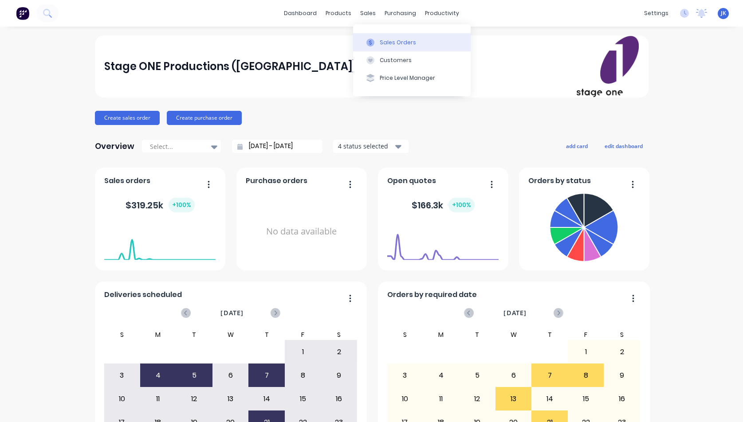
click at [395, 42] on div "Sales Orders" at bounding box center [398, 43] width 36 height 8
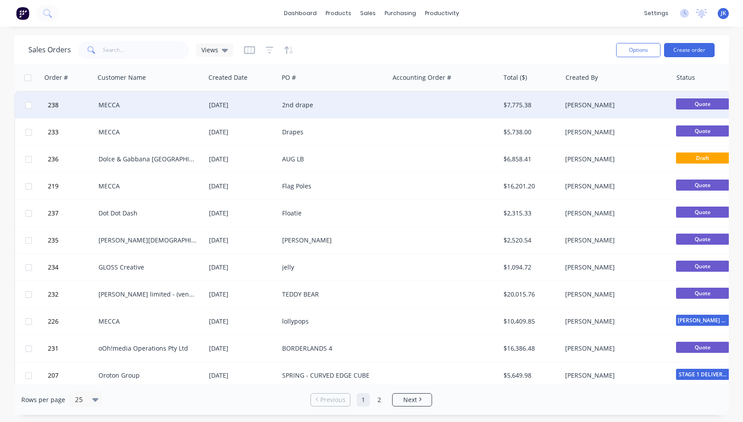
click at [30, 104] on input "checkbox" at bounding box center [28, 105] width 7 height 7
checkbox input "true"
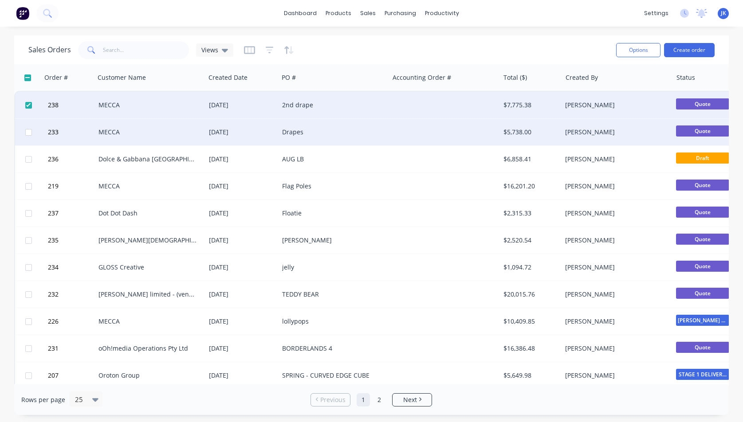
click at [30, 133] on input "checkbox" at bounding box center [28, 132] width 7 height 7
checkbox input "true"
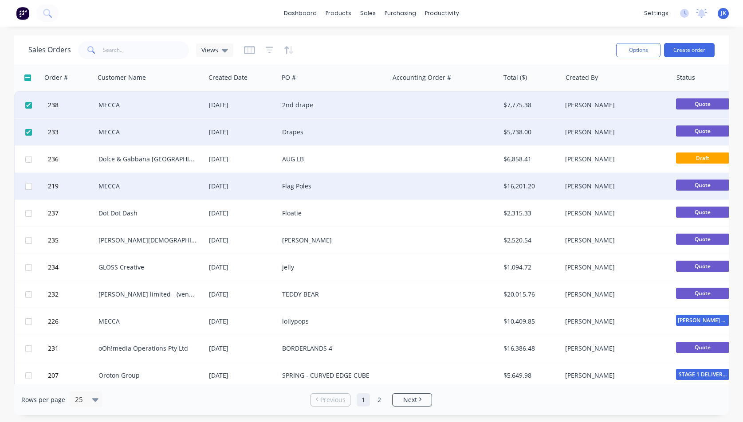
click at [31, 186] on input "checkbox" at bounding box center [28, 186] width 7 height 7
checkbox input "true"
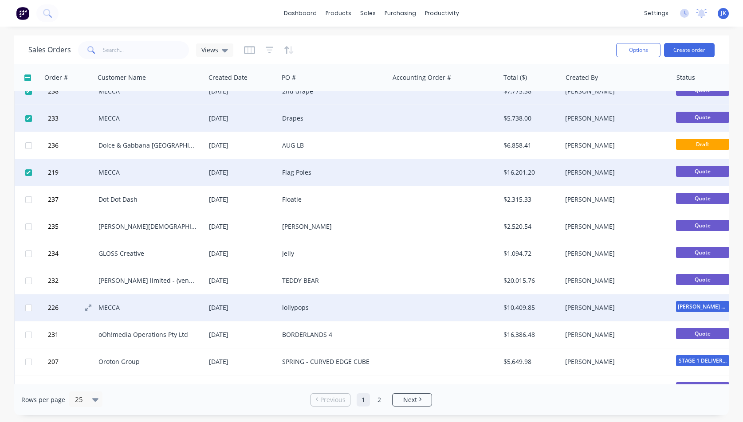
scroll to position [14, 0]
click at [29, 308] on input "checkbox" at bounding box center [28, 308] width 7 height 7
checkbox input "true"
click at [639, 50] on button "Options" at bounding box center [638, 50] width 44 height 14
click at [604, 91] on div "Archive" at bounding box center [618, 90] width 68 height 13
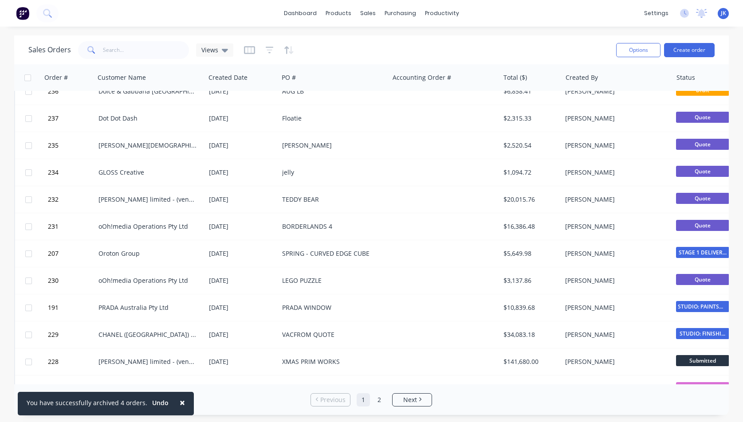
scroll to position [0, 0]
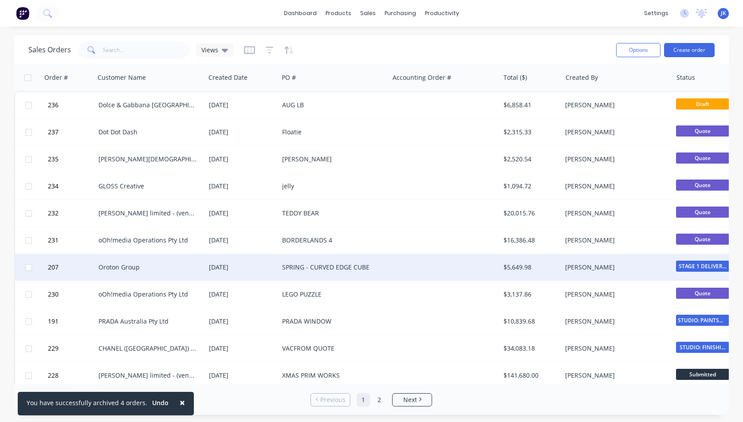
click at [30, 267] on input "checkbox" at bounding box center [28, 267] width 7 height 7
checkbox input "true"
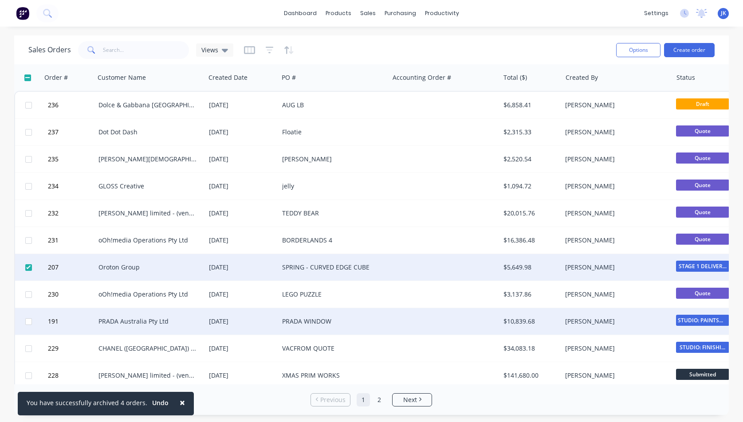
click at [30, 320] on input "checkbox" at bounding box center [28, 322] width 7 height 7
checkbox input "true"
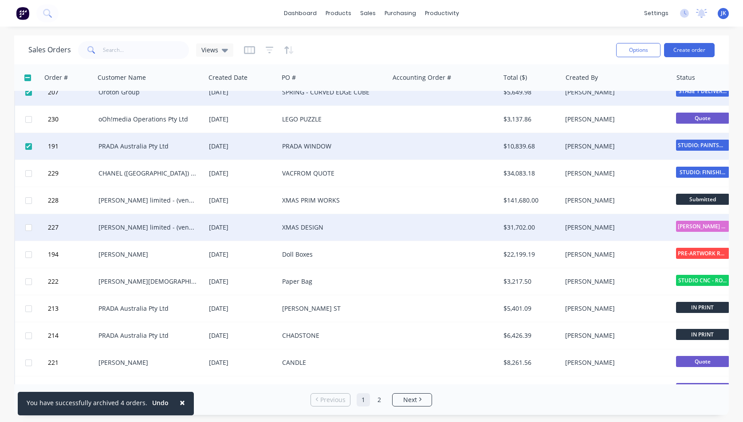
scroll to position [191, 0]
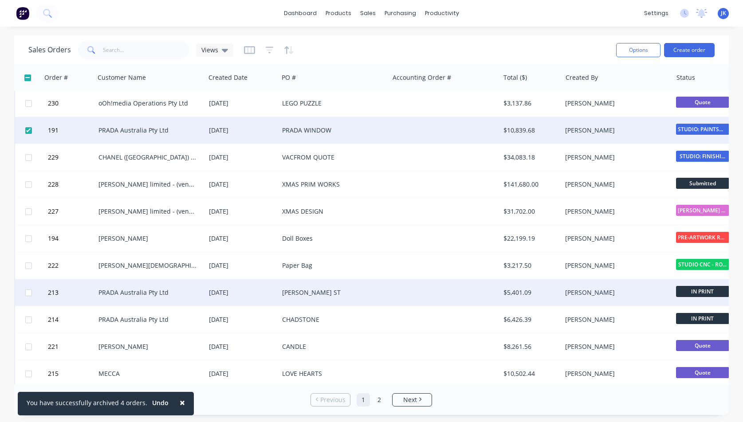
click at [28, 264] on input "checkbox" at bounding box center [28, 266] width 7 height 7
checkbox input "true"
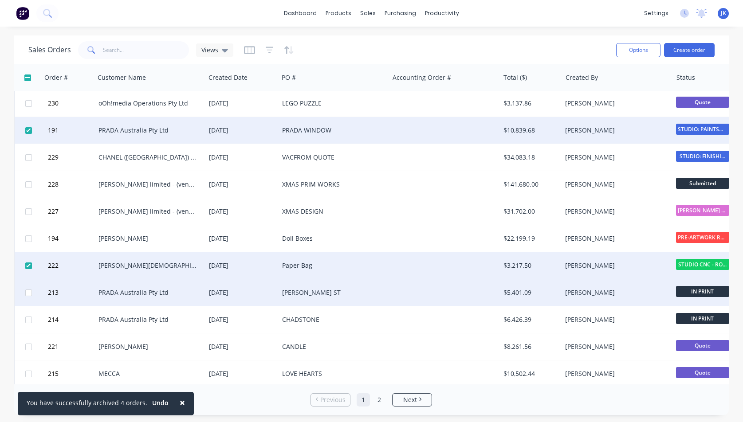
click at [29, 292] on input "checkbox" at bounding box center [28, 293] width 7 height 7
checkbox input "true"
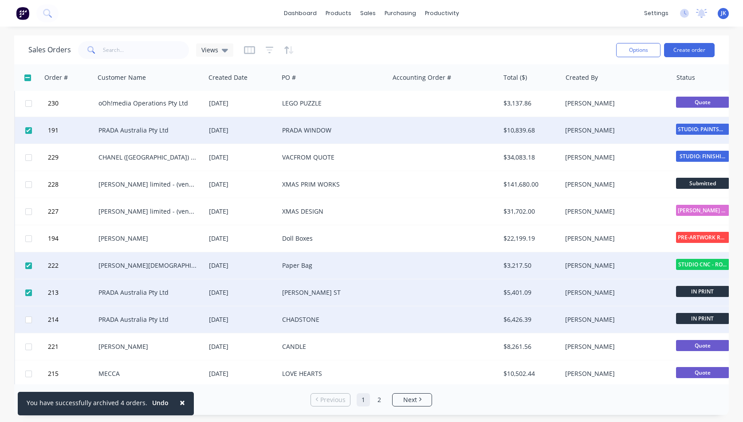
click at [28, 319] on input "checkbox" at bounding box center [28, 320] width 7 height 7
checkbox input "true"
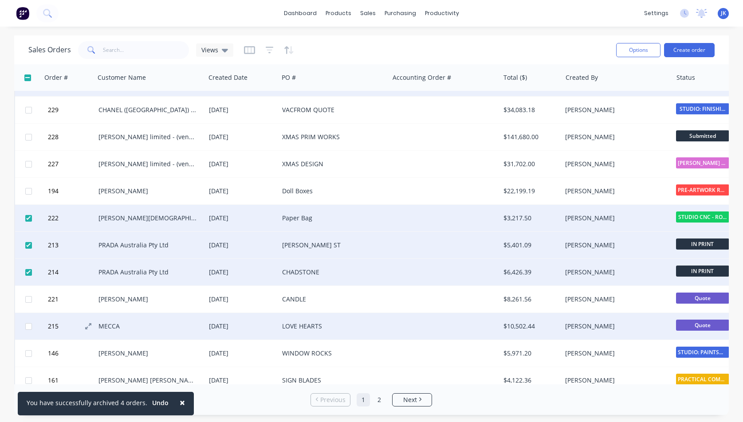
scroll to position [239, 0]
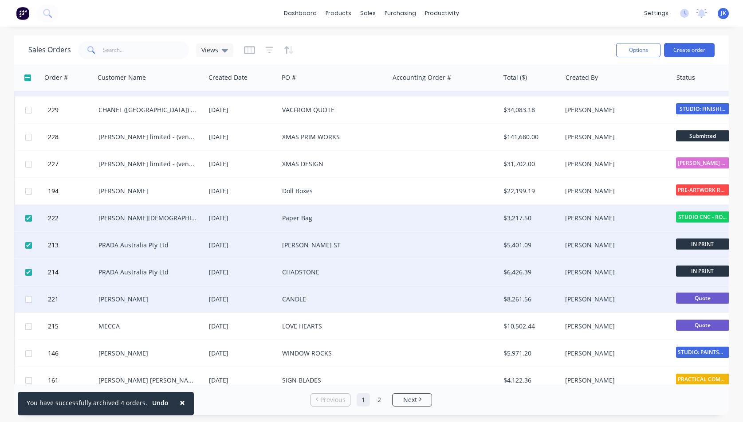
click at [28, 298] on input "checkbox" at bounding box center [28, 299] width 7 height 7
checkbox input "true"
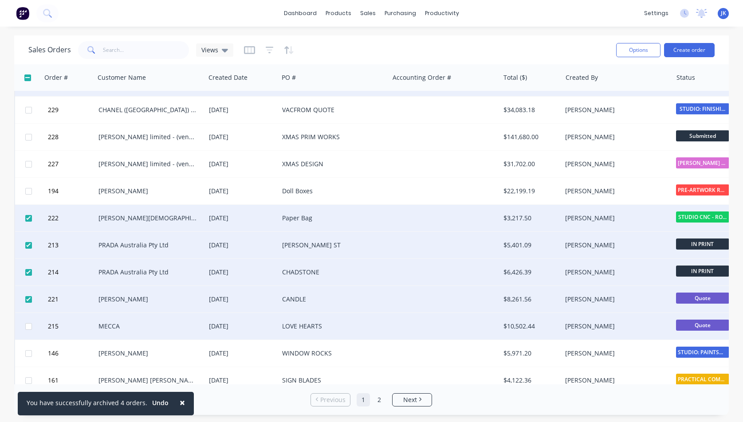
click at [28, 327] on input "checkbox" at bounding box center [28, 326] width 7 height 7
checkbox input "true"
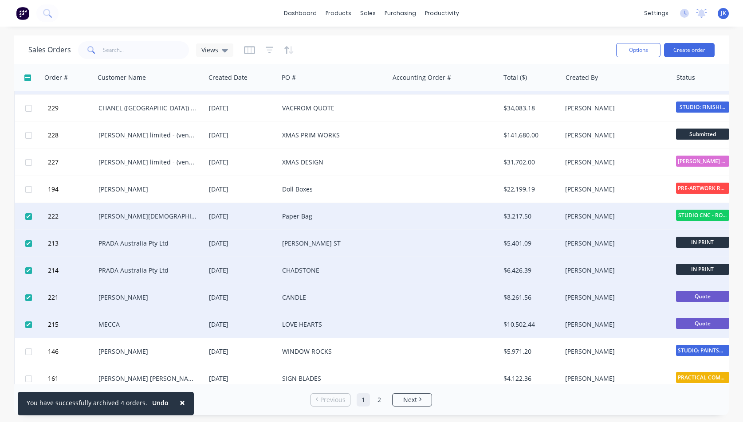
scroll to position [241, 0]
click at [628, 48] on button "Options" at bounding box center [638, 50] width 44 height 14
click at [600, 90] on div "Archive" at bounding box center [618, 90] width 68 height 13
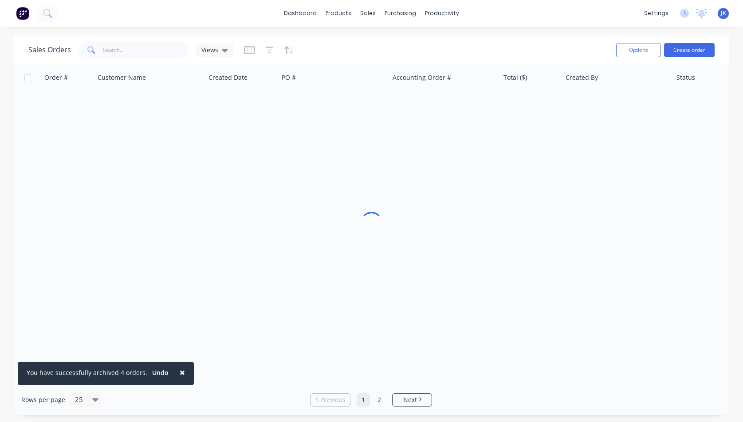
scroll to position [0, 0]
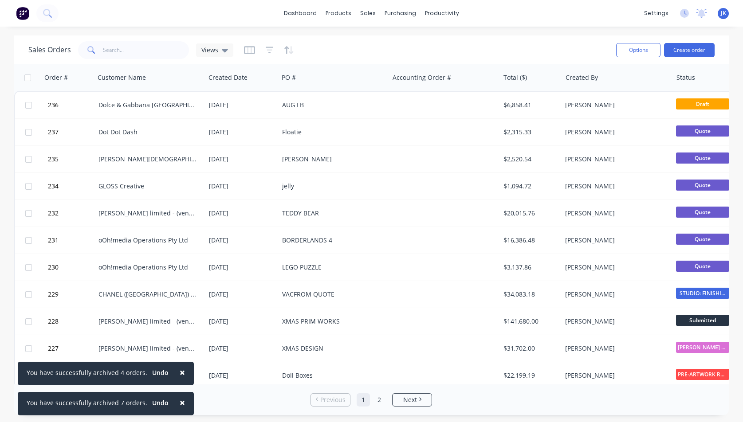
drag, startPoint x: 179, startPoint y: 369, endPoint x: 177, endPoint y: 396, distance: 26.7
click at [180, 369] on span "×" at bounding box center [182, 373] width 5 height 12
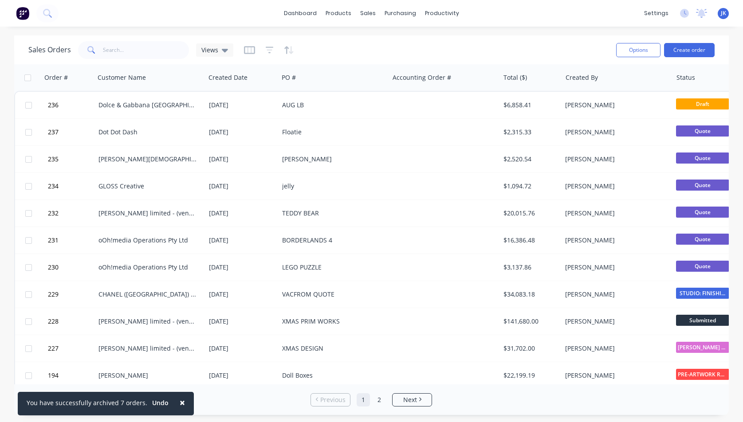
click at [180, 401] on span "×" at bounding box center [182, 403] width 5 height 12
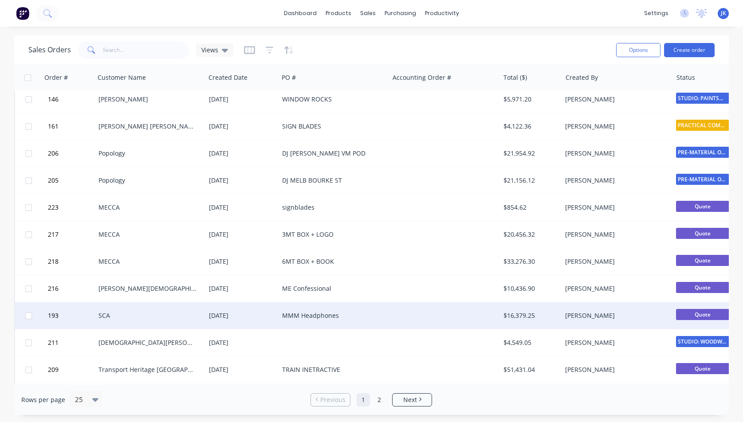
scroll to position [336, 0]
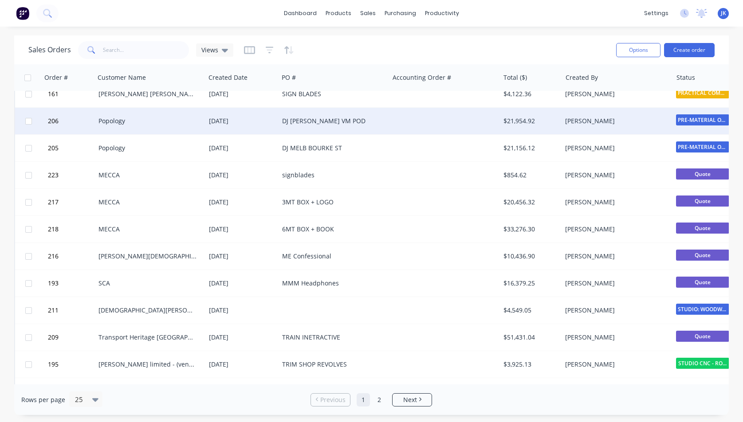
click at [28, 121] on input "checkbox" at bounding box center [28, 121] width 7 height 7
checkbox input "true"
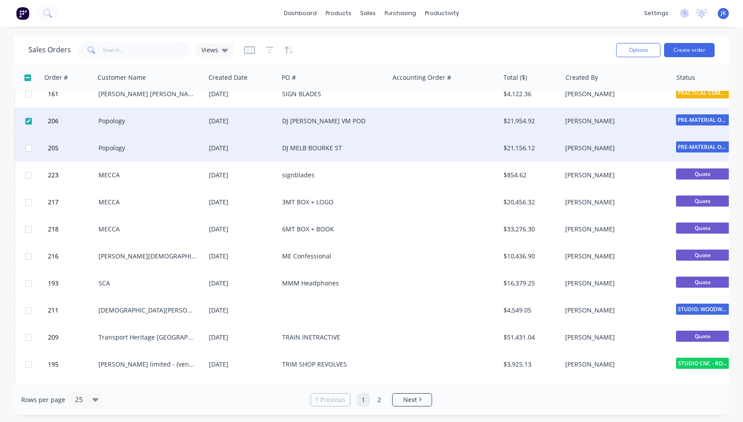
click at [29, 147] on input "checkbox" at bounding box center [28, 148] width 7 height 7
checkbox input "true"
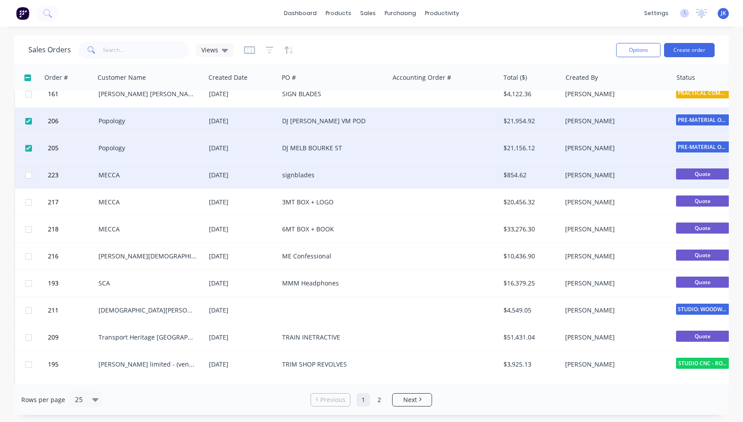
click at [28, 174] on input "checkbox" at bounding box center [28, 175] width 7 height 7
checkbox input "true"
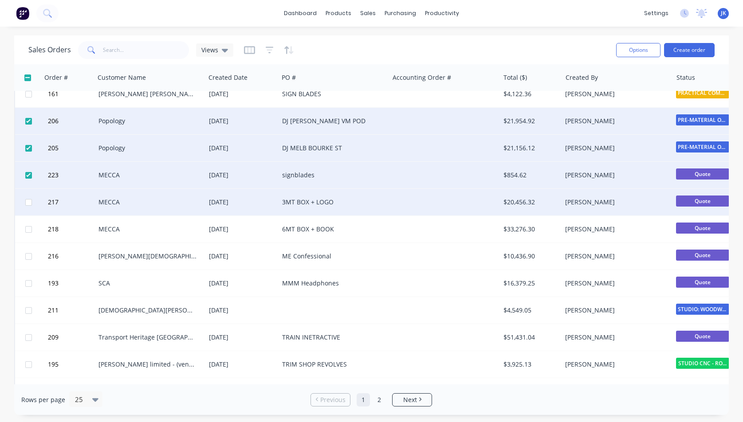
click at [29, 201] on input "checkbox" at bounding box center [28, 202] width 7 height 7
checkbox input "true"
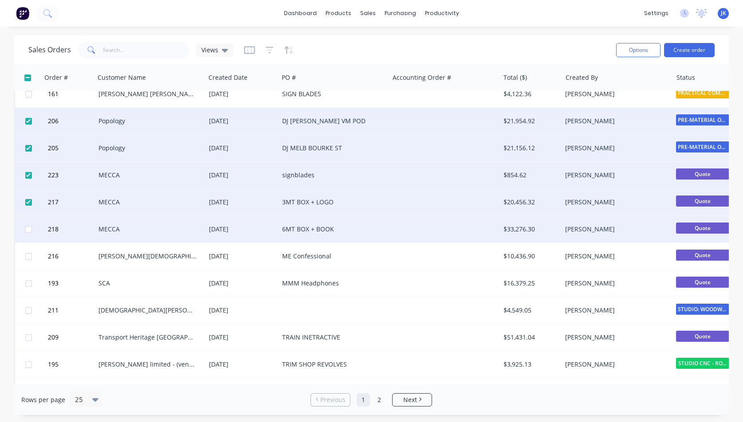
click at [26, 227] on input "checkbox" at bounding box center [28, 229] width 7 height 7
checkbox input "true"
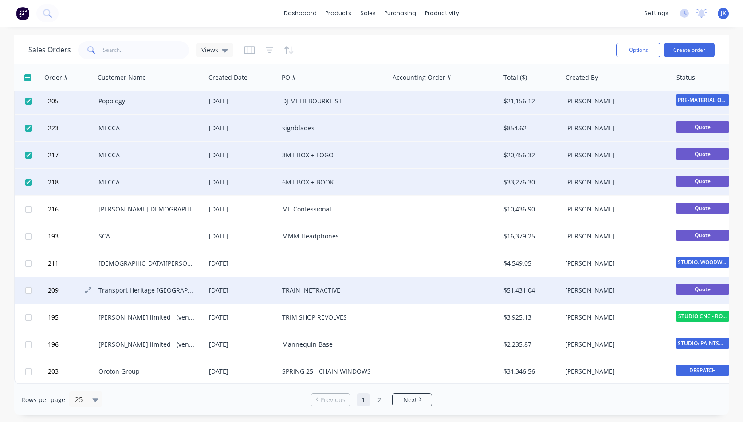
scroll to position [387, 0]
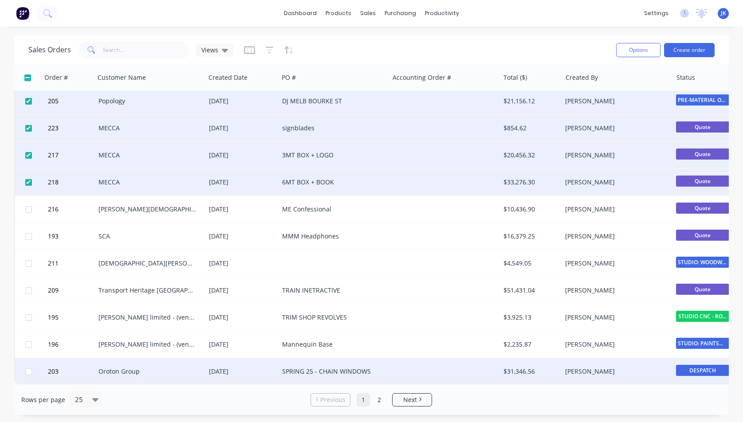
click at [29, 369] on input "checkbox" at bounding box center [28, 372] width 7 height 7
checkbox input "true"
click at [643, 50] on button "Options" at bounding box center [638, 50] width 44 height 14
click at [599, 92] on div "Archive" at bounding box center [618, 90] width 68 height 13
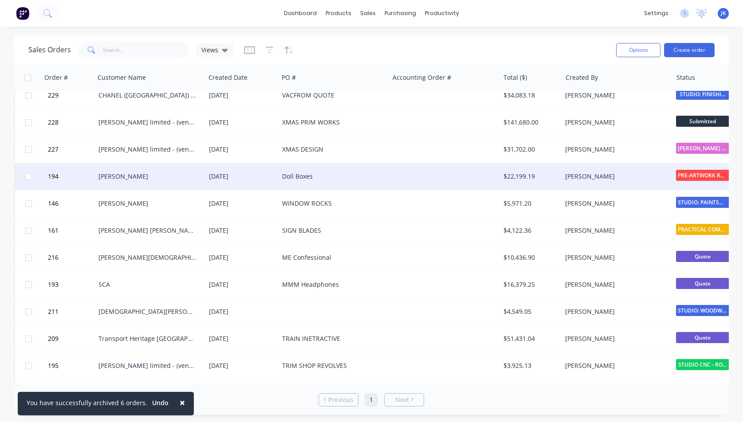
scroll to position [252, 0]
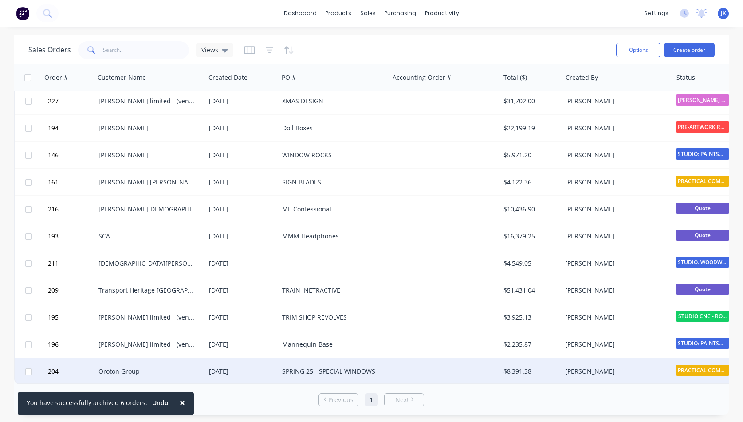
click at [27, 369] on input "checkbox" at bounding box center [28, 372] width 7 height 7
checkbox input "true"
click at [638, 49] on button "Options" at bounding box center [638, 50] width 44 height 14
click at [602, 90] on div "Archive" at bounding box center [618, 90] width 68 height 13
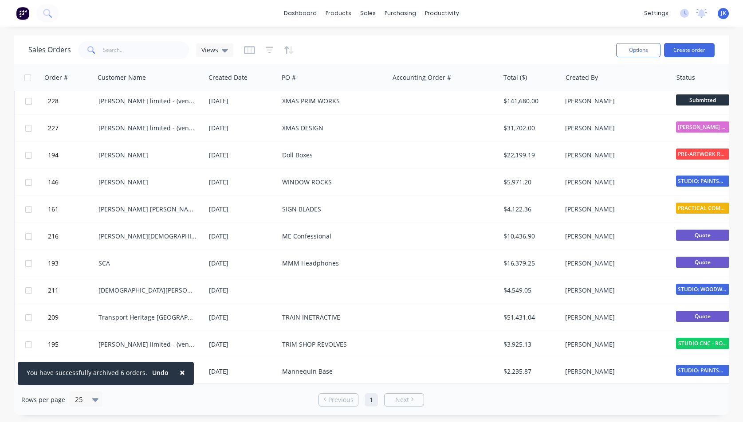
scroll to position [0, 0]
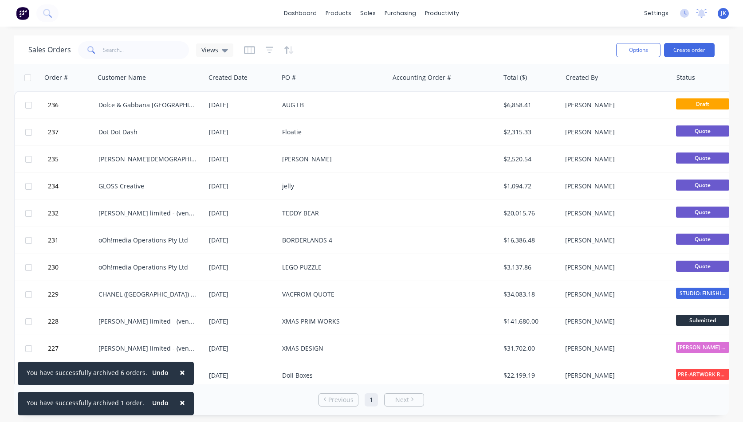
click at [180, 400] on span "×" at bounding box center [182, 403] width 5 height 12
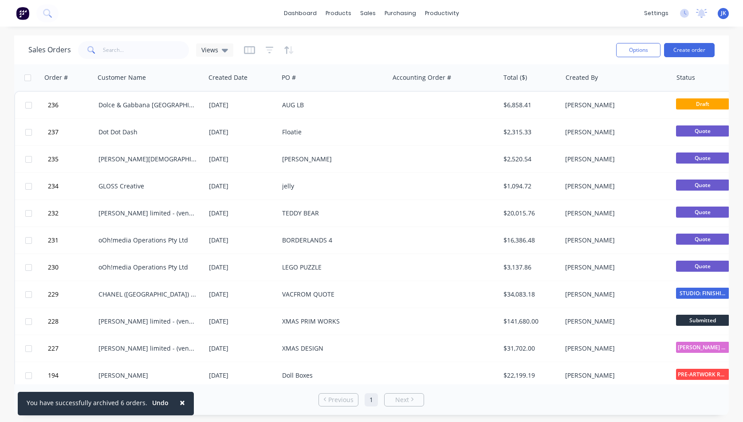
click at [180, 400] on span "×" at bounding box center [182, 403] width 5 height 12
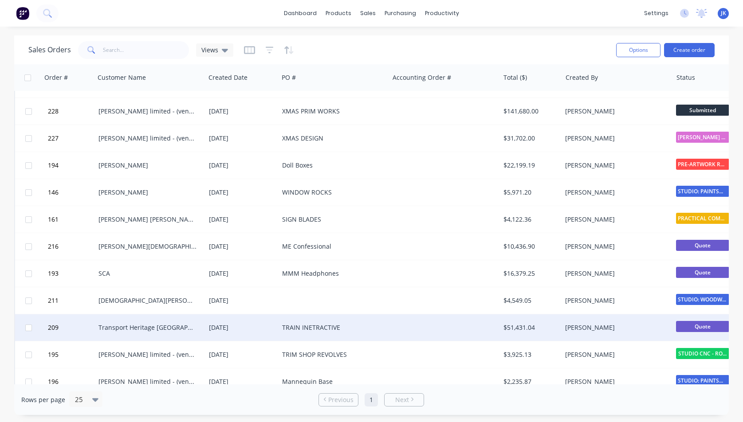
scroll to position [225, 0]
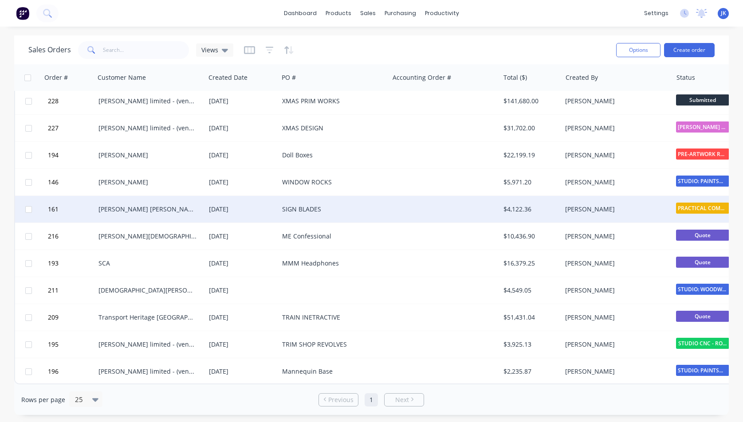
click at [29, 206] on input "checkbox" at bounding box center [28, 209] width 7 height 7
checkbox input "true"
click at [637, 50] on button "Options" at bounding box center [638, 50] width 44 height 14
click at [602, 91] on div "Archive" at bounding box center [618, 90] width 68 height 13
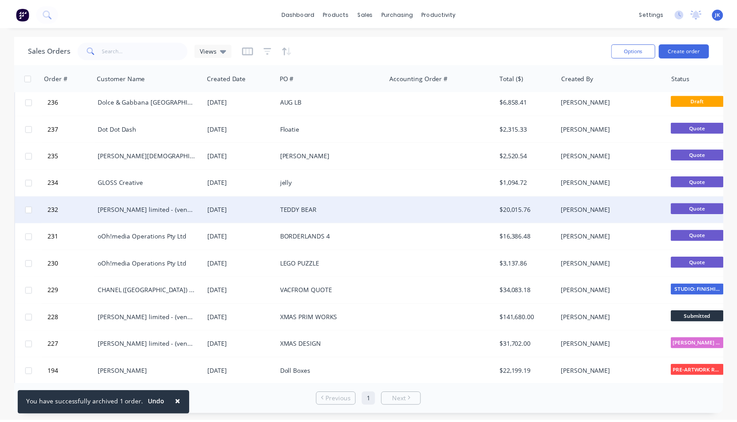
scroll to position [0, 0]
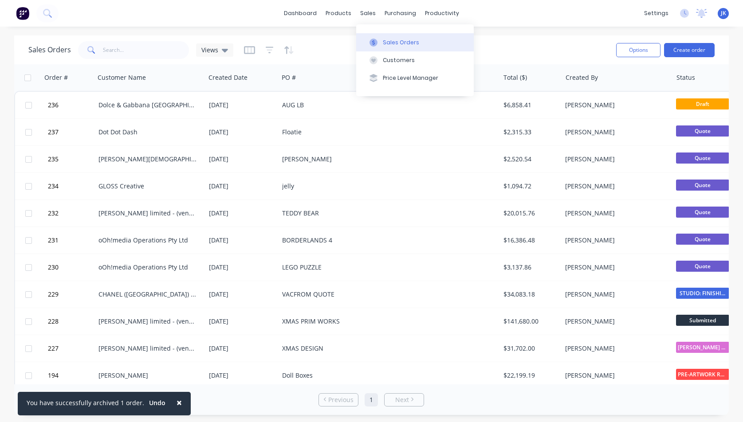
click at [392, 40] on div "Sales Orders" at bounding box center [401, 43] width 36 height 8
click at [690, 48] on button "Create order" at bounding box center [689, 50] width 51 height 14
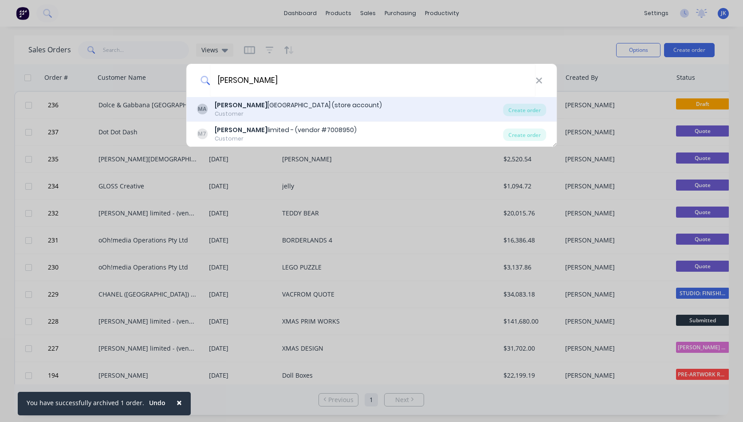
type input "[PERSON_NAME]"
click at [237, 104] on div "[PERSON_NAME] Melbourne (store account)" at bounding box center [298, 105] width 167 height 9
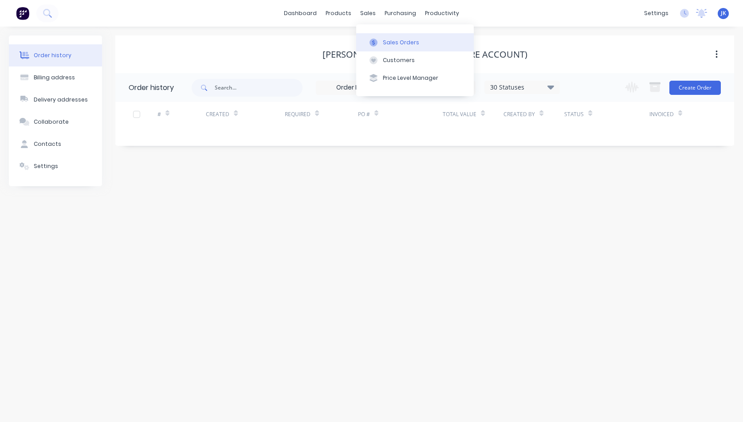
click at [402, 41] on div "Sales Orders" at bounding box center [401, 43] width 36 height 8
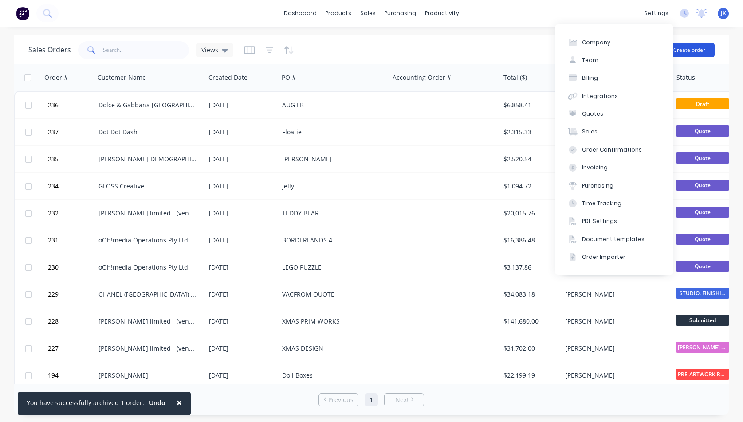
click at [696, 47] on button "Create order" at bounding box center [689, 50] width 51 height 14
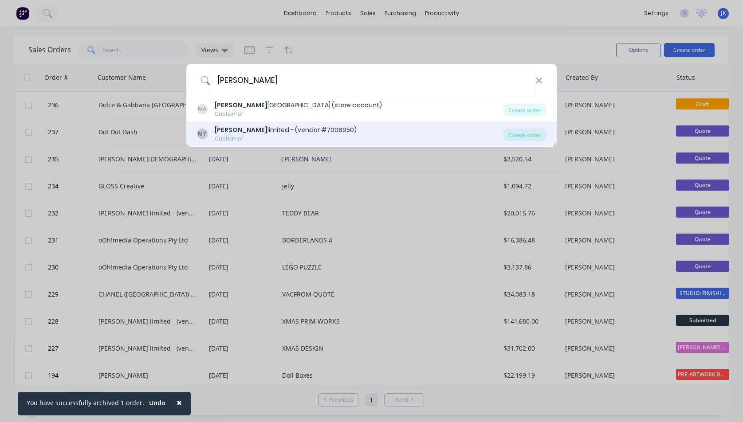
type input "[PERSON_NAME]"
click at [234, 130] on div "[PERSON_NAME] limited - (vendor #7008950)" at bounding box center [286, 130] width 142 height 9
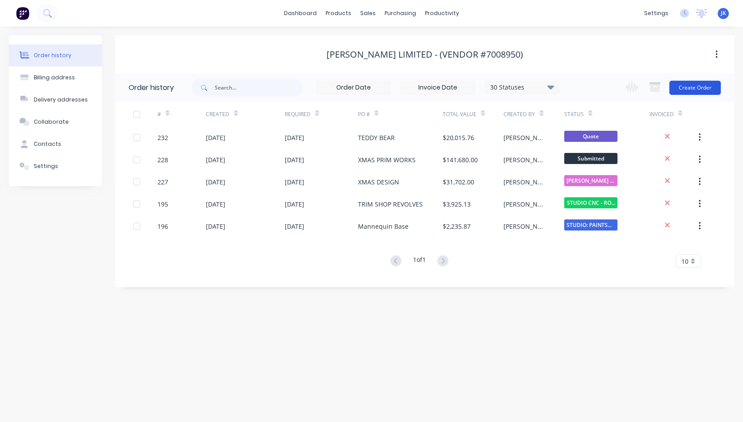
click at [697, 87] on button "Create Order" at bounding box center [695, 88] width 51 height 14
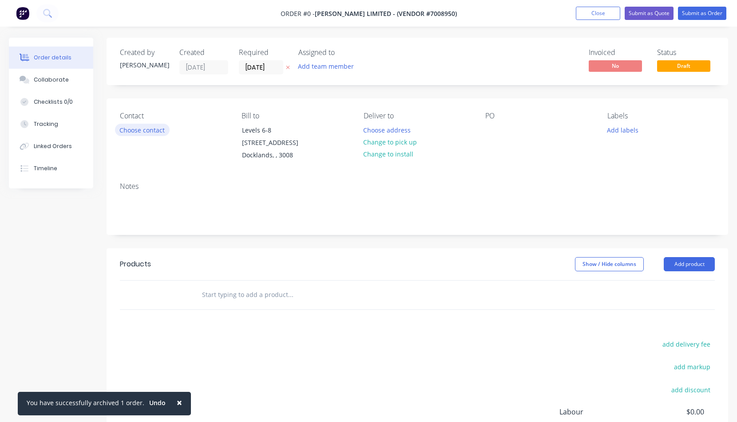
click at [133, 129] on button "Choose contact" at bounding box center [142, 130] width 55 height 12
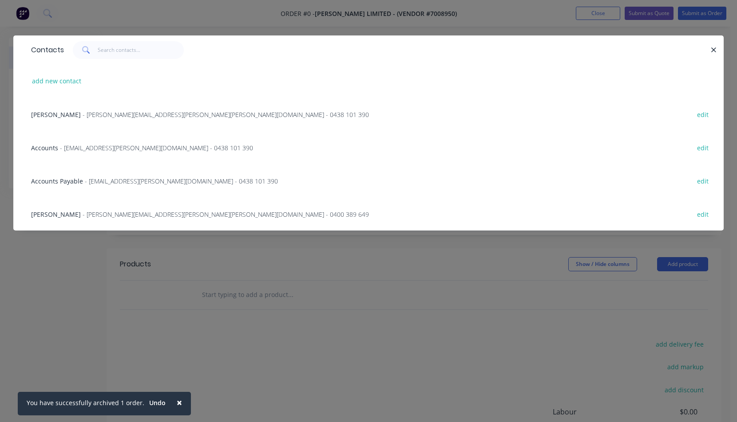
click at [712, 49] on icon "button" at bounding box center [713, 50] width 6 height 8
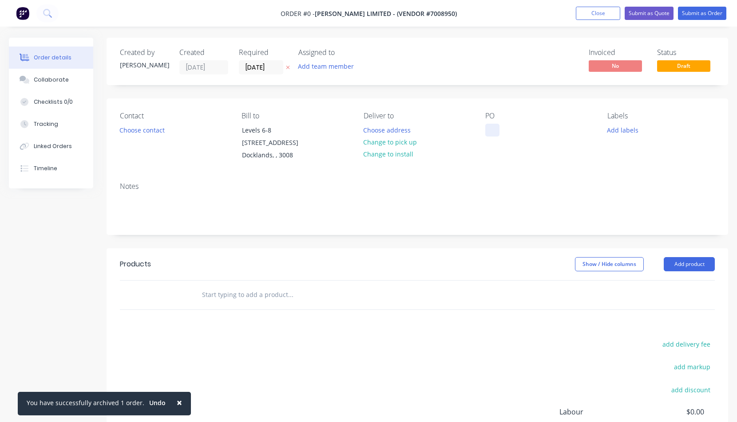
click at [489, 130] on div at bounding box center [492, 130] width 14 height 13
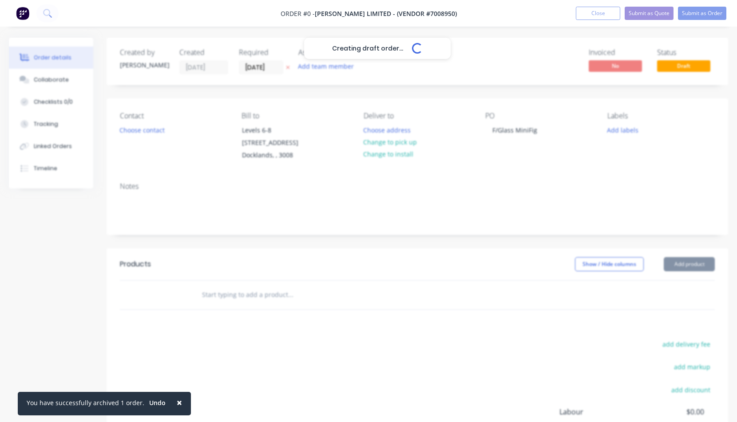
click at [690, 262] on div "Creating draft order... Loading... Order details Collaborate Checklists 0/0 Tra…" at bounding box center [368, 287] width 737 height 499
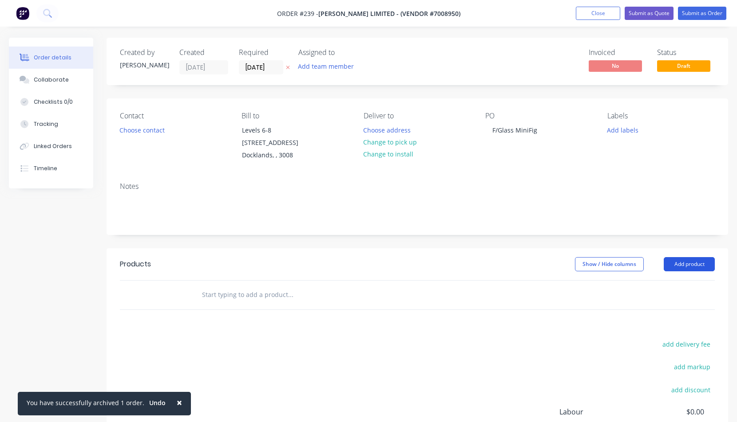
click at [686, 264] on button "Add product" at bounding box center [688, 264] width 51 height 14
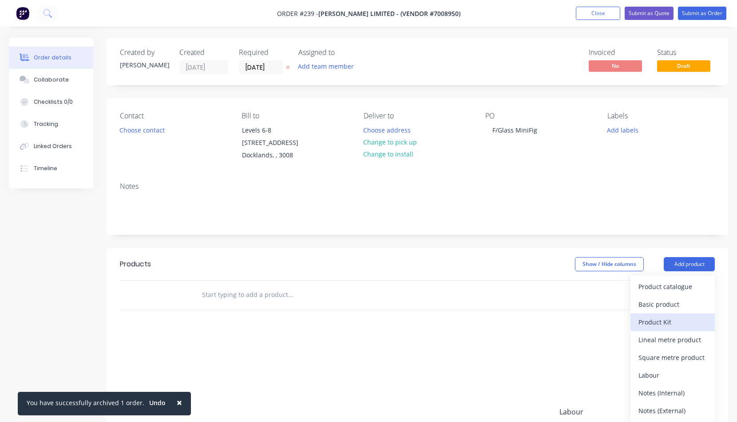
click at [655, 323] on div "Product Kit" at bounding box center [672, 322] width 68 height 13
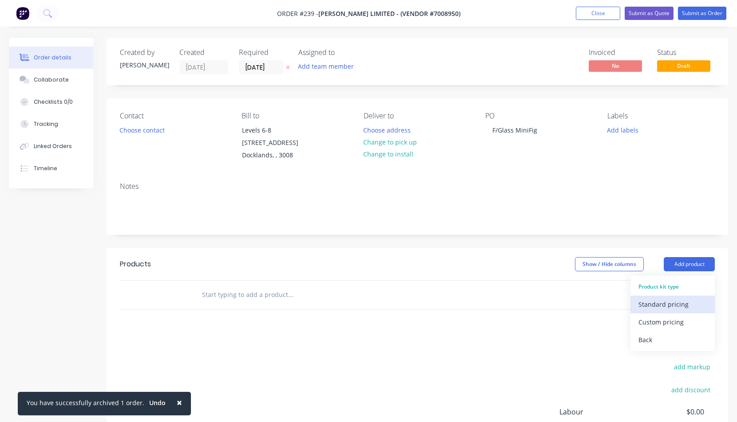
click at [651, 304] on div "Standard pricing" at bounding box center [672, 304] width 68 height 13
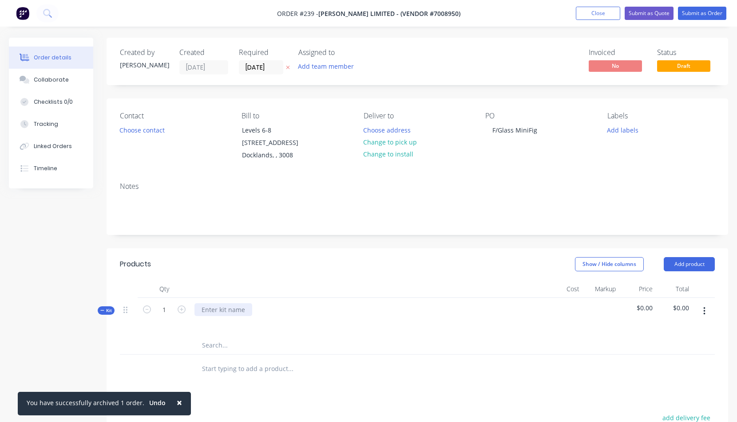
click at [203, 309] on div at bounding box center [223, 310] width 58 height 13
click at [705, 310] on icon "button" at bounding box center [704, 312] width 2 height 10
click at [663, 353] on div "Add product to kit" at bounding box center [672, 352] width 68 height 13
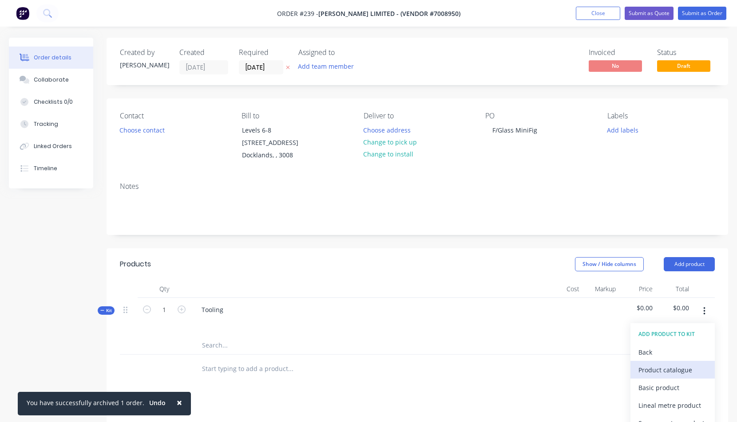
click at [653, 370] on div "Product catalogue" at bounding box center [672, 370] width 68 height 13
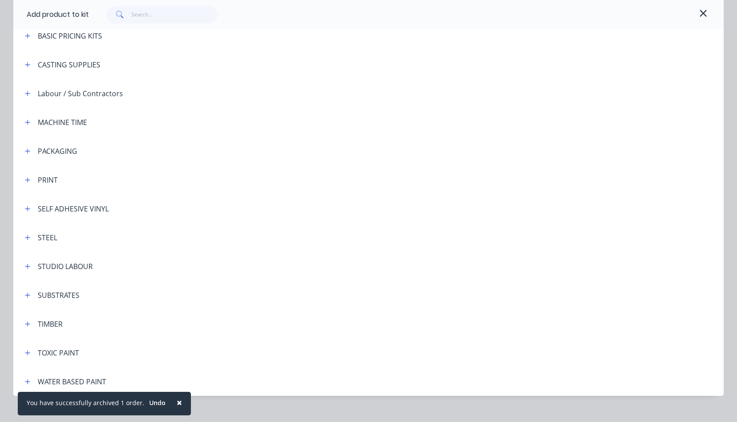
scroll to position [176, 0]
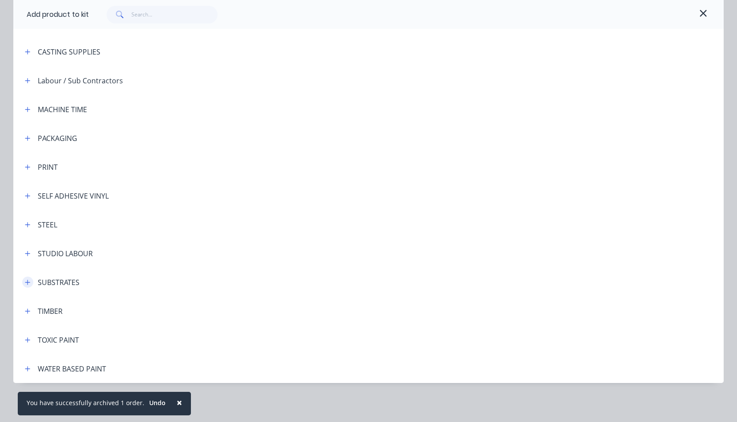
click at [26, 281] on icon "button" at bounding box center [27, 283] width 5 height 6
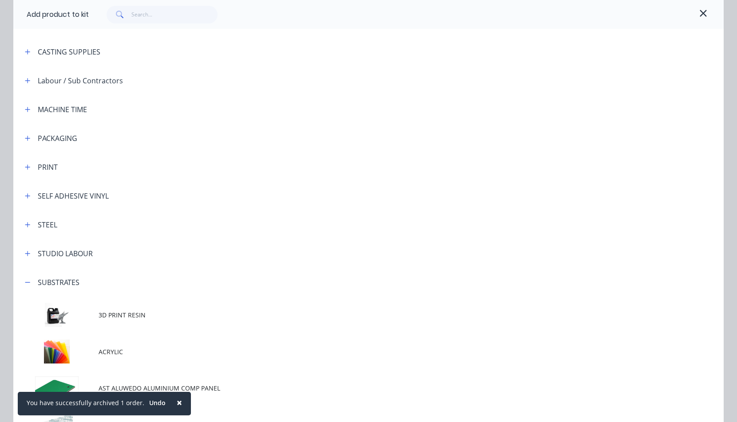
click at [177, 402] on span "×" at bounding box center [179, 403] width 5 height 12
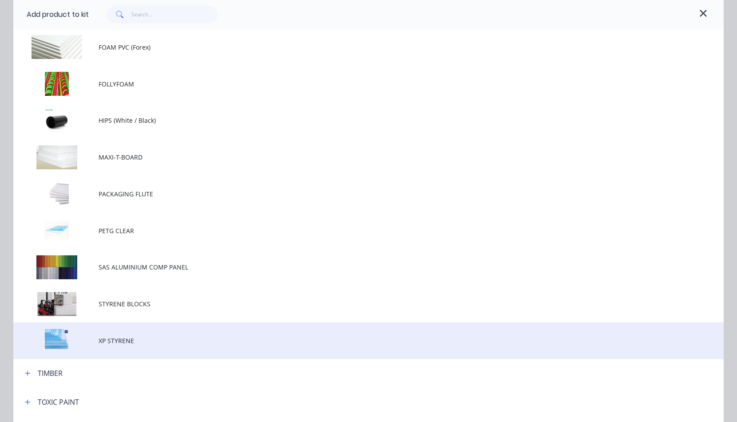
scroll to position [628, 0]
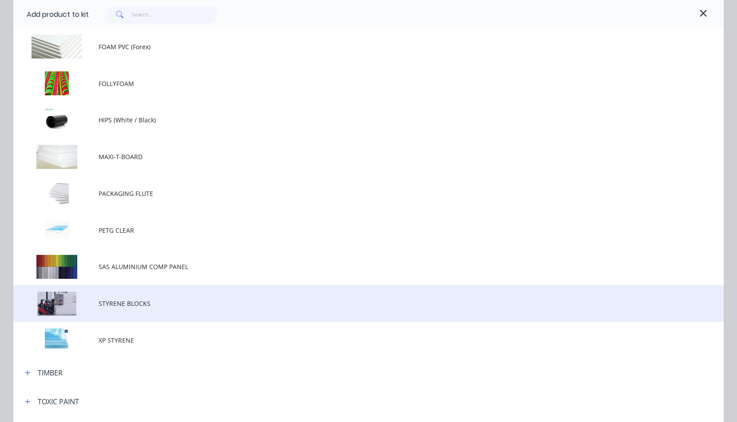
click at [114, 305] on span "STYRENE BLOCKS" at bounding box center [349, 303] width 500 height 9
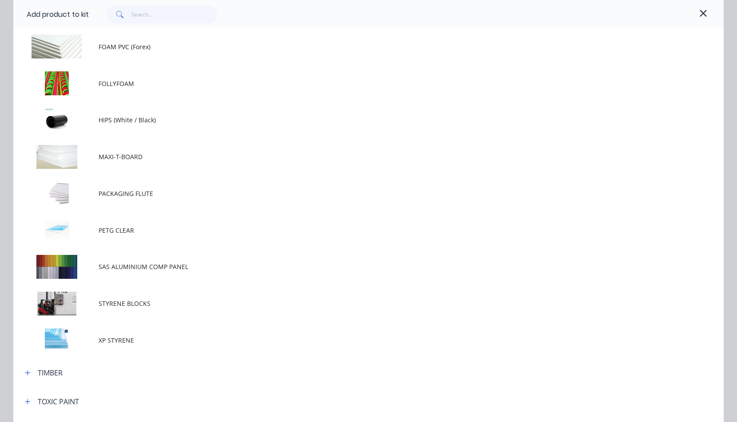
scroll to position [0, 0]
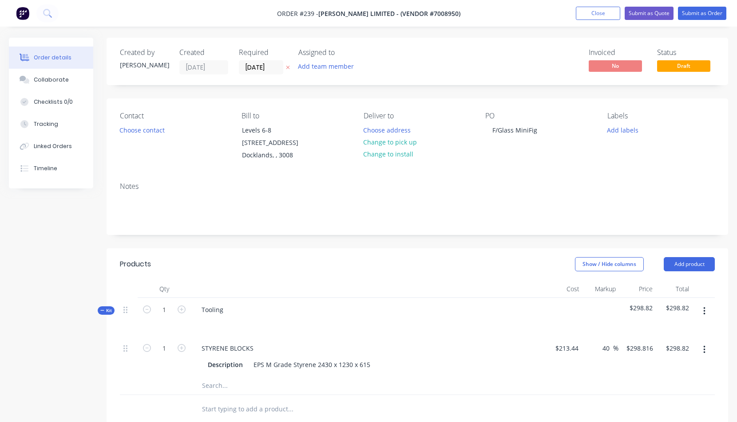
drag, startPoint x: 705, startPoint y: 310, endPoint x: 698, endPoint y: 312, distance: 7.3
click at [703, 311] on button "button" at bounding box center [704, 312] width 21 height 16
click at [655, 351] on div "Add product to kit" at bounding box center [672, 352] width 68 height 13
click at [646, 368] on div "Product catalogue" at bounding box center [672, 370] width 68 height 13
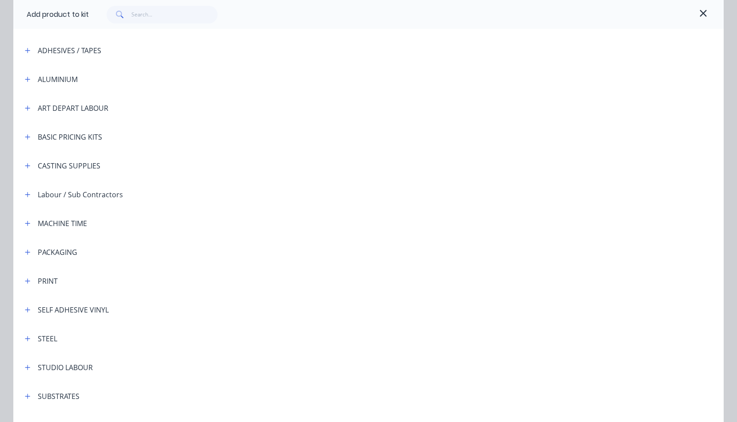
scroll to position [176, 0]
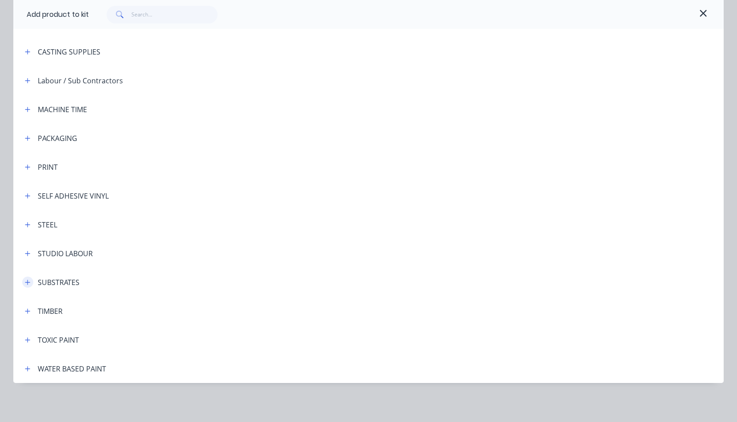
click at [25, 282] on icon "button" at bounding box center [27, 283] width 5 height 6
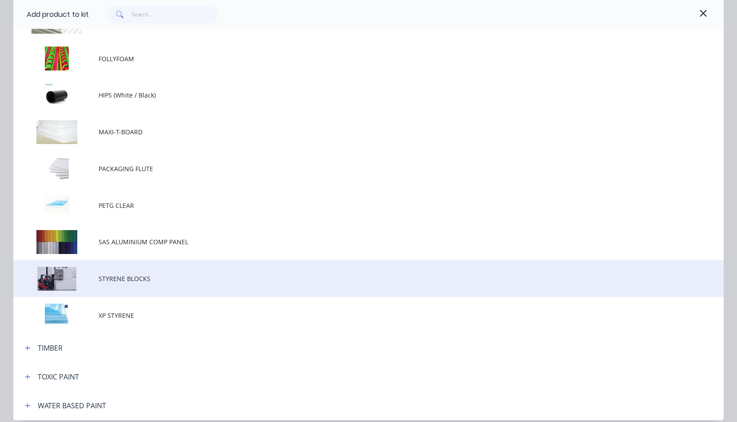
scroll to position [687, 0]
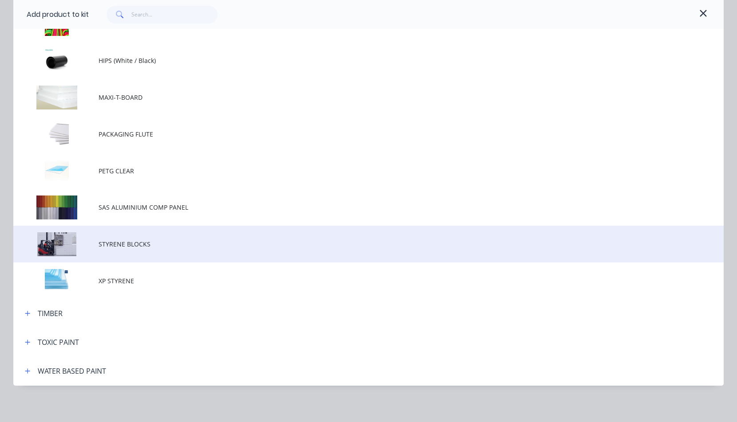
click at [112, 246] on span "STYRENE BLOCKS" at bounding box center [349, 244] width 500 height 9
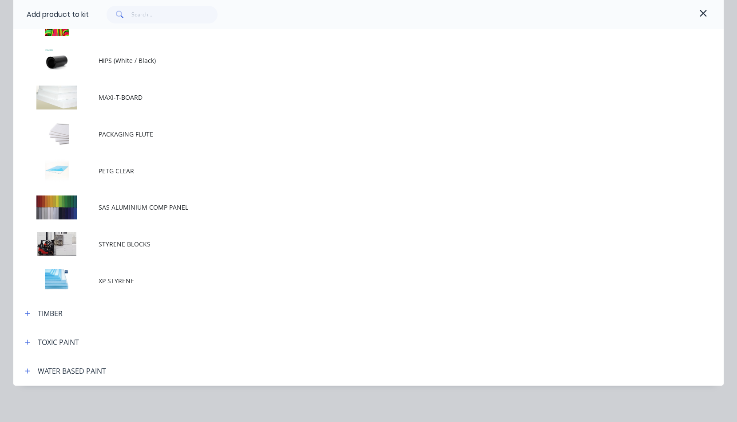
scroll to position [0, 0]
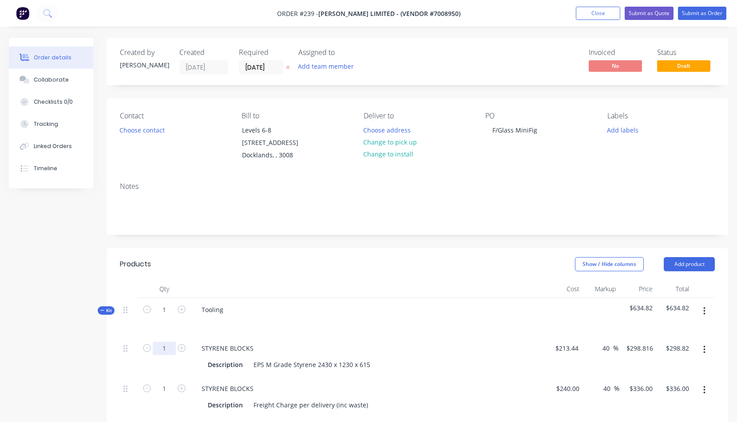
click at [163, 348] on input "1" at bounding box center [164, 348] width 23 height 13
click at [172, 347] on input ".1" at bounding box center [164, 348] width 23 height 13
drag, startPoint x: 168, startPoint y: 348, endPoint x: 153, endPoint y: 348, distance: 15.5
click at [153, 348] on input ".1" at bounding box center [164, 348] width 23 height 13
type input "0.5"
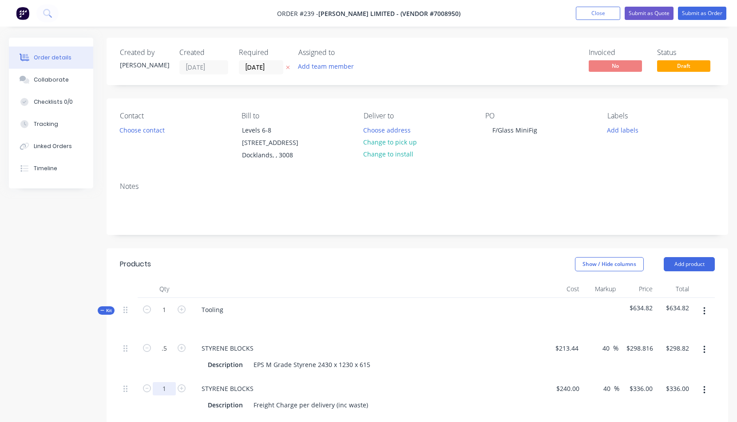
type input "$149.41"
click at [165, 355] on input "1" at bounding box center [164, 348] width 23 height 13
type input "0.2"
type input "$67.20"
click at [444, 372] on div "STYRENE BLOCKS Description EPS M Grade Styrene 2430 x 1230 x 615" at bounding box center [368, 357] width 355 height 40
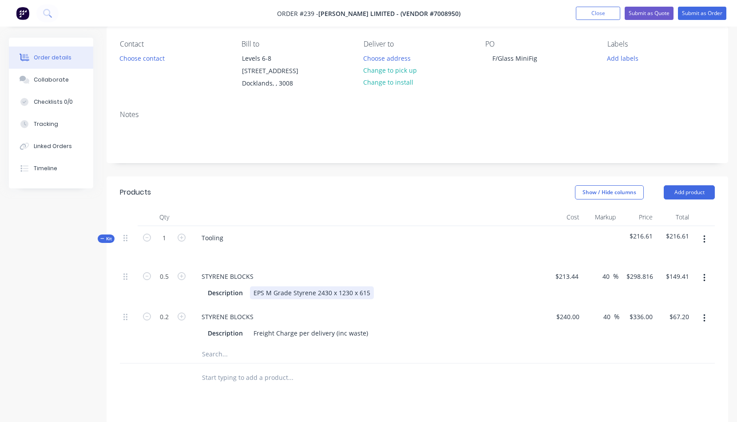
scroll to position [72, 0]
click at [704, 237] on icon "button" at bounding box center [704, 239] width 2 height 10
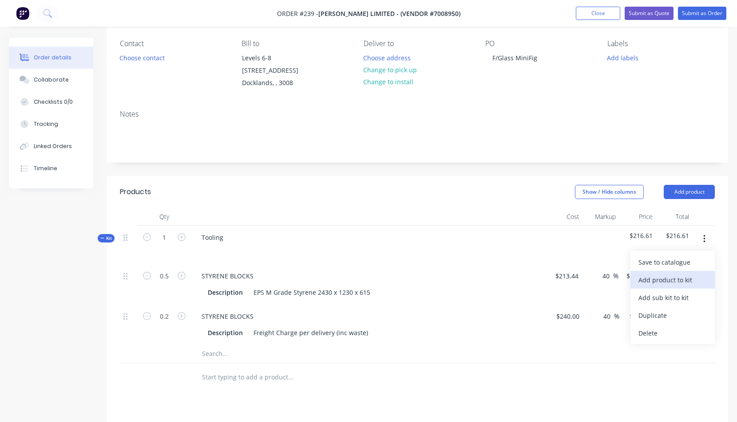
click at [664, 280] on div "Add product to kit" at bounding box center [672, 280] width 68 height 13
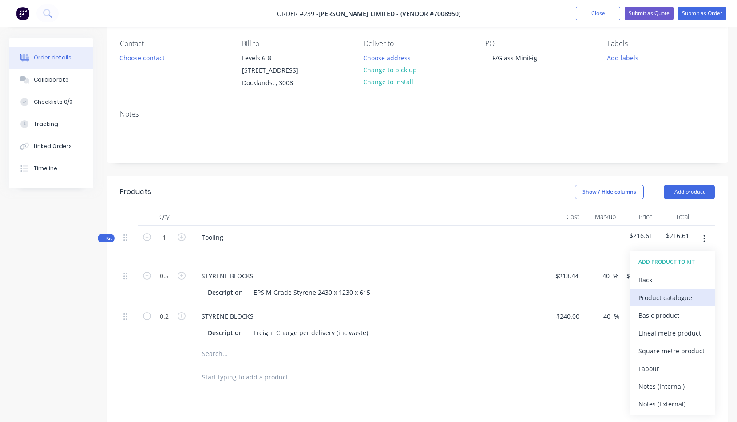
click at [655, 296] on div "Product catalogue" at bounding box center [672, 298] width 68 height 13
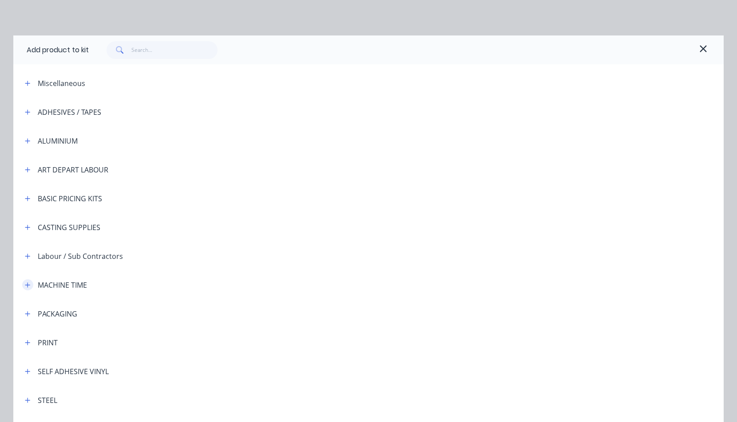
click at [25, 285] on icon "button" at bounding box center [27, 285] width 5 height 5
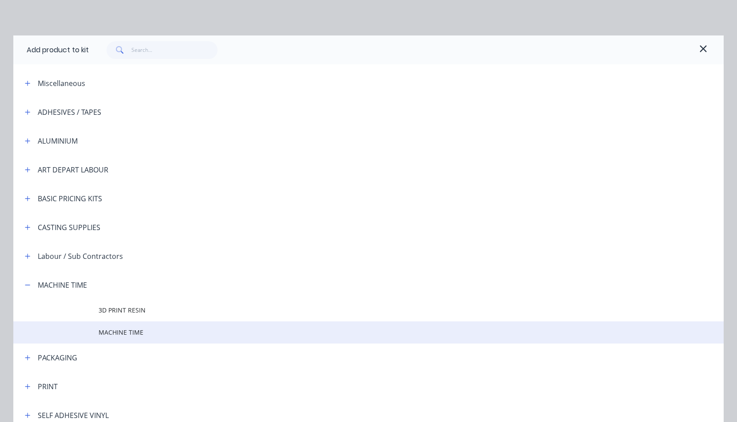
click at [123, 331] on span "MACHINE TIME" at bounding box center [349, 332] width 500 height 9
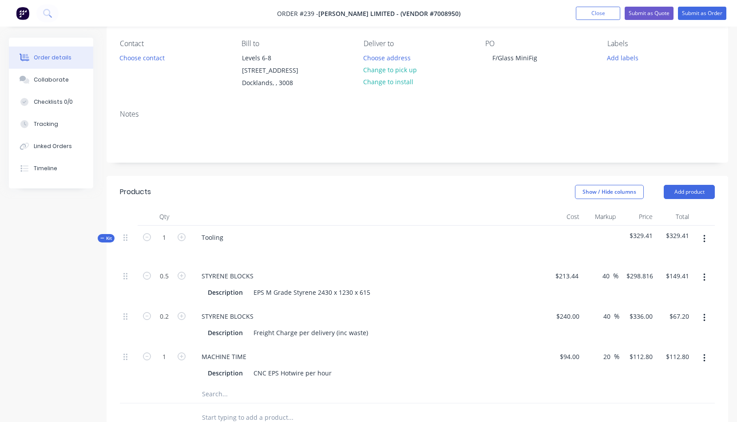
drag, startPoint x: 706, startPoint y: 237, endPoint x: 701, endPoint y: 238, distance: 4.5
click at [705, 238] on button "button" at bounding box center [704, 239] width 21 height 16
click at [663, 280] on div "Add product to kit" at bounding box center [672, 280] width 68 height 13
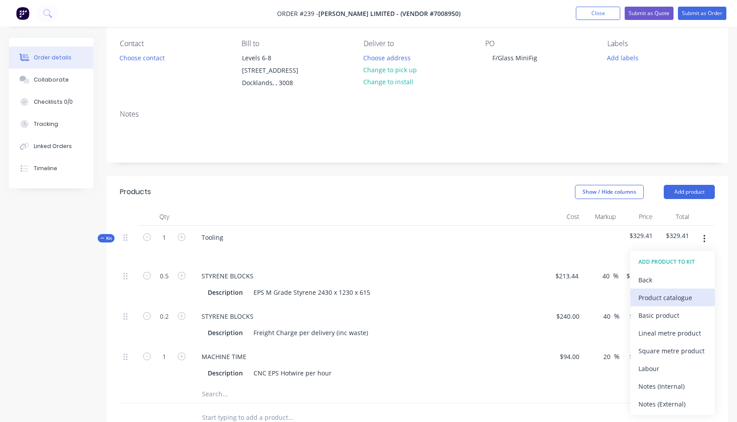
click at [643, 298] on div "Product catalogue" at bounding box center [672, 298] width 68 height 13
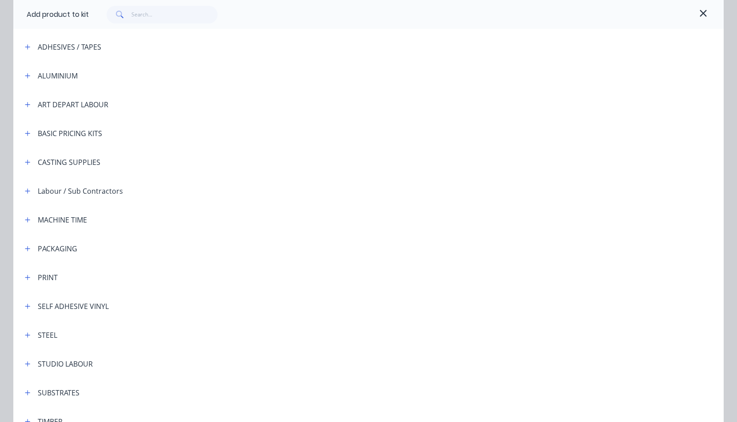
scroll to position [74, 0]
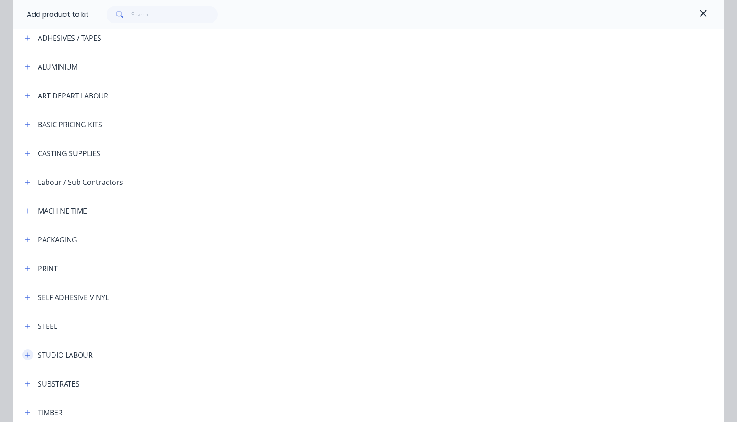
click at [26, 355] on icon "button" at bounding box center [27, 355] width 5 height 5
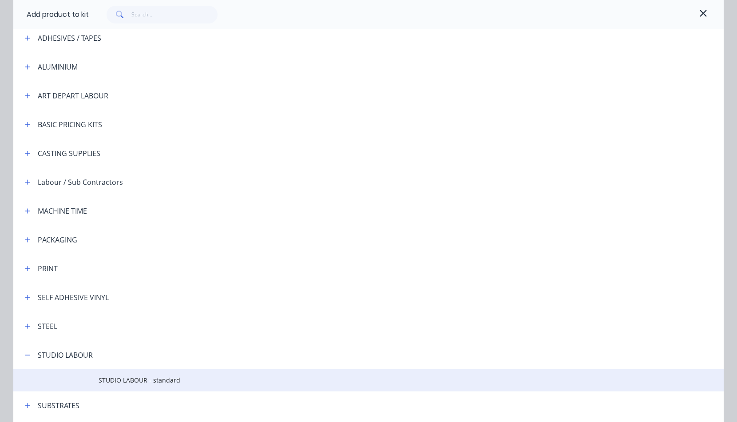
click at [130, 380] on span "STUDIO LABOUR - standard" at bounding box center [349, 380] width 500 height 9
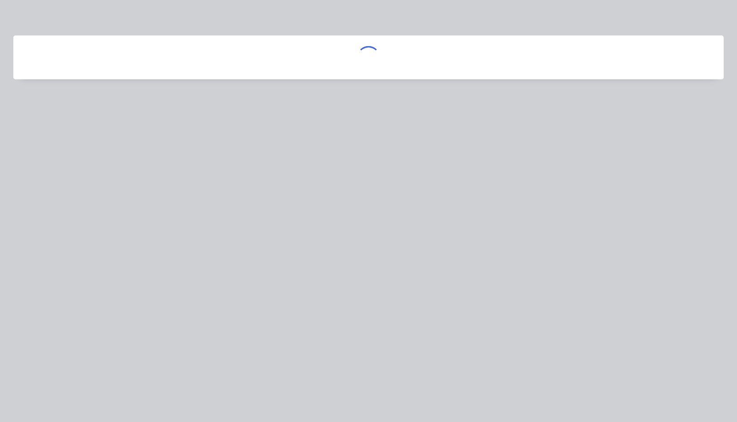
scroll to position [0, 0]
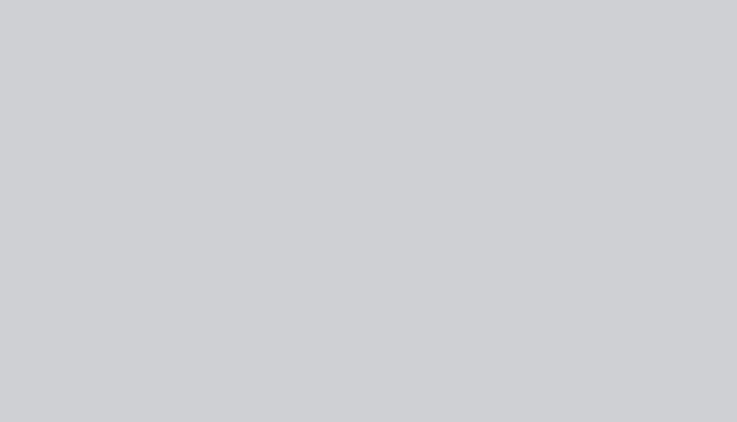
drag, startPoint x: 268, startPoint y: 173, endPoint x: 265, endPoint y: 178, distance: 6.0
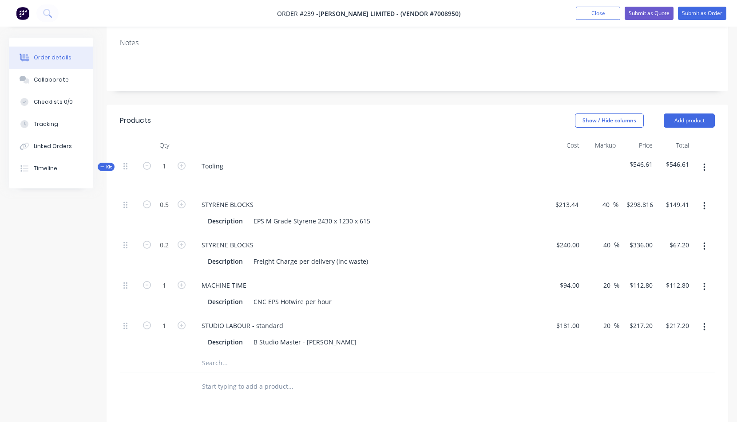
scroll to position [143, 0]
click at [704, 166] on icon "button" at bounding box center [704, 168] width 2 height 10
click at [667, 209] on div "Add product to kit" at bounding box center [672, 209] width 68 height 13
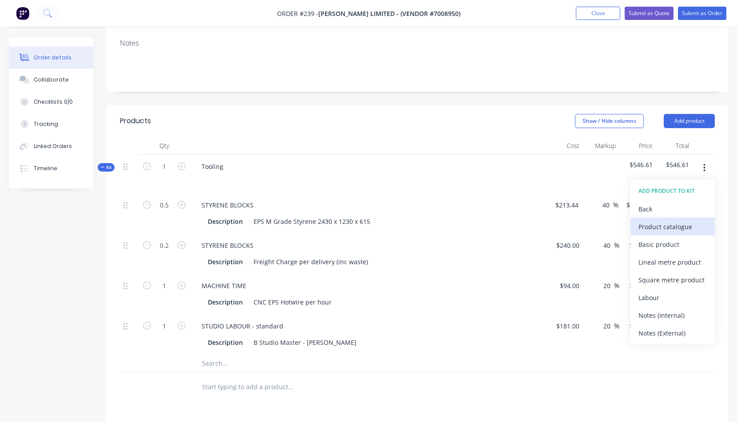
click at [650, 227] on div "Product catalogue" at bounding box center [672, 227] width 68 height 13
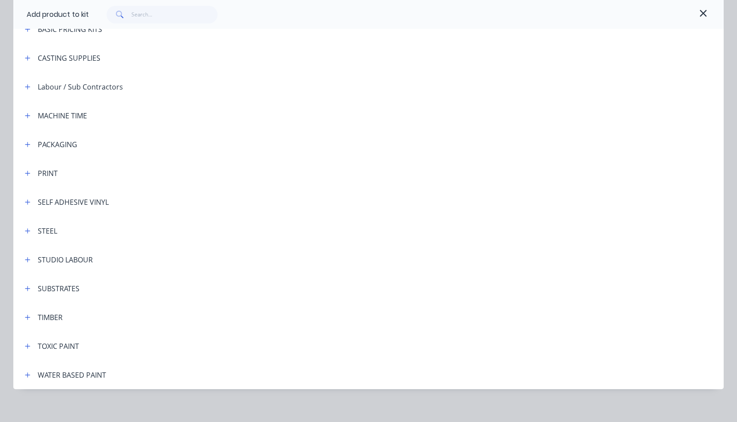
scroll to position [176, 0]
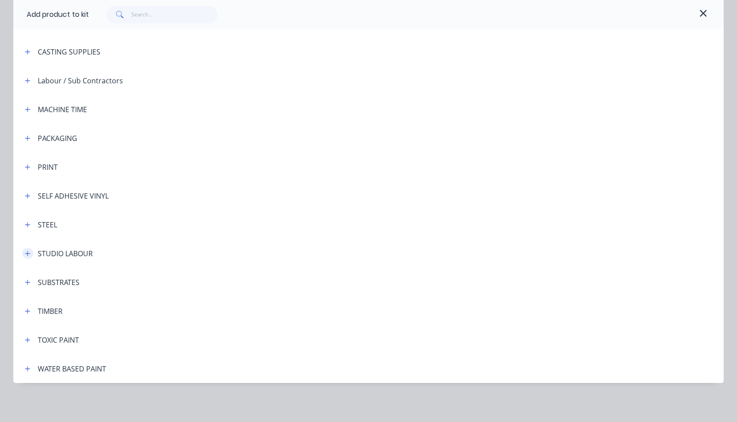
click at [27, 254] on icon "button" at bounding box center [27, 254] width 5 height 6
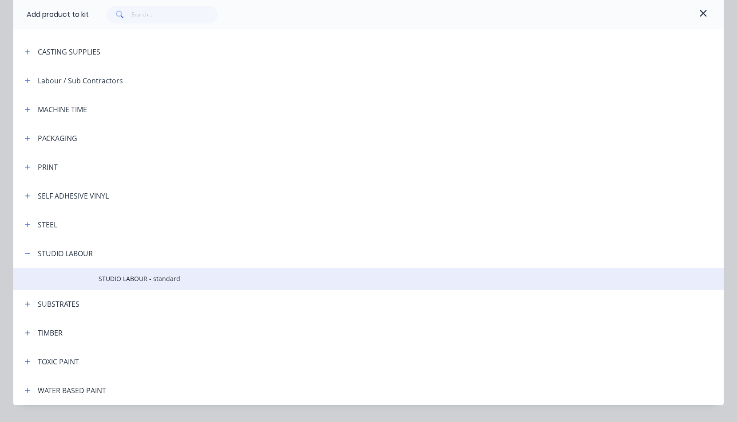
click at [119, 280] on span "STUDIO LABOUR - standard" at bounding box center [349, 278] width 500 height 9
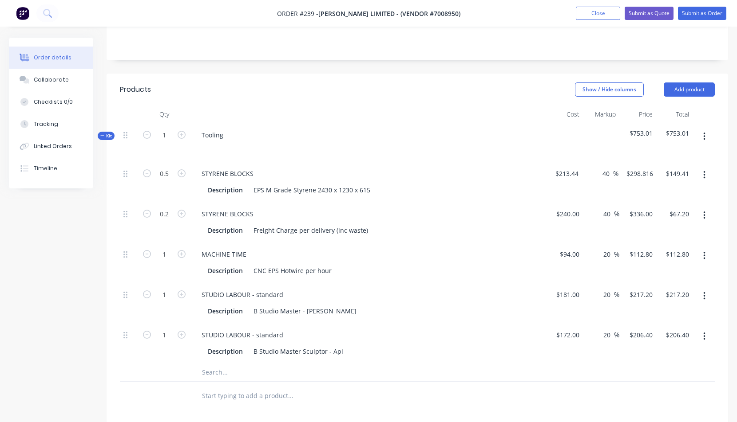
scroll to position [189, 0]
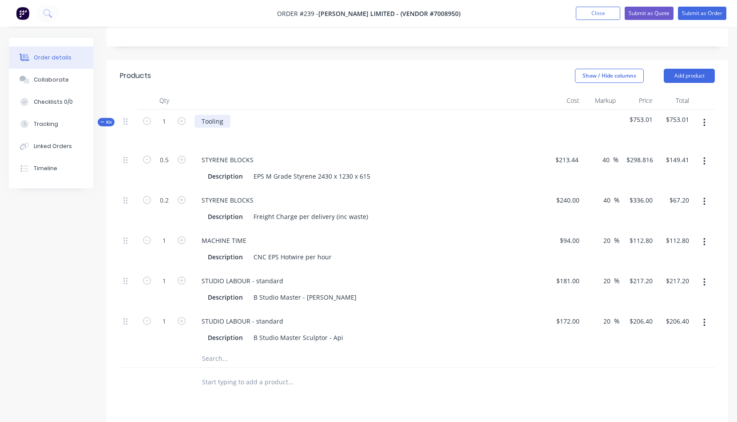
click at [201, 122] on div "Tooling" at bounding box center [212, 121] width 36 height 13
drag, startPoint x: 704, startPoint y: 123, endPoint x: 699, endPoint y: 123, distance: 5.3
click at [704, 123] on icon "button" at bounding box center [704, 123] width 2 height 8
click at [656, 165] on div "Add product to kit" at bounding box center [672, 164] width 68 height 13
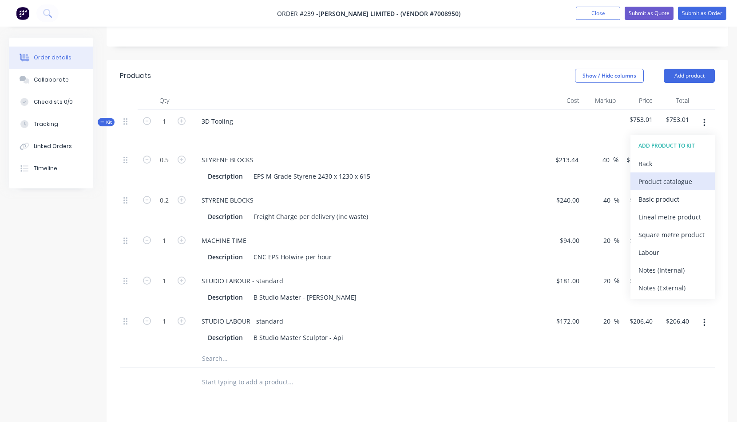
click at [658, 182] on div "Product catalogue" at bounding box center [672, 181] width 68 height 13
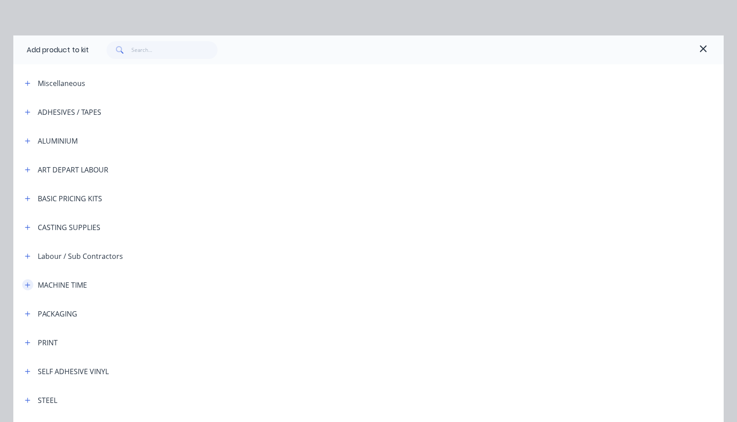
click at [26, 286] on icon "button" at bounding box center [27, 285] width 5 height 6
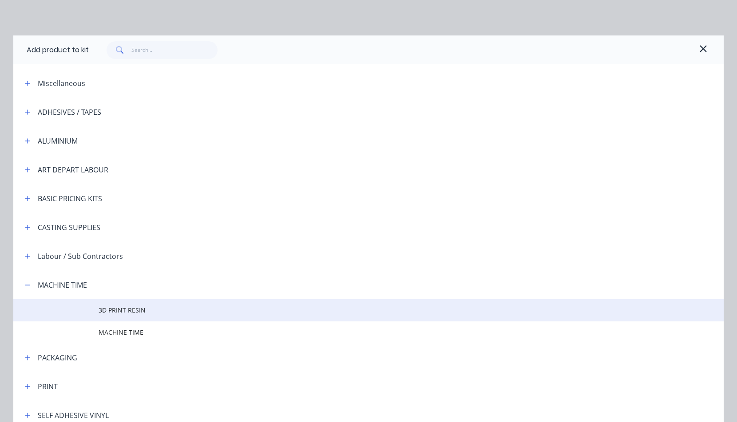
click at [112, 310] on span "3D PRINT RESIN" at bounding box center [349, 310] width 500 height 9
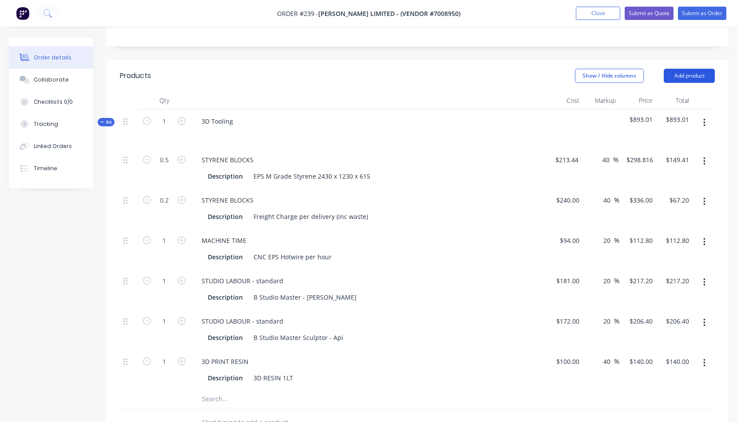
click at [689, 73] on button "Add product" at bounding box center [688, 76] width 51 height 14
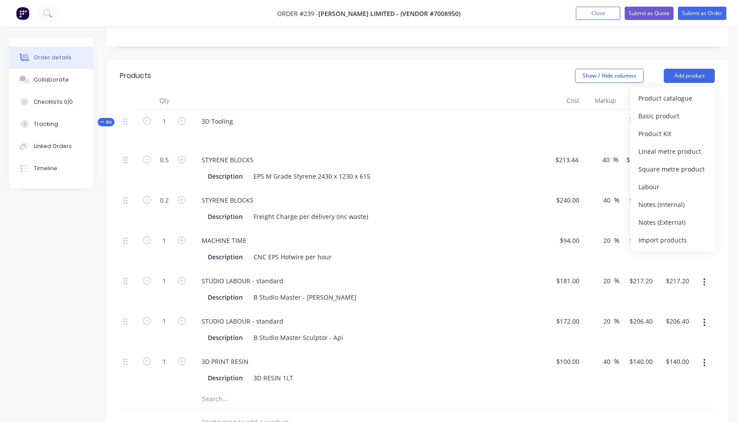
click at [565, 114] on div at bounding box center [564, 129] width 37 height 39
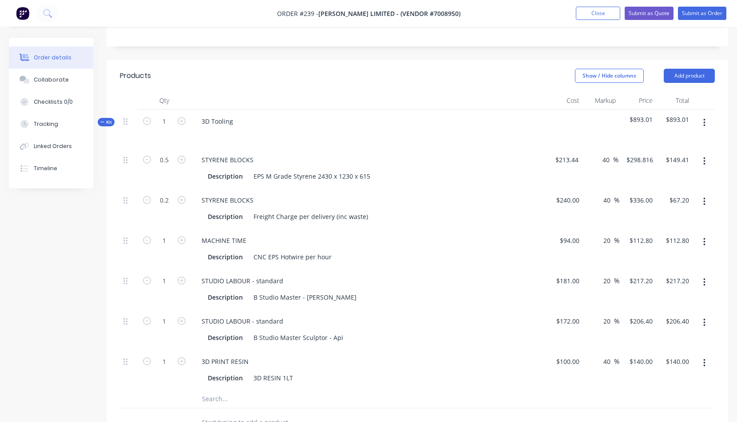
click at [705, 123] on icon "button" at bounding box center [704, 123] width 2 height 10
click at [678, 164] on div "Add product to kit" at bounding box center [672, 164] width 68 height 13
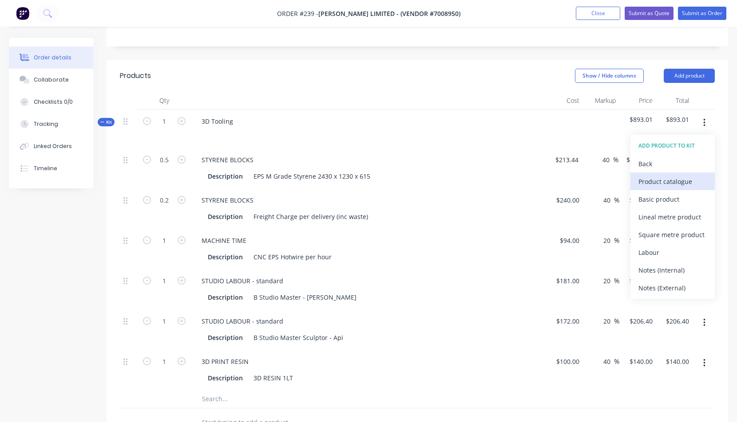
click at [659, 181] on div "Product catalogue" at bounding box center [672, 181] width 68 height 13
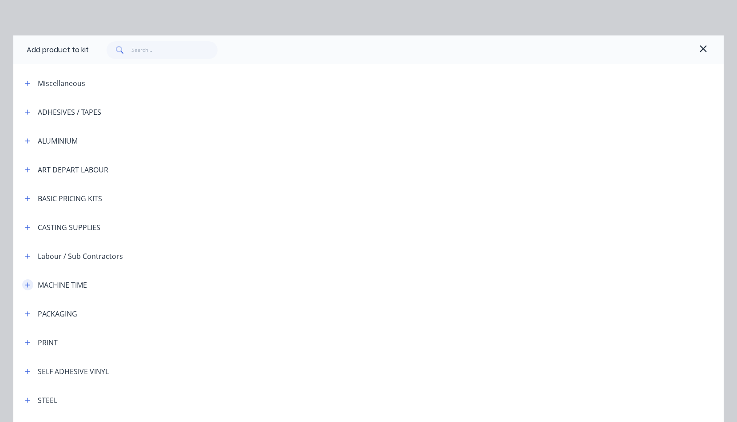
click at [25, 284] on icon "button" at bounding box center [27, 285] width 5 height 6
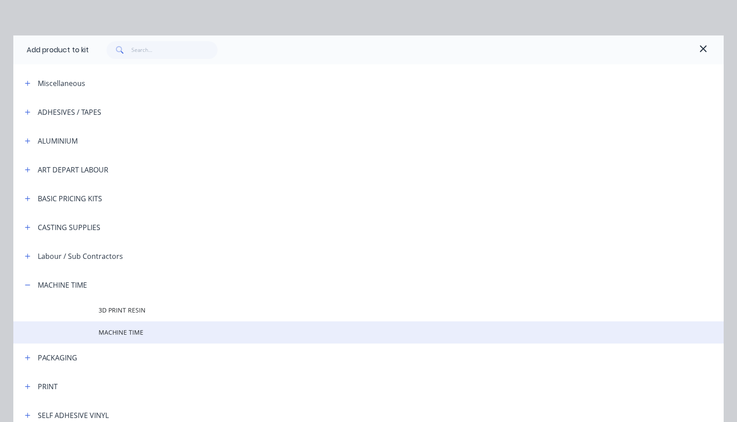
click at [109, 330] on span "MACHINE TIME" at bounding box center [349, 332] width 500 height 9
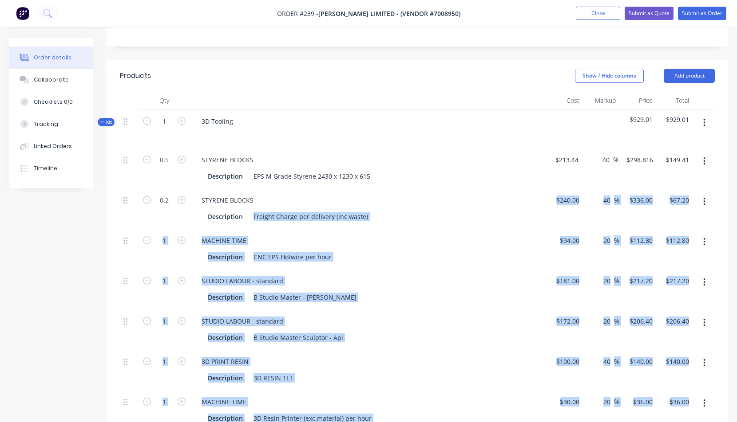
click at [432, 342] on div "Description B Studio Master Sculptor - Api" at bounding box center [366, 337] width 325 height 13
click at [456, 320] on div "STUDIO LABOUR - standard" at bounding box center [368, 321] width 348 height 13
click at [443, 241] on div "MACHINE TIME" at bounding box center [368, 240] width 348 height 13
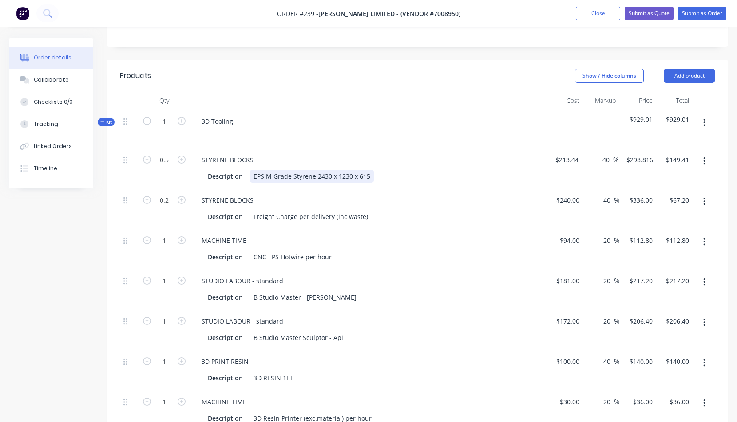
click at [466, 169] on div "Description EPS M Grade Styrene 2430 x 1230 x 615" at bounding box center [368, 175] width 348 height 15
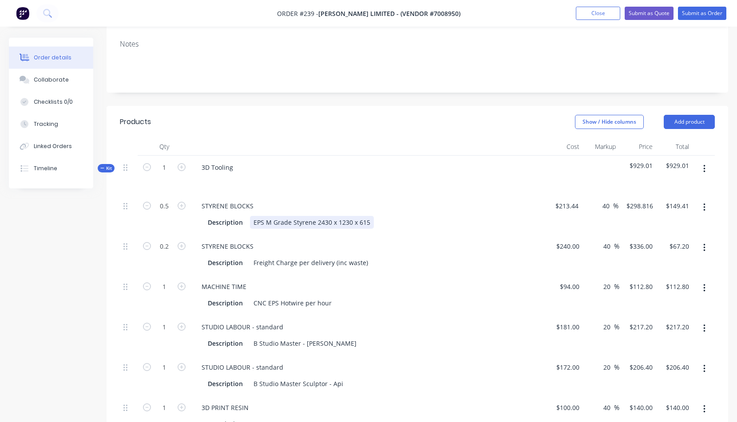
scroll to position [27, 0]
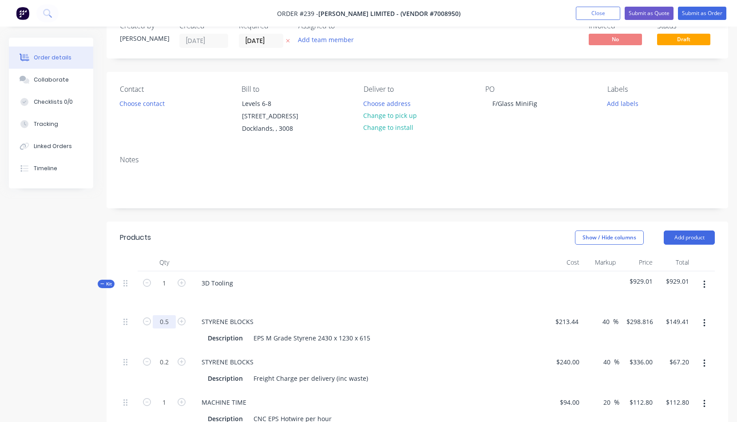
click at [160, 322] on input "0.5" at bounding box center [164, 322] width 23 height 13
type input "0.2"
type input "$59.76"
click at [296, 290] on div at bounding box center [368, 296] width 348 height 13
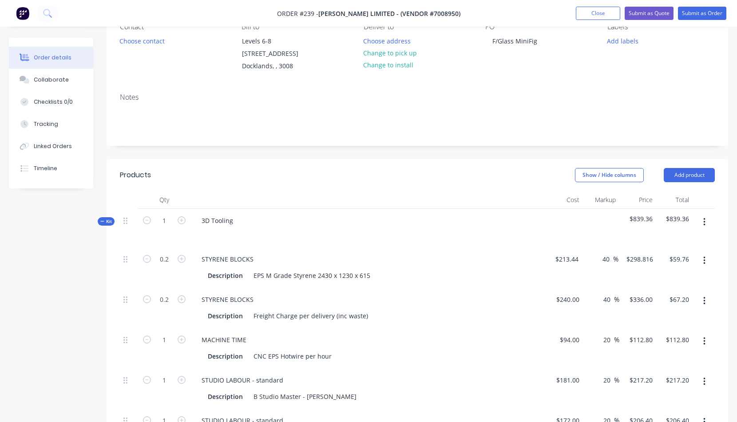
scroll to position [90, 0]
drag, startPoint x: 165, startPoint y: 299, endPoint x: 170, endPoint y: 298, distance: 5.0
click at [170, 265] on input "0.2" at bounding box center [164, 258] width 23 height 13
type input "0.1"
type input "$33.60"
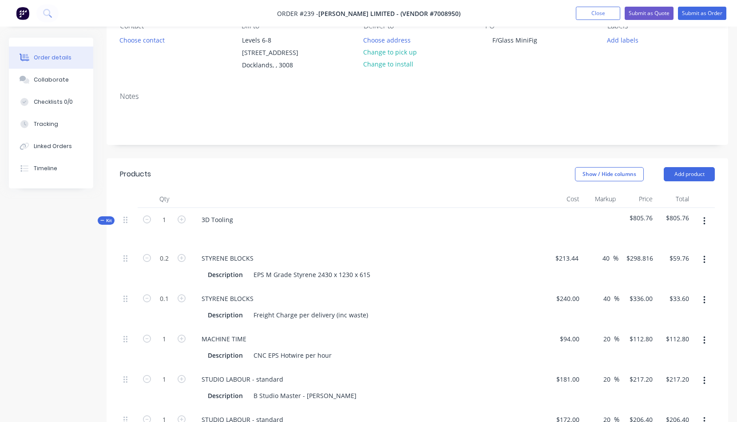
click at [435, 295] on div "STYRENE BLOCKS" at bounding box center [368, 298] width 348 height 13
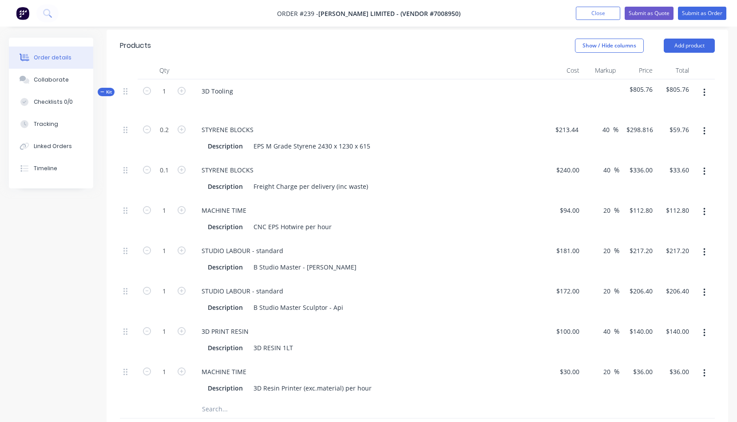
scroll to position [225, 0]
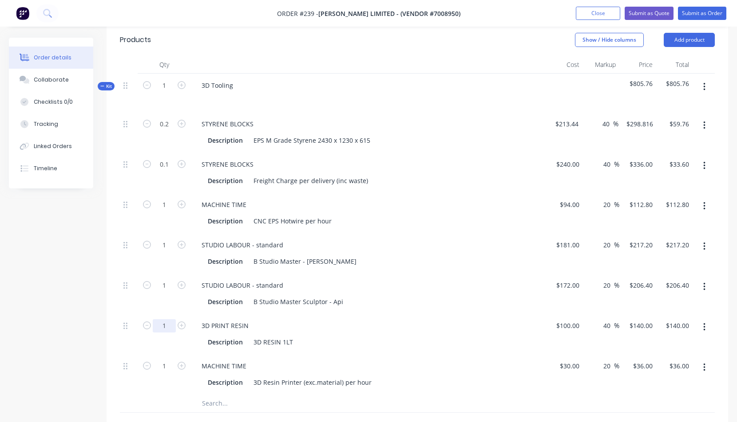
click at [166, 131] on input "1" at bounding box center [164, 124] width 23 height 13
type input "3"
type input "$420.00"
drag, startPoint x: 389, startPoint y: 326, endPoint x: 382, endPoint y: 327, distance: 7.2
click at [389, 326] on div "3D PRINT RESIN" at bounding box center [368, 326] width 348 height 13
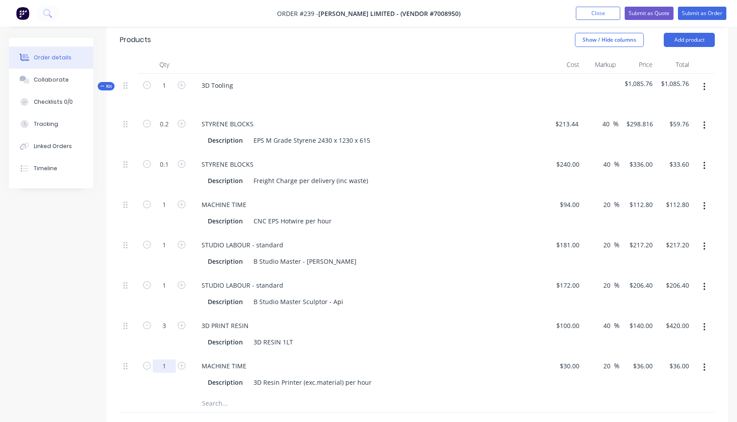
drag, startPoint x: 161, startPoint y: 366, endPoint x: 170, endPoint y: 365, distance: 9.8
click at [170, 131] on input "1" at bounding box center [164, 124] width 23 height 13
type input "10"
type input "$360.00"
click at [447, 349] on div "3D PRINT RESIN Description 3D RESIN 1LT" at bounding box center [368, 334] width 355 height 40
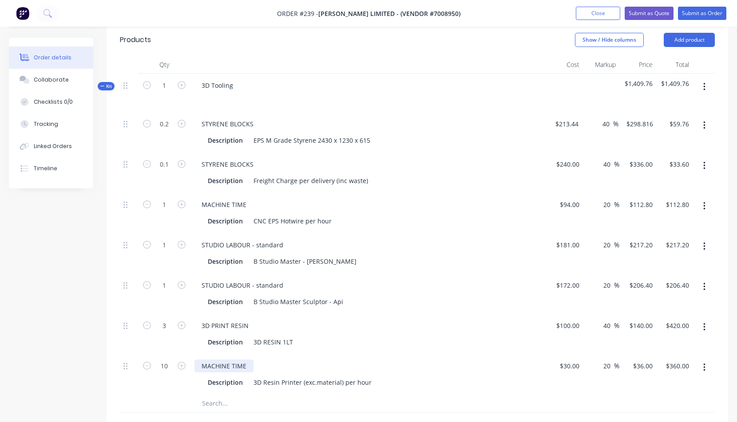
click at [249, 368] on div "MACHINE TIME" at bounding box center [223, 366] width 59 height 13
click at [379, 351] on div "3D PRINT RESIN Description 3D RESIN 1LT" at bounding box center [368, 334] width 355 height 40
click at [476, 385] on div "Description 3D Resin Printer (exc.material) per hour" at bounding box center [366, 382] width 325 height 13
click at [309, 365] on div "MACHINE TIME PRINT HANDS / HEAD" at bounding box center [256, 366] width 124 height 13
drag, startPoint x: 421, startPoint y: 358, endPoint x: 404, endPoint y: 350, distance: 19.1
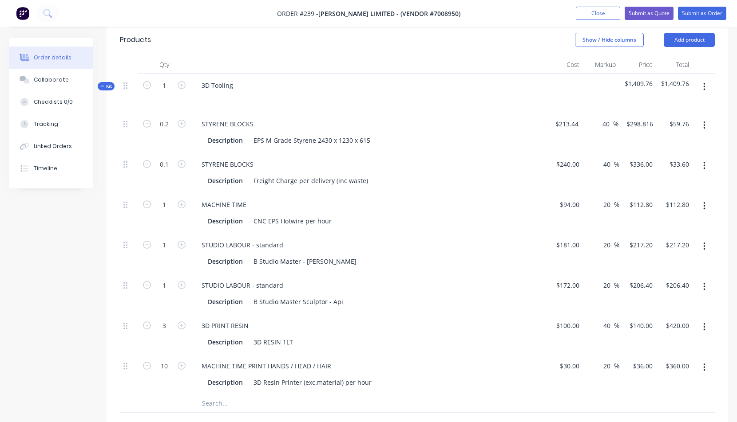
click at [421, 359] on div "MACHINE TIME PRINT HANDS / HEAD / HAIR Description 3D Resin Printer (exc.materi…" at bounding box center [368, 375] width 355 height 40
click at [282, 285] on div "STUDIO LABOUR - standard" at bounding box center [242, 285] width 96 height 13
drag, startPoint x: 284, startPoint y: 286, endPoint x: 322, endPoint y: 285, distance: 38.2
click at [322, 285] on div "STUDIO LABOUR - standard PLASTERCINE BODY" at bounding box center [272, 285] width 156 height 13
click at [163, 131] on input "1" at bounding box center [164, 124] width 23 height 13
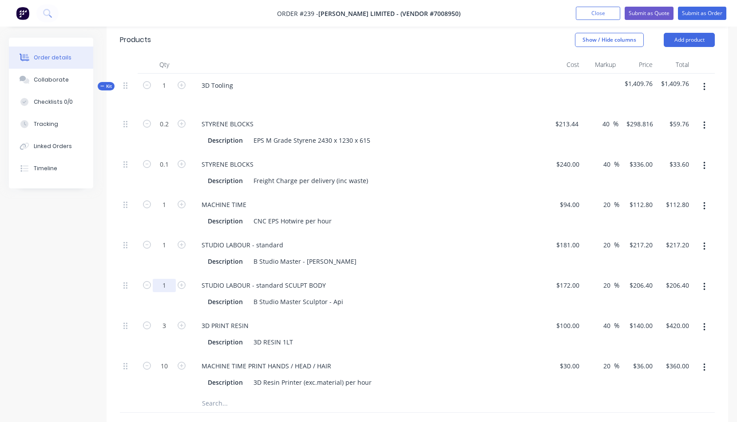
type input "15"
type input "$3,096.00"
drag, startPoint x: 460, startPoint y: 326, endPoint x: 444, endPoint y: 327, distance: 16.5
click at [460, 326] on div "3D PRINT RESIN" at bounding box center [368, 326] width 348 height 13
click at [182, 243] on icon "button" at bounding box center [182, 245] width 8 height 8
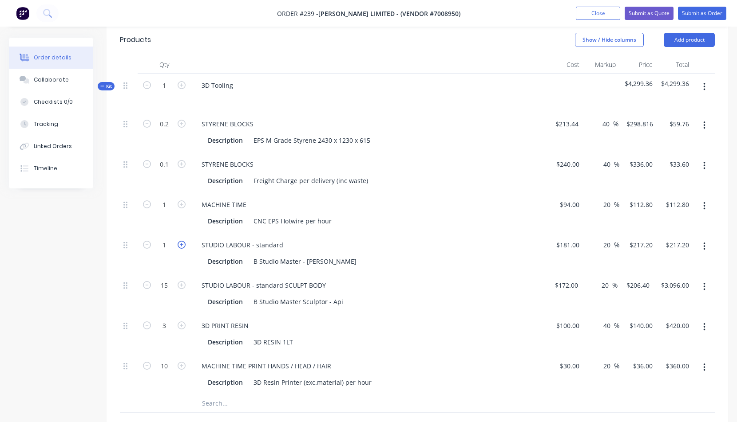
type input "2"
type input "$434.40"
click at [426, 259] on div "Description B Studio Master - [PERSON_NAME]" at bounding box center [366, 261] width 325 height 13
click at [694, 38] on button "Add product" at bounding box center [688, 40] width 51 height 14
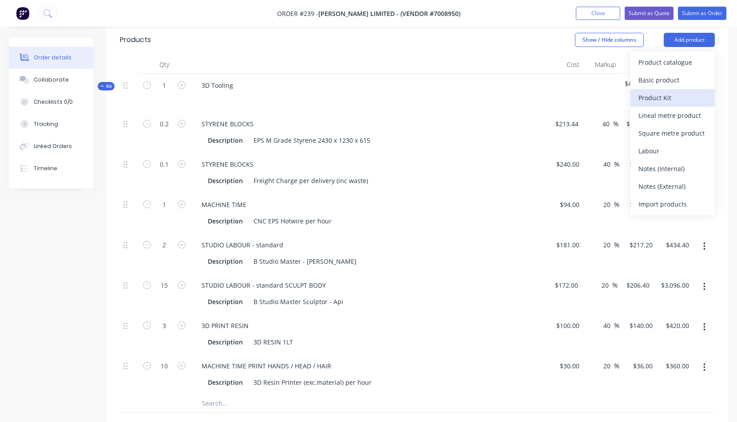
click at [657, 98] on div "Product Kit" at bounding box center [672, 97] width 68 height 13
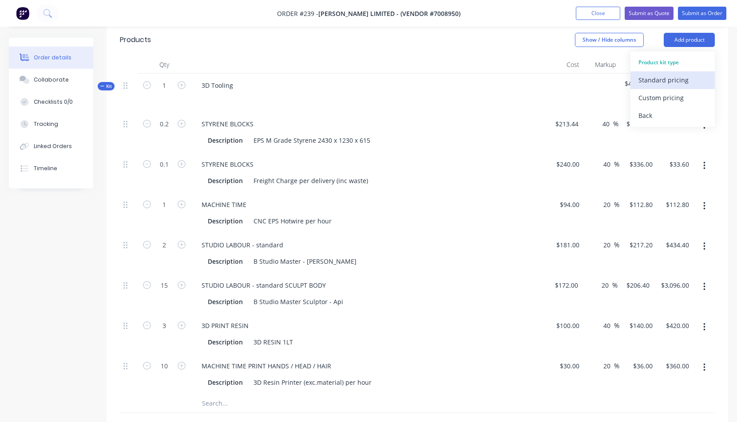
click at [661, 79] on div "Standard pricing" at bounding box center [672, 80] width 68 height 13
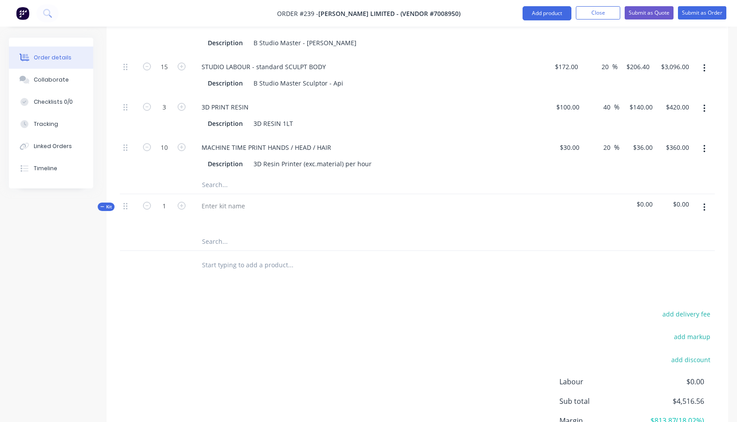
scroll to position [442, 0]
click at [208, 209] on div at bounding box center [223, 207] width 58 height 13
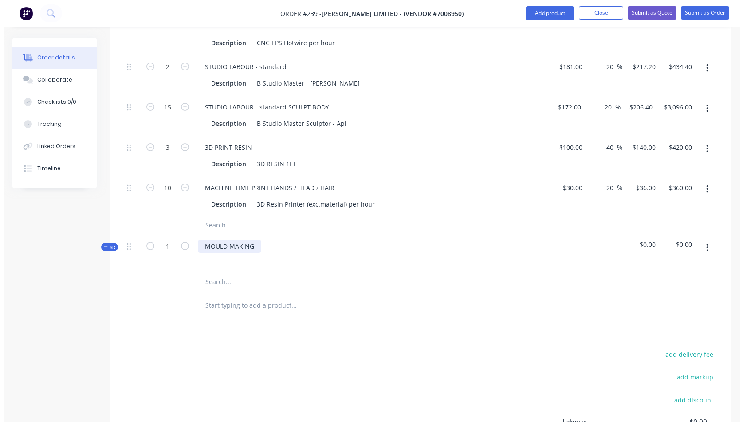
scroll to position [402, 0]
click at [213, 285] on input "text" at bounding box center [290, 283] width 178 height 18
click at [704, 248] on icon "button" at bounding box center [704, 249] width 2 height 8
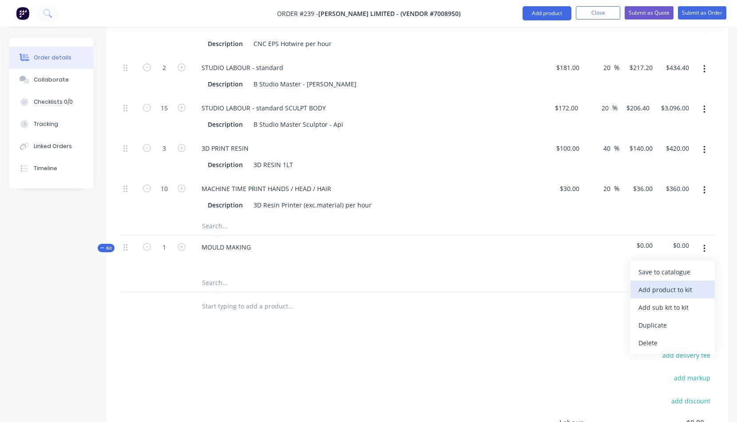
click at [660, 289] on div "Add product to kit" at bounding box center [672, 290] width 68 height 13
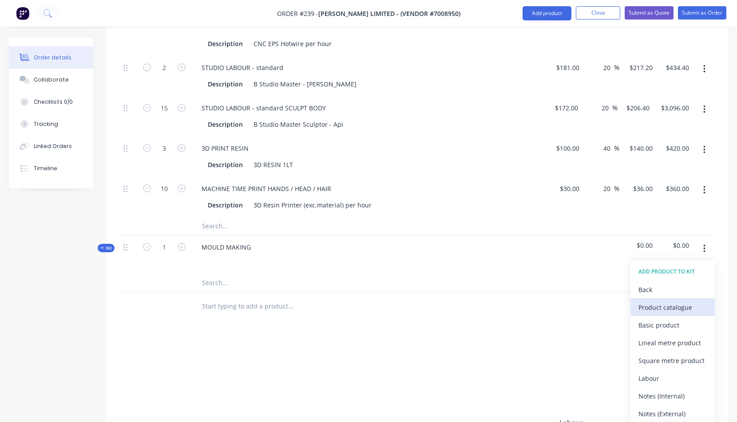
click at [660, 307] on div "Product catalogue" at bounding box center [672, 307] width 68 height 13
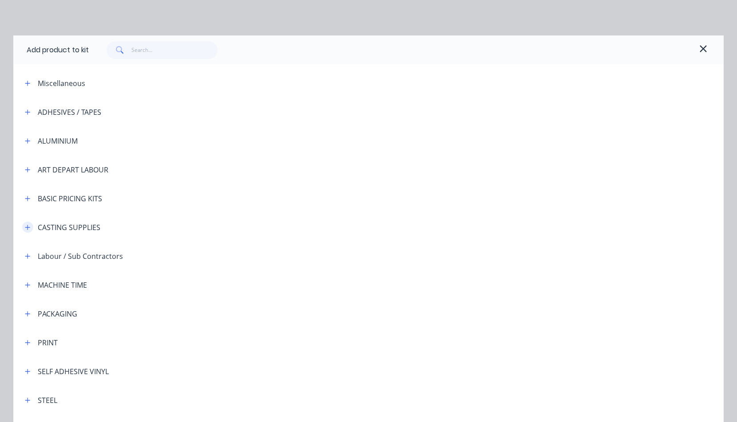
click at [25, 227] on icon "button" at bounding box center [27, 228] width 5 height 6
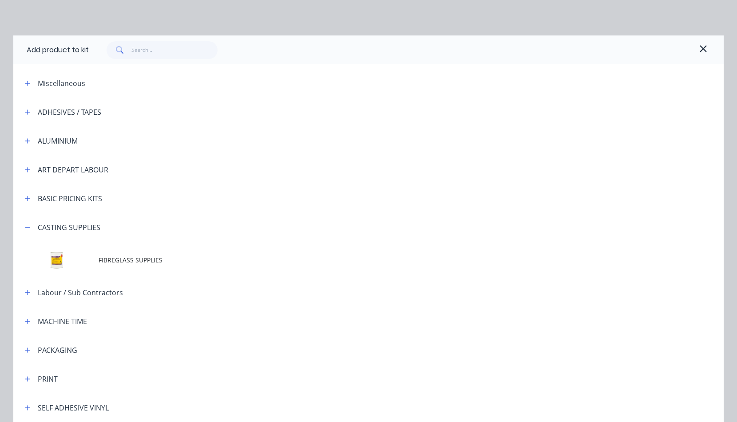
click at [107, 260] on span "FIBREGLASS SUPPLIES" at bounding box center [349, 260] width 500 height 9
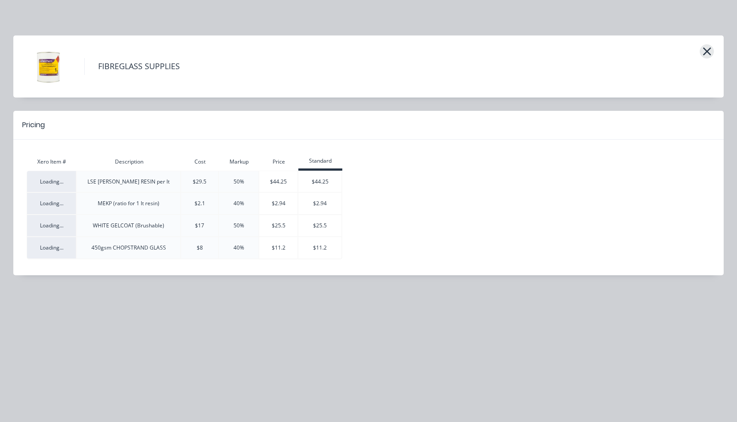
click at [704, 50] on icon "button" at bounding box center [706, 51] width 9 height 12
click at [706, 50] on icon "button" at bounding box center [706, 51] width 9 height 12
click at [710, 50] on icon "button" at bounding box center [706, 51] width 9 height 12
click at [702, 51] on icon "button" at bounding box center [706, 51] width 9 height 12
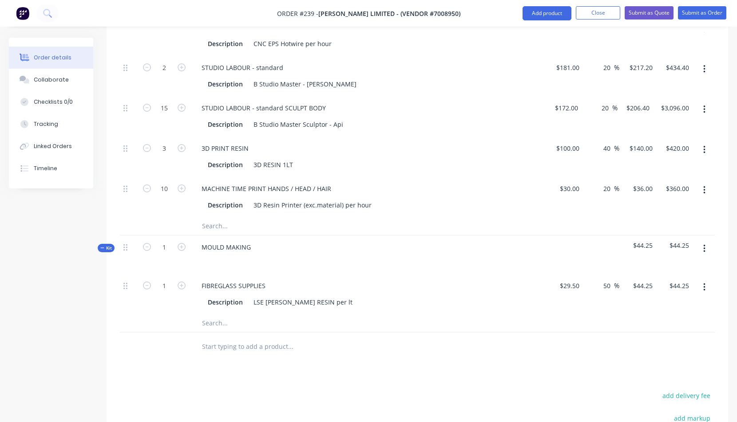
click at [706, 289] on button "button" at bounding box center [704, 288] width 21 height 16
click at [653, 347] on div "Delete" at bounding box center [672, 346] width 68 height 13
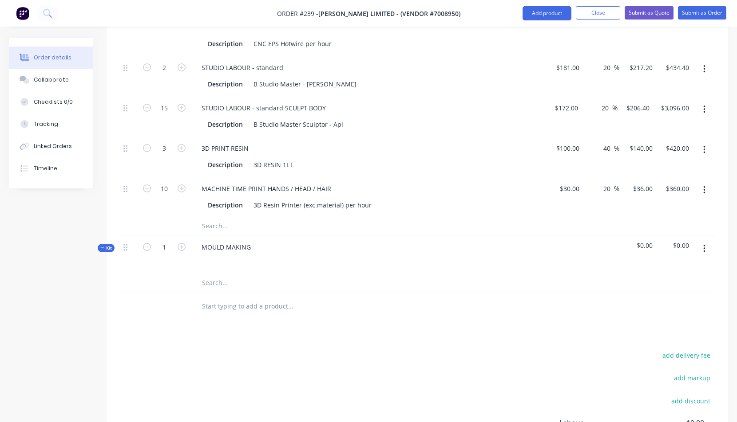
click at [704, 247] on icon "button" at bounding box center [704, 249] width 2 height 10
click at [666, 289] on div "Add product to kit" at bounding box center [672, 290] width 68 height 13
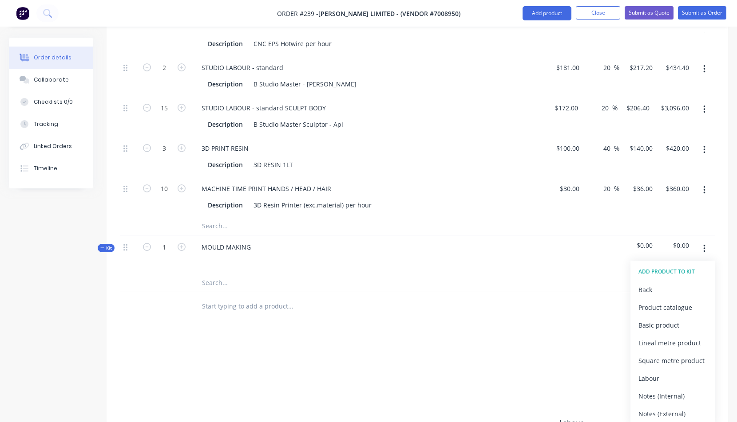
click at [655, 325] on div "Basic product" at bounding box center [672, 325] width 68 height 13
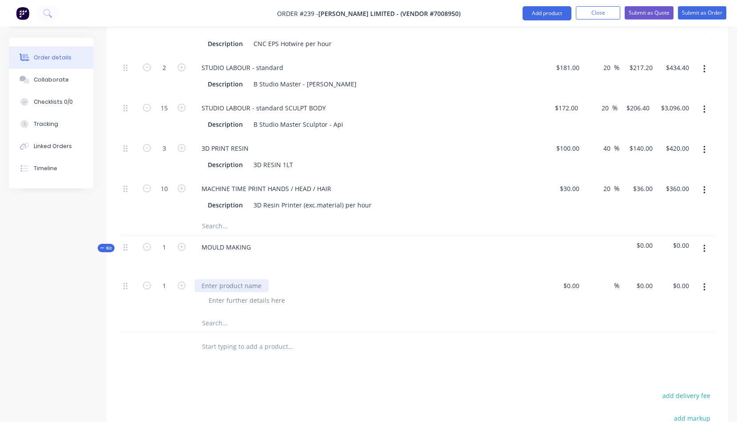
click at [204, 284] on div at bounding box center [231, 286] width 74 height 13
click at [564, 285] on div "$0.00" at bounding box center [564, 294] width 37 height 40
type input "$600.00"
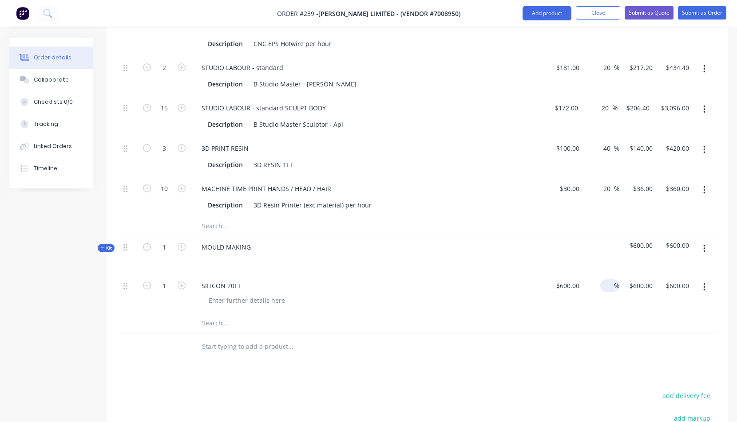
click at [617, 289] on span "%" at bounding box center [616, 286] width 5 height 10
click at [614, 286] on span "%" at bounding box center [616, 286] width 5 height 10
type input "40"
type input "$840.00"
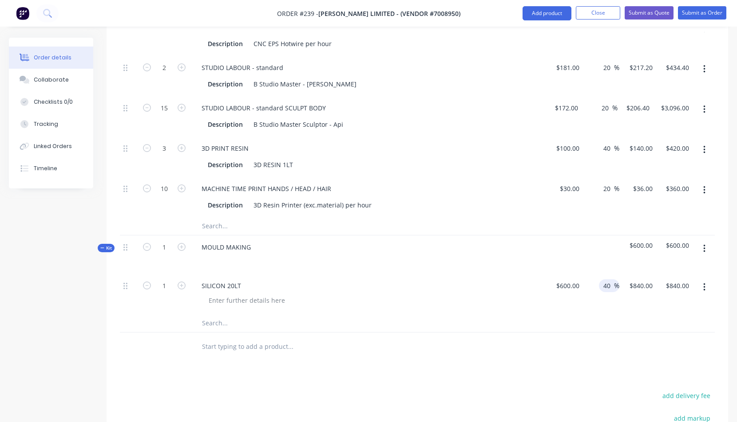
click at [517, 310] on div "SILICON 20LT" at bounding box center [368, 294] width 355 height 40
click at [705, 249] on button "button" at bounding box center [704, 249] width 21 height 16
click at [670, 289] on div "Add product to kit" at bounding box center [672, 290] width 68 height 13
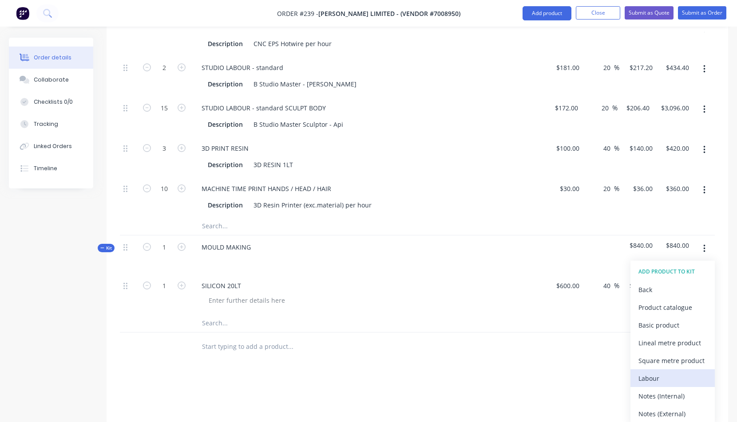
click at [651, 378] on div "Labour" at bounding box center [672, 378] width 68 height 13
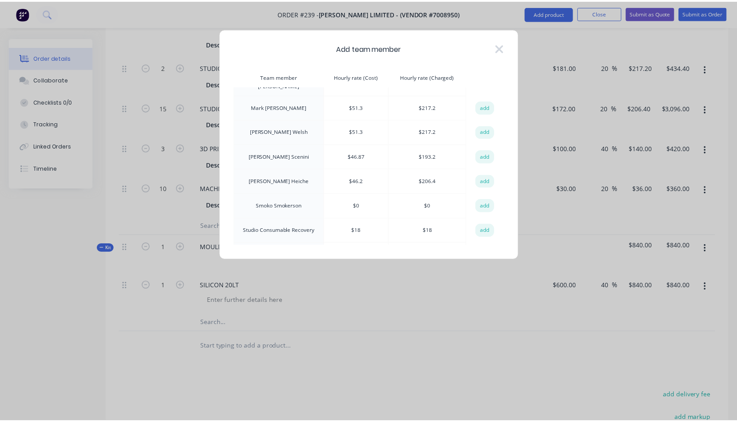
scroll to position [181, 0]
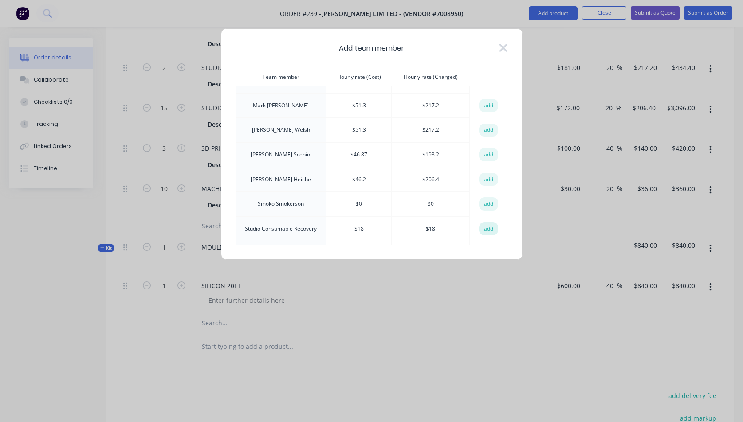
click at [487, 222] on button "add" at bounding box center [489, 228] width 20 height 13
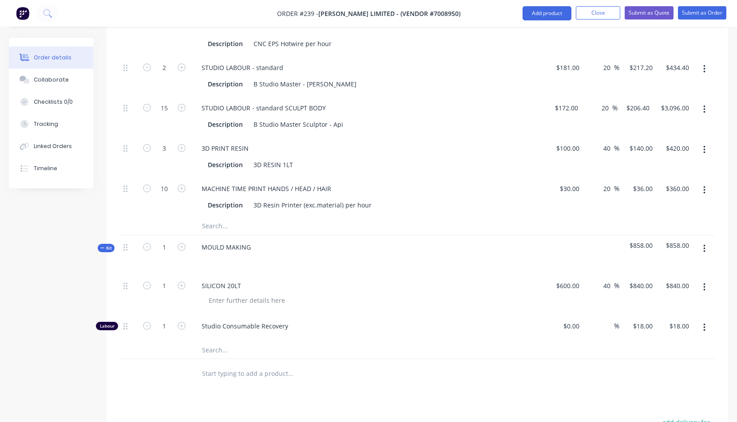
click at [702, 247] on button "button" at bounding box center [704, 249] width 21 height 16
click at [666, 289] on div "Add product to kit" at bounding box center [672, 290] width 68 height 13
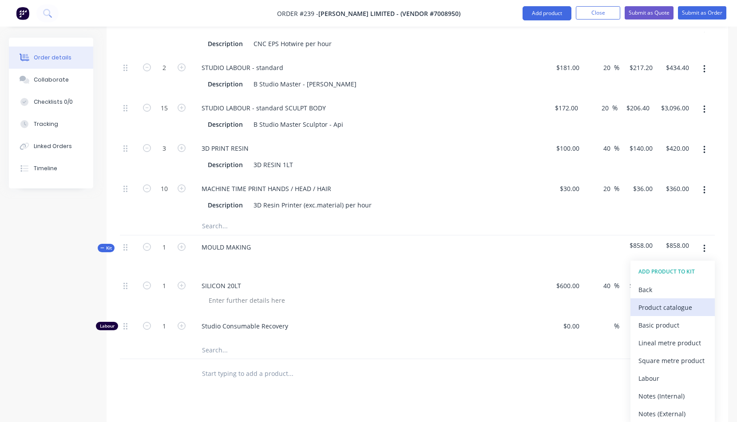
click at [655, 308] on div "Product catalogue" at bounding box center [672, 307] width 68 height 13
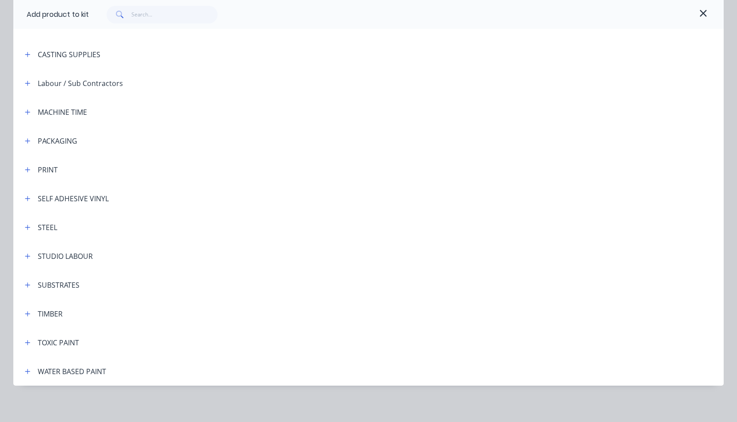
scroll to position [176, 0]
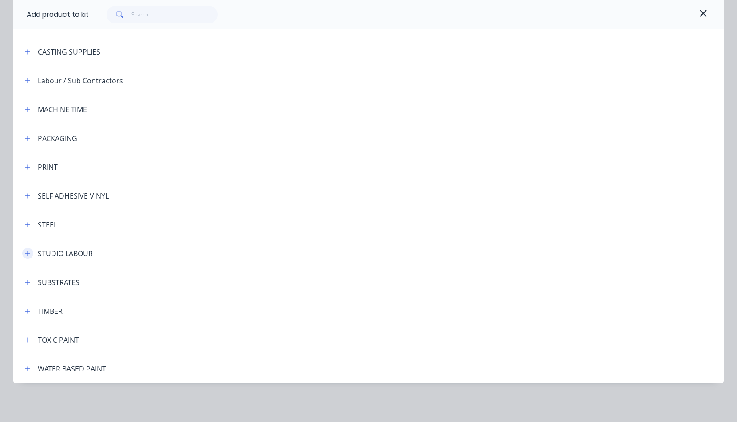
click at [25, 253] on icon "button" at bounding box center [27, 253] width 5 height 5
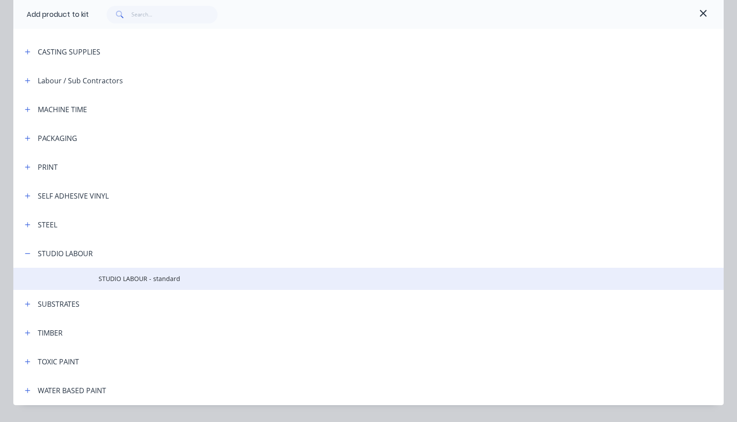
click at [107, 277] on span "STUDIO LABOUR - standard" at bounding box center [349, 278] width 500 height 9
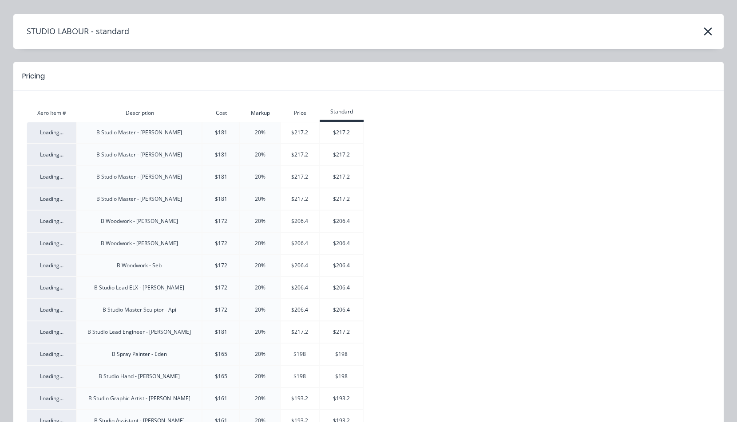
scroll to position [62, 0]
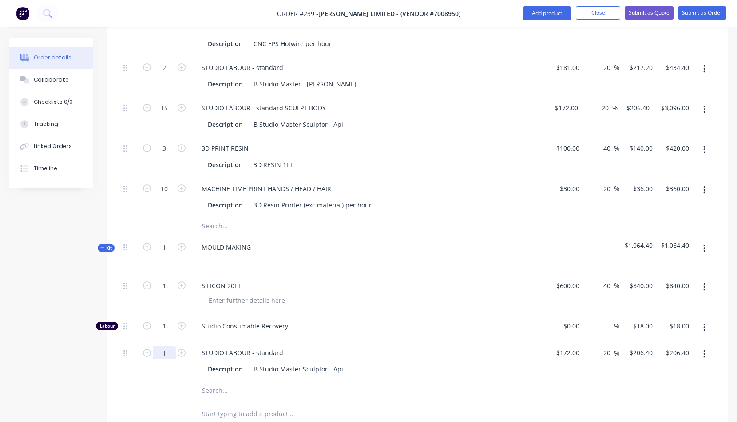
drag, startPoint x: 162, startPoint y: 353, endPoint x: 168, endPoint y: 352, distance: 6.2
type input "15"
type input "$3,096.00"
click at [384, 361] on div "Description B Studio Master Sculptor - Api" at bounding box center [368, 368] width 348 height 15
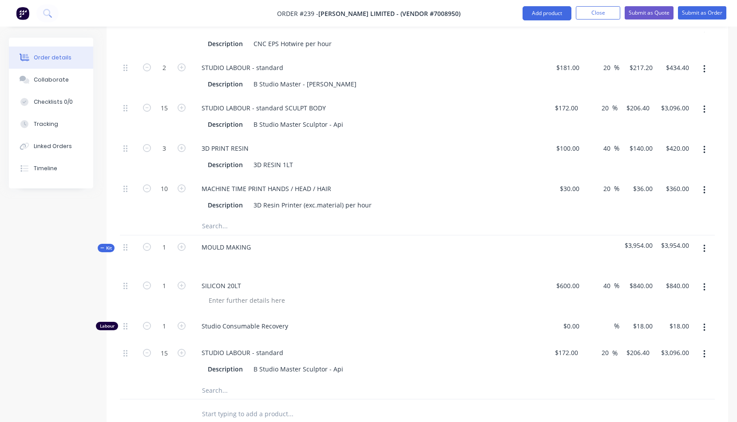
drag, startPoint x: 450, startPoint y: 338, endPoint x: 445, endPoint y: 335, distance: 5.6
click at [449, 337] on div "Studio Consumable Recovery" at bounding box center [368, 328] width 355 height 27
drag, startPoint x: 704, startPoint y: 248, endPoint x: 699, endPoint y: 249, distance: 5.2
click at [704, 248] on icon "button" at bounding box center [704, 249] width 2 height 8
click at [669, 290] on div "Add product to kit" at bounding box center [672, 290] width 68 height 13
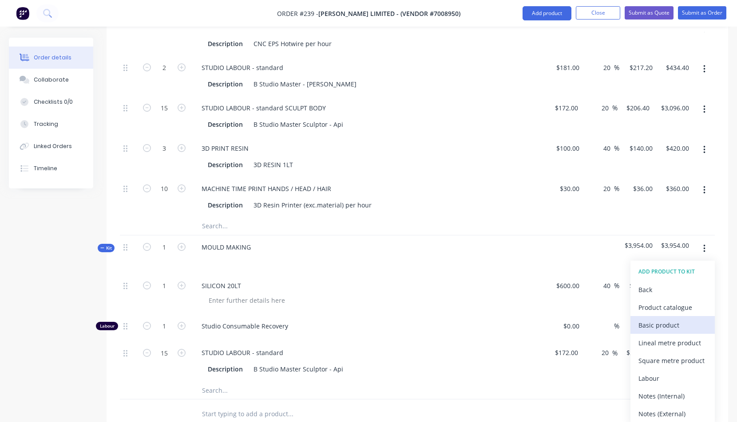
click at [658, 324] on div "Basic product" at bounding box center [672, 325] width 68 height 13
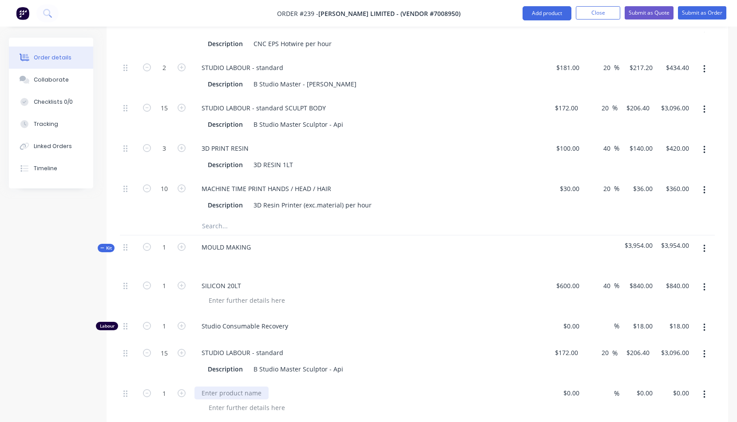
click at [217, 393] on div at bounding box center [231, 393] width 74 height 13
drag, startPoint x: 164, startPoint y: 326, endPoint x: 171, endPoint y: 326, distance: 7.6
type input "15"
type input "$270.00"
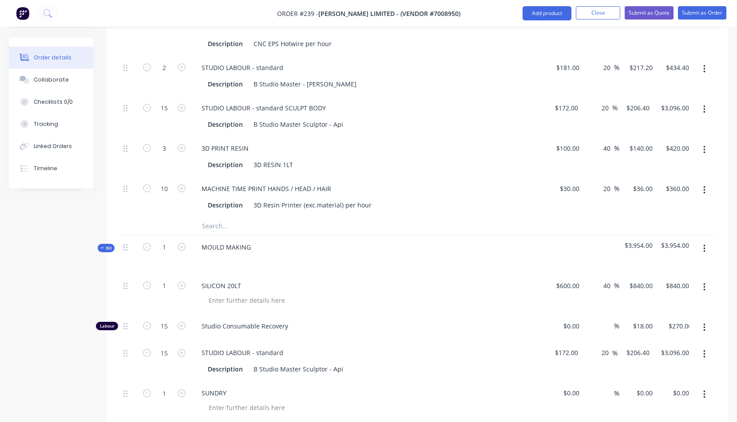
drag, startPoint x: 473, startPoint y: 327, endPoint x: 462, endPoint y: 325, distance: 11.7
click at [473, 327] on span "Studio Consumable Recovery" at bounding box center [371, 326] width 341 height 9
click at [462, 325] on span "Studio Consumable Recovery" at bounding box center [371, 326] width 341 height 9
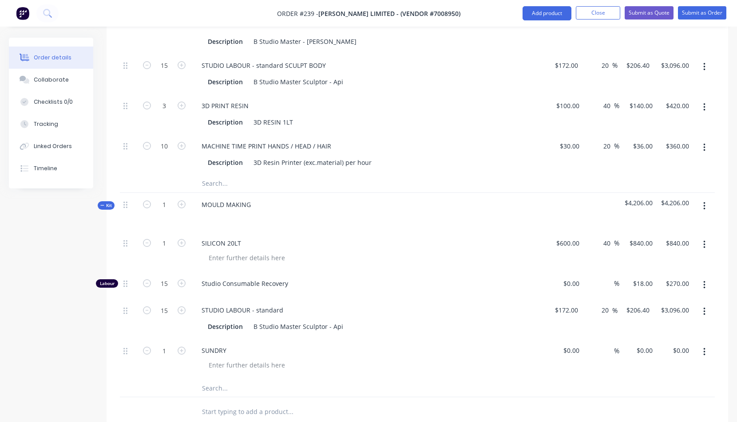
scroll to position [445, 0]
click at [568, 351] on div at bounding box center [564, 359] width 37 height 40
type input "$150.00"
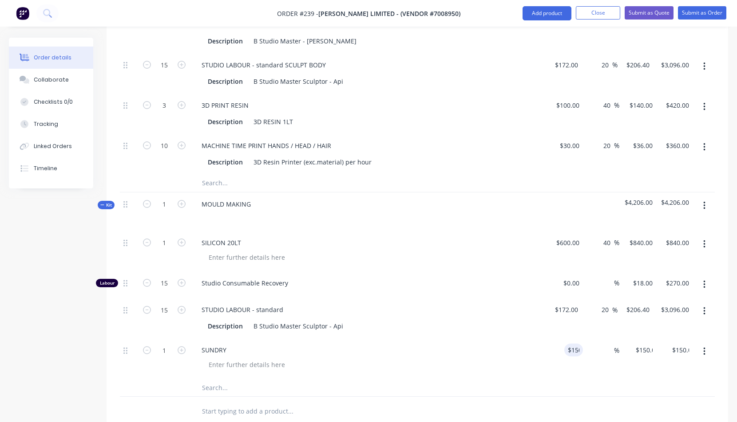
click at [524, 376] on div "SUNDRY" at bounding box center [368, 359] width 355 height 40
click at [614, 350] on span "%" at bounding box center [616, 351] width 5 height 10
type input "40"
type input "$210.00"
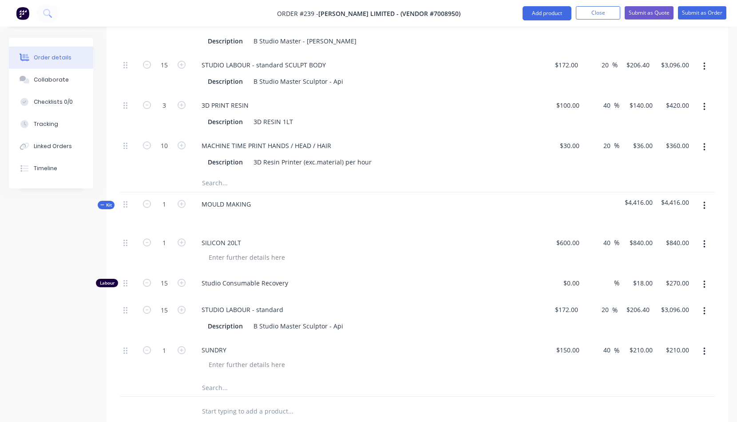
click at [508, 370] on div at bounding box center [371, 365] width 341 height 13
type input "30"
type input "$6,192.00"
click at [369, 298] on div "Studio Consumable Recovery" at bounding box center [368, 285] width 355 height 27
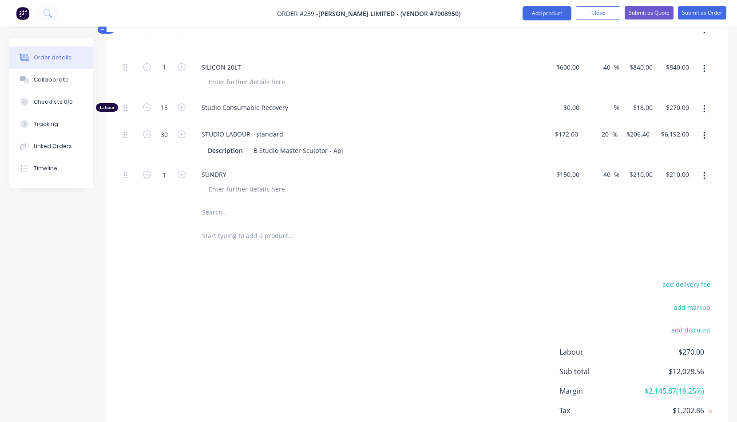
scroll to position [662, 0]
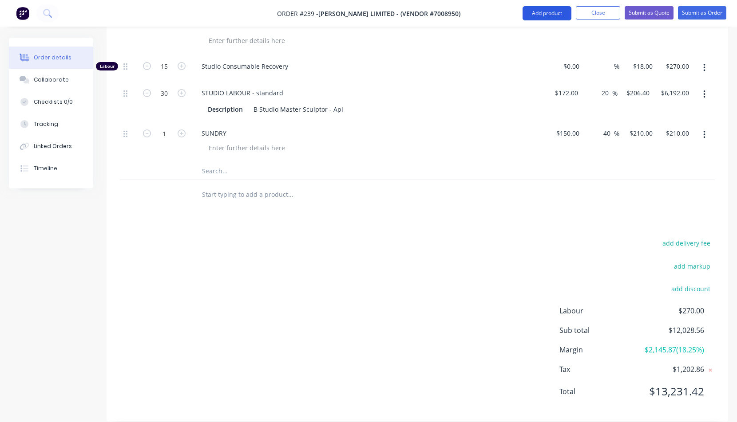
click at [536, 14] on button "Add product" at bounding box center [546, 13] width 49 height 14
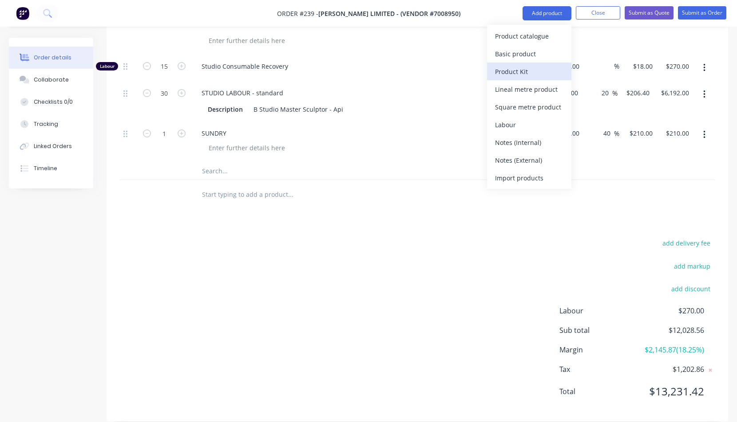
click at [513, 71] on div "Product Kit" at bounding box center [529, 71] width 68 height 13
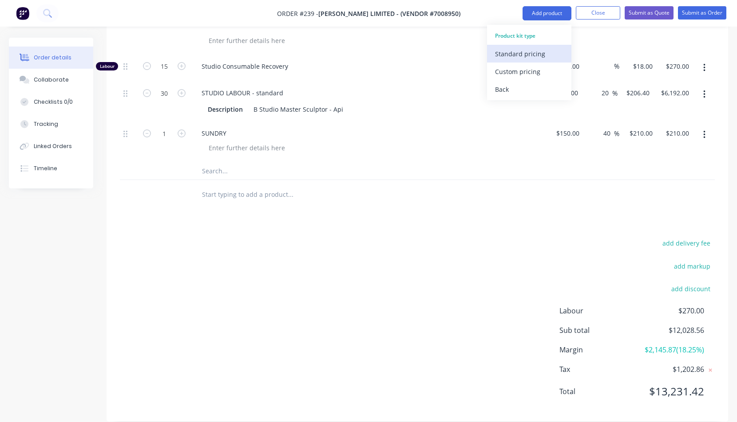
click at [500, 54] on div "Standard pricing" at bounding box center [529, 53] width 68 height 13
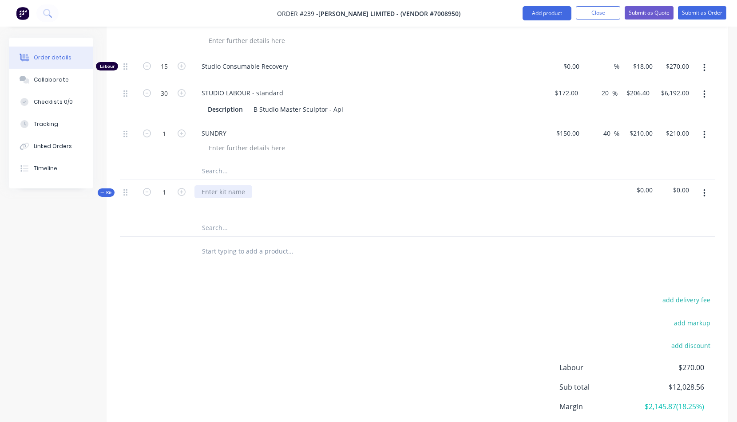
click at [199, 192] on div at bounding box center [223, 191] width 58 height 13
click at [705, 193] on button "button" at bounding box center [704, 193] width 21 height 16
click at [660, 235] on div "Add product to kit" at bounding box center [672, 234] width 68 height 13
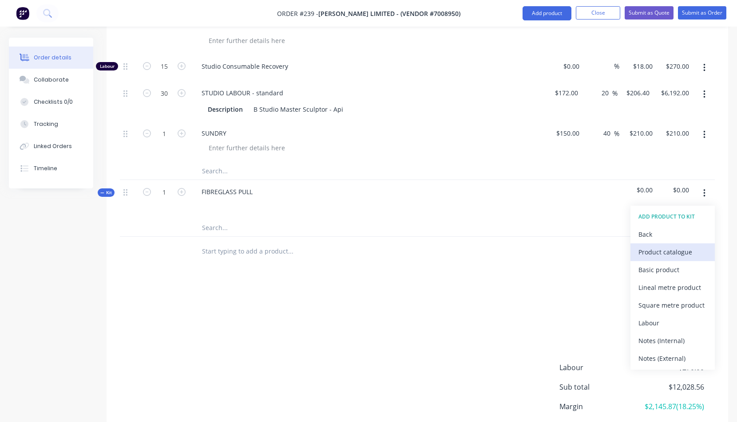
click at [653, 252] on div "Product catalogue" at bounding box center [672, 252] width 68 height 13
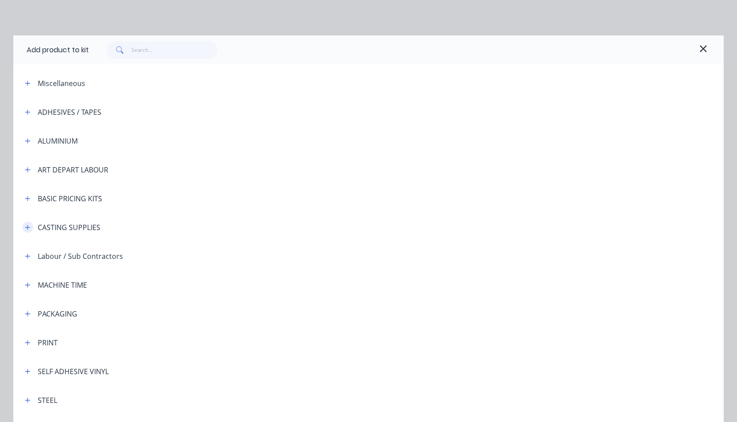
click at [27, 227] on icon "button" at bounding box center [27, 228] width 5 height 6
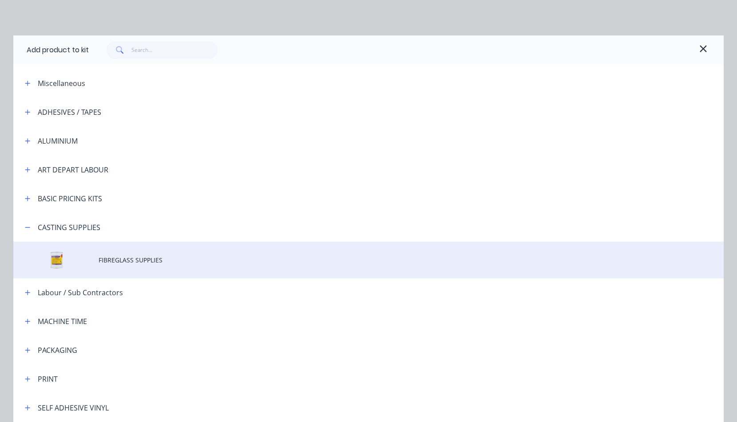
click at [121, 262] on span "FIBREGLASS SUPPLIES" at bounding box center [349, 260] width 500 height 9
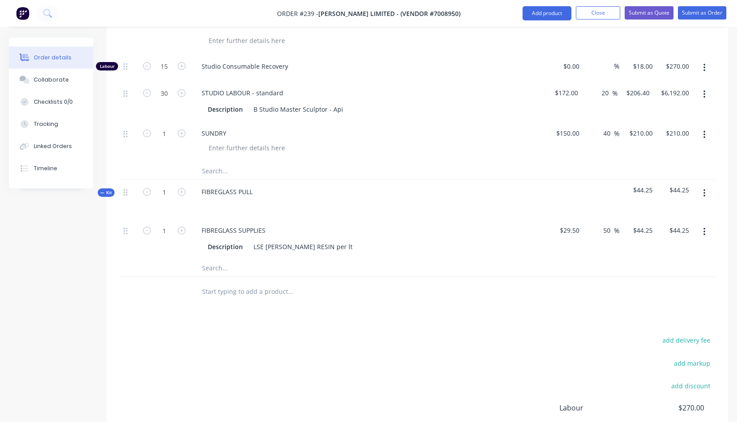
click at [704, 192] on icon "button" at bounding box center [704, 194] width 2 height 10
click at [657, 235] on div "Add product to kit" at bounding box center [672, 234] width 68 height 13
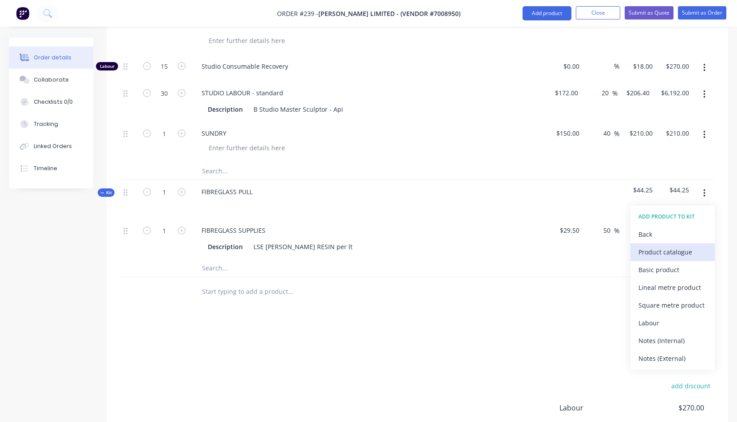
click at [663, 252] on div "Product catalogue" at bounding box center [672, 252] width 68 height 13
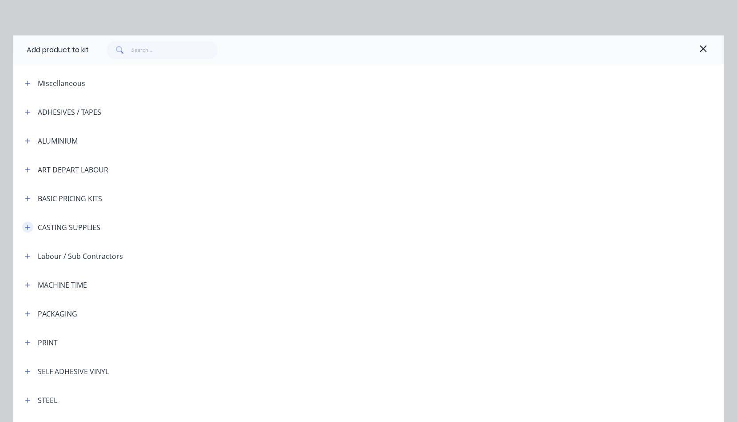
click at [27, 225] on button "button" at bounding box center [27, 227] width 11 height 11
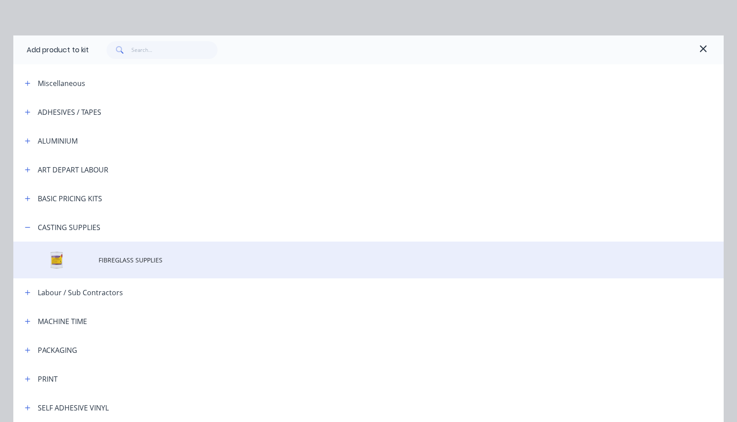
click at [107, 261] on span "FIBREGLASS SUPPLIES" at bounding box center [349, 260] width 500 height 9
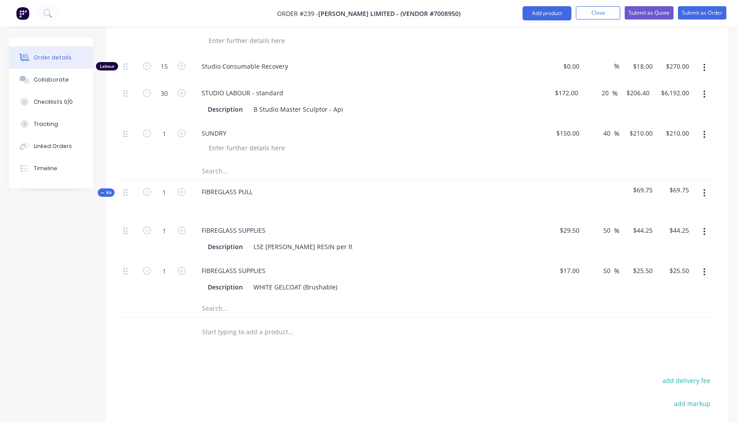
click at [704, 193] on icon "button" at bounding box center [704, 193] width 2 height 8
click at [667, 235] on div "Add product to kit" at bounding box center [672, 234] width 68 height 13
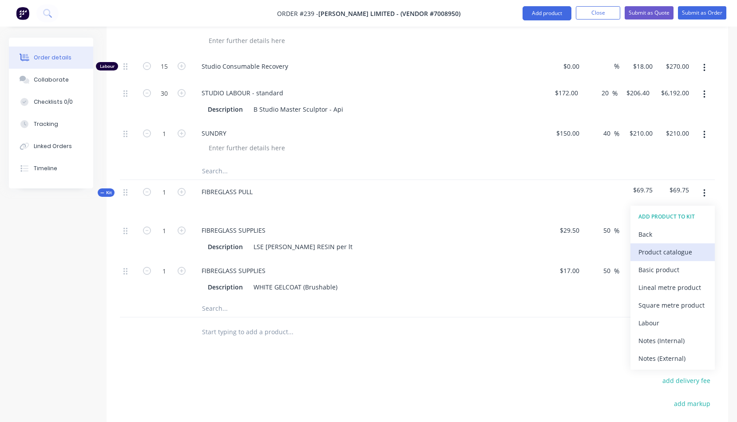
click at [658, 254] on div "Product catalogue" at bounding box center [672, 252] width 68 height 13
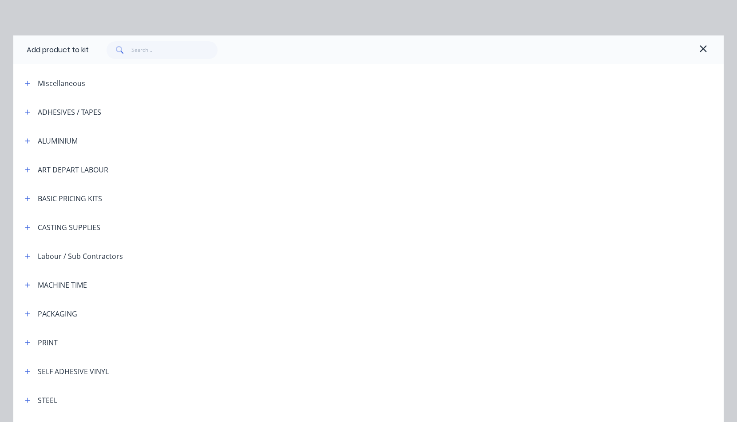
drag, startPoint x: 27, startPoint y: 227, endPoint x: 40, endPoint y: 232, distance: 14.6
click at [27, 227] on icon "button" at bounding box center [27, 227] width 5 height 5
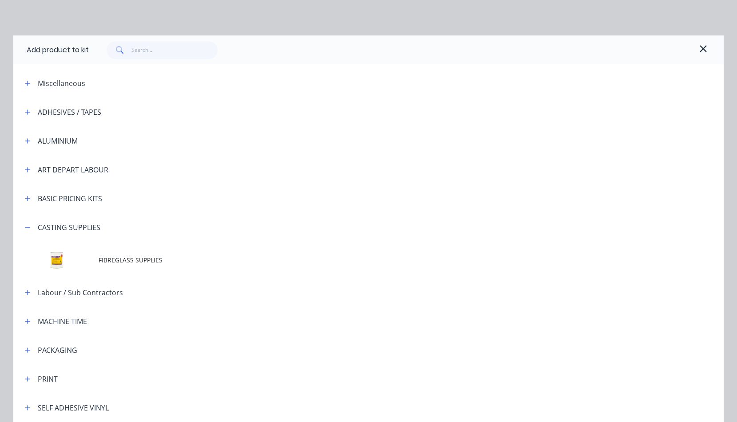
click at [103, 260] on span "FIBREGLASS SUPPLIES" at bounding box center [349, 260] width 500 height 9
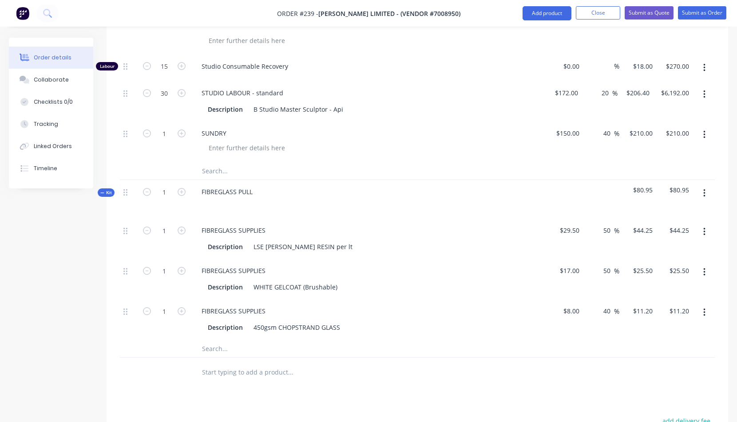
click at [587, 361] on div at bounding box center [417, 372] width 595 height 29
click at [181, 310] on icon "button" at bounding box center [182, 312] width 8 height 8
type input "2"
type input "$22.40"
click at [181, 310] on icon "button" at bounding box center [182, 312] width 8 height 8
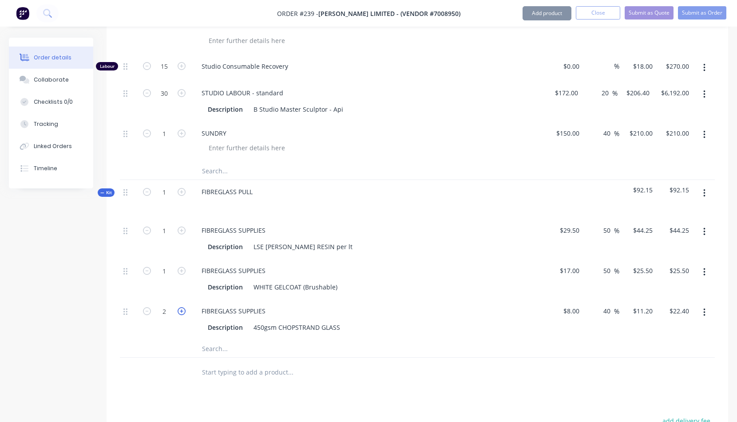
type input "3"
type input "$33.60"
click at [182, 229] on icon "button" at bounding box center [182, 231] width 8 height 8
type input "2"
type input "$88.50"
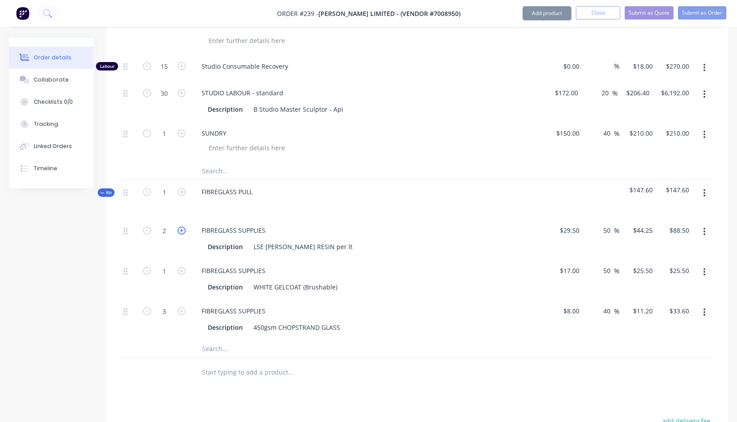
click at [182, 229] on icon "button" at bounding box center [182, 231] width 8 height 8
type input "3"
type input "$132.75"
click at [182, 229] on icon "button" at bounding box center [182, 231] width 8 height 8
type input "4"
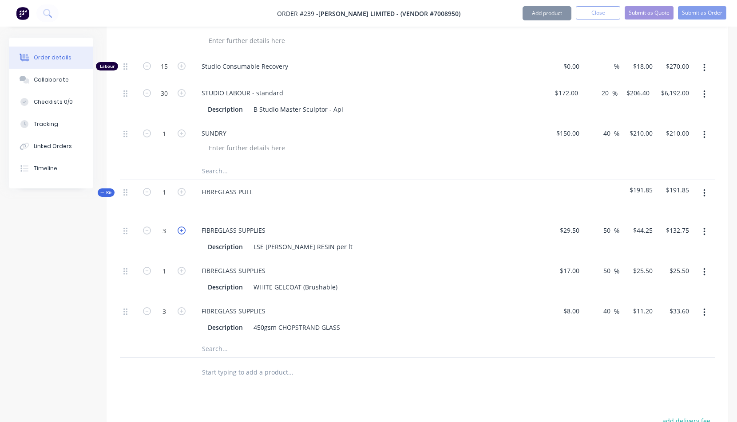
type input "$177.00"
click at [182, 229] on icon "button" at bounding box center [182, 231] width 8 height 8
type input "5"
type input "$221.25"
click at [181, 229] on icon "button" at bounding box center [182, 231] width 8 height 8
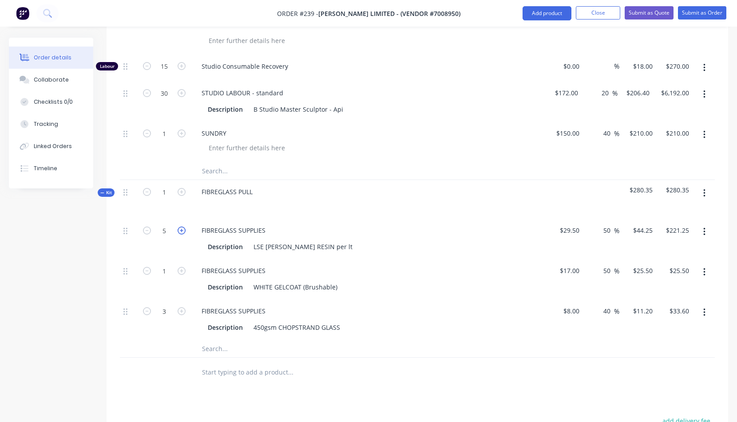
type input "6"
type input "$265.50"
click at [433, 297] on div "FIBREGLASS SUPPLIES Description WHITE GELCOAT (Brushable)" at bounding box center [368, 279] width 355 height 40
click at [442, 349] on div at bounding box center [327, 349] width 266 height 18
click at [704, 192] on icon "button" at bounding box center [704, 194] width 2 height 10
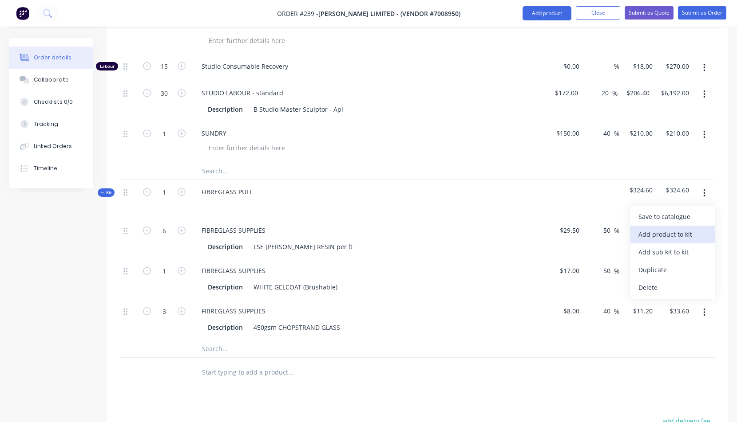
click at [662, 234] on div "Add product to kit" at bounding box center [672, 234] width 68 height 13
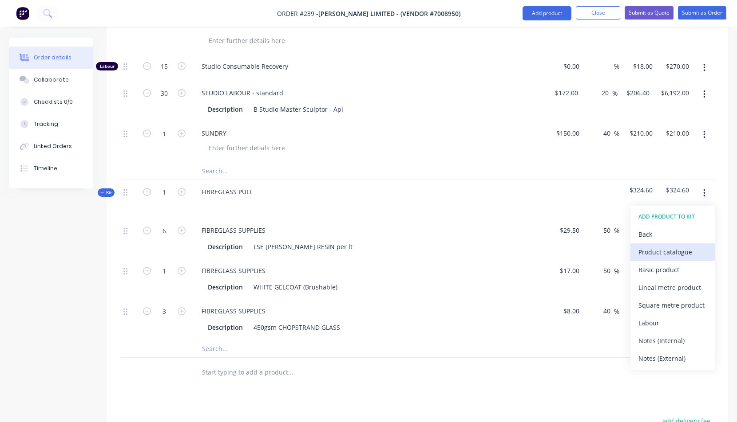
click at [661, 253] on div "Product catalogue" at bounding box center [672, 252] width 68 height 13
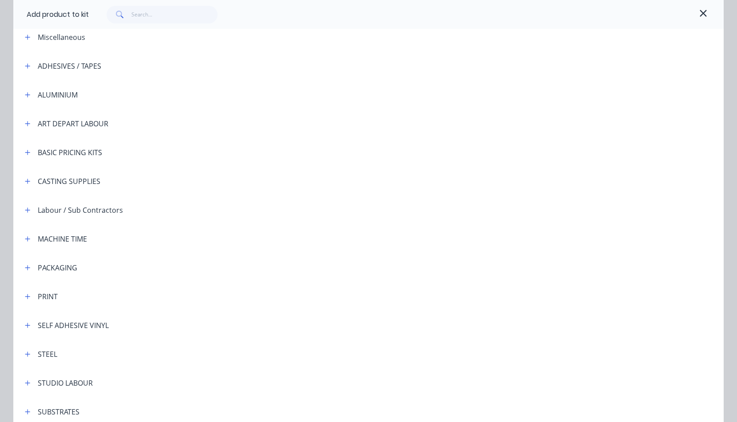
scroll to position [54, 0]
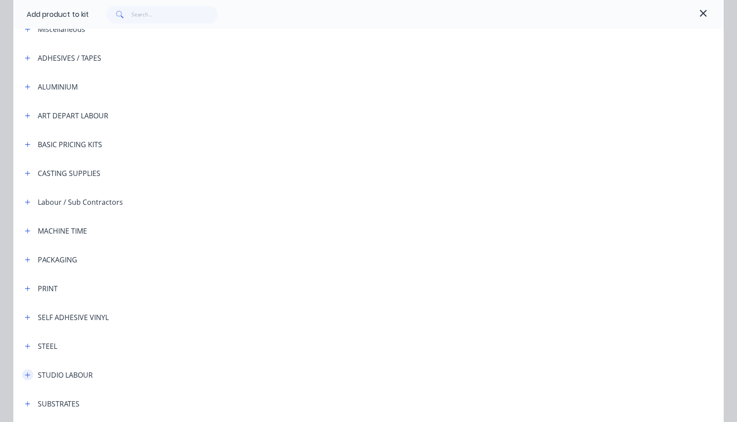
click at [26, 375] on icon "button" at bounding box center [27, 375] width 5 height 5
click at [145, 401] on span "STUDIO LABOUR - standard" at bounding box center [349, 400] width 500 height 9
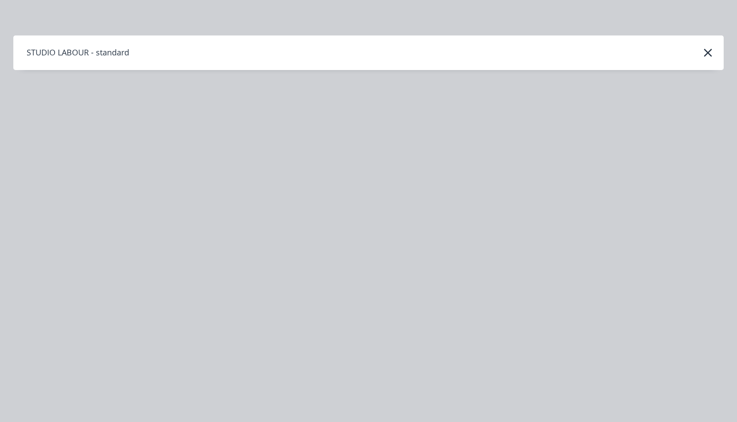
scroll to position [0, 0]
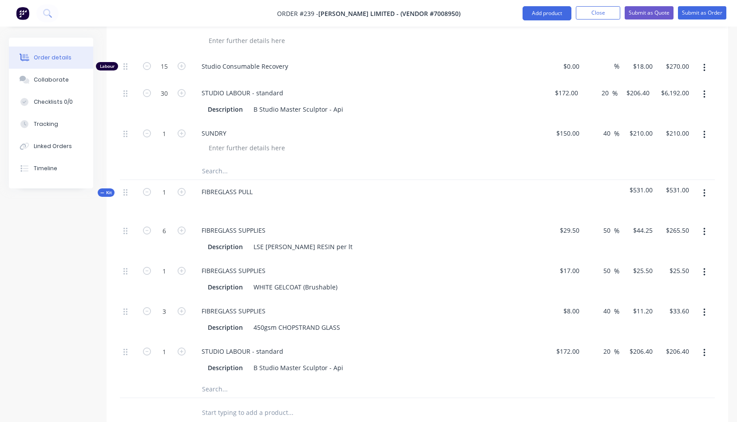
drag, startPoint x: 704, startPoint y: 193, endPoint x: 696, endPoint y: 192, distance: 7.6
click at [704, 192] on icon "button" at bounding box center [704, 194] width 2 height 10
click at [665, 237] on div "Add product to kit" at bounding box center [672, 234] width 68 height 13
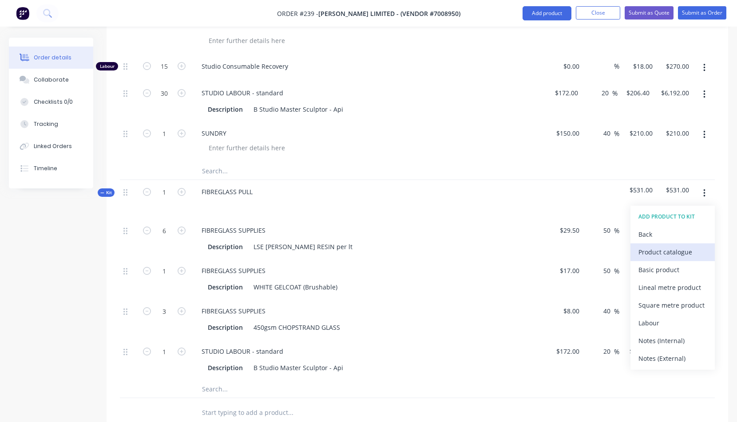
click at [654, 253] on div "Product catalogue" at bounding box center [672, 252] width 68 height 13
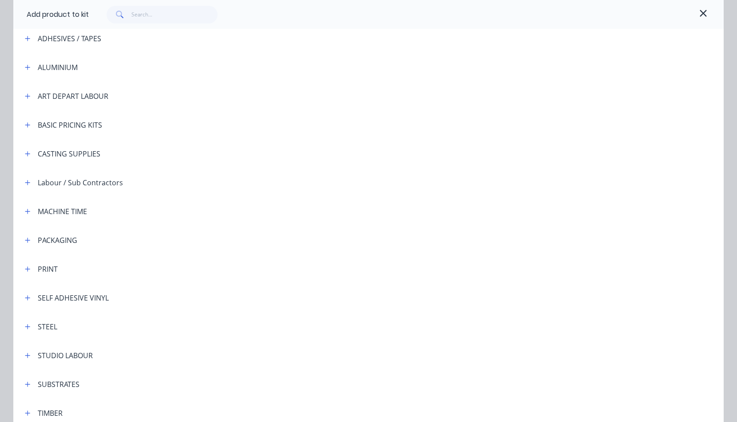
scroll to position [77, 0]
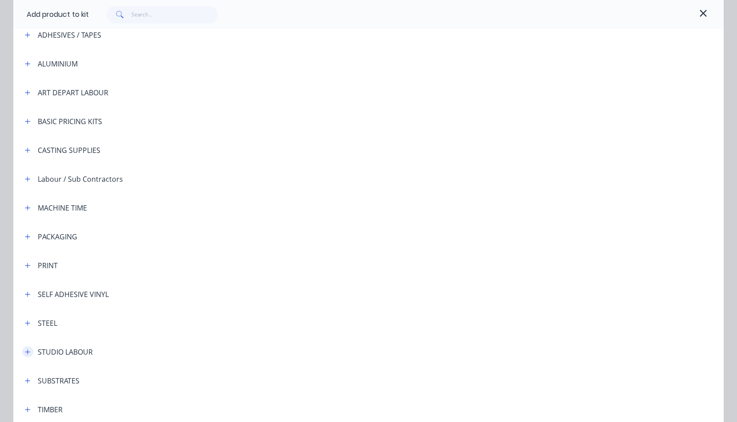
click at [25, 353] on icon "button" at bounding box center [27, 352] width 5 height 6
click at [134, 377] on span "STUDIO LABOUR - standard" at bounding box center [349, 377] width 500 height 9
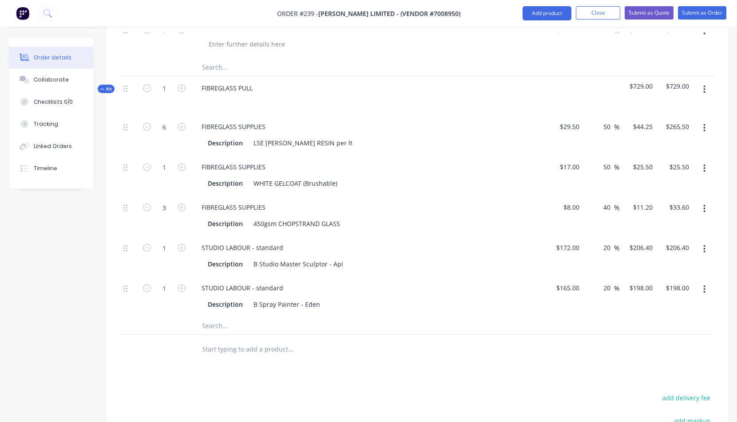
scroll to position [765, 0]
click at [704, 90] on icon "button" at bounding box center [704, 91] width 2 height 10
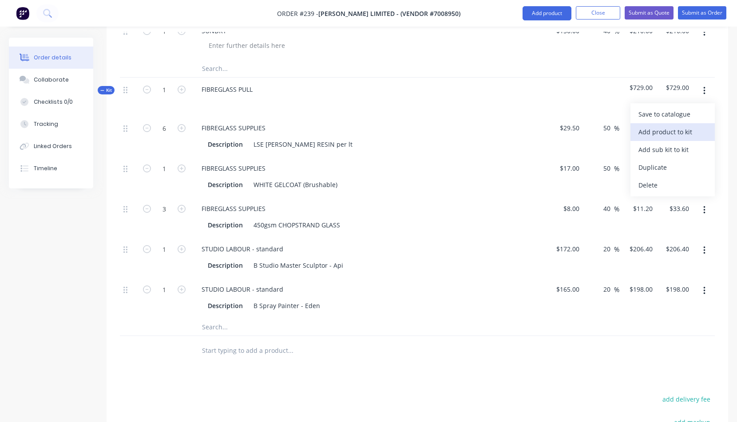
click at [667, 134] on div "Add product to kit" at bounding box center [672, 132] width 68 height 13
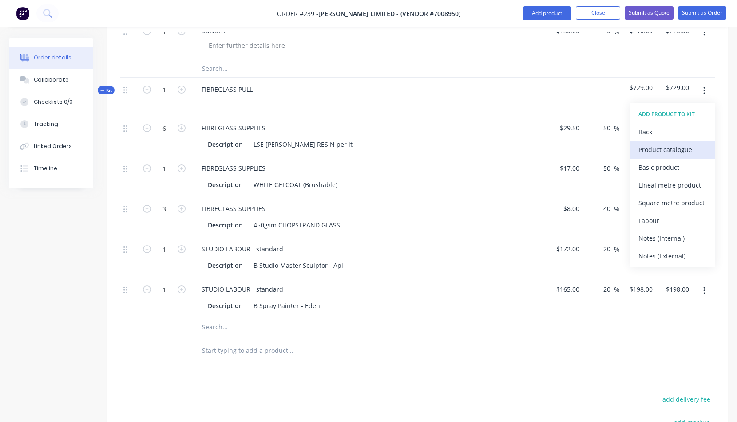
click at [664, 151] on div "Product catalogue" at bounding box center [672, 149] width 68 height 13
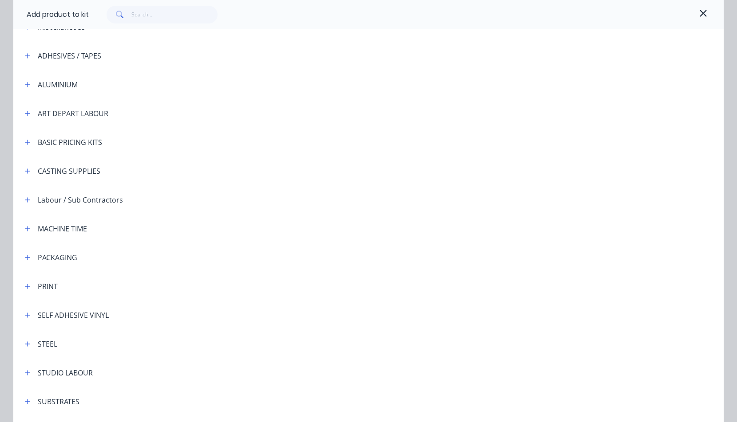
scroll to position [107, 0]
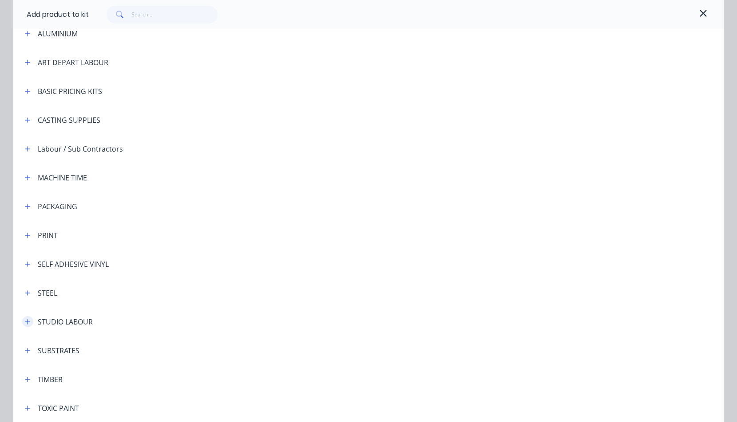
click at [27, 321] on button "button" at bounding box center [27, 321] width 11 height 11
click at [112, 347] on span "STUDIO LABOUR - standard" at bounding box center [349, 347] width 500 height 9
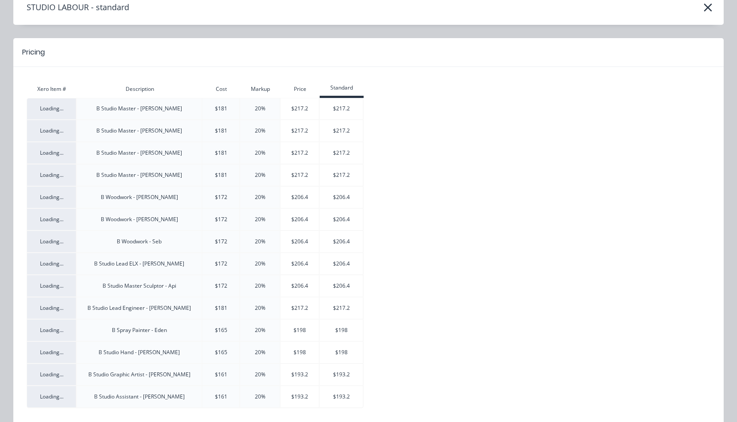
scroll to position [46, 0]
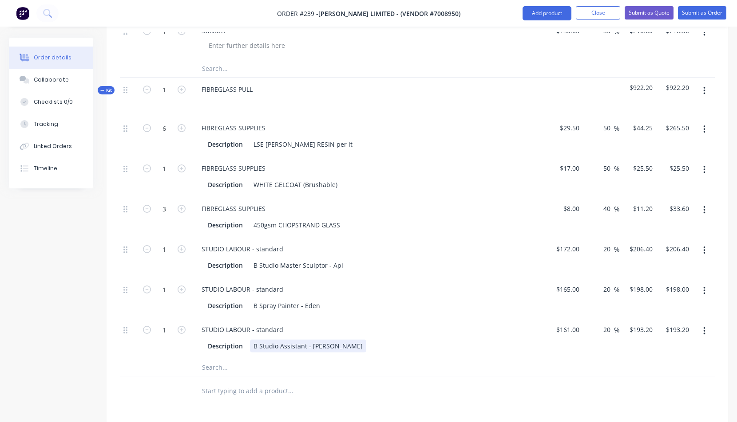
click at [410, 339] on div "Description B Studio Assistant - [PERSON_NAME]" at bounding box center [368, 345] width 348 height 15
click at [284, 249] on div "STUDIO LABOUR - standard" at bounding box center [242, 249] width 96 height 13
click at [183, 249] on icon "button" at bounding box center [182, 249] width 8 height 8
type input "2"
type input "$412.80"
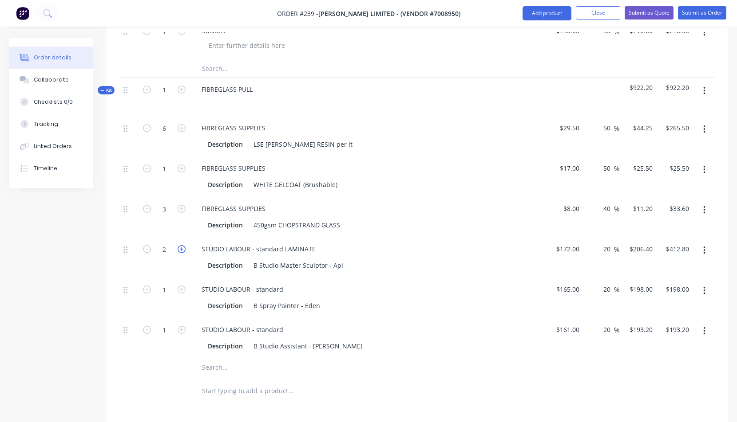
click at [183, 249] on icon "button" at bounding box center [182, 249] width 8 height 8
type input "3"
type input "$619.20"
click at [184, 249] on icon "button" at bounding box center [182, 249] width 8 height 8
type input "4"
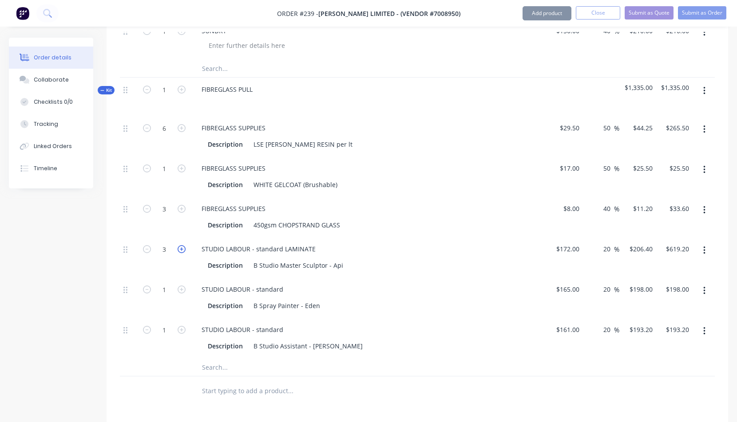
type input "$825.60"
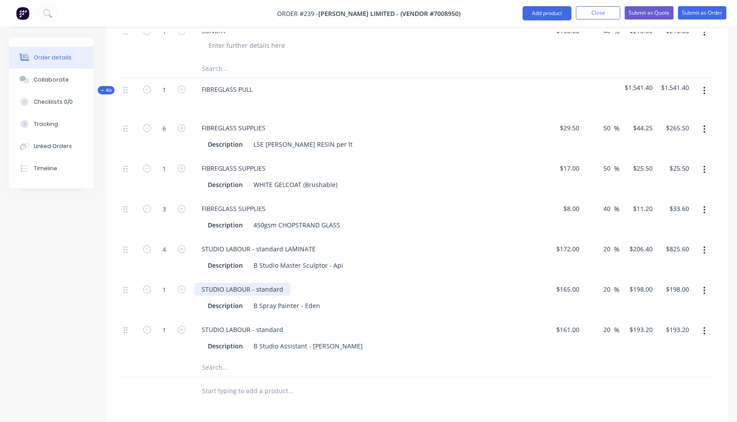
click at [282, 290] on div "STUDIO LABOUR - standard" at bounding box center [242, 289] width 96 height 13
click at [183, 289] on icon "button" at bounding box center [182, 290] width 8 height 8
type input "2"
type input "$396.00"
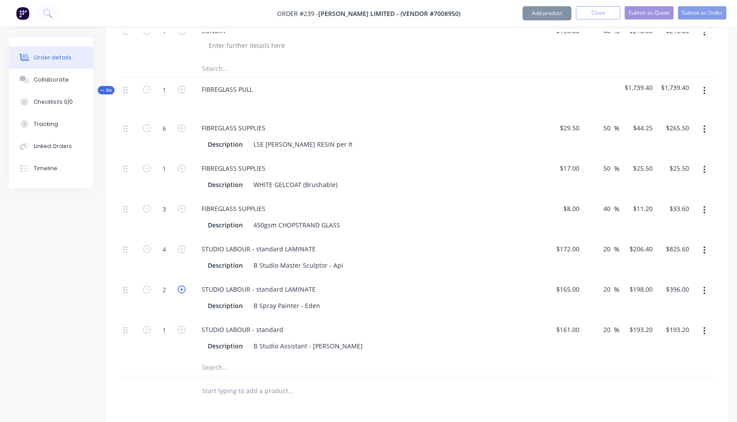
click at [183, 289] on icon "button" at bounding box center [182, 290] width 8 height 8
type input "3"
type input "$594.00"
click at [182, 289] on icon "button" at bounding box center [182, 290] width 8 height 8
type input "4"
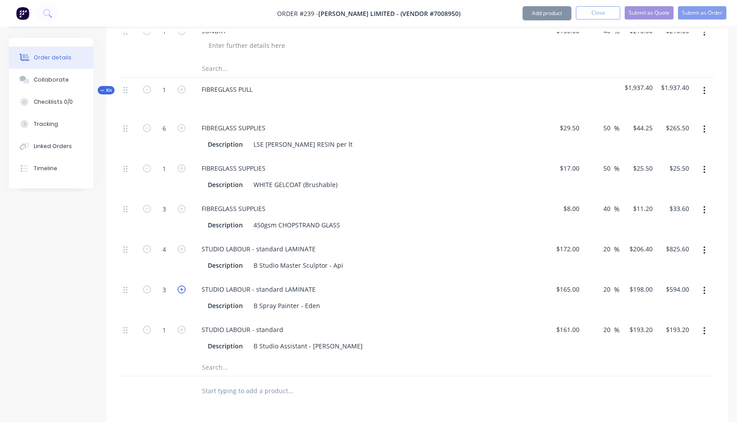
type input "$792.00"
click at [147, 289] on icon "button" at bounding box center [147, 290] width 8 height 8
type input "3"
type input "$594.00"
click at [147, 289] on icon "button" at bounding box center [147, 290] width 8 height 8
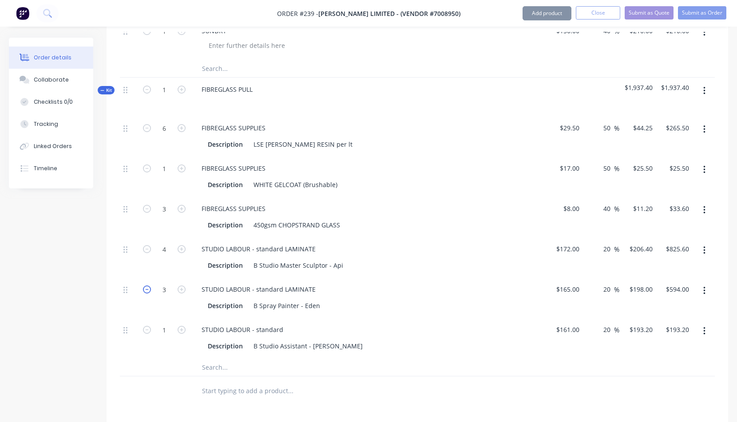
type input "2"
type input "$396.00"
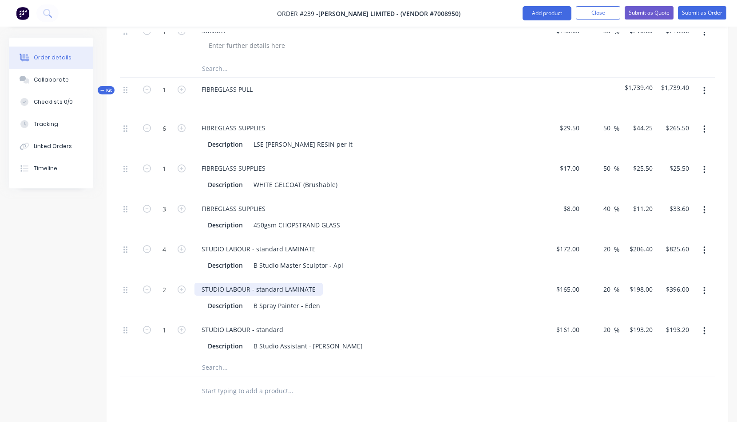
click at [313, 290] on div "STUDIO LABOUR - standard LAMINATE" at bounding box center [258, 289] width 128 height 13
click at [704, 329] on icon "button" at bounding box center [704, 332] width 2 height 10
click at [662, 388] on div "Delete" at bounding box center [672, 390] width 68 height 13
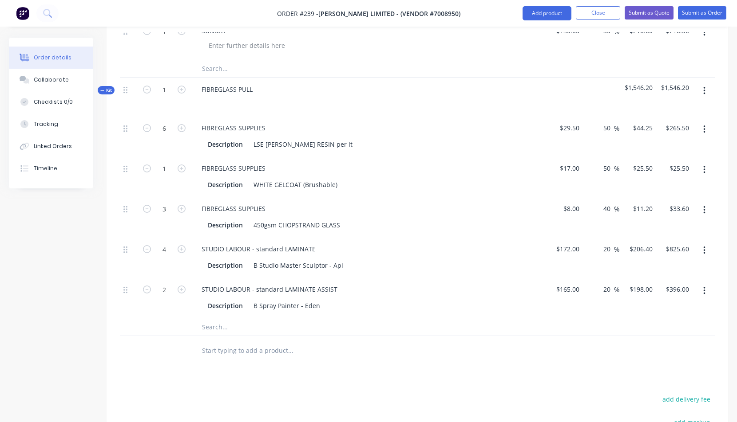
click at [706, 90] on button "button" at bounding box center [704, 91] width 21 height 16
click at [675, 130] on div "Add product to kit" at bounding box center [672, 132] width 68 height 13
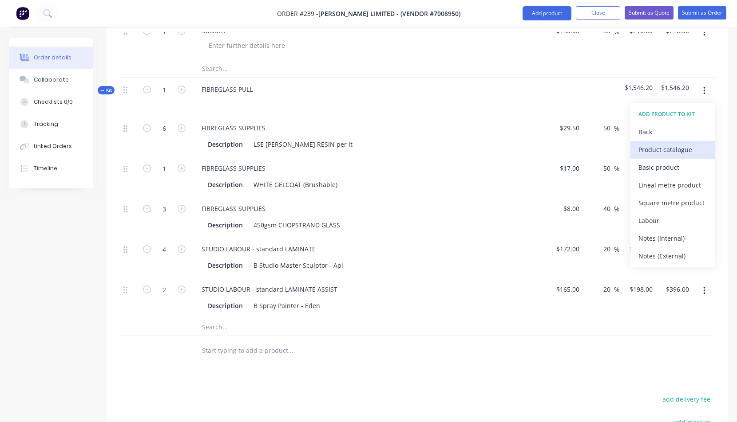
click at [667, 151] on div "Product catalogue" at bounding box center [672, 149] width 68 height 13
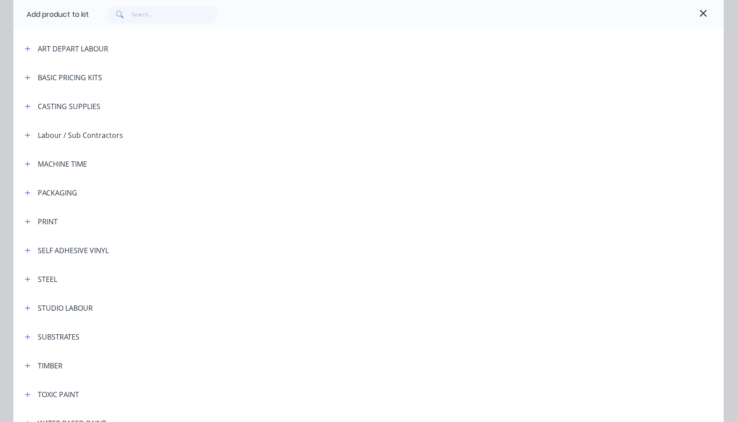
scroll to position [121, 0]
click at [26, 306] on icon "button" at bounding box center [27, 308] width 5 height 6
click at [123, 334] on span "STUDIO LABOUR - standard" at bounding box center [349, 333] width 500 height 9
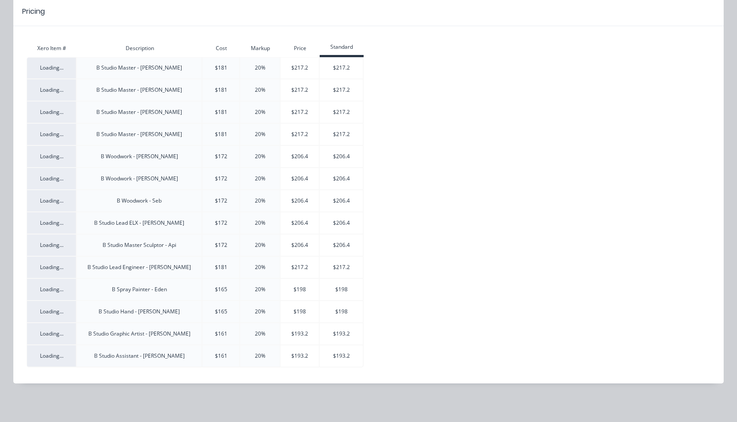
scroll to position [0, 0]
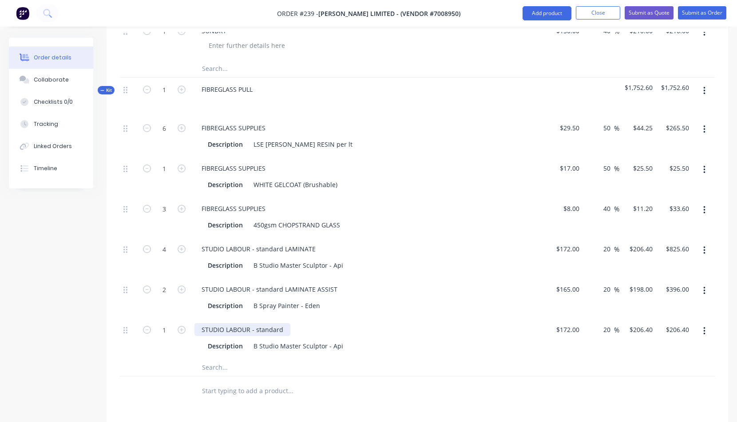
click at [283, 329] on div "STUDIO LABOUR - standard" at bounding box center [242, 329] width 96 height 13
click at [182, 328] on icon "button" at bounding box center [182, 330] width 8 height 8
type input "2"
type input "$412.80"
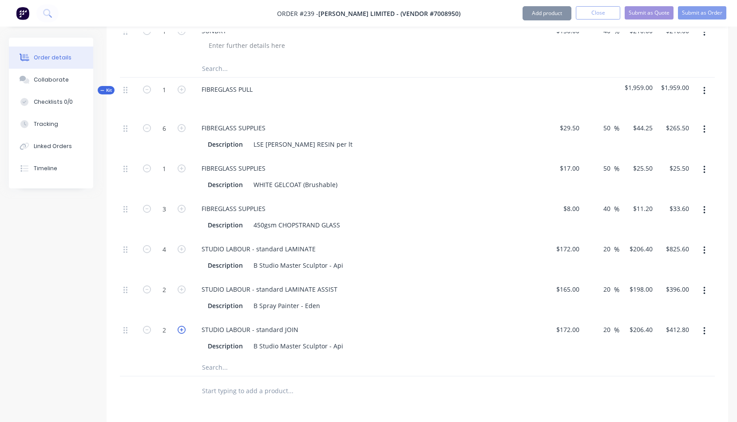
click at [181, 329] on icon "button" at bounding box center [182, 330] width 8 height 8
type input "3"
type input "$619.20"
click at [181, 329] on icon "button" at bounding box center [182, 330] width 8 height 8
type input "4"
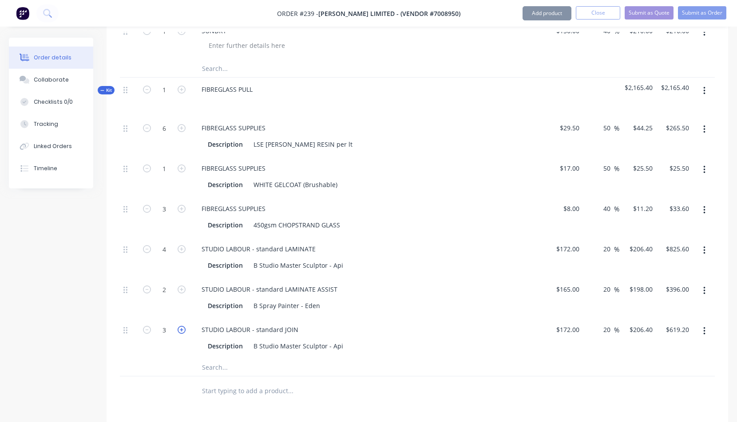
type input "$825.60"
click at [705, 90] on icon "button" at bounding box center [704, 91] width 2 height 10
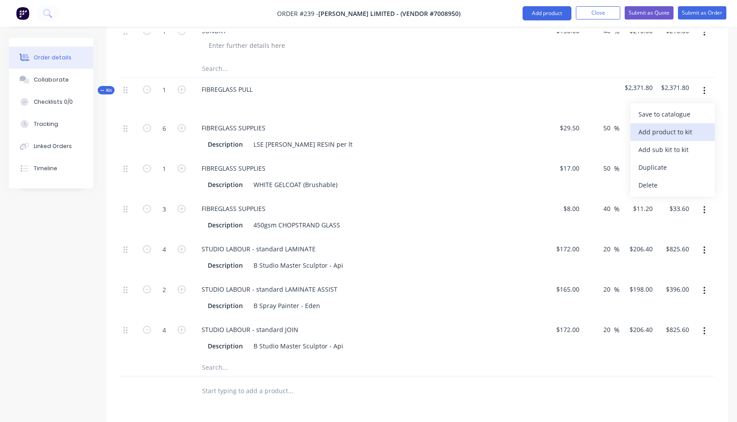
click at [665, 133] on div "Add product to kit" at bounding box center [672, 132] width 68 height 13
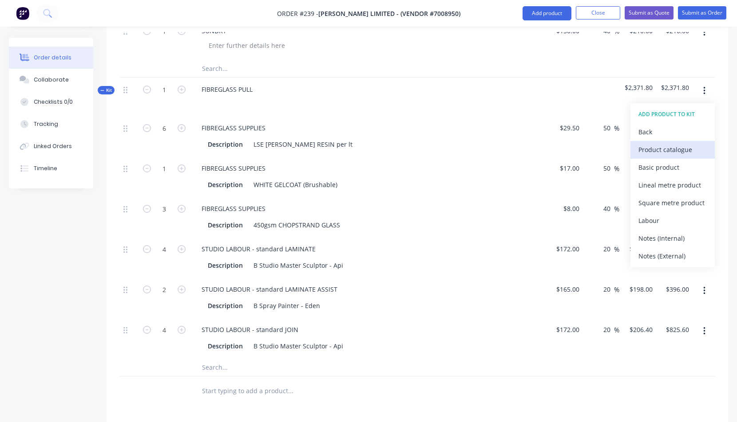
click at [661, 147] on div "Product catalogue" at bounding box center [672, 149] width 68 height 13
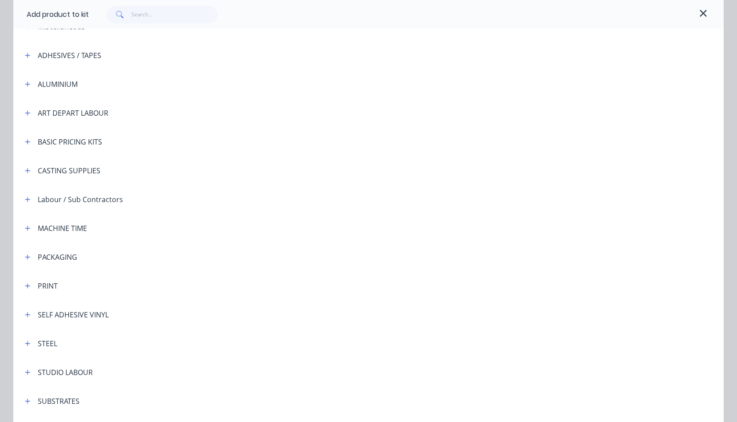
scroll to position [59, 0]
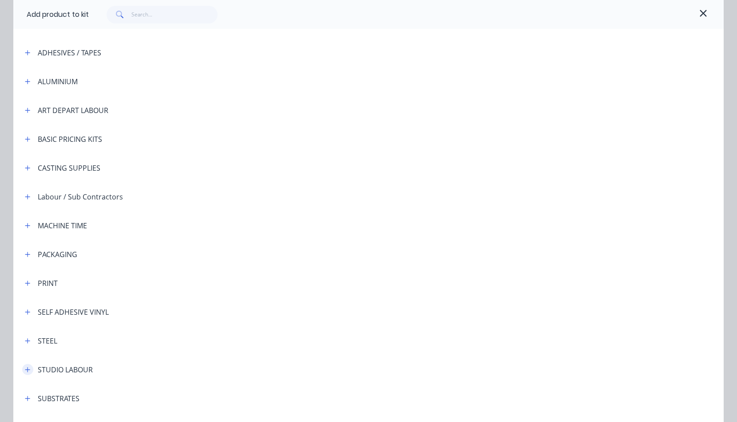
drag, startPoint x: 24, startPoint y: 369, endPoint x: 30, endPoint y: 369, distance: 5.3
click at [25, 369] on icon "button" at bounding box center [27, 370] width 5 height 6
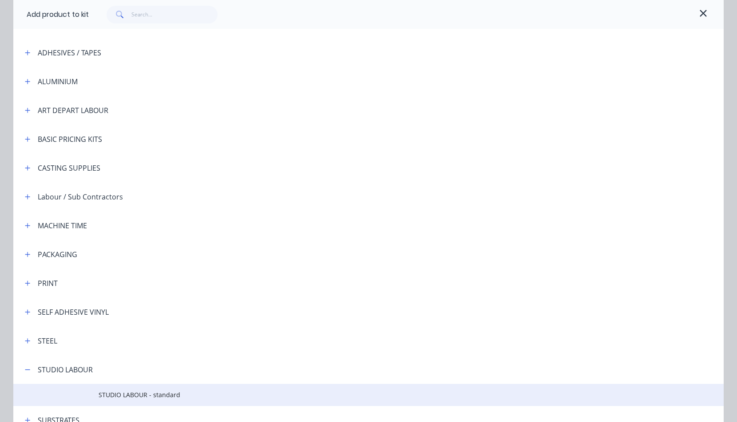
click at [131, 394] on span "STUDIO LABOUR - standard" at bounding box center [349, 395] width 500 height 9
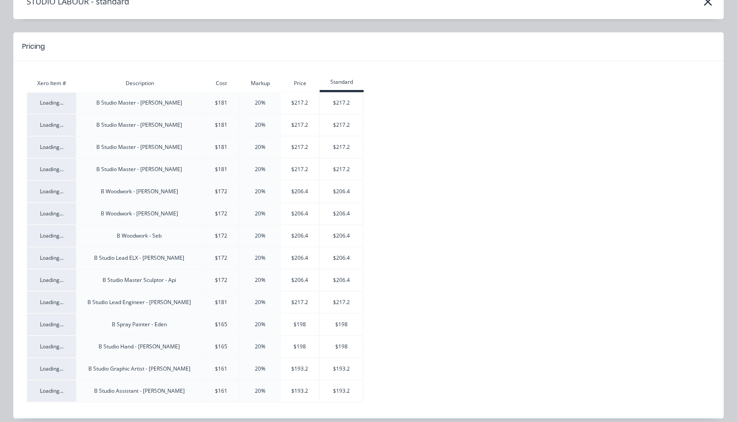
scroll to position [60, 0]
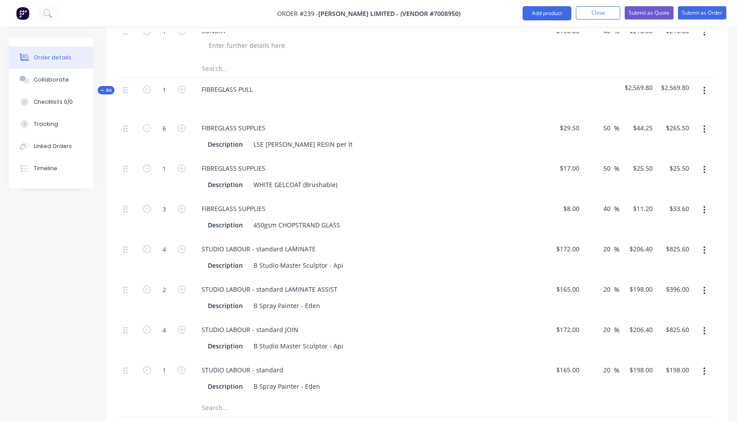
click at [702, 89] on button "button" at bounding box center [704, 91] width 21 height 16
click at [674, 134] on div "Add product to kit" at bounding box center [672, 132] width 68 height 13
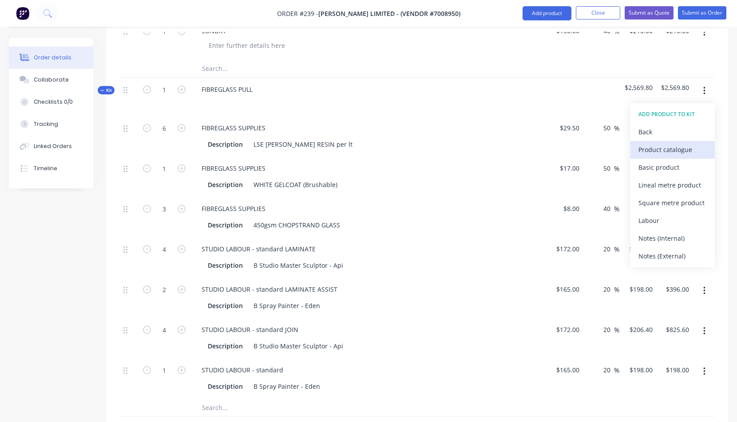
click at [659, 151] on div "Product catalogue" at bounding box center [672, 149] width 68 height 13
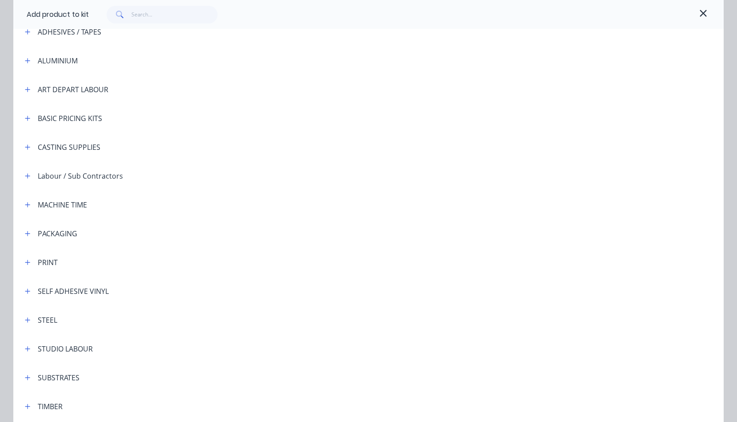
scroll to position [114, 0]
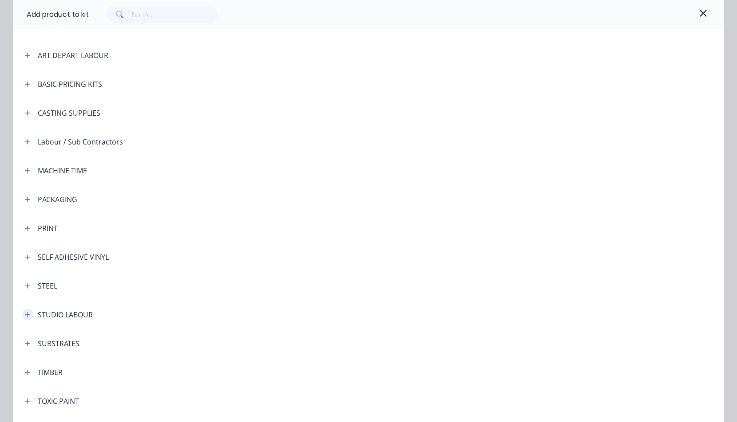
click at [22, 315] on button "button" at bounding box center [27, 314] width 11 height 11
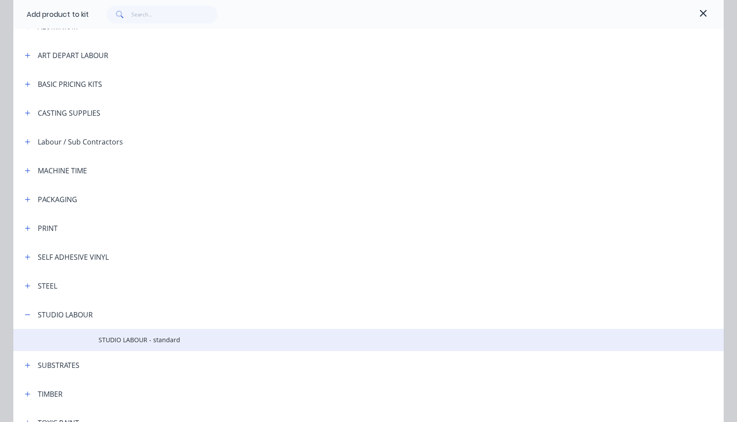
click at [115, 342] on span "STUDIO LABOUR - standard" at bounding box center [349, 339] width 500 height 9
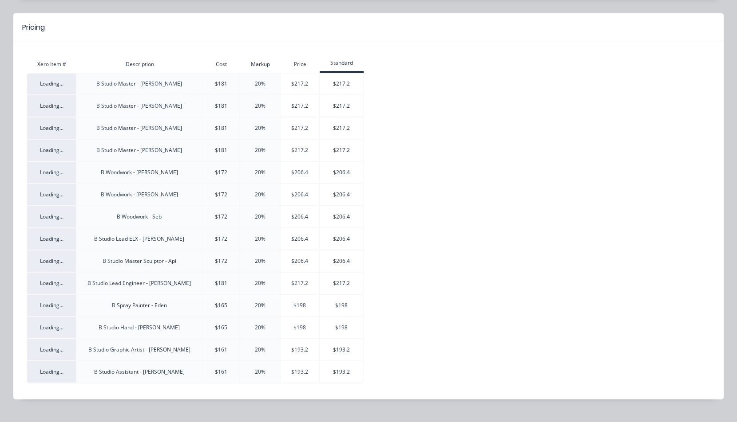
scroll to position [71, 0]
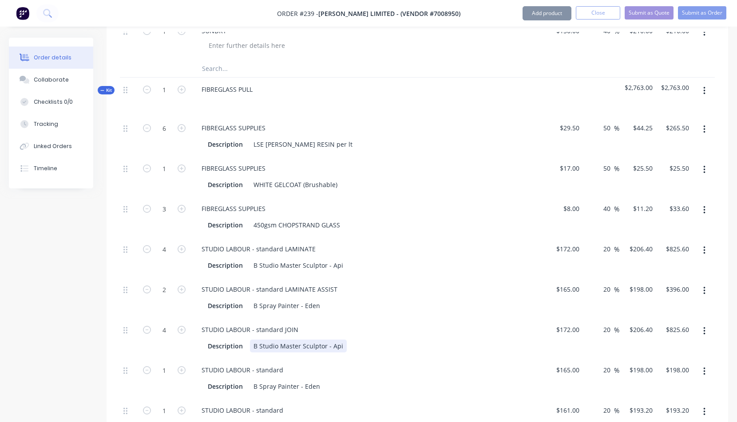
click at [431, 340] on div "Description B Studio Master Sculptor - Api" at bounding box center [366, 346] width 325 height 13
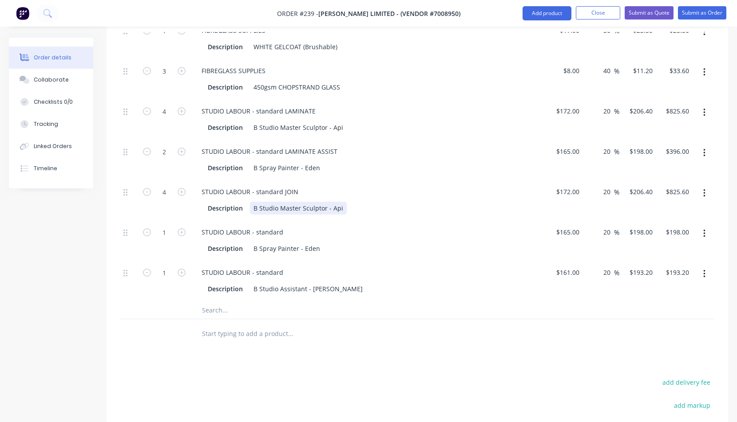
scroll to position [937, 0]
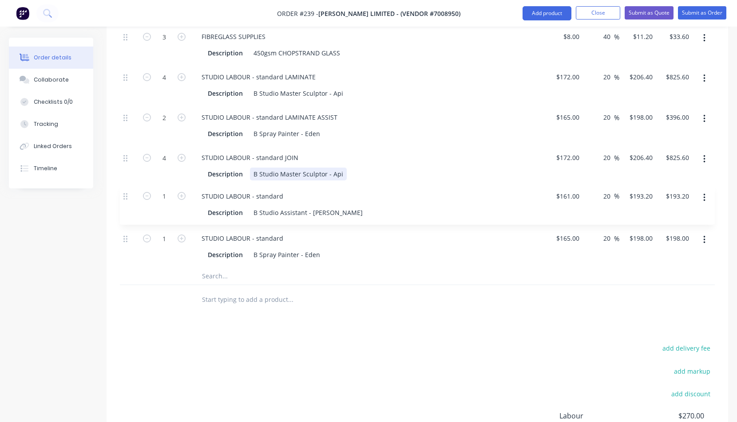
drag, startPoint x: 124, startPoint y: 241, endPoint x: 124, endPoint y: 196, distance: 45.3
click at [124, 196] on div "6 FIBREGLASS SUPPLIES Description LSE [PERSON_NAME] RESIN per lt $29.50 $29.50 …" at bounding box center [417, 105] width 595 height 323
click at [284, 198] on div "STUDIO LABOUR - standard" at bounding box center [242, 198] width 96 height 13
click at [181, 197] on icon "button" at bounding box center [182, 198] width 8 height 8
type input "2"
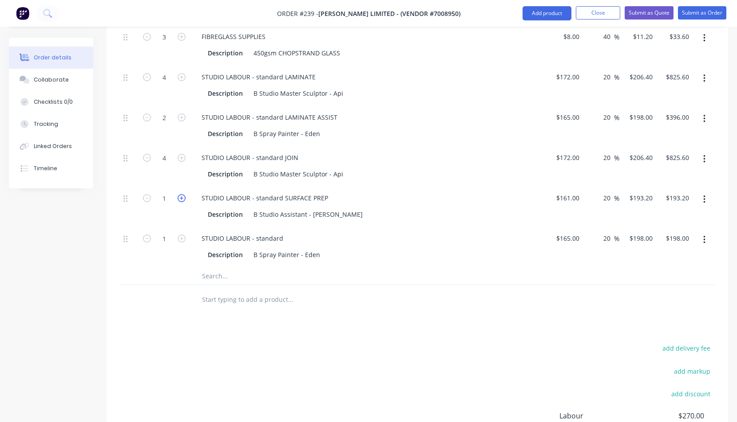
type input "$386.40"
click at [181, 197] on icon "button" at bounding box center [182, 198] width 8 height 8
type input "3"
type input "$579.60"
click at [181, 197] on icon "button" at bounding box center [182, 198] width 8 height 8
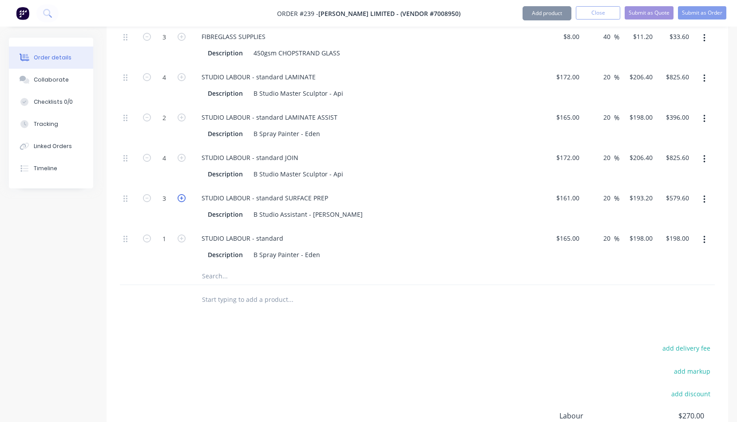
type input "4"
type input "$772.80"
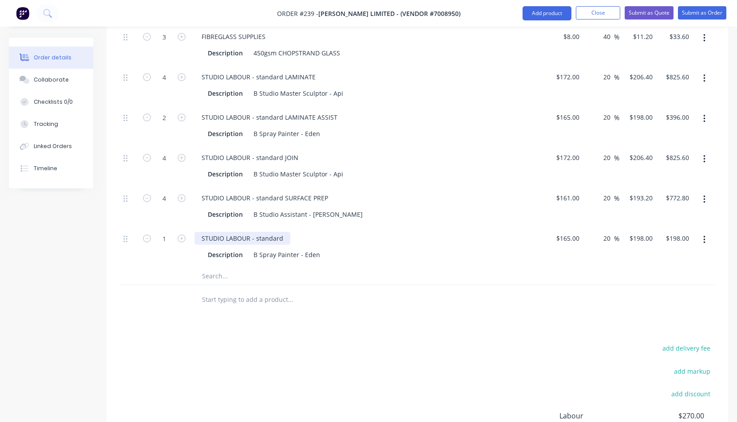
click at [282, 238] on div "STUDIO LABOUR - standard" at bounding box center [242, 238] width 96 height 13
click at [182, 238] on icon "button" at bounding box center [182, 239] width 8 height 8
type input "2"
type input "$396.00"
click at [181, 238] on icon "button" at bounding box center [182, 239] width 8 height 8
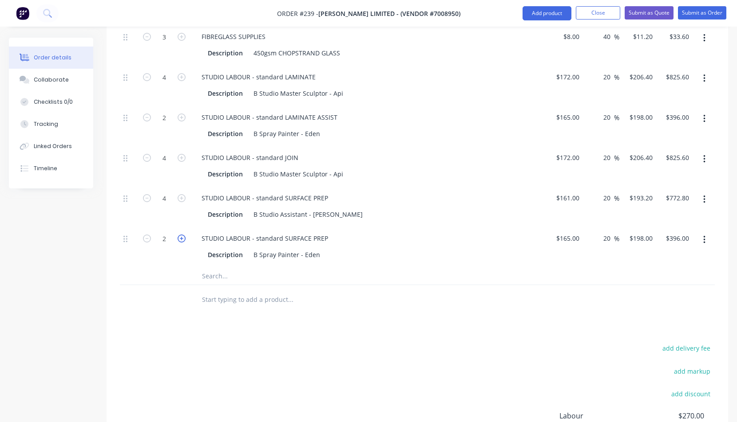
type input "3"
type input "$594.00"
click at [181, 238] on icon "button" at bounding box center [182, 239] width 8 height 8
type input "4"
type input "$792.00"
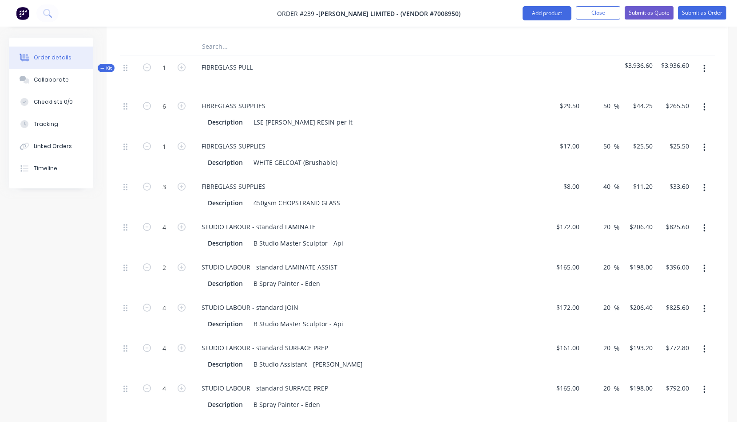
scroll to position [777, 0]
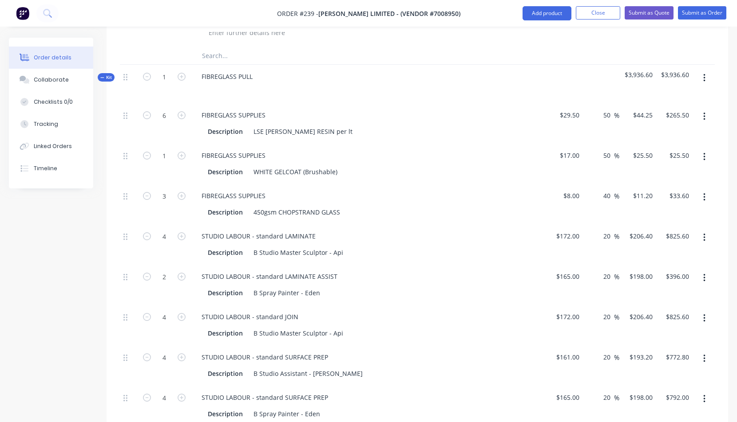
click at [705, 78] on button "button" at bounding box center [704, 78] width 21 height 16
click at [675, 119] on div "Add product to kit" at bounding box center [672, 119] width 68 height 13
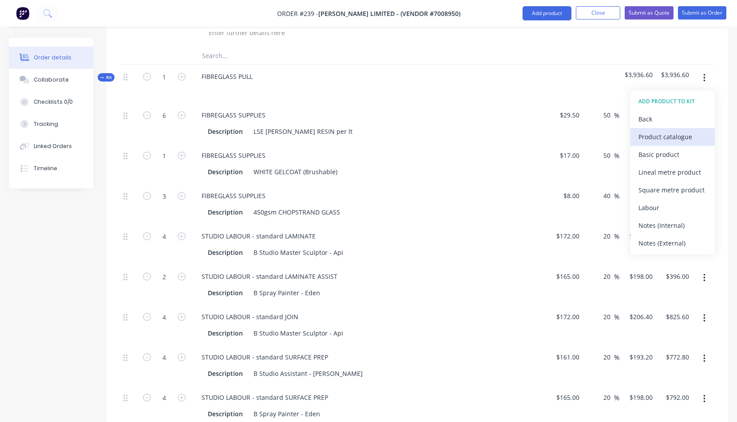
click at [669, 139] on div "Product catalogue" at bounding box center [672, 136] width 68 height 13
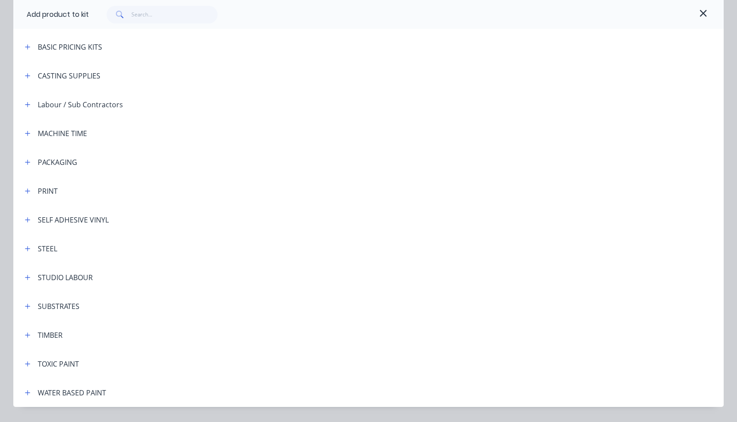
scroll to position [160, 0]
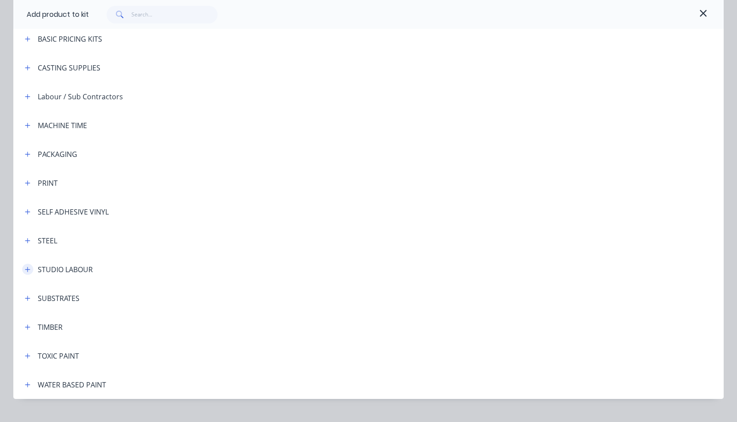
click at [26, 268] on icon "button" at bounding box center [27, 270] width 5 height 6
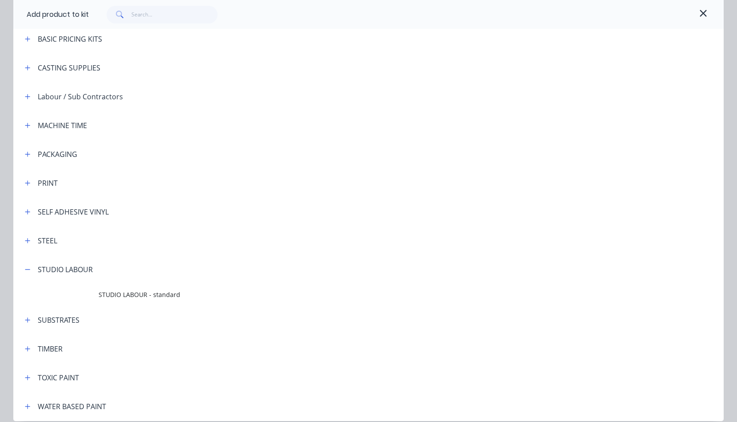
click at [101, 292] on span "STUDIO LABOUR - standard" at bounding box center [349, 294] width 500 height 9
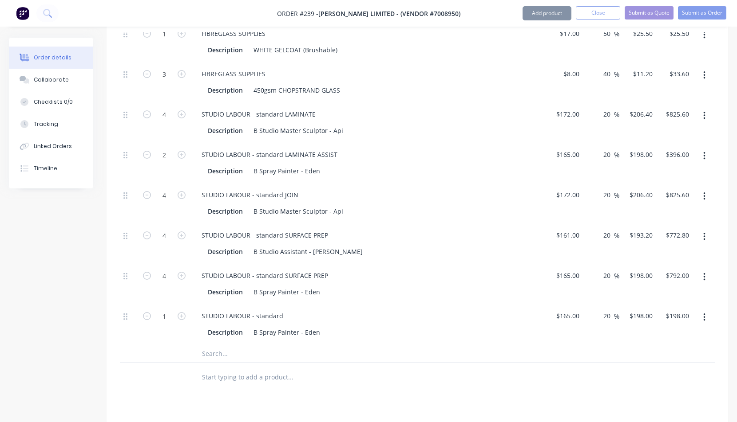
scroll to position [976, 0]
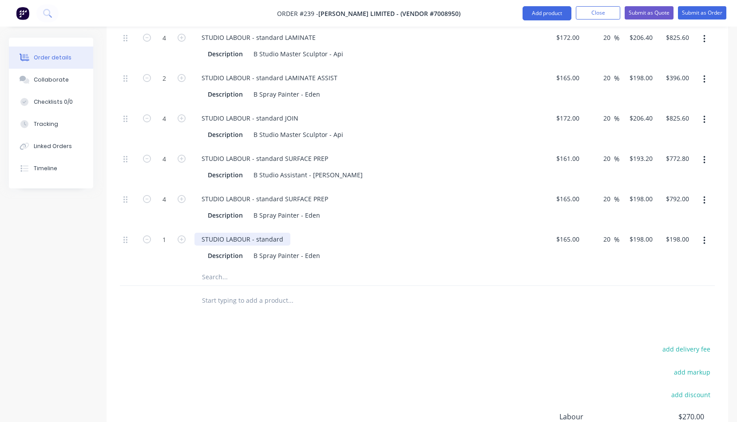
click at [283, 238] on div "STUDIO LABOUR - standard" at bounding box center [242, 239] width 96 height 13
type input "7.5"
type input "$1,485.00"
drag, startPoint x: 385, startPoint y: 276, endPoint x: 378, endPoint y: 275, distance: 6.9
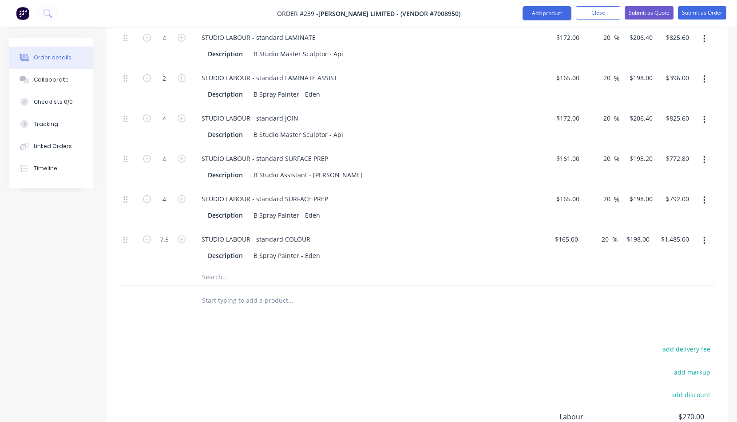
click at [384, 277] on div at bounding box center [327, 277] width 266 height 18
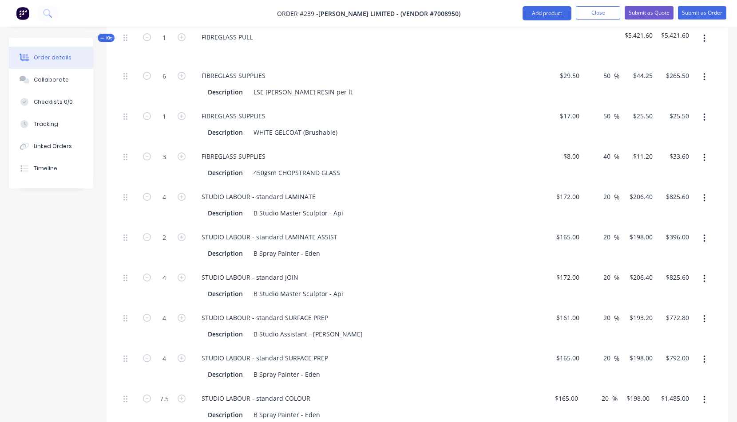
scroll to position [790, 0]
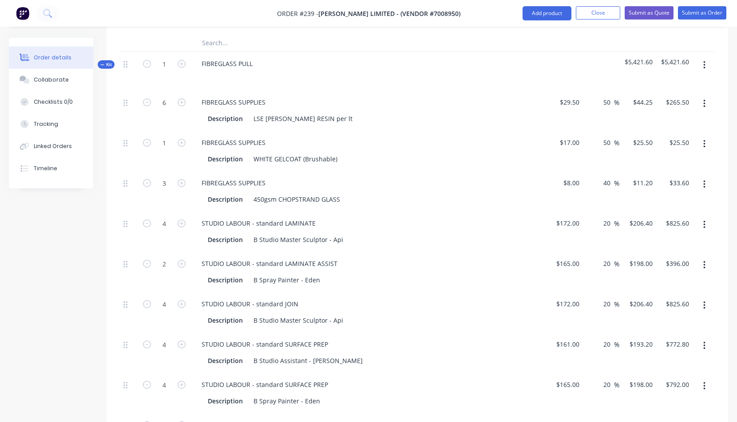
click at [705, 65] on button "button" at bounding box center [704, 65] width 21 height 16
click at [672, 106] on div "Add product to kit" at bounding box center [672, 106] width 68 height 13
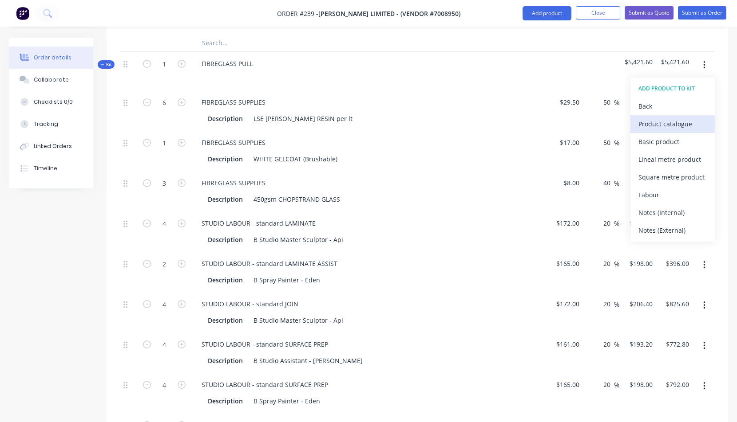
click at [658, 123] on div "Product catalogue" at bounding box center [672, 124] width 68 height 13
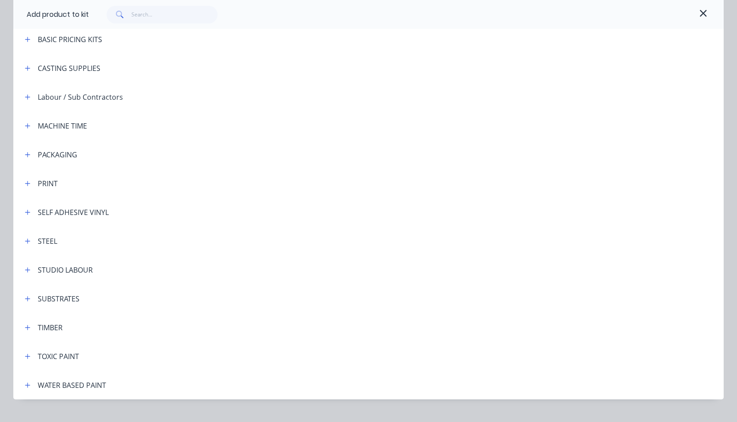
scroll to position [176, 0]
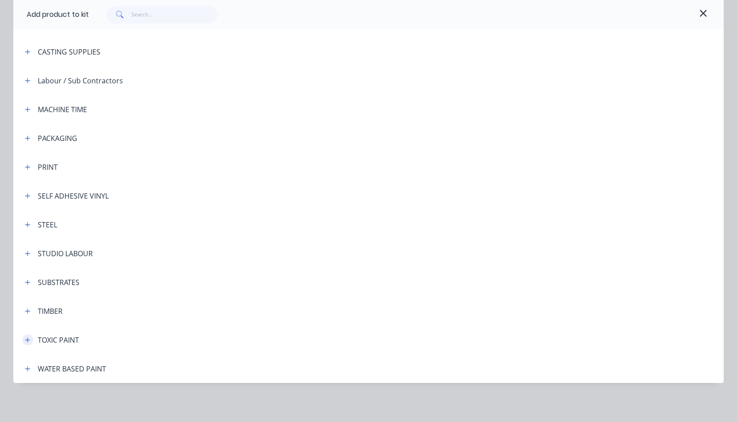
click at [25, 339] on icon "button" at bounding box center [27, 340] width 5 height 6
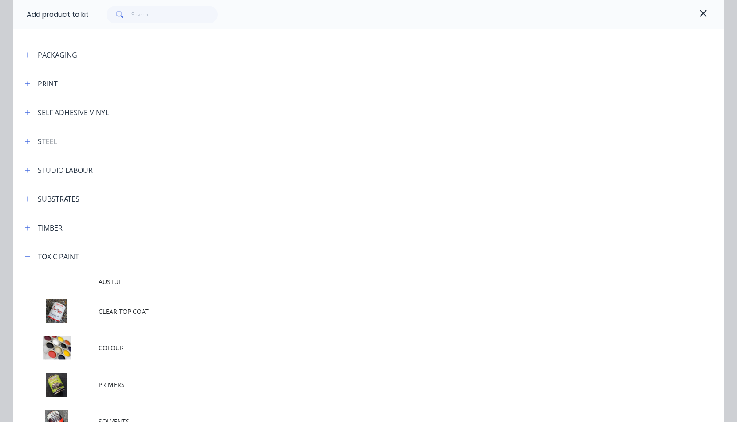
scroll to position [266, 0]
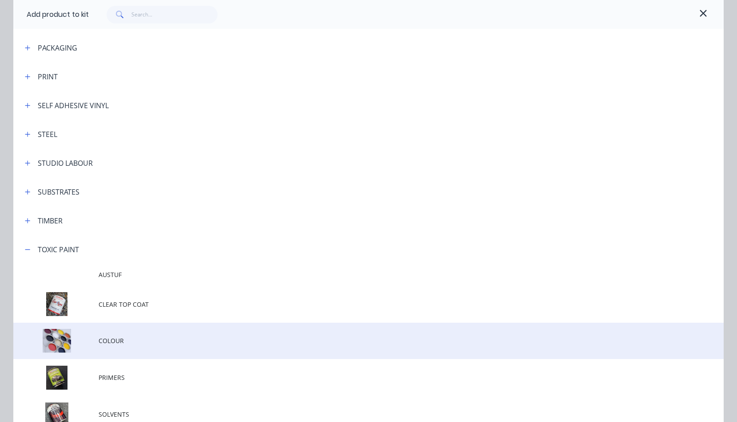
click at [108, 342] on span "COLOUR" at bounding box center [349, 340] width 500 height 9
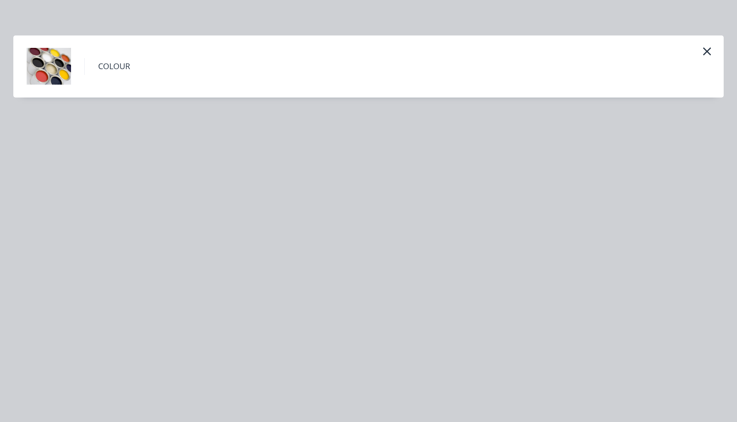
click at [109, 68] on h4 "COLOUR" at bounding box center [107, 66] width 46 height 17
click at [707, 49] on icon "button" at bounding box center [706, 51] width 9 height 12
click at [707, 51] on icon "button" at bounding box center [706, 51] width 8 height 8
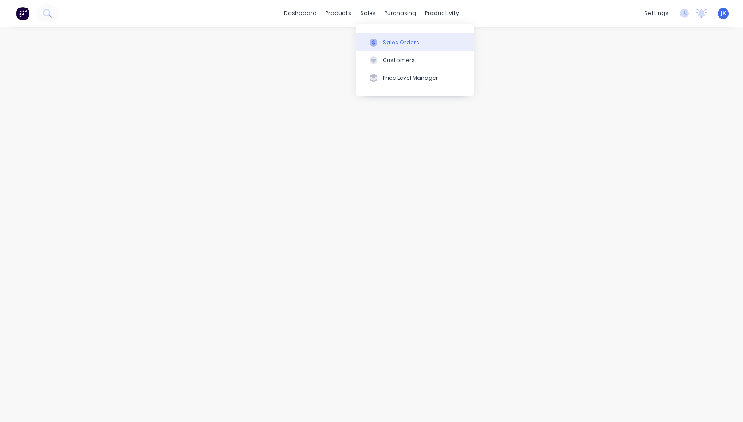
click at [406, 43] on div "Sales Orders" at bounding box center [401, 43] width 36 height 8
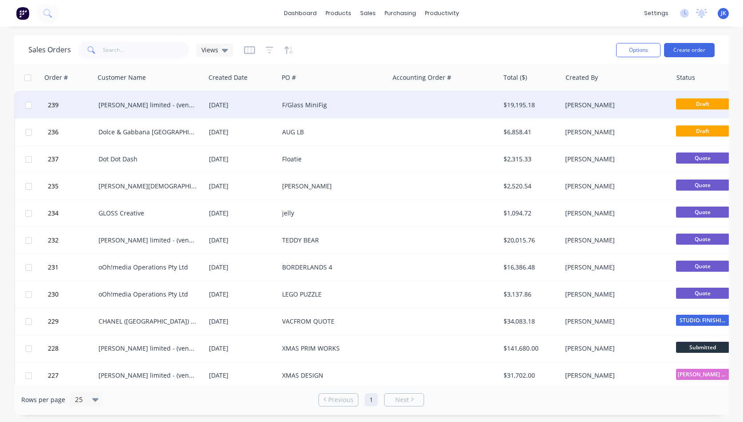
click at [145, 107] on div "[PERSON_NAME] limited - (vendor #7008950)" at bounding box center [148, 105] width 99 height 9
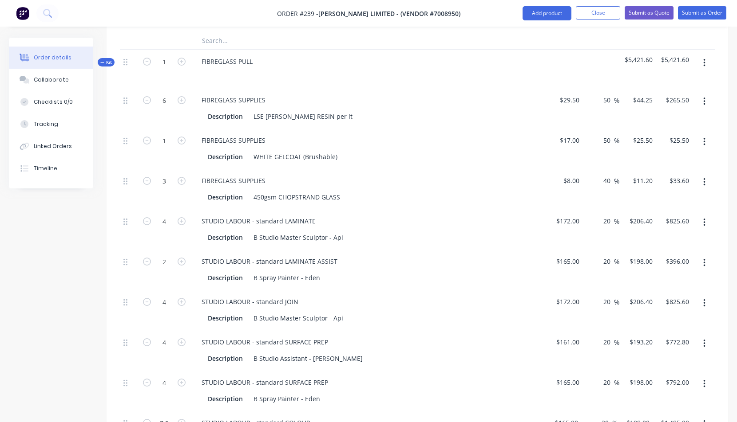
scroll to position [761, 0]
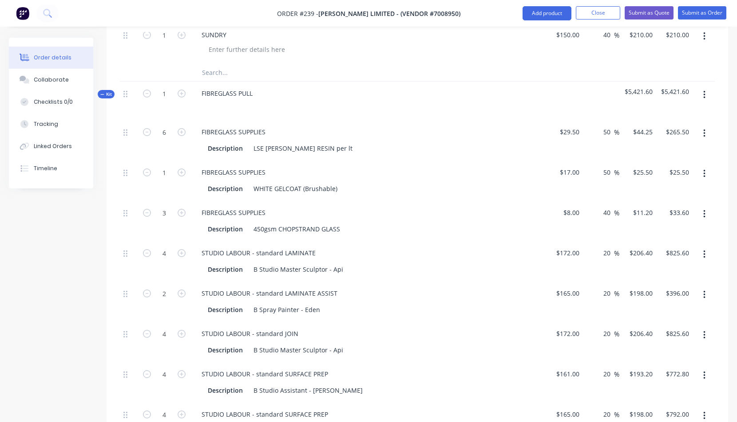
click at [703, 94] on icon "button" at bounding box center [704, 95] width 2 height 10
click at [663, 136] on div "Add product to kit" at bounding box center [672, 136] width 68 height 13
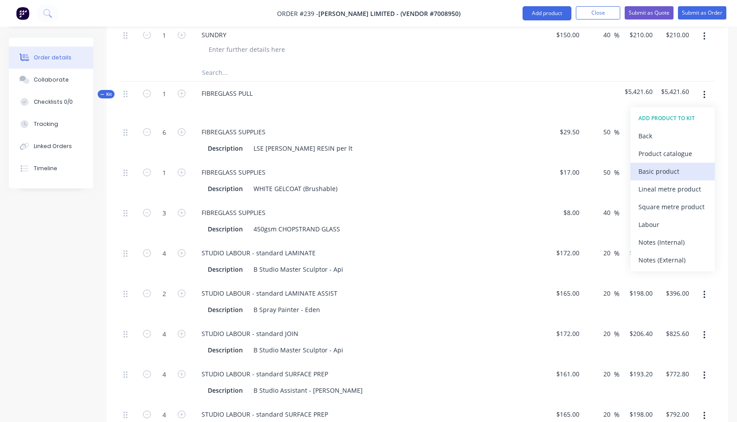
click at [658, 172] on div "Basic product" at bounding box center [672, 171] width 68 height 13
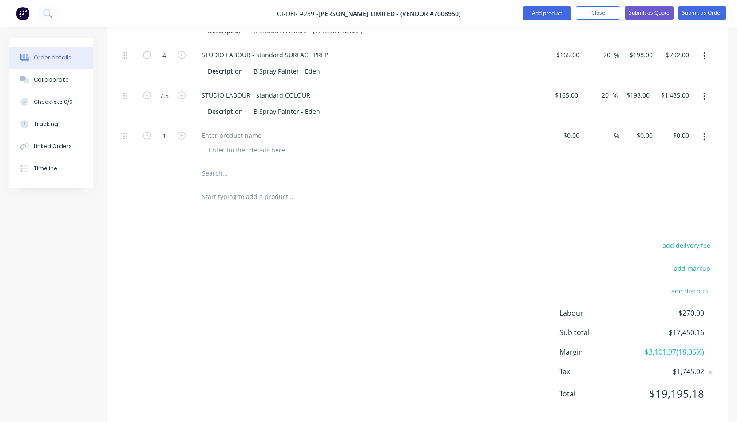
scroll to position [1136, 0]
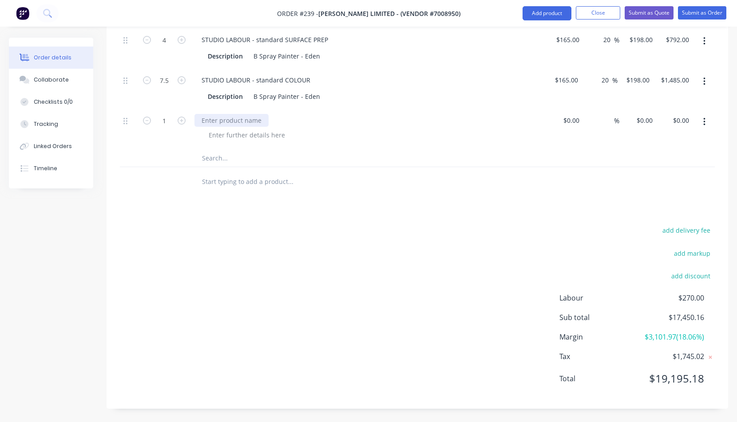
click at [212, 122] on div at bounding box center [231, 120] width 74 height 13
click at [566, 121] on div "$0.00" at bounding box center [564, 129] width 37 height 40
type input "$60.00"
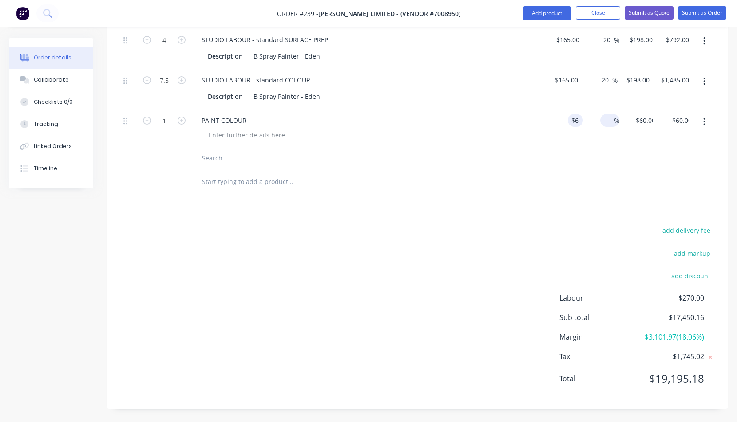
click at [615, 121] on span "%" at bounding box center [616, 121] width 5 height 10
type input "50"
type input "$90.00"
click at [509, 135] on div at bounding box center [371, 135] width 341 height 13
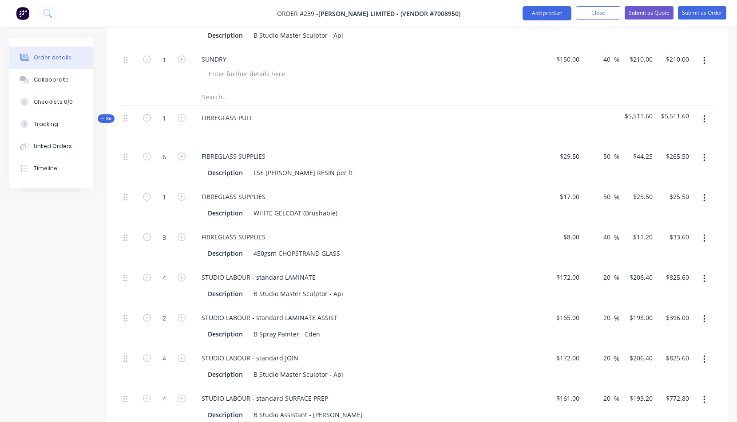
scroll to position [706, 0]
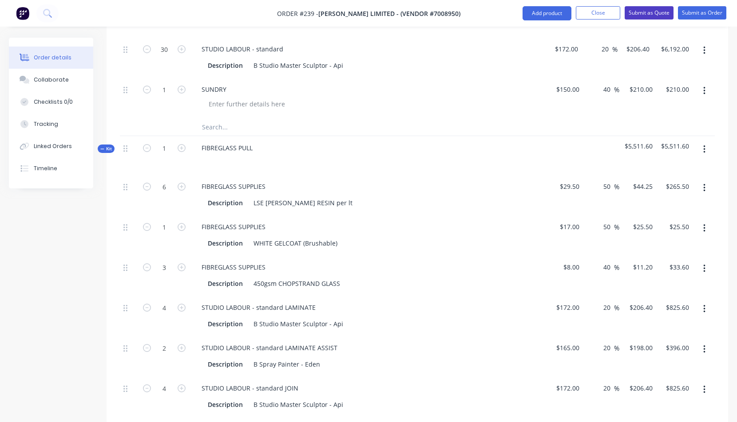
click at [649, 10] on button "Submit as Quote" at bounding box center [648, 12] width 49 height 13
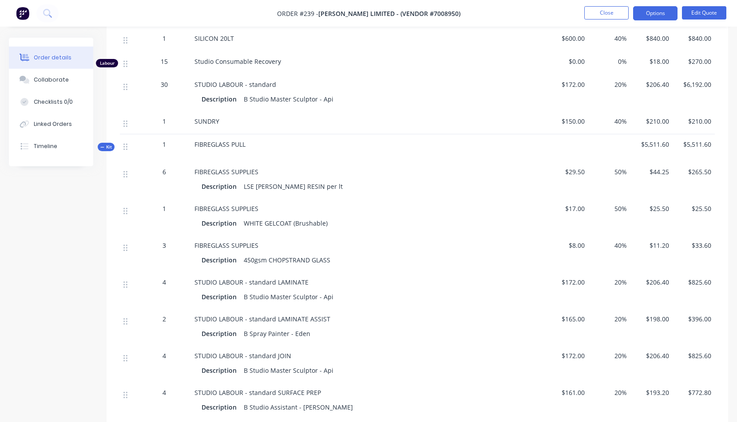
scroll to position [571, 0]
click at [196, 144] on span "FIBREGLASS PULL" at bounding box center [219, 145] width 51 height 8
click at [195, 143] on span "FIBREGLASS PULL" at bounding box center [219, 145] width 51 height 8
click at [703, 13] on button "Edit Quote" at bounding box center [704, 12] width 44 height 13
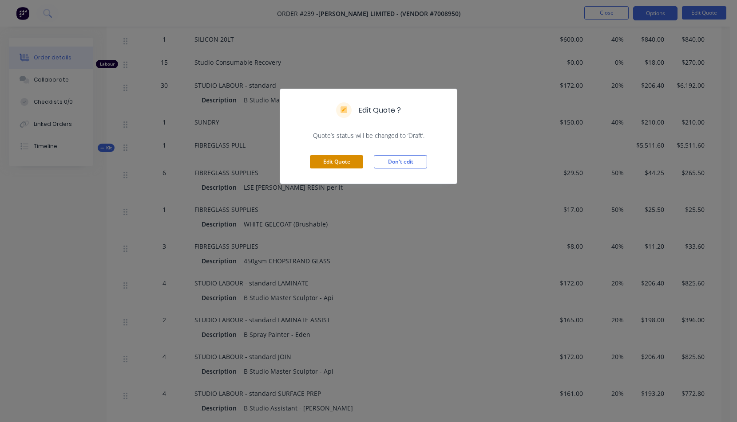
click at [350, 160] on button "Edit Quote" at bounding box center [336, 161] width 53 height 13
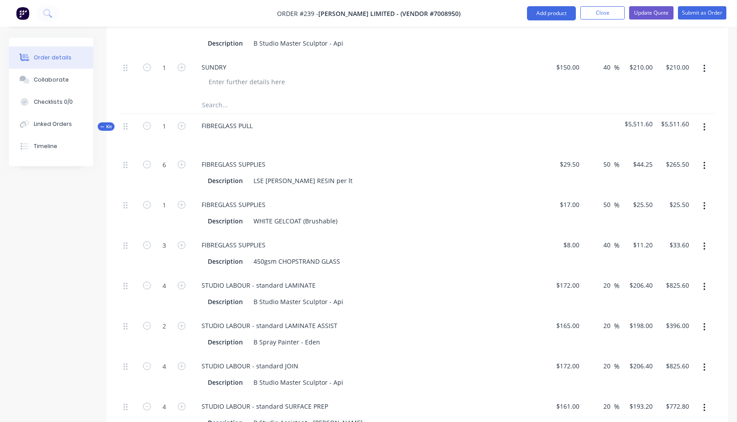
scroll to position [726, 0]
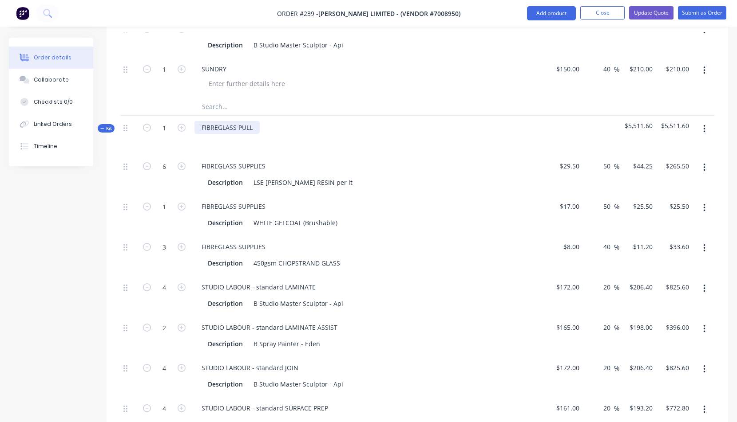
click at [201, 126] on div "FIBREGLASS PULL" at bounding box center [226, 127] width 65 height 13
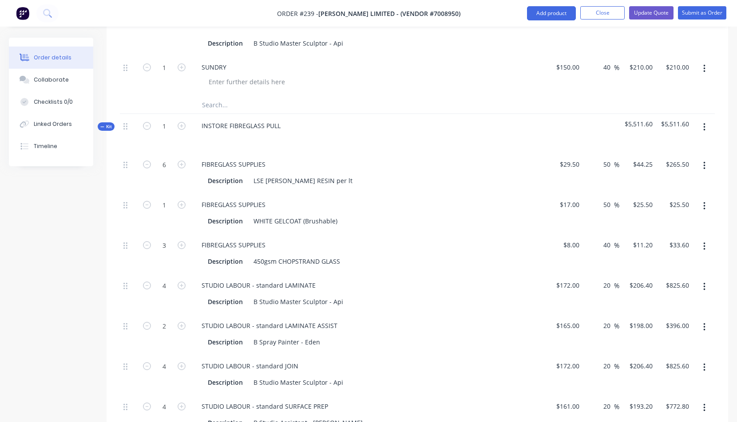
click at [703, 128] on button "button" at bounding box center [704, 127] width 21 height 16
click at [669, 167] on div "Add product to kit" at bounding box center [672, 168] width 68 height 13
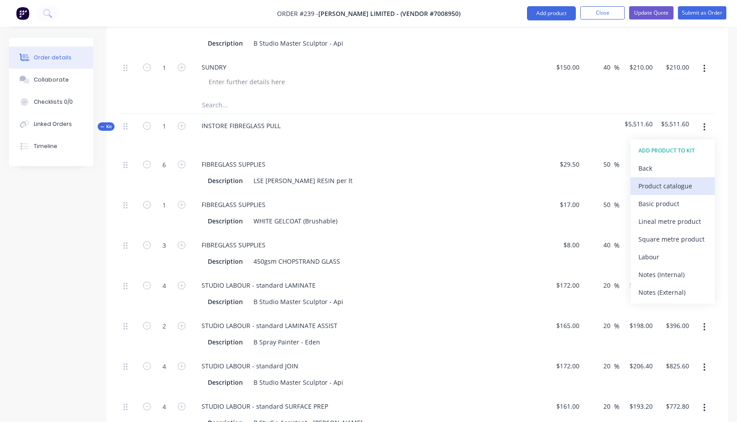
click at [655, 186] on div "Product catalogue" at bounding box center [672, 186] width 68 height 13
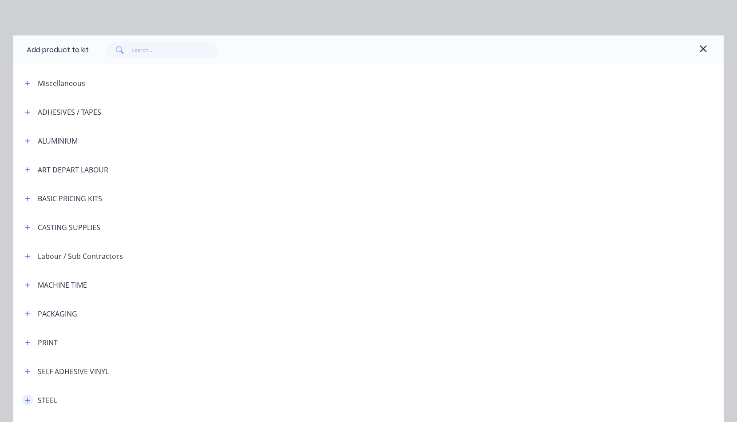
click at [26, 400] on icon "button" at bounding box center [27, 401] width 5 height 6
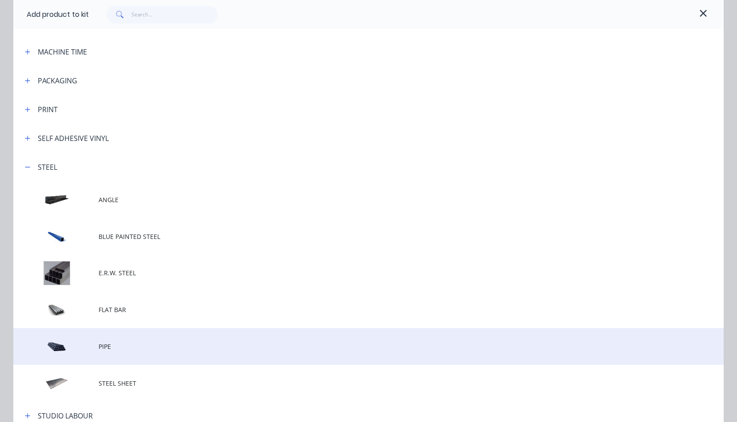
scroll to position [271, 0]
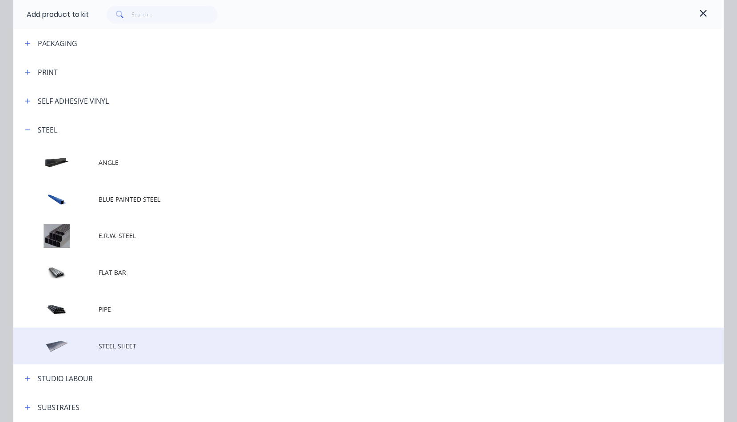
click at [56, 345] on td at bounding box center [55, 346] width 85 height 37
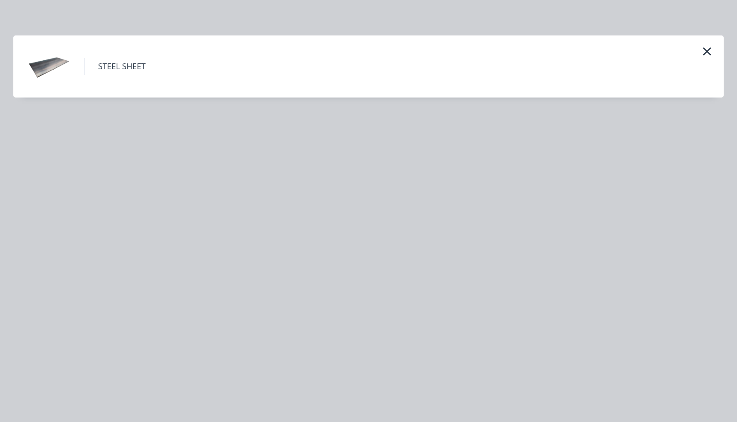
scroll to position [0, 0]
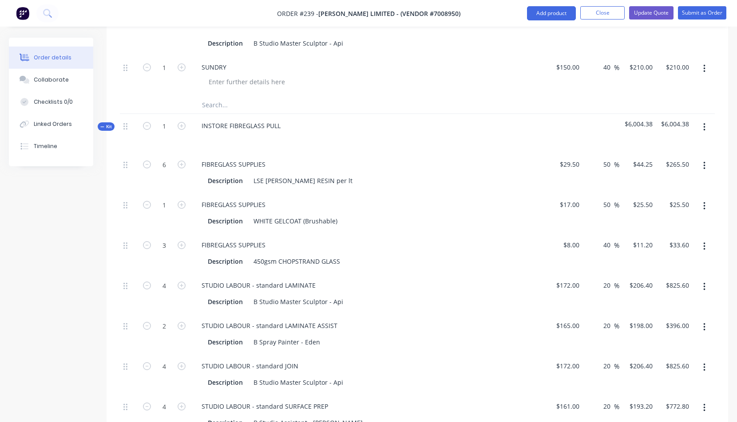
click at [705, 125] on icon "button" at bounding box center [704, 127] width 2 height 10
click at [666, 171] on div "Add product to kit" at bounding box center [672, 168] width 68 height 13
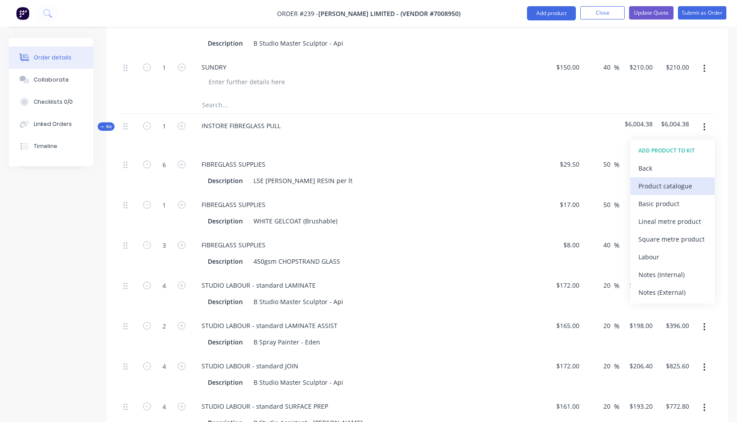
click at [654, 186] on div "Product catalogue" at bounding box center [672, 186] width 68 height 13
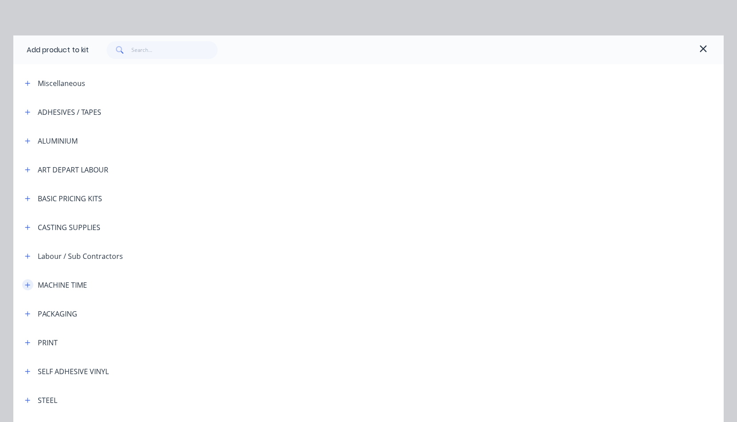
click at [27, 284] on button "button" at bounding box center [27, 285] width 11 height 11
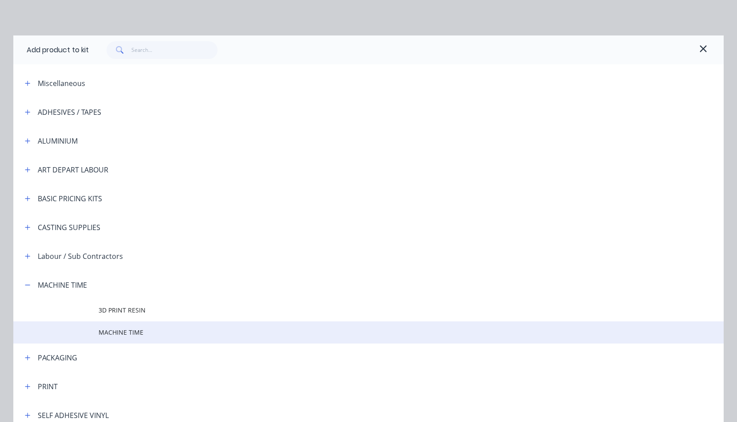
click at [113, 331] on span "MACHINE TIME" at bounding box center [349, 332] width 500 height 9
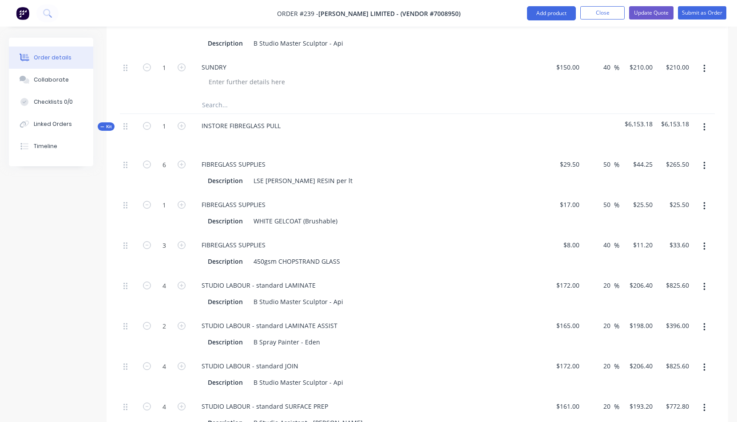
click at [705, 128] on button "button" at bounding box center [704, 127] width 21 height 16
click at [655, 169] on div "Add product to kit" at bounding box center [672, 168] width 68 height 13
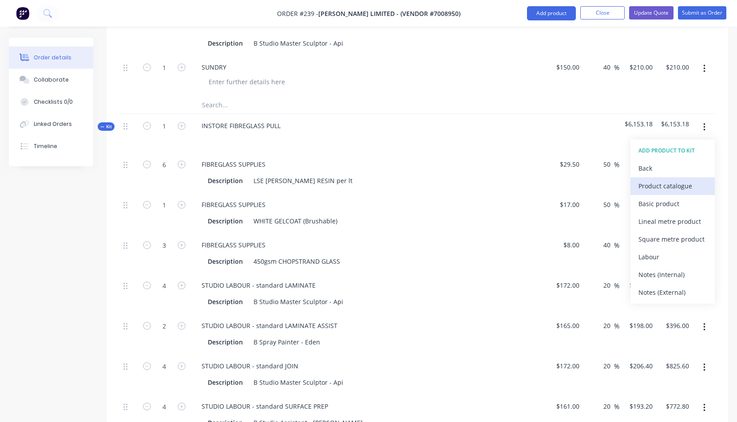
click at [653, 186] on div "Product catalogue" at bounding box center [672, 186] width 68 height 13
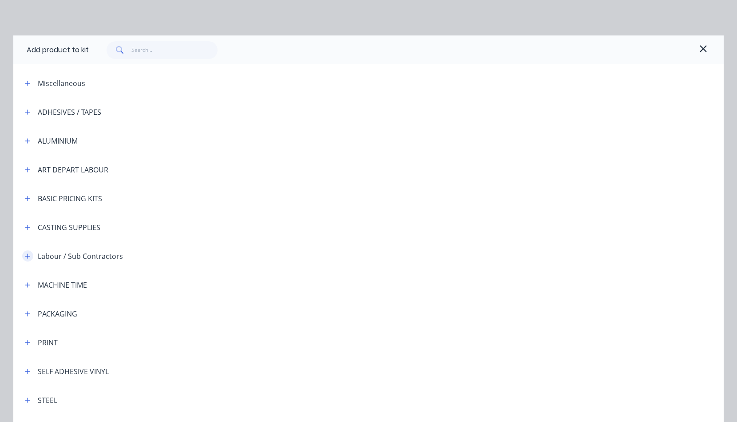
click at [25, 256] on icon "button" at bounding box center [27, 256] width 5 height 6
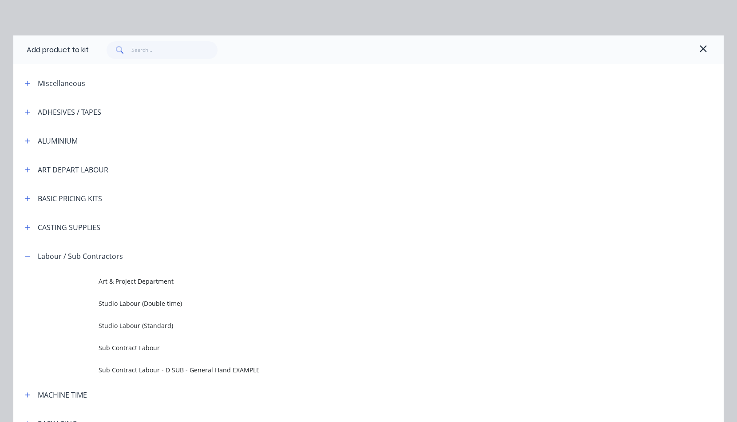
click at [123, 347] on span "Sub Contract Labour" at bounding box center [349, 347] width 500 height 9
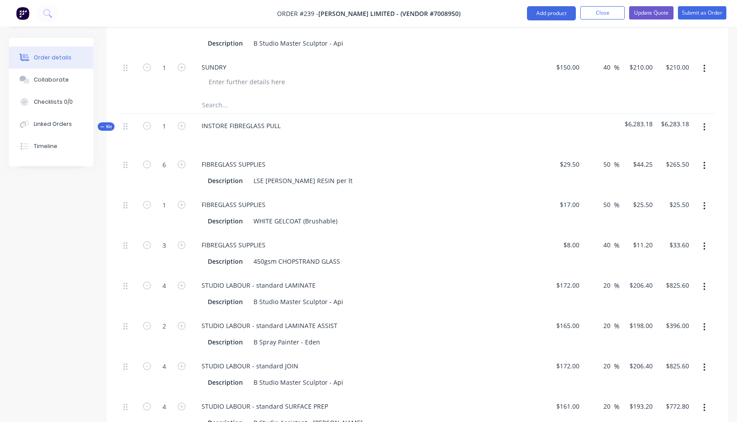
click at [704, 126] on icon "button" at bounding box center [704, 127] width 2 height 8
click at [656, 171] on div "Add product to kit" at bounding box center [672, 168] width 68 height 13
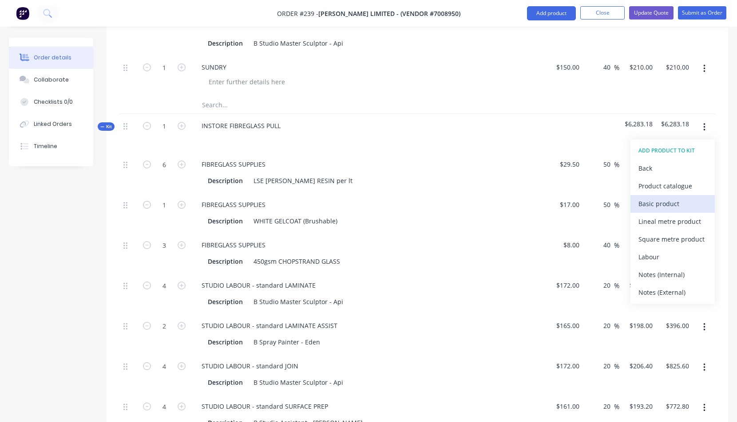
click at [643, 205] on div "Basic product" at bounding box center [672, 203] width 68 height 13
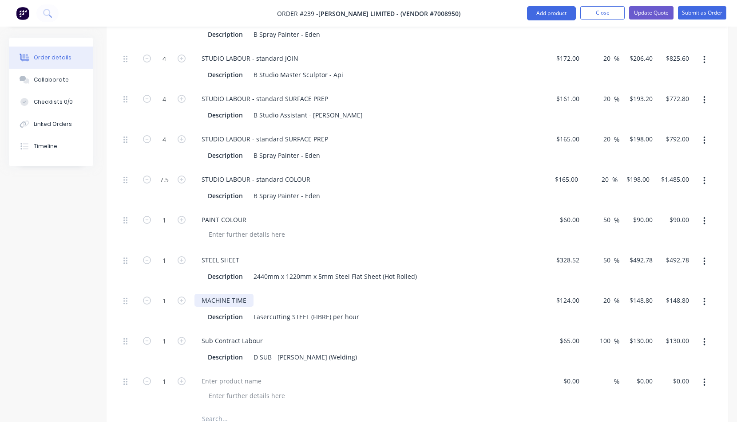
scroll to position [1036, 0]
type input "0.15"
type input "$73.92"
click at [338, 227] on div "PAINT COLOUR" at bounding box center [368, 228] width 355 height 40
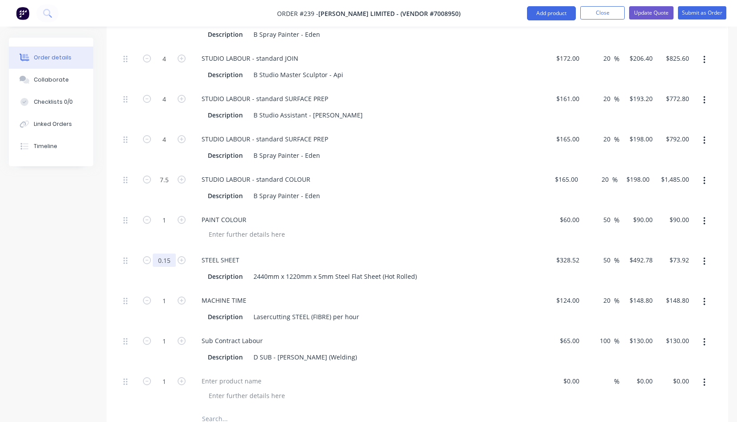
drag, startPoint x: 166, startPoint y: 259, endPoint x: 171, endPoint y: 258, distance: 5.8
type input "0.12"
type input "$59.13"
click at [349, 213] on div "PAINT COLOUR" at bounding box center [368, 219] width 348 height 13
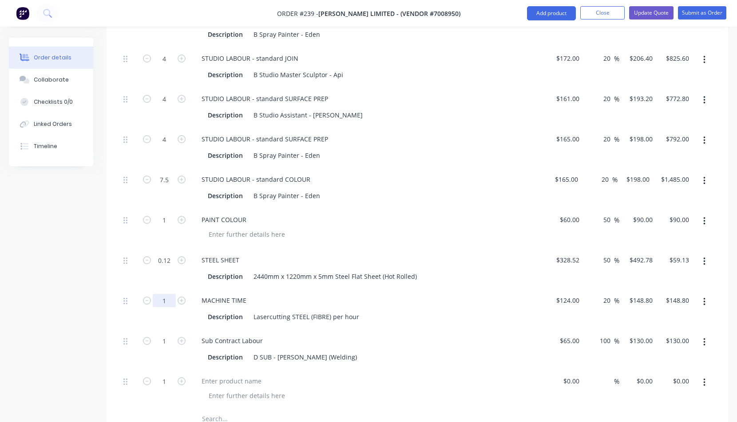
type input "0.25"
type input "$37.20"
click at [313, 291] on div "MACHINE TIME Description Lasercutting STEEL (FIBRE) per hour" at bounding box center [368, 309] width 355 height 40
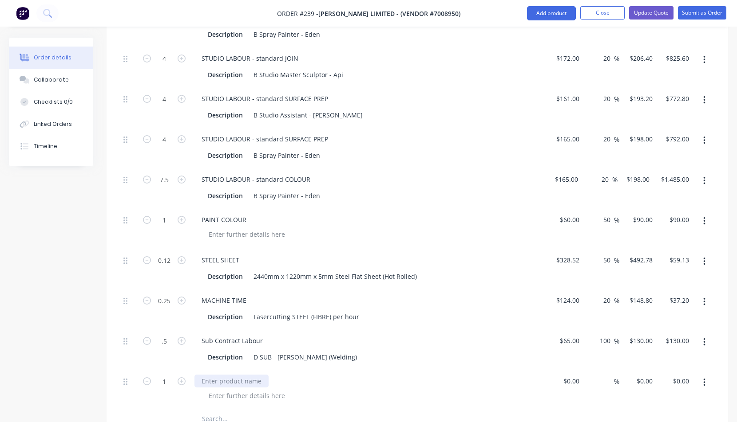
type input "0.5"
type input "$65.00"
click at [218, 386] on div at bounding box center [231, 381] width 74 height 13
click at [568, 381] on div at bounding box center [564, 390] width 37 height 40
type input "$80.00"
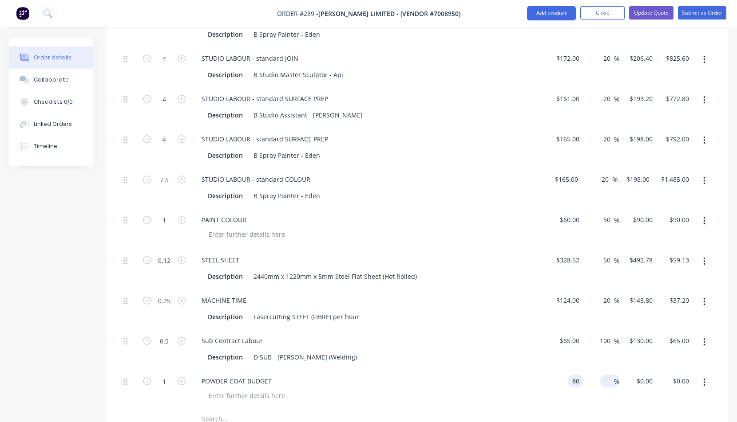
type input "$80.00"
click at [613, 382] on input at bounding box center [609, 381] width 10 height 13
type input "40"
type input "$112.00"
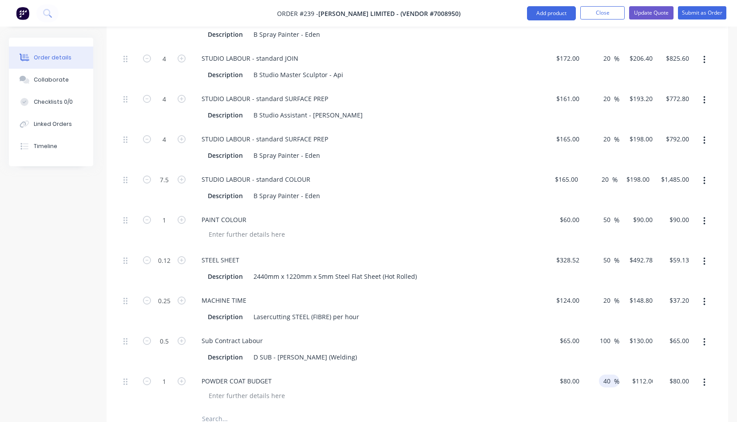
type input "$112.00"
click at [517, 344] on div "Sub Contract Labour" at bounding box center [368, 341] width 348 height 13
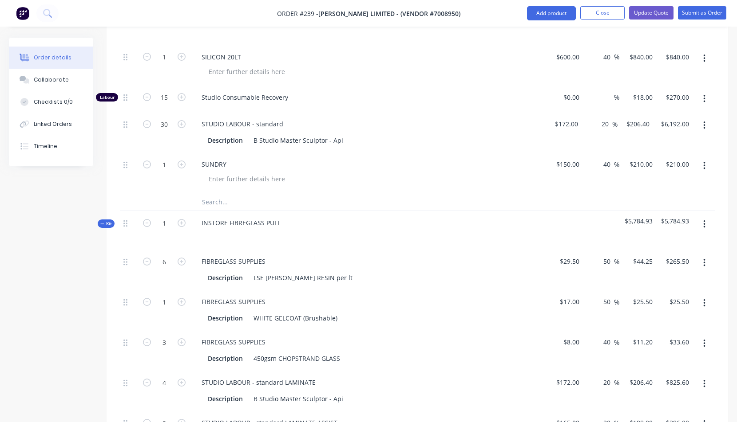
scroll to position [635, 0]
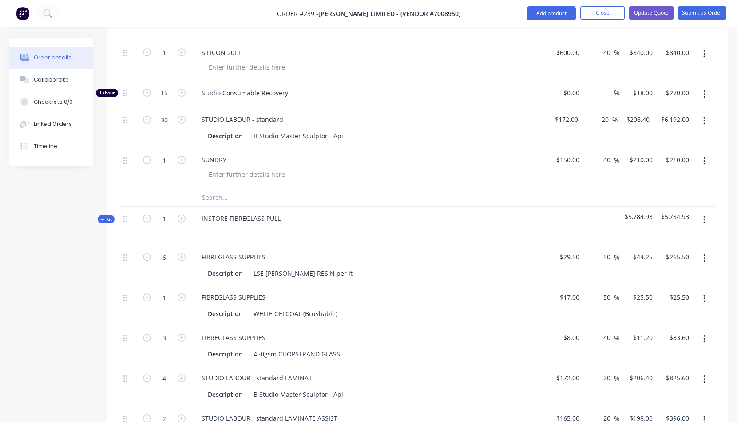
click at [703, 218] on icon "button" at bounding box center [704, 220] width 2 height 10
click at [659, 297] on div "Duplicate" at bounding box center [672, 296] width 68 height 13
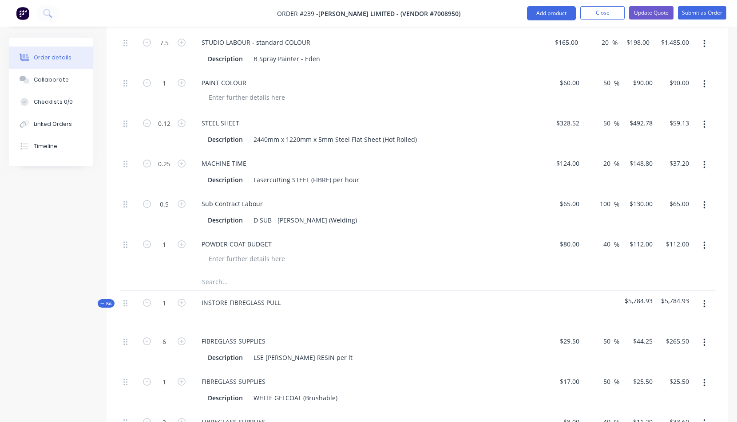
scroll to position [1174, 0]
click at [214, 302] on div "INSTORE FIBREGLASS PULL" at bounding box center [240, 302] width 93 height 13
drag, startPoint x: 201, startPoint y: 301, endPoint x: 226, endPoint y: 300, distance: 25.3
click at [226, 300] on div "INSTORE FIBREGLASS PULL" at bounding box center [240, 302] width 93 height 13
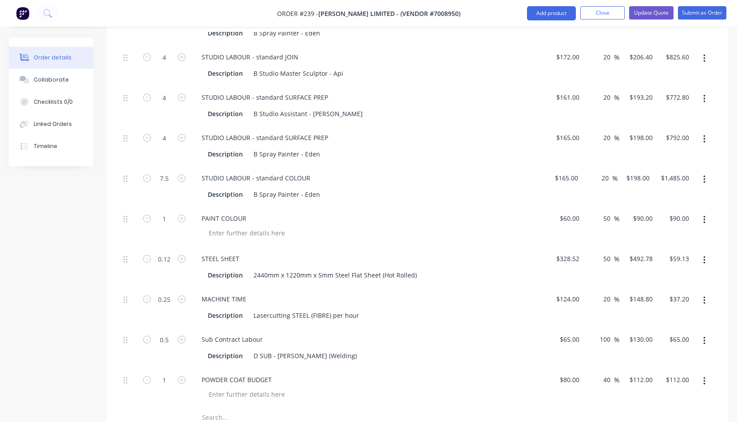
scroll to position [1672, 0]
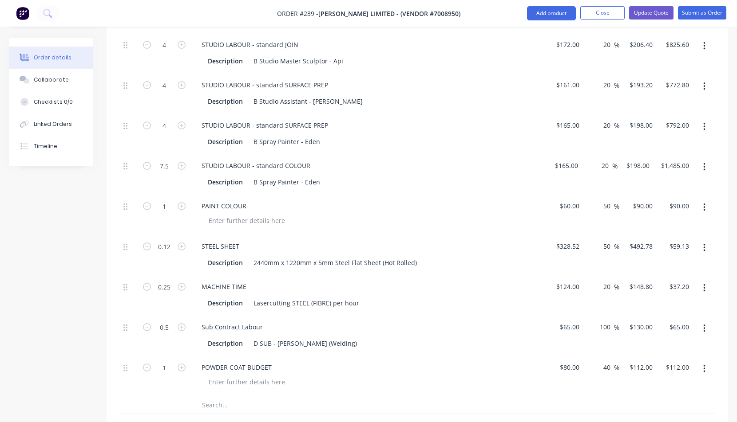
click at [705, 246] on icon "button" at bounding box center [704, 248] width 2 height 10
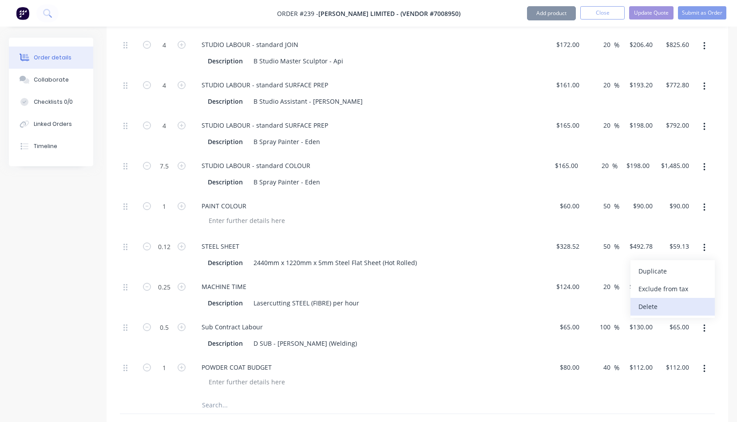
click at [651, 304] on div "Delete" at bounding box center [672, 306] width 68 height 13
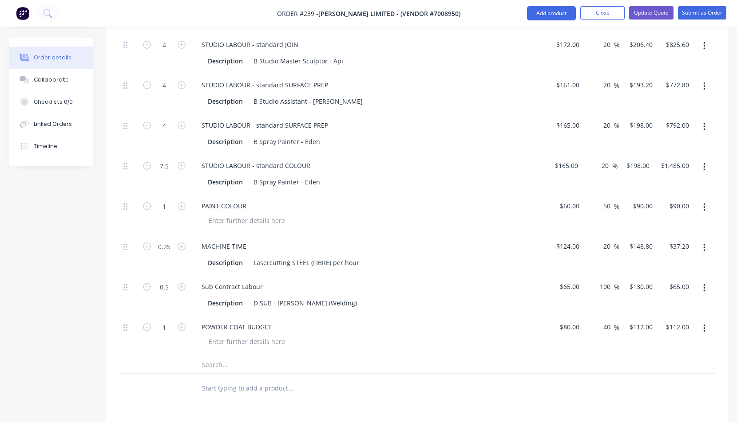
click at [704, 247] on icon "button" at bounding box center [704, 248] width 2 height 10
click at [658, 305] on div "Delete" at bounding box center [672, 306] width 68 height 13
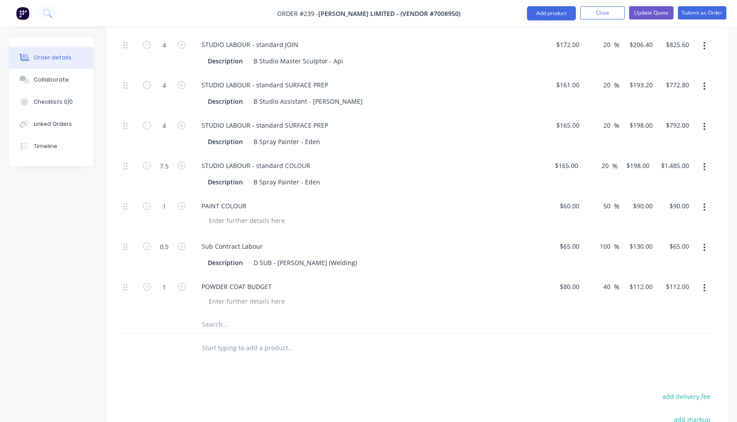
click at [705, 288] on button "button" at bounding box center [704, 288] width 21 height 16
click at [651, 363] on div "Delete" at bounding box center [672, 365] width 68 height 13
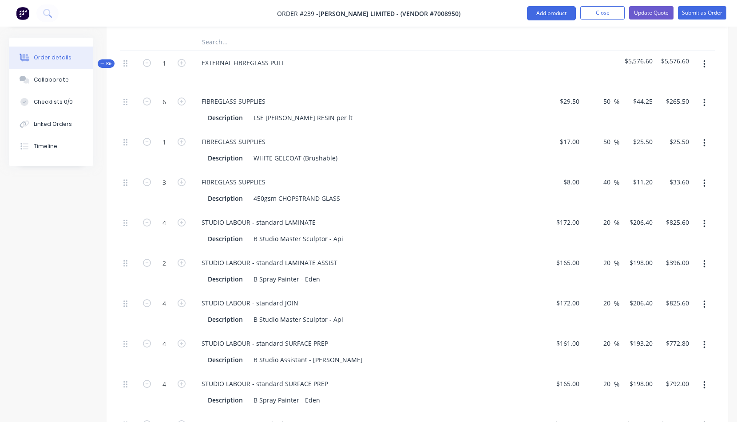
scroll to position [1404, 0]
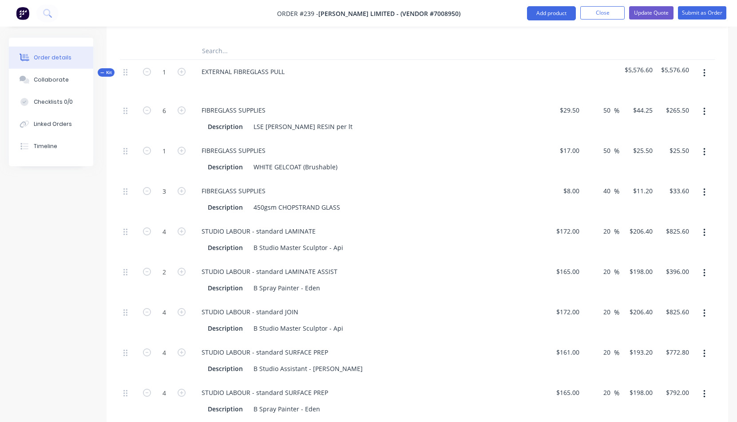
click at [705, 72] on icon "button" at bounding box center [704, 73] width 2 height 10
click at [655, 115] on div "Add product to kit" at bounding box center [672, 114] width 68 height 13
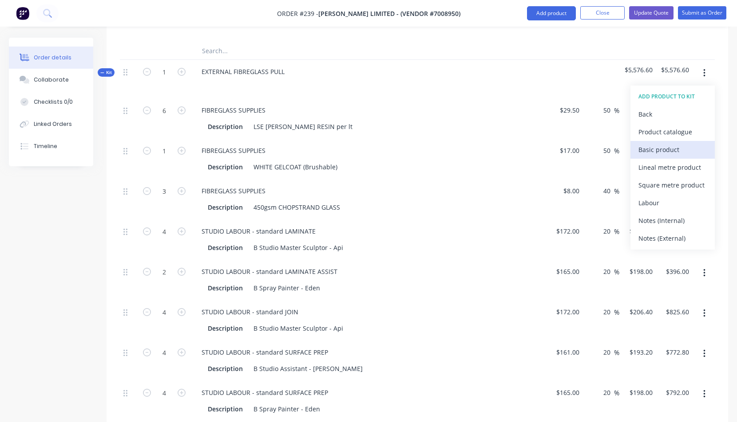
click at [650, 150] on div "Basic product" at bounding box center [672, 149] width 68 height 13
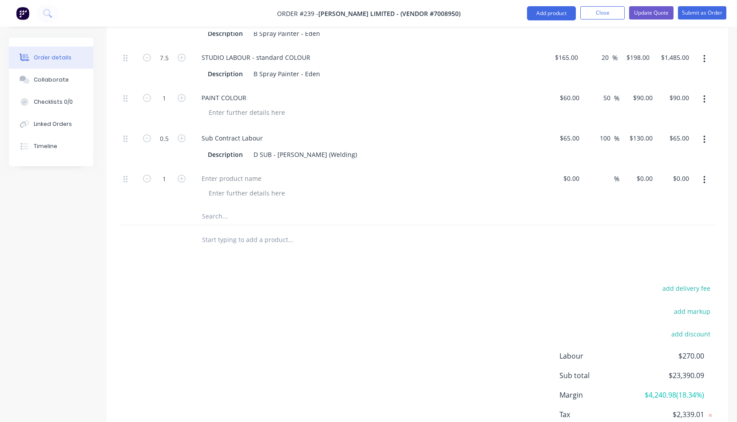
scroll to position [1780, 0]
click at [205, 179] on div at bounding box center [231, 179] width 74 height 13
click at [567, 178] on div at bounding box center [564, 187] width 37 height 40
click at [614, 178] on span "%" at bounding box center [616, 179] width 5 height 10
type input "$25.00"
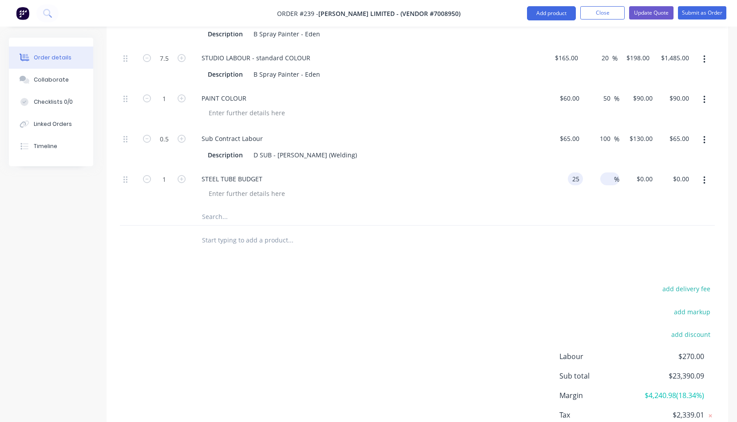
type input "$25.00"
type input "40"
type input "$35.00"
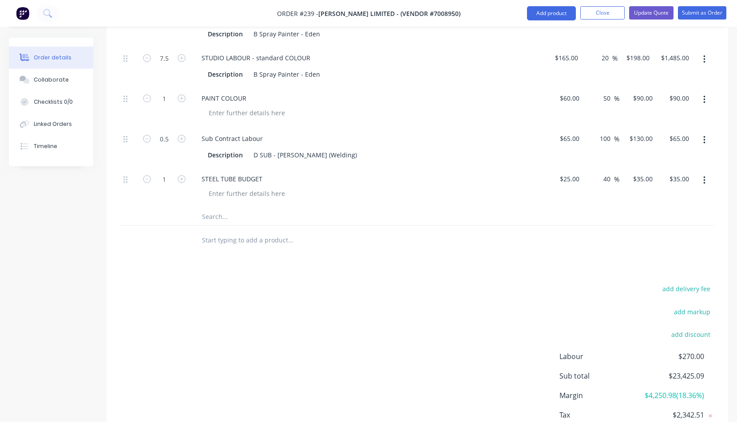
click at [590, 205] on div "40 40 %" at bounding box center [601, 187] width 37 height 40
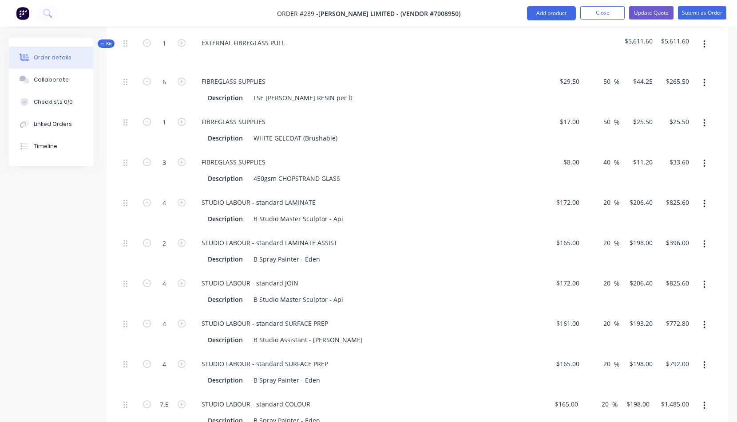
scroll to position [1356, 0]
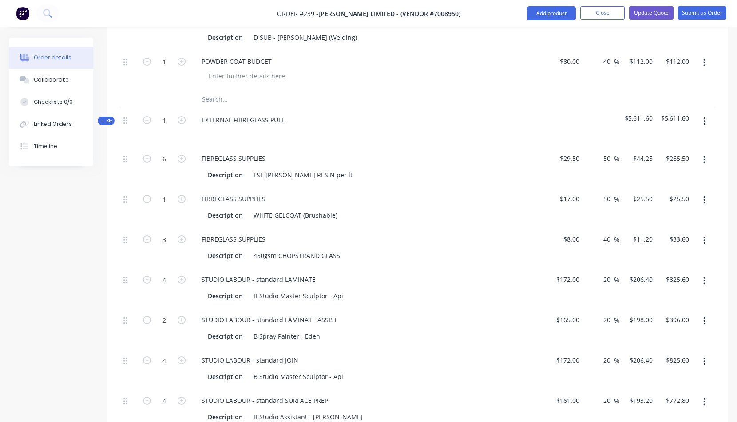
click at [704, 122] on icon "button" at bounding box center [704, 122] width 2 height 8
click at [664, 162] on div "Add product to kit" at bounding box center [672, 162] width 68 height 13
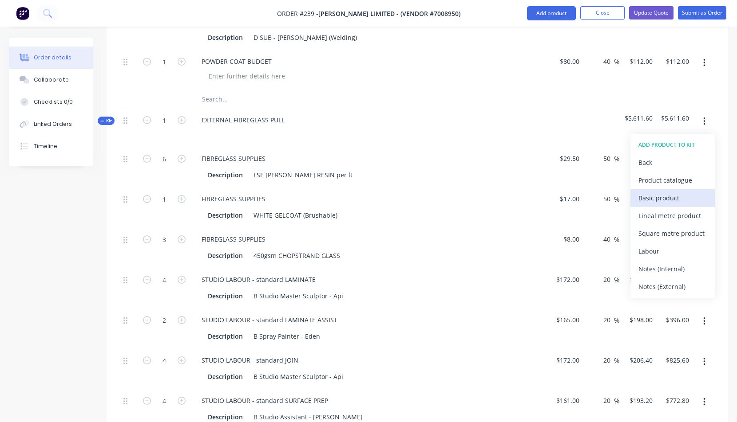
click at [655, 198] on div "Basic product" at bounding box center [672, 198] width 68 height 13
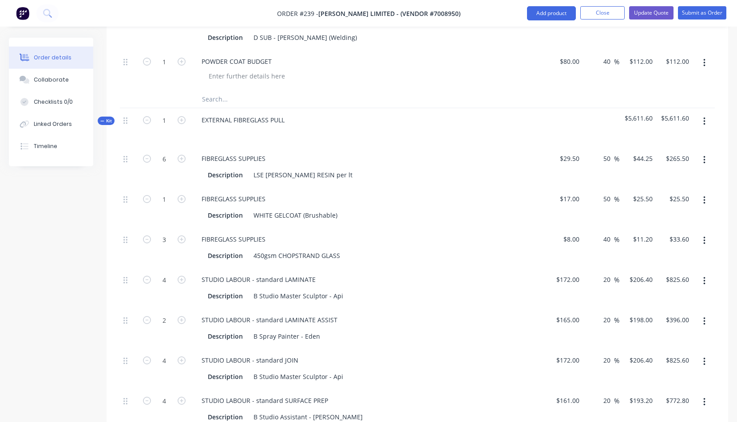
click at [705, 121] on button "button" at bounding box center [704, 122] width 21 height 16
click at [669, 162] on div "Add product to kit" at bounding box center [672, 162] width 68 height 13
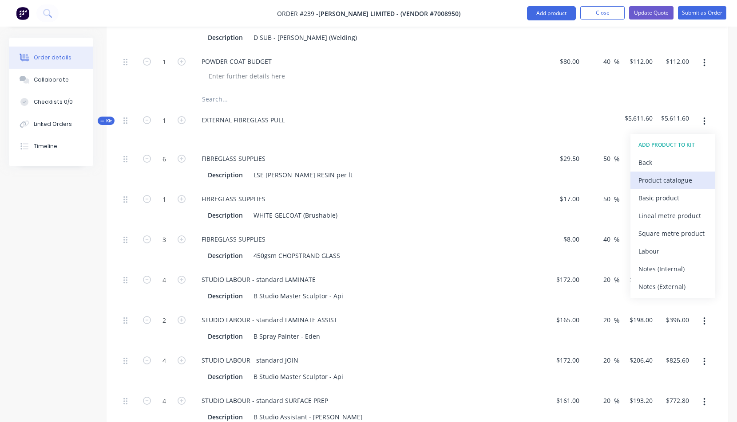
click at [656, 182] on div "Product catalogue" at bounding box center [672, 180] width 68 height 13
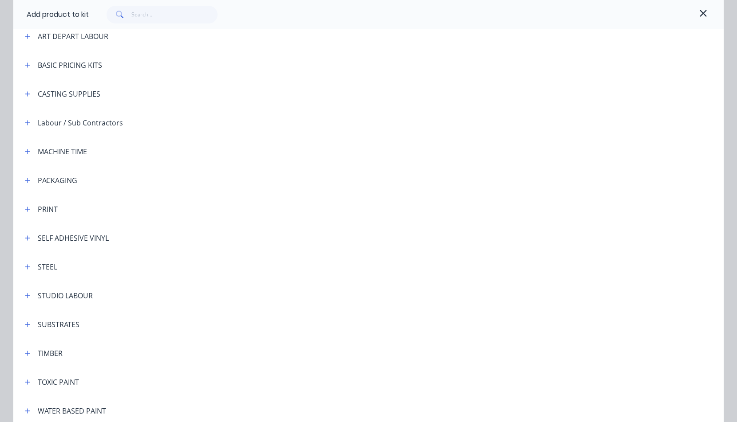
scroll to position [130, 0]
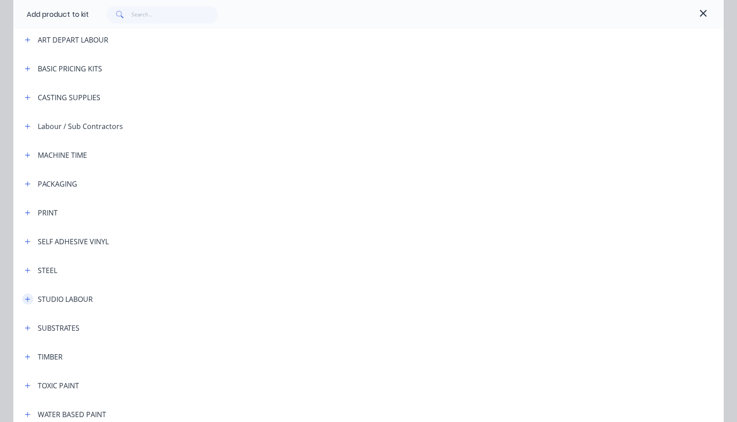
click at [28, 297] on button "button" at bounding box center [27, 299] width 11 height 11
click at [114, 326] on span "STUDIO LABOUR - standard" at bounding box center [349, 324] width 500 height 9
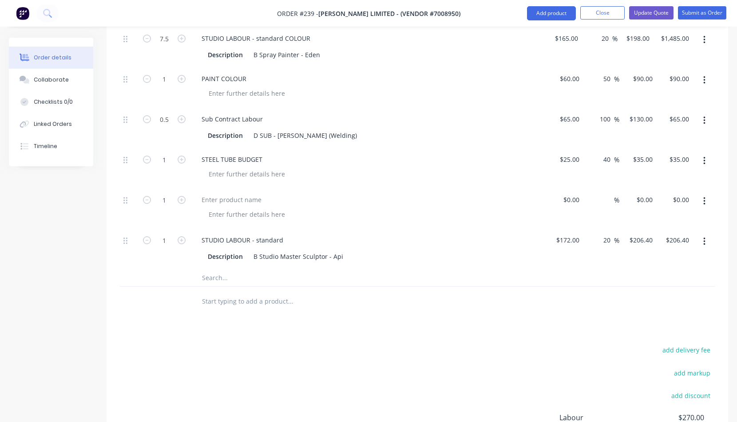
scroll to position [1799, 0]
click at [705, 200] on icon "button" at bounding box center [704, 202] width 2 height 10
click at [647, 278] on div "Delete" at bounding box center [672, 278] width 68 height 13
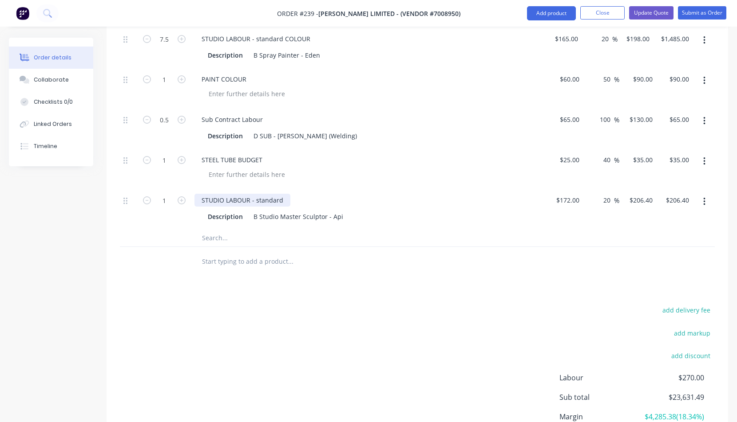
click at [282, 200] on div "STUDIO LABOUR - standard" at bounding box center [242, 200] width 96 height 13
drag, startPoint x: 159, startPoint y: 119, endPoint x: 171, endPoint y: 119, distance: 11.5
click at [420, 146] on div "Sub Contract Labour Description D SUB - Mick (Welding)" at bounding box center [368, 128] width 355 height 40
type input "0.25"
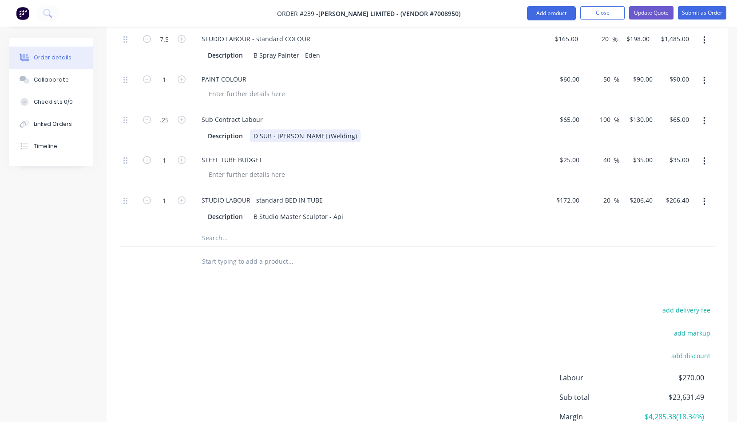
type input "$32.50"
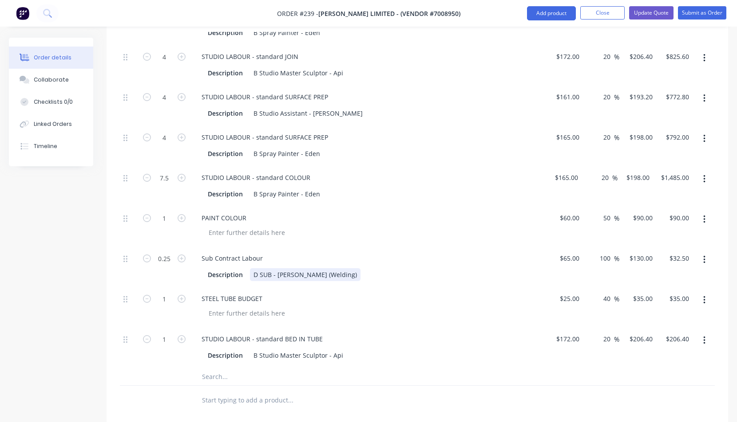
scroll to position [1661, 0]
drag, startPoint x: 162, startPoint y: 339, endPoint x: 168, endPoint y: 339, distance: 5.3
type input "0.5"
type input "$103.20"
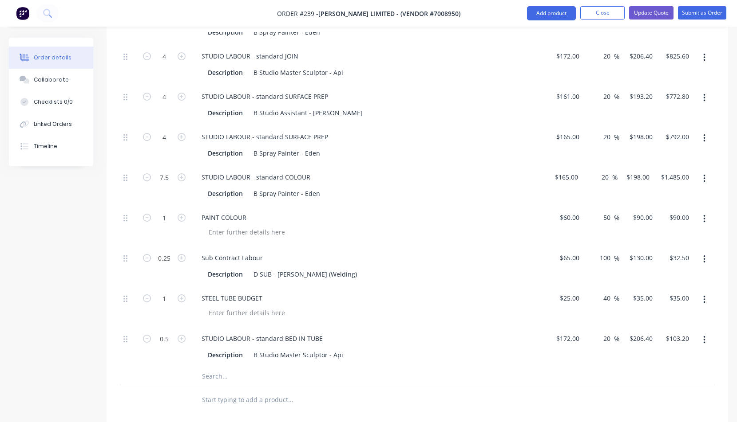
click at [426, 304] on div "STEEL TUBE BUDGET" at bounding box center [368, 298] width 348 height 13
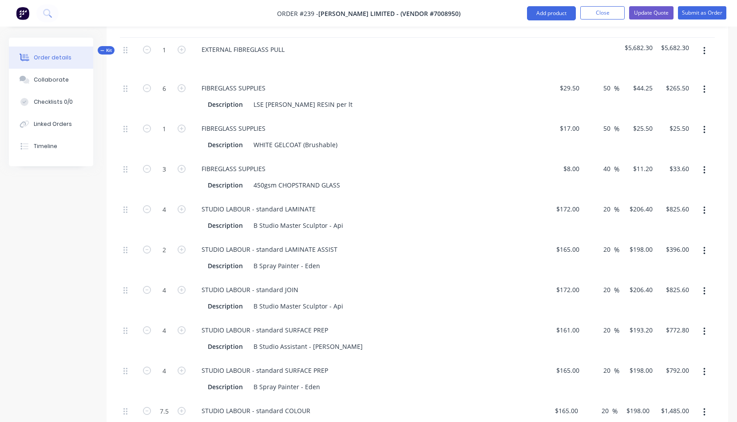
scroll to position [1425, 0]
click at [655, 11] on button "Update Quote" at bounding box center [651, 12] width 44 height 13
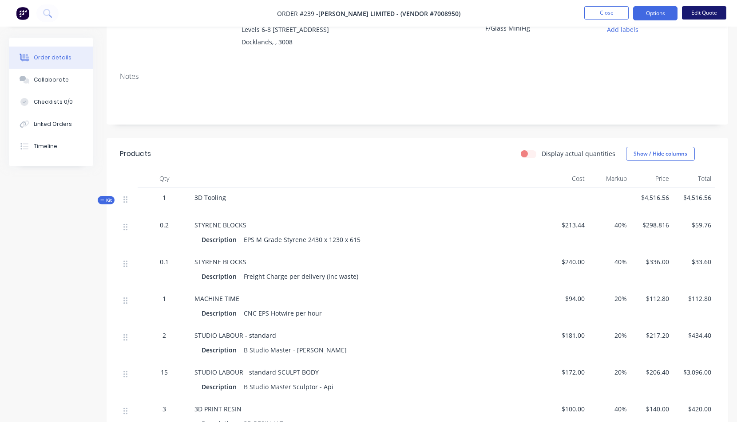
scroll to position [99, 0]
click at [710, 10] on button "Edit Quote" at bounding box center [704, 12] width 44 height 13
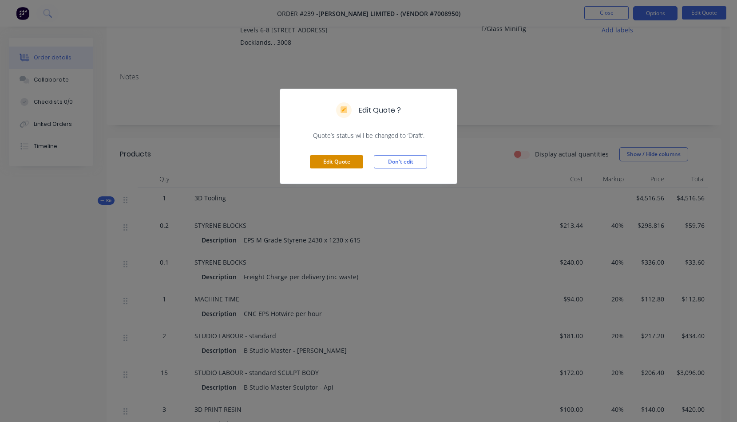
click at [330, 165] on button "Edit Quote" at bounding box center [336, 161] width 53 height 13
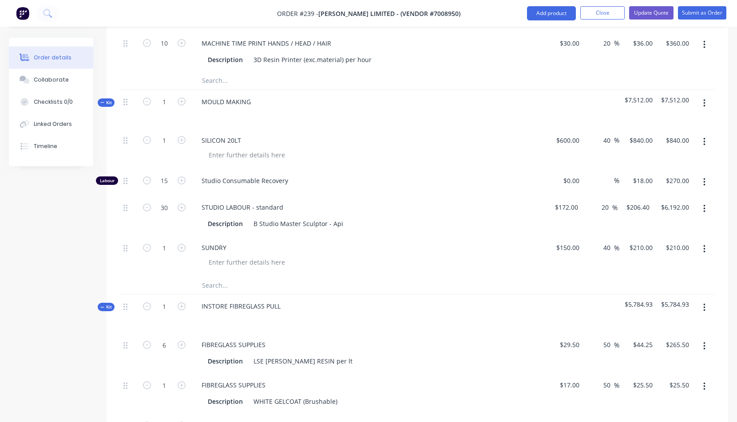
scroll to position [555, 0]
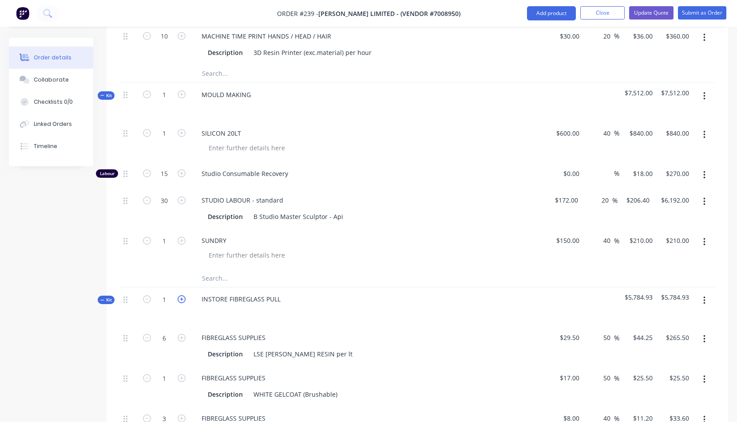
click at [183, 298] on icon "button" at bounding box center [182, 300] width 8 height 8
type input "2"
type input "12"
type input "$531.00"
type input "2"
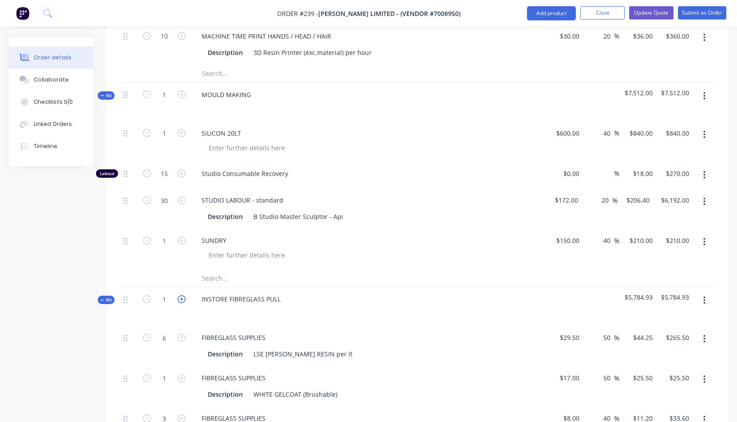
type input "$51.00"
type input "6"
type input "$67.20"
type input "8"
type input "$1,651.20"
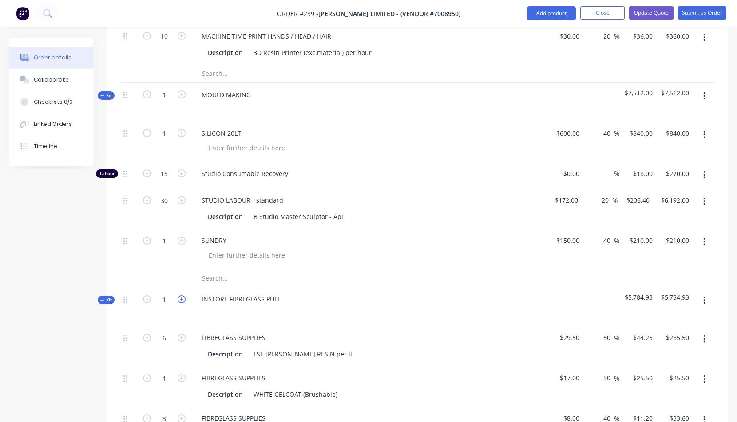
type input "4"
type input "$792.00"
type input "8"
type input "$1,651.20"
type input "8"
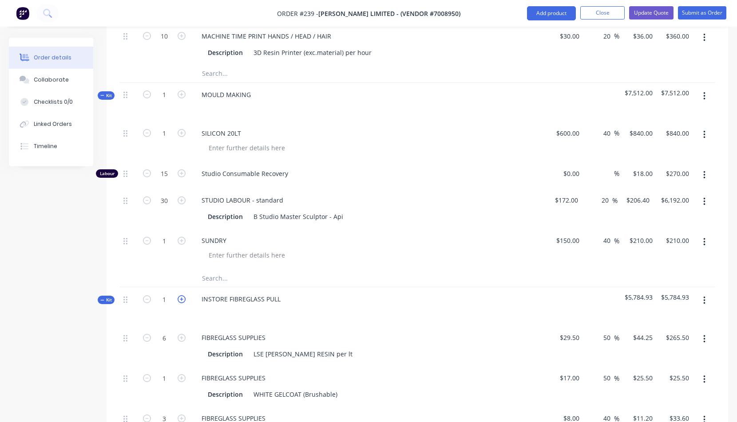
type input "$1,545.60"
type input "8"
type input "$1,584.00"
type input "15"
type input "$2,970.00"
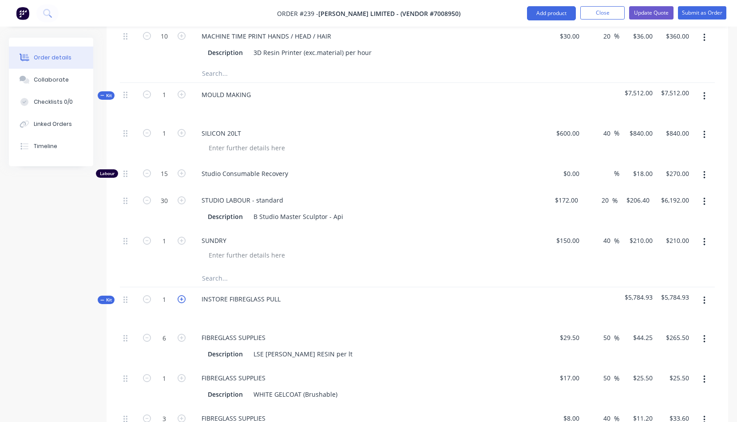
type input "2"
type input "$180.00"
type input "0.24"
type input "$118.27"
type input "0.5"
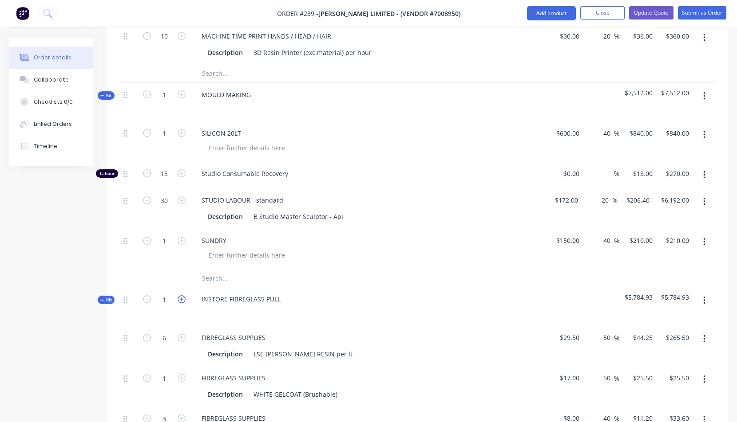
type input "$74.40"
type input "1"
type input "$130.00"
type input "2"
type input "$224.00"
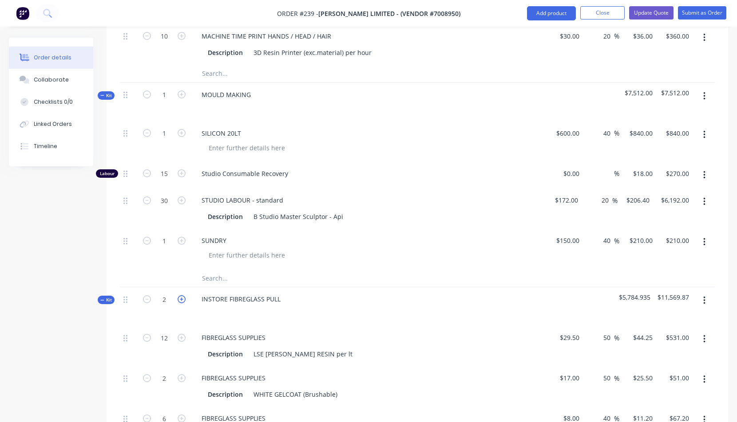
click at [182, 298] on icon "button" at bounding box center [182, 300] width 8 height 8
type input "3"
type input "18"
type input "$796.50"
type input "3"
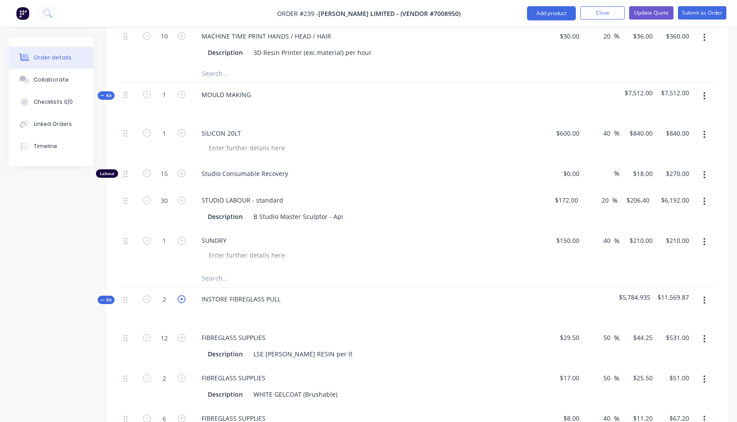
type input "$76.50"
type input "9"
type input "$100.80"
type input "12"
type input "$2,476.80"
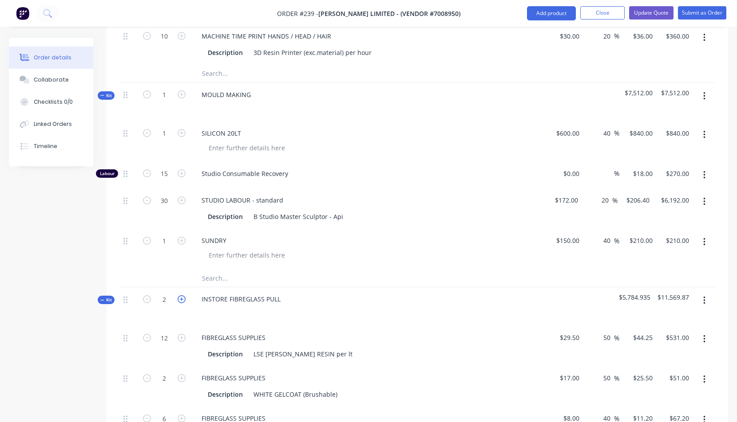
type input "6"
type input "$1,188.00"
type input "12"
type input "$2,476.80"
type input "12"
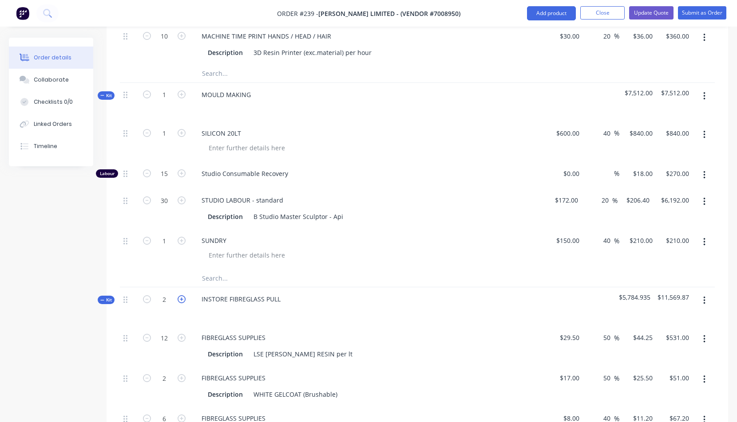
type input "$2,318.40"
type input "12"
click at [182, 298] on icon "button" at bounding box center [182, 300] width 8 height 8
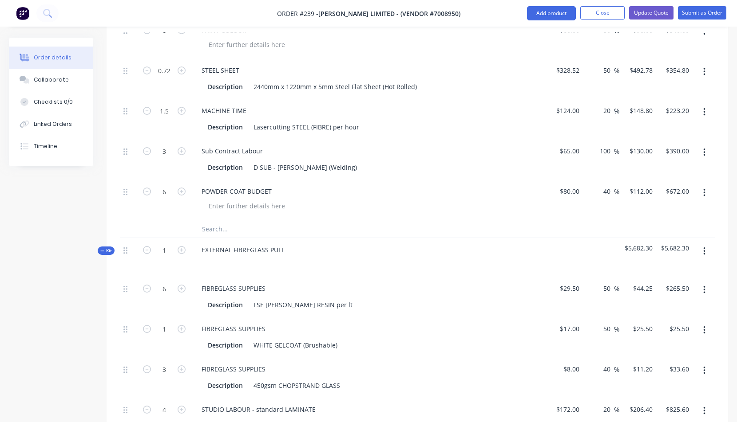
scroll to position [1232, 0]
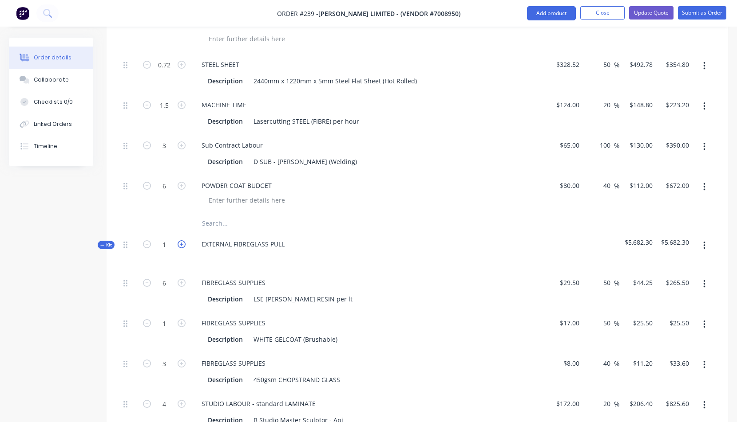
click at [182, 243] on icon "button" at bounding box center [182, 245] width 8 height 8
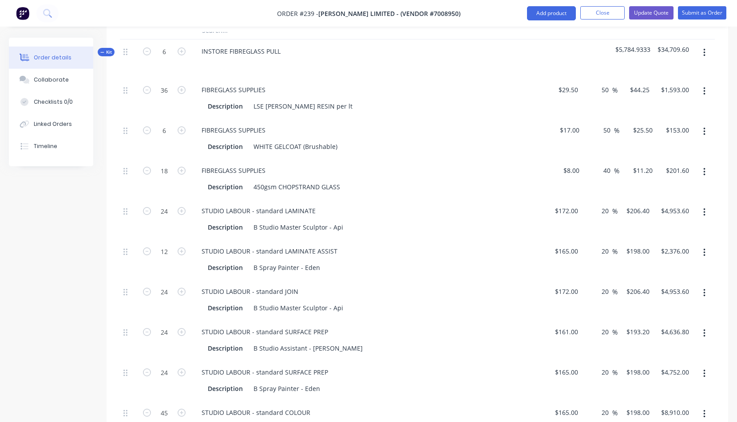
scroll to position [802, 0]
click at [654, 13] on button "Update Quote" at bounding box center [651, 12] width 44 height 13
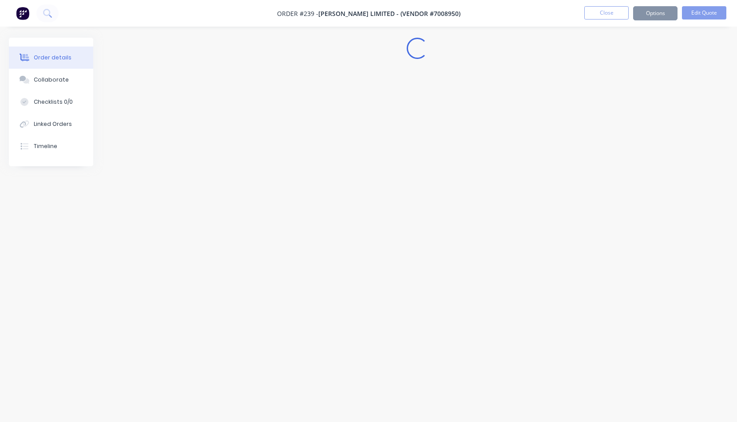
scroll to position [0, 0]
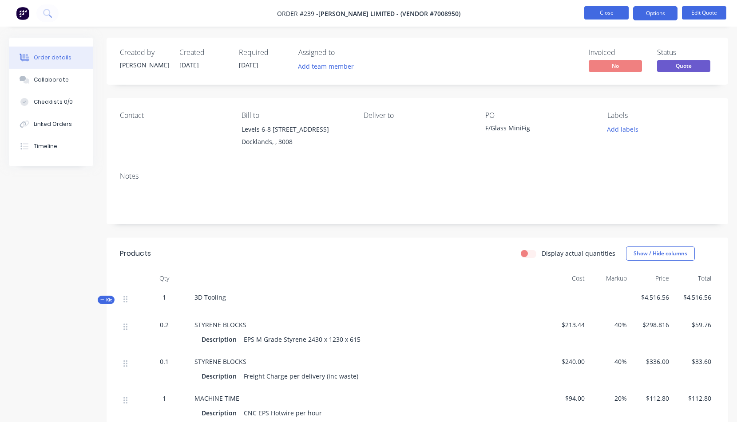
click at [608, 16] on button "Close" at bounding box center [606, 12] width 44 height 13
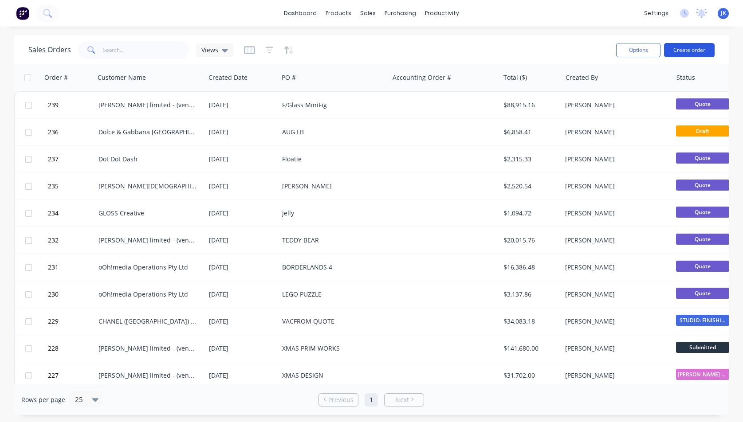
click at [687, 48] on button "Create order" at bounding box center [689, 50] width 51 height 14
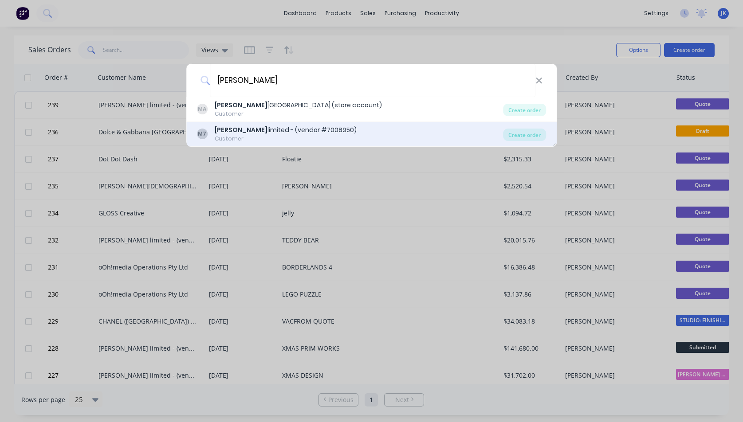
click at [235, 131] on div "[PERSON_NAME] limited - (vendor #7008950)" at bounding box center [286, 130] width 142 height 9
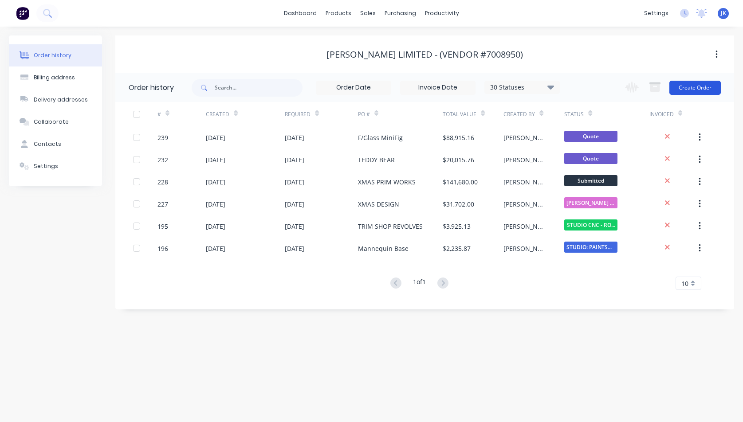
click at [697, 86] on button "Create Order" at bounding box center [695, 88] width 51 height 14
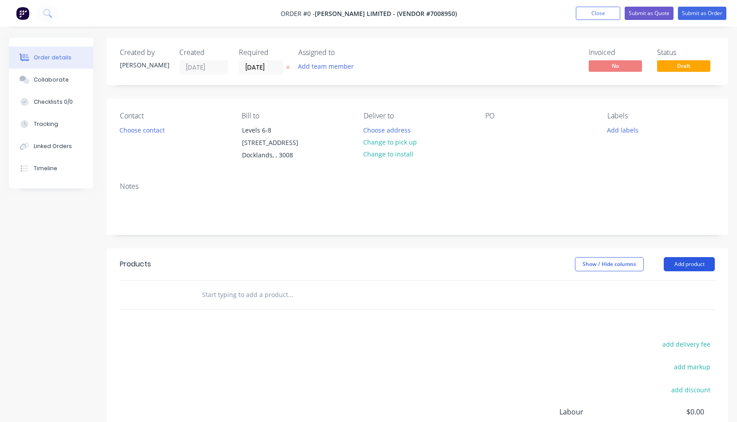
click at [692, 260] on button "Add product" at bounding box center [688, 264] width 51 height 14
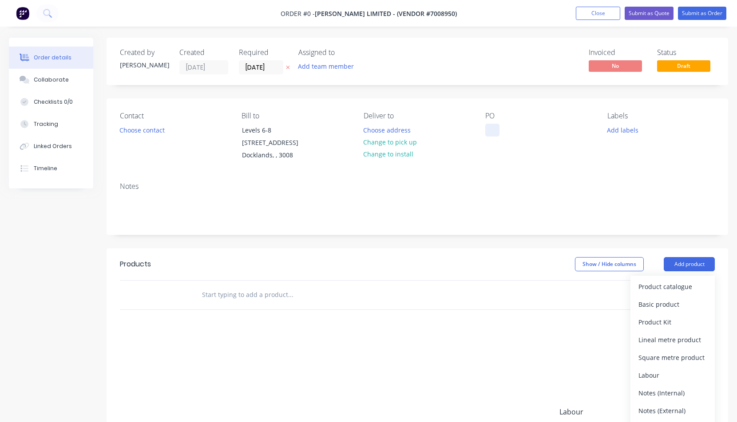
click at [495, 127] on div at bounding box center [492, 130] width 14 height 13
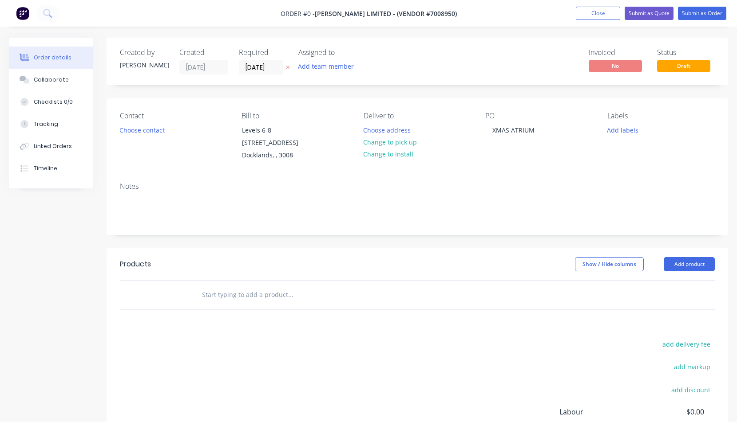
click at [494, 187] on div "Order details Collaborate Checklists 0/0 Tracking Linked Orders Timeline Order …" at bounding box center [368, 287] width 737 height 499
click at [679, 264] on button "Add product" at bounding box center [688, 264] width 51 height 14
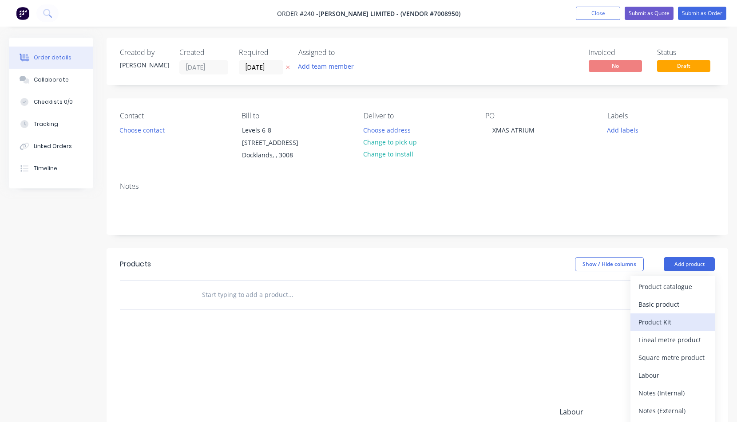
click at [656, 321] on div "Product Kit" at bounding box center [672, 322] width 68 height 13
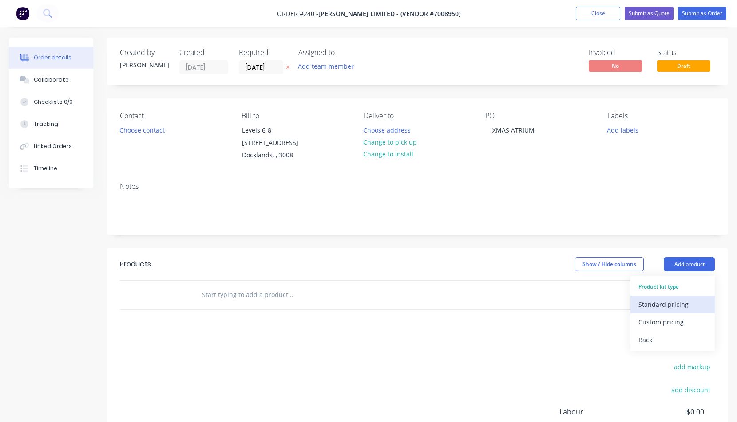
click at [649, 304] on div "Standard pricing" at bounding box center [672, 304] width 68 height 13
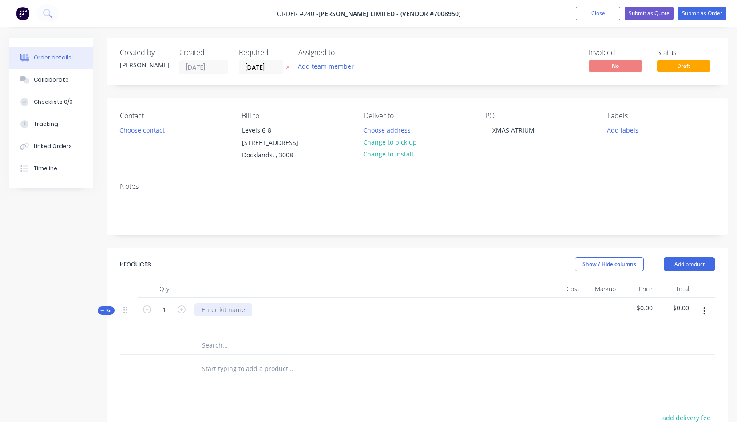
click at [204, 312] on div at bounding box center [223, 310] width 58 height 13
click at [704, 311] on icon "button" at bounding box center [704, 312] width 2 height 8
click at [659, 351] on div "Add product to kit" at bounding box center [672, 352] width 68 height 13
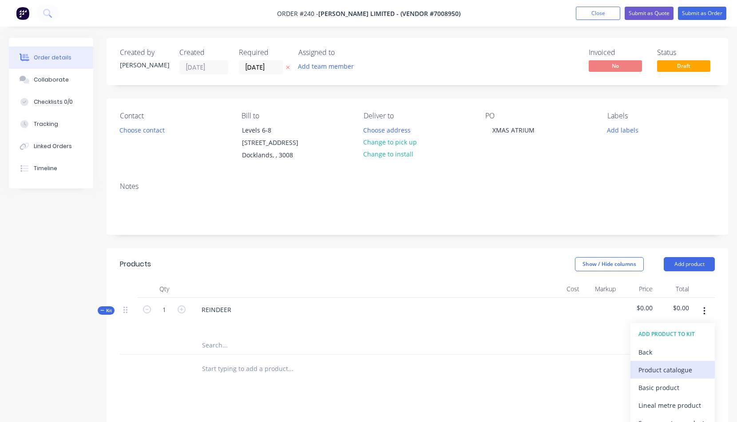
click at [649, 370] on div "Product catalogue" at bounding box center [672, 370] width 68 height 13
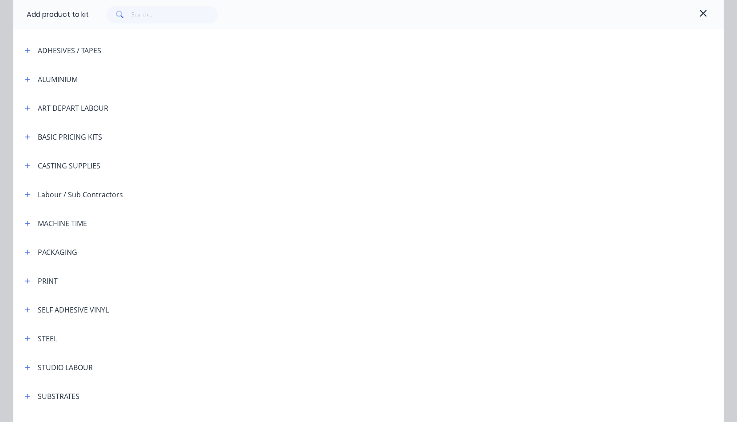
scroll to position [62, 0]
click at [27, 395] on icon "button" at bounding box center [27, 397] width 5 height 6
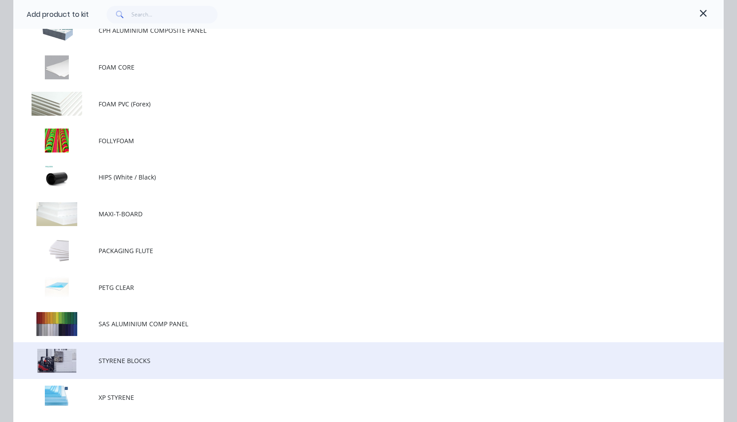
scroll to position [571, 0]
click at [107, 358] on span "STYRENE BLOCKS" at bounding box center [349, 360] width 500 height 9
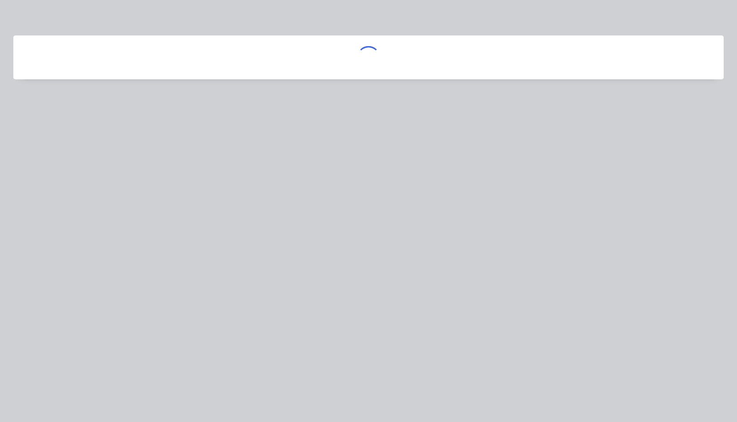
scroll to position [0, 0]
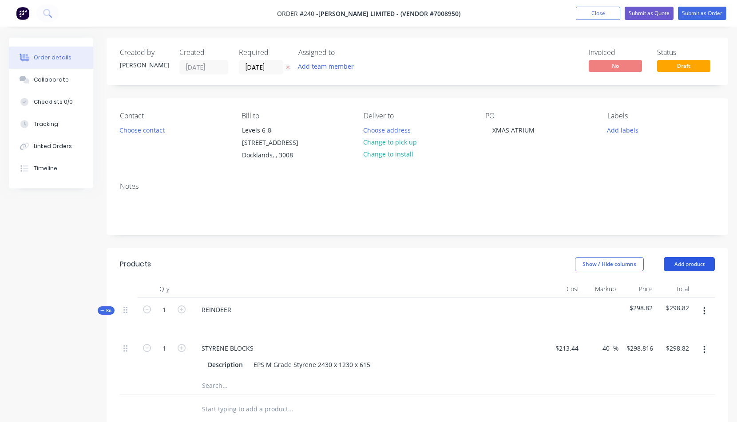
click at [696, 263] on button "Add product" at bounding box center [688, 264] width 51 height 14
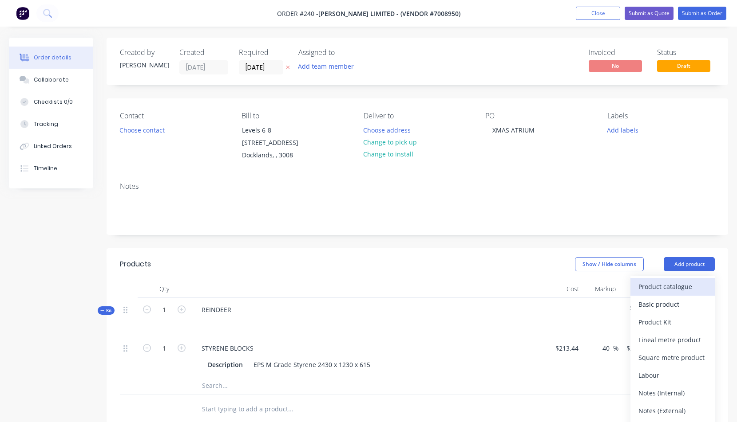
click at [659, 288] on div "Product catalogue" at bounding box center [672, 286] width 68 height 13
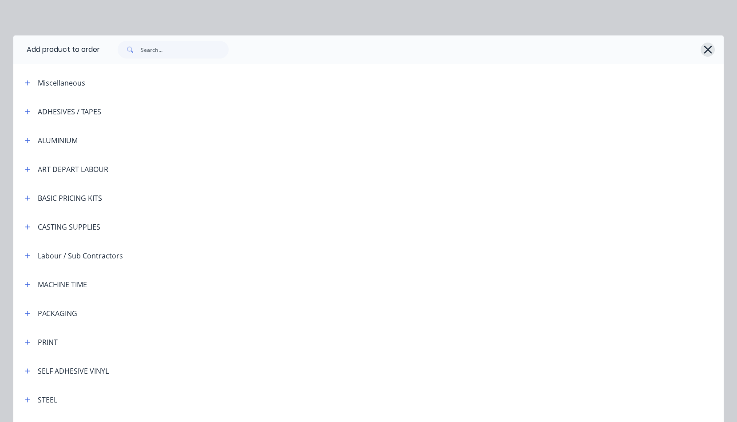
click at [703, 50] on icon "button" at bounding box center [707, 49] width 9 height 12
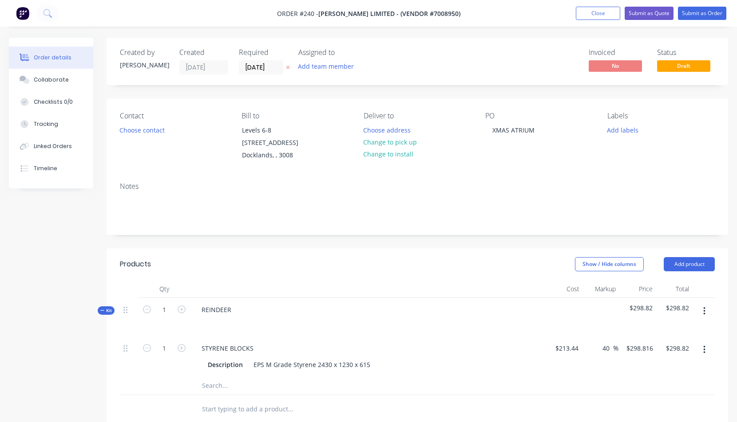
click at [705, 310] on button "button" at bounding box center [704, 312] width 21 height 16
click at [659, 352] on div "Add product to kit" at bounding box center [672, 352] width 68 height 13
click at [648, 370] on div "Product catalogue" at bounding box center [672, 370] width 68 height 13
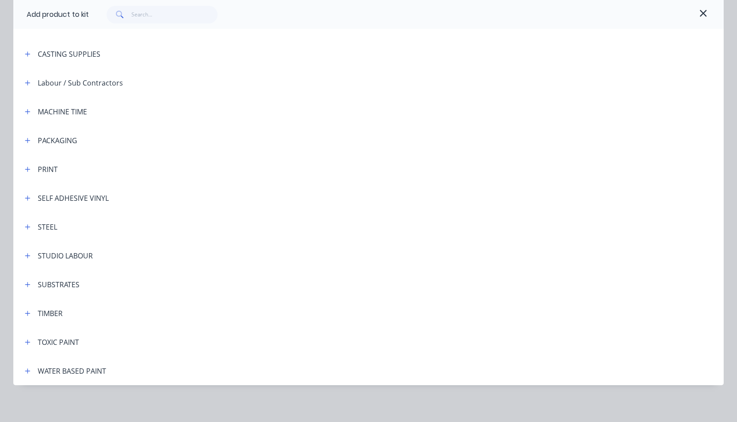
scroll to position [176, 0]
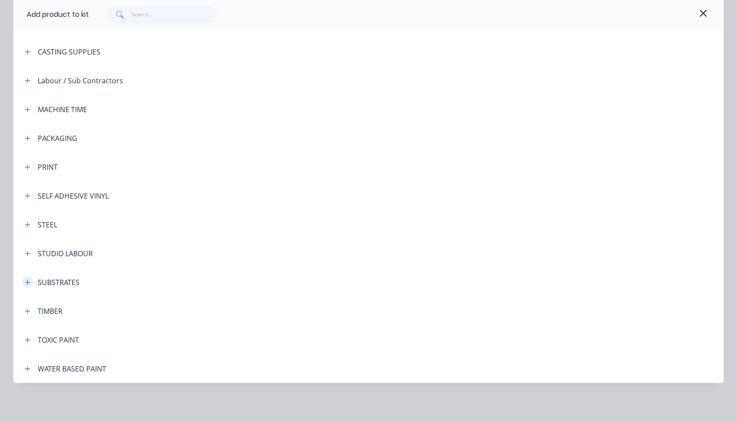
click at [25, 283] on icon "button" at bounding box center [27, 283] width 5 height 6
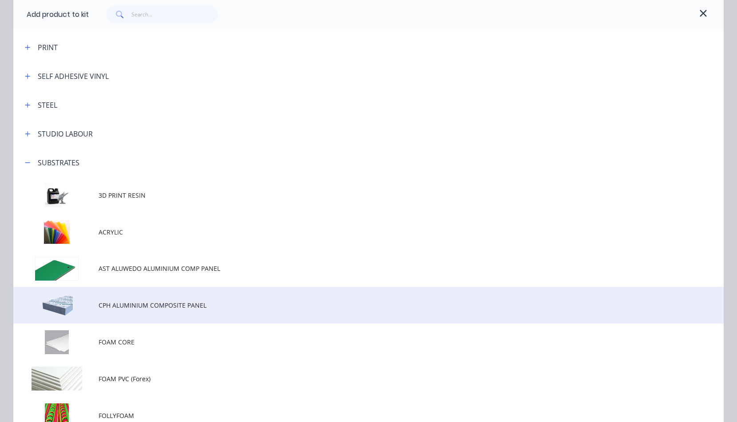
scroll to position [591, 0]
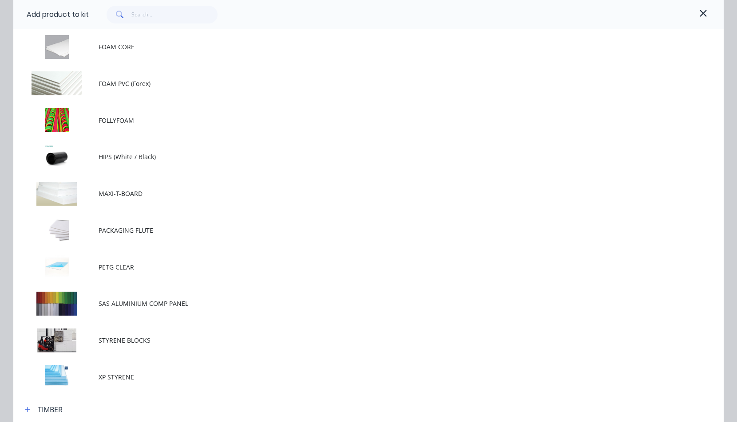
click at [114, 340] on span "STYRENE BLOCKS" at bounding box center [349, 340] width 500 height 9
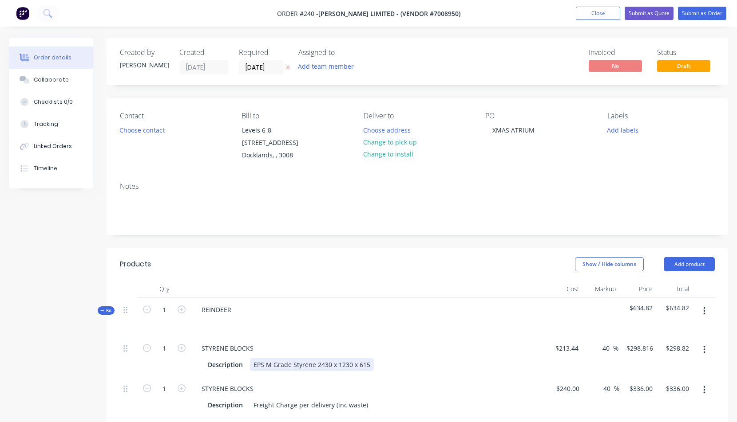
click at [407, 361] on div "Description EPS M Grade Styrene 2430 x 1230 x 615" at bounding box center [366, 365] width 325 height 13
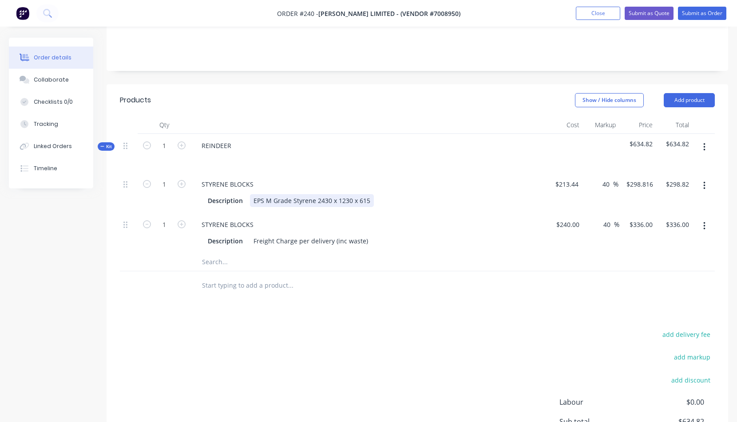
scroll to position [164, 0]
click at [165, 192] on input "1" at bounding box center [164, 184] width 23 height 13
click at [540, 323] on div "Products Show / Hide columns Add product Qty Cost Markup Price Total Kit 1 REIN…" at bounding box center [417, 299] width 621 height 429
click at [704, 147] on icon "button" at bounding box center [704, 148] width 2 height 8
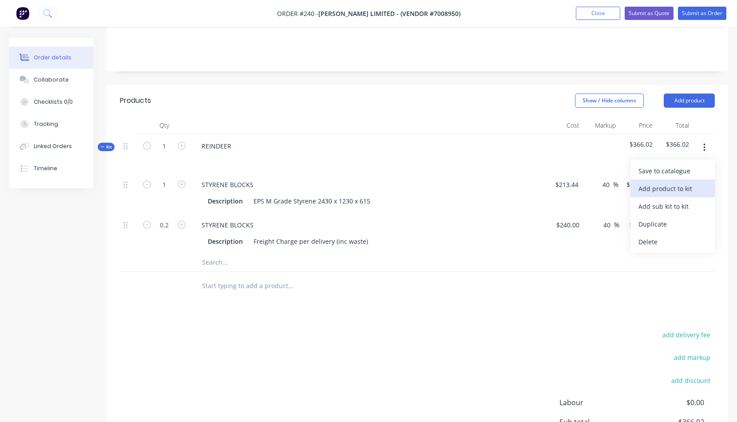
click at [670, 188] on div "Add product to kit" at bounding box center [672, 188] width 68 height 13
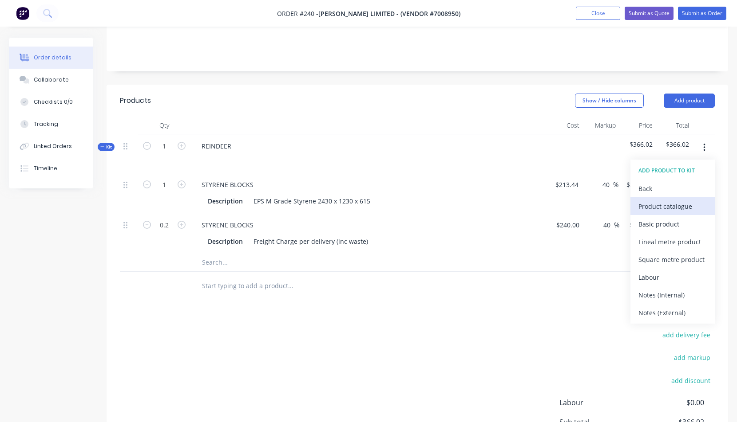
click at [655, 206] on div "Product catalogue" at bounding box center [672, 206] width 68 height 13
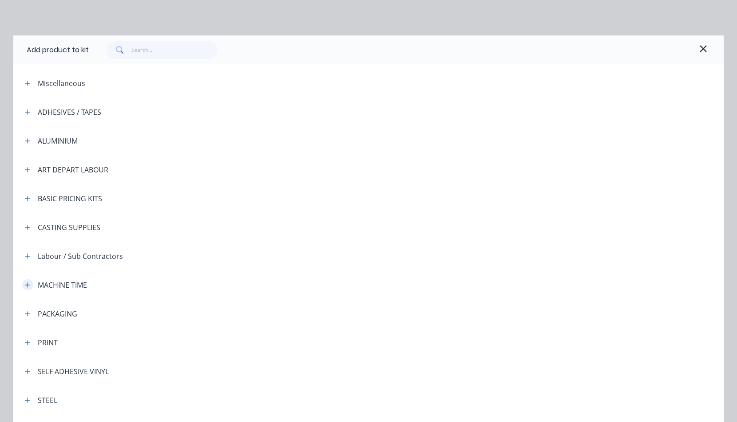
click at [25, 283] on icon "button" at bounding box center [27, 285] width 5 height 6
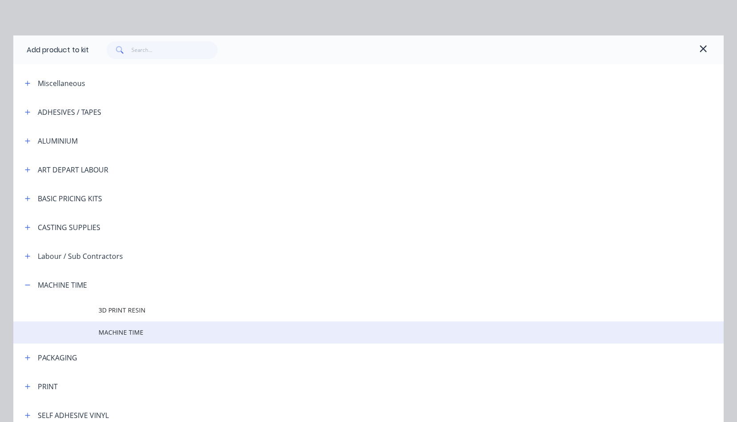
click at [117, 334] on span "MACHINE TIME" at bounding box center [349, 332] width 500 height 9
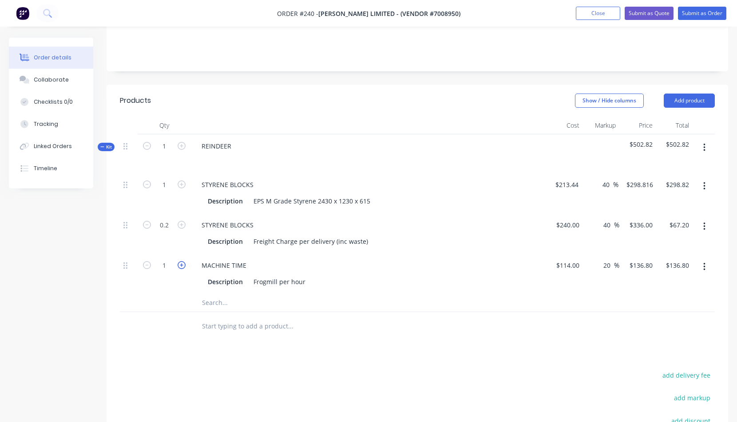
click at [181, 264] on icon "button" at bounding box center [182, 265] width 8 height 8
click at [703, 148] on icon "button" at bounding box center [704, 148] width 2 height 10
click at [667, 189] on div "Add product to kit" at bounding box center [672, 188] width 68 height 13
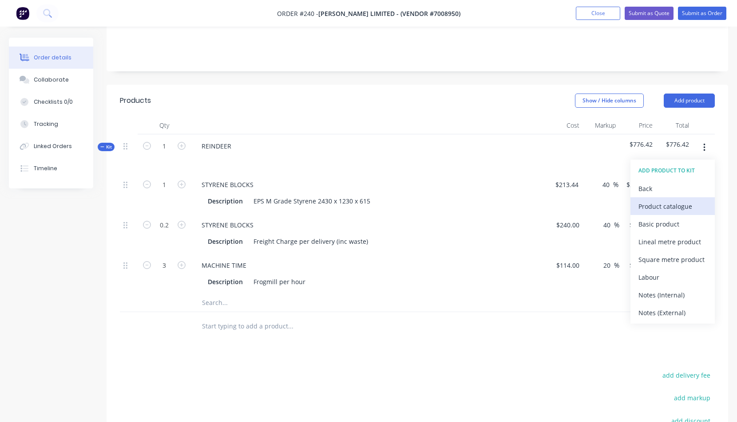
click at [658, 207] on div "Product catalogue" at bounding box center [672, 206] width 68 height 13
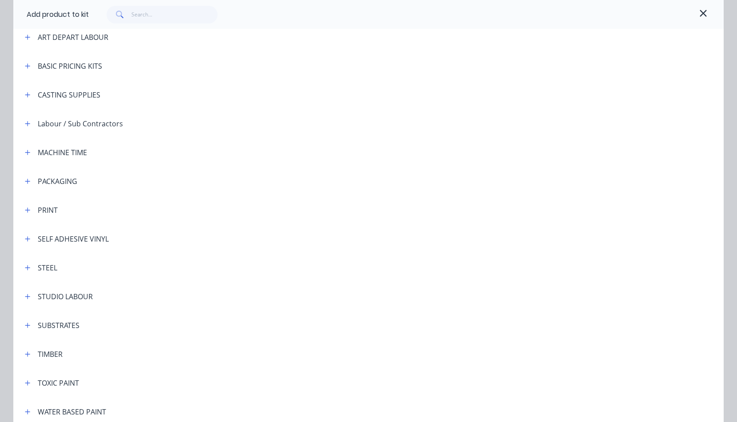
scroll to position [176, 0]
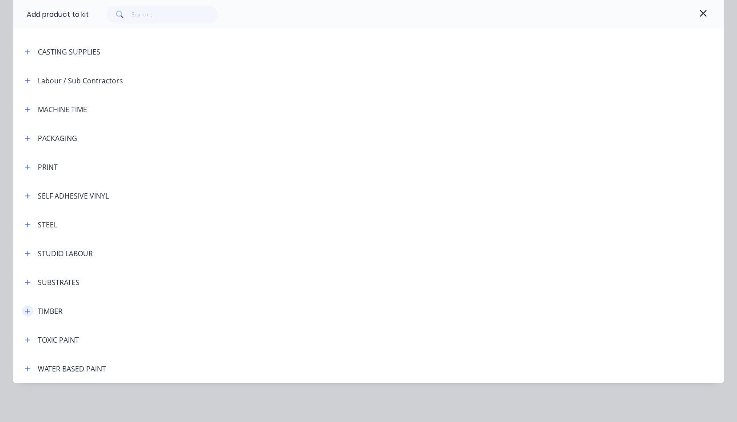
click at [25, 311] on icon "button" at bounding box center [27, 311] width 5 height 6
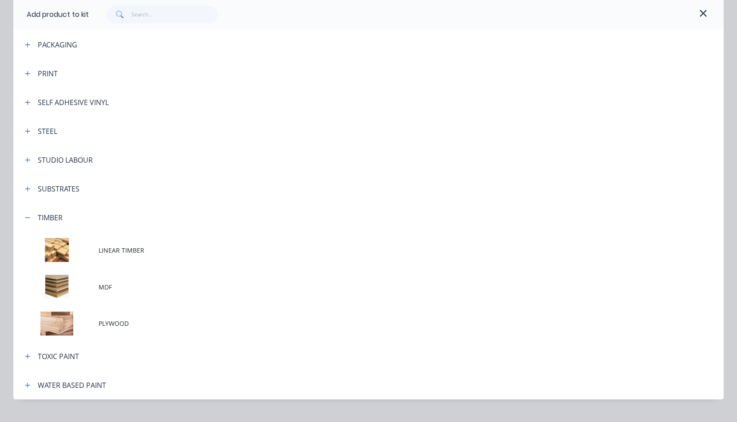
scroll to position [276, 0]
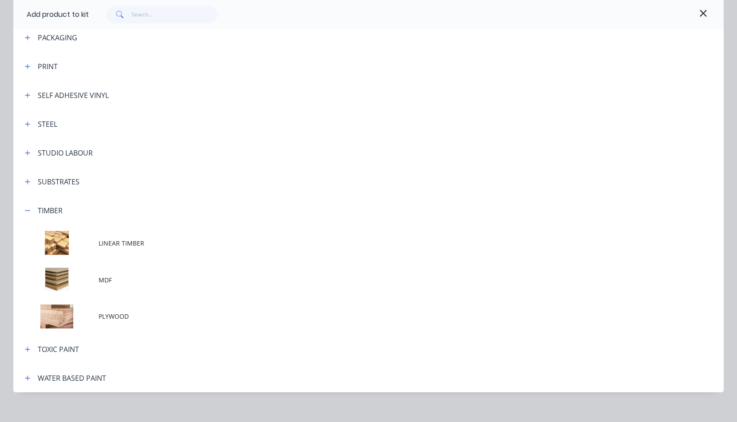
click at [110, 314] on span "PLYWOOD" at bounding box center [349, 316] width 500 height 9
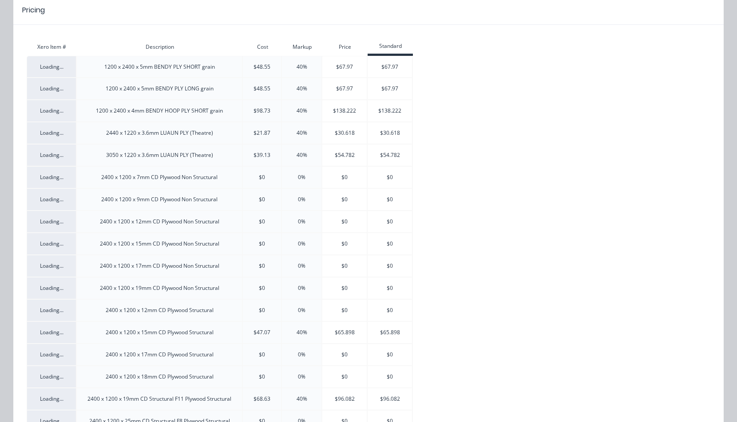
scroll to position [0, 0]
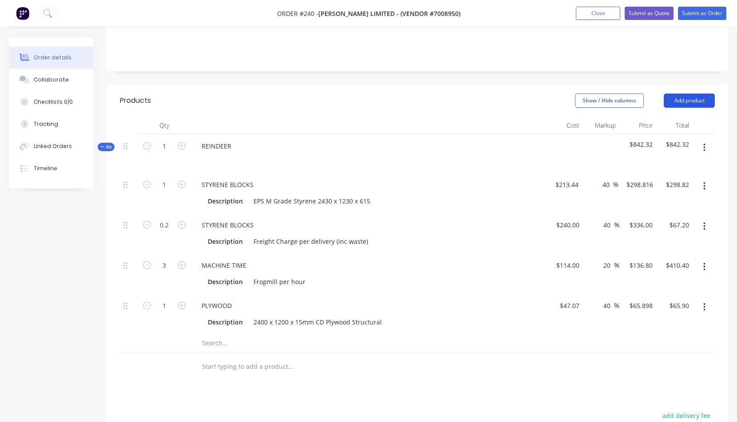
click at [686, 99] on button "Add product" at bounding box center [688, 101] width 51 height 14
click at [513, 166] on div "REINDEER" at bounding box center [368, 153] width 355 height 39
click at [705, 146] on button "button" at bounding box center [704, 148] width 21 height 16
click at [658, 189] on div "Add product to kit" at bounding box center [672, 188] width 68 height 13
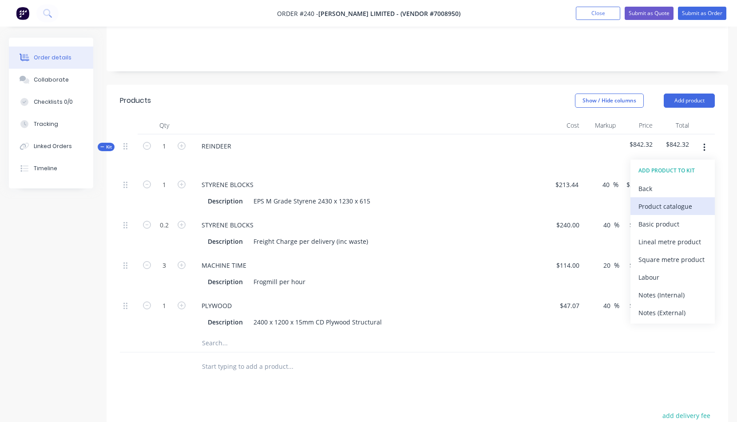
click at [659, 206] on div "Product catalogue" at bounding box center [672, 206] width 68 height 13
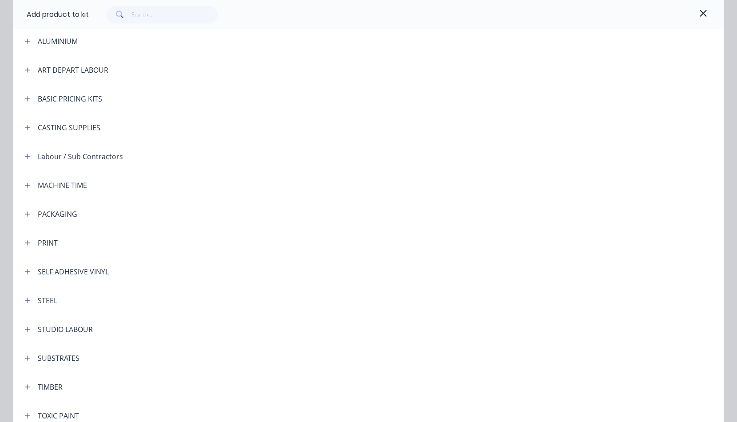
scroll to position [176, 0]
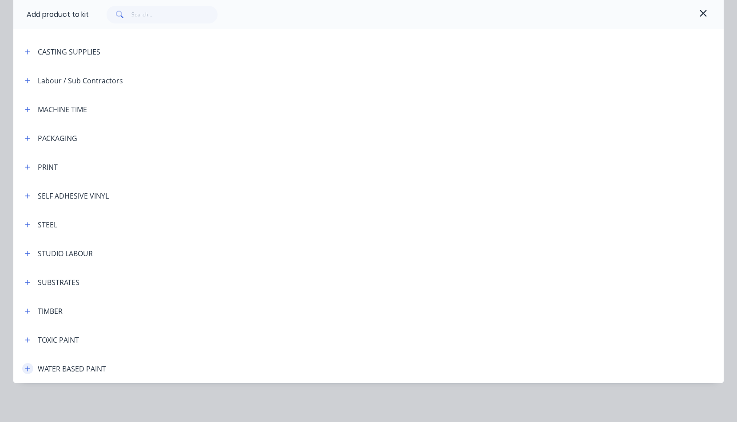
click at [26, 368] on icon "button" at bounding box center [27, 369] width 5 height 6
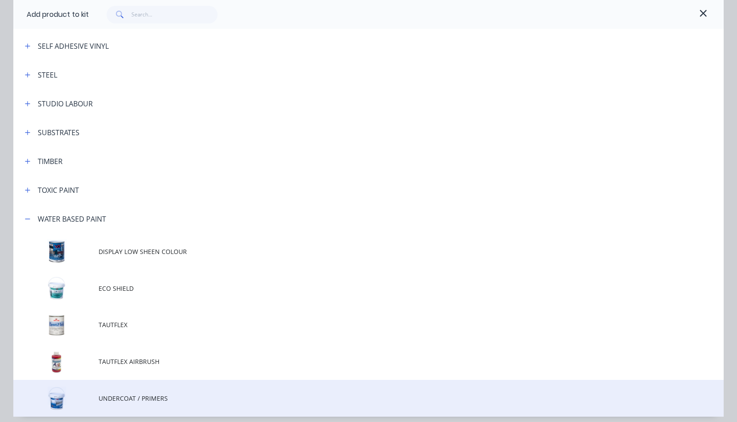
scroll to position [359, 0]
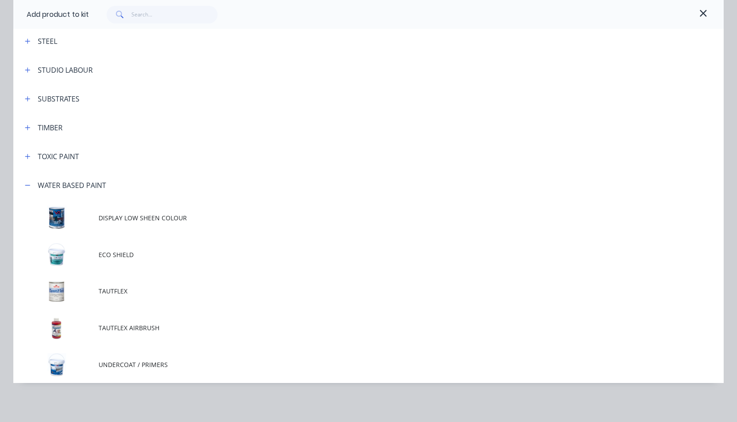
click at [123, 366] on span "UNDERCOAT / PRIMERS" at bounding box center [349, 364] width 500 height 9
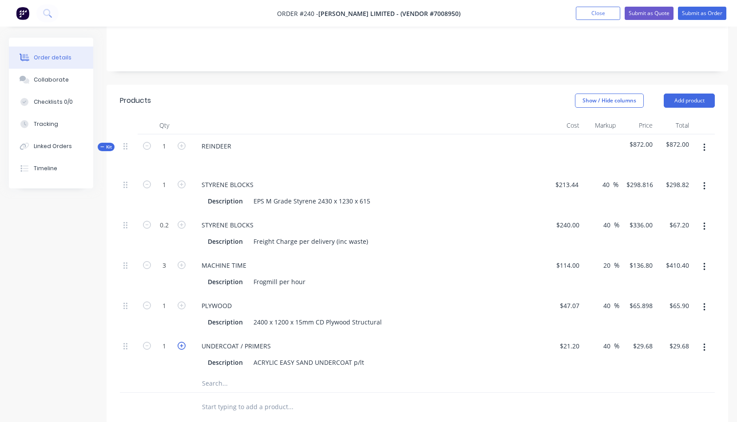
click at [182, 345] on icon "button" at bounding box center [182, 346] width 8 height 8
click at [182, 346] on icon "button" at bounding box center [182, 346] width 8 height 8
click at [705, 147] on icon "button" at bounding box center [704, 148] width 2 height 10
click at [660, 186] on div "Add product to kit" at bounding box center [672, 188] width 68 height 13
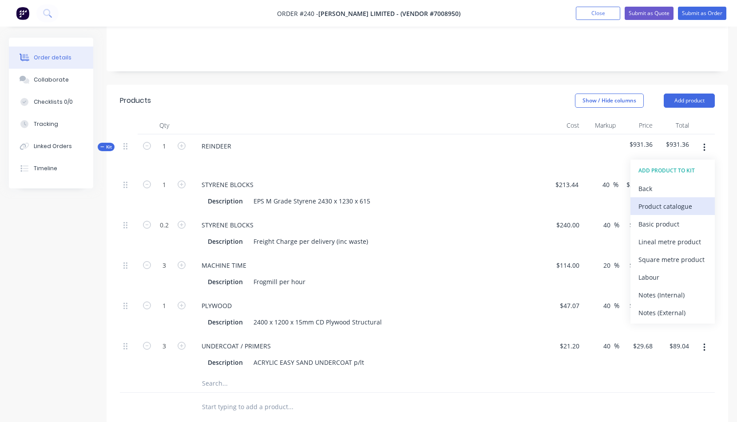
click at [654, 206] on div "Product catalogue" at bounding box center [672, 206] width 68 height 13
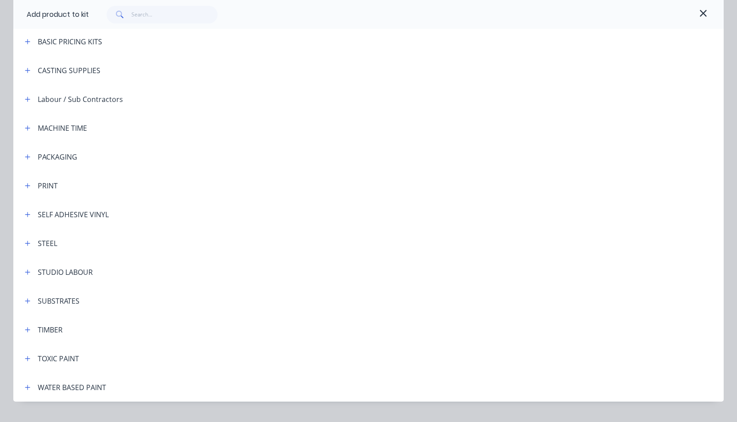
scroll to position [158, 0]
click at [26, 387] on icon "button" at bounding box center [27, 387] width 5 height 5
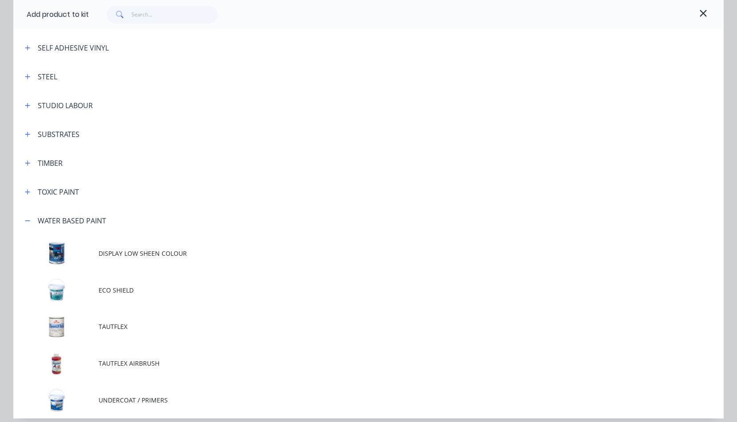
scroll to position [330, 0]
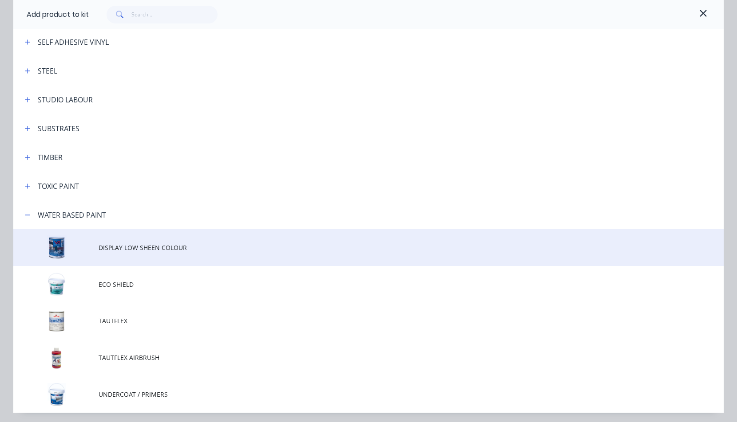
click at [133, 247] on span "DISPLAY LOW SHEEN COLOUR" at bounding box center [349, 247] width 500 height 9
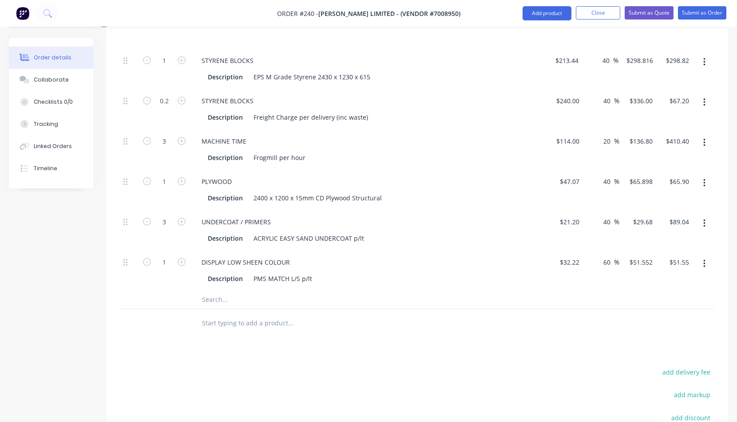
scroll to position [296, 0]
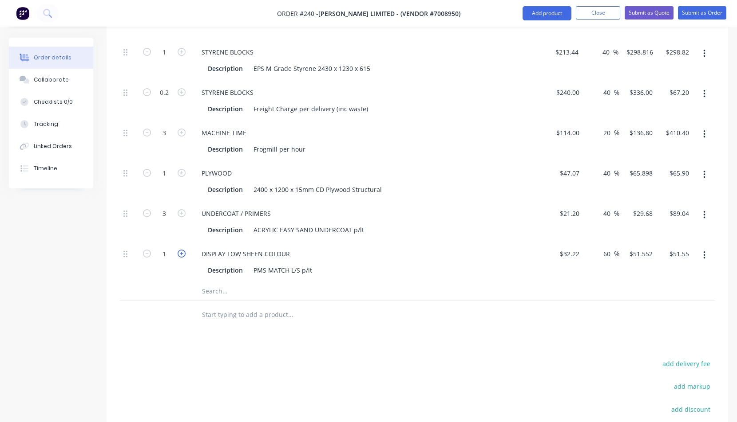
click at [182, 252] on icon "button" at bounding box center [182, 254] width 8 height 8
click at [181, 252] on icon "button" at bounding box center [182, 254] width 8 height 8
click at [421, 265] on div "Description PMS MATCH L/S p/lt" at bounding box center [366, 270] width 325 height 13
click at [554, 287] on div at bounding box center [417, 292] width 595 height 18
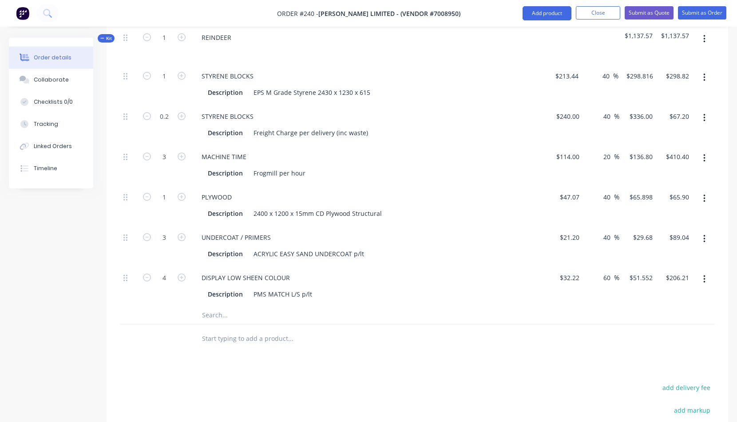
scroll to position [272, 0]
click at [705, 36] on icon "button" at bounding box center [704, 40] width 2 height 10
click at [663, 82] on div "Add product to kit" at bounding box center [672, 80] width 68 height 13
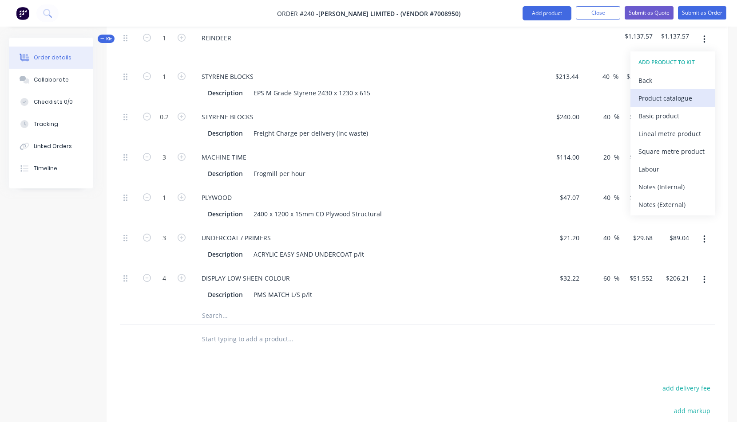
click at [654, 97] on div "Product catalogue" at bounding box center [672, 98] width 68 height 13
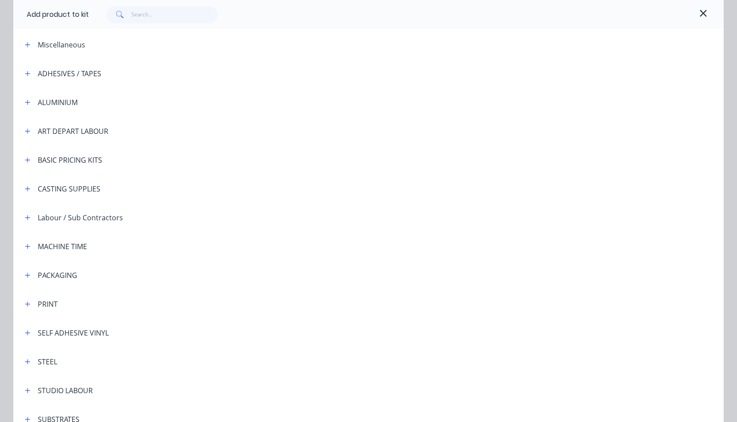
scroll to position [39, 0]
click at [25, 391] on icon "button" at bounding box center [27, 390] width 5 height 5
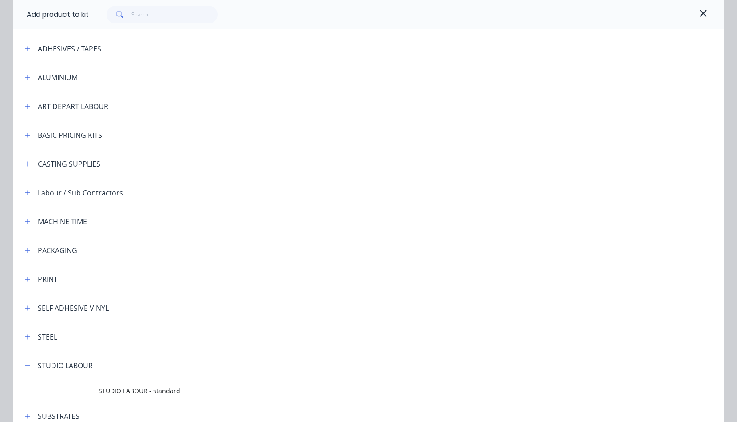
scroll to position [181, 0]
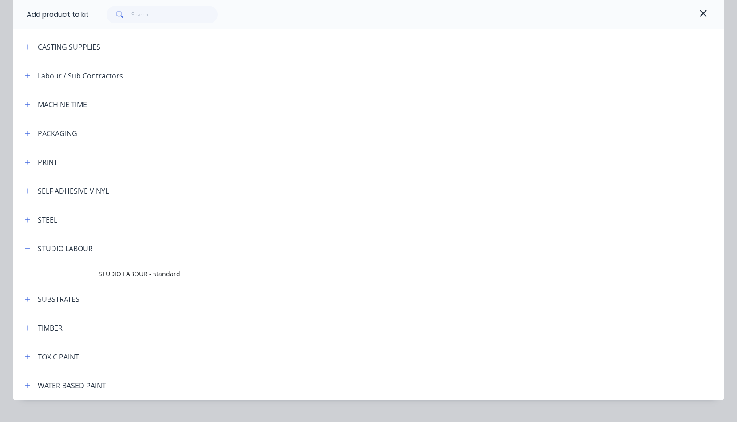
click at [136, 274] on span "STUDIO LABOUR - standard" at bounding box center [349, 273] width 500 height 9
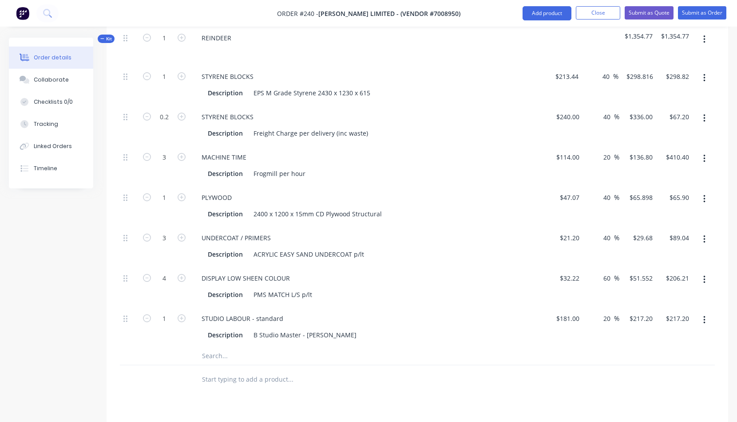
click at [705, 37] on icon "button" at bounding box center [704, 40] width 2 height 10
click at [668, 77] on div "Add product to kit" at bounding box center [672, 80] width 68 height 13
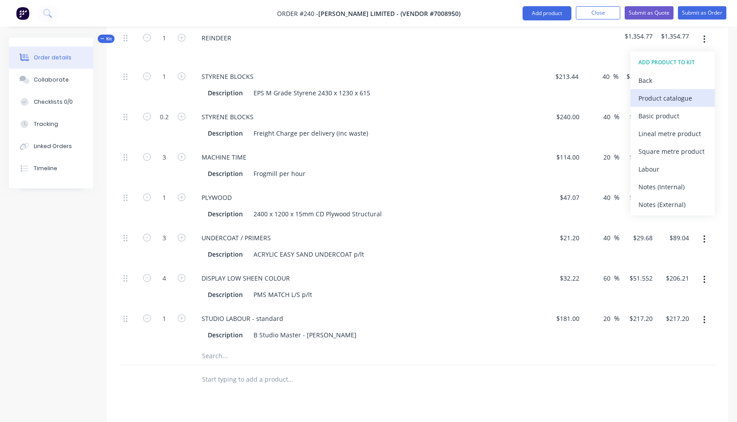
click at [662, 99] on div "Product catalogue" at bounding box center [672, 98] width 68 height 13
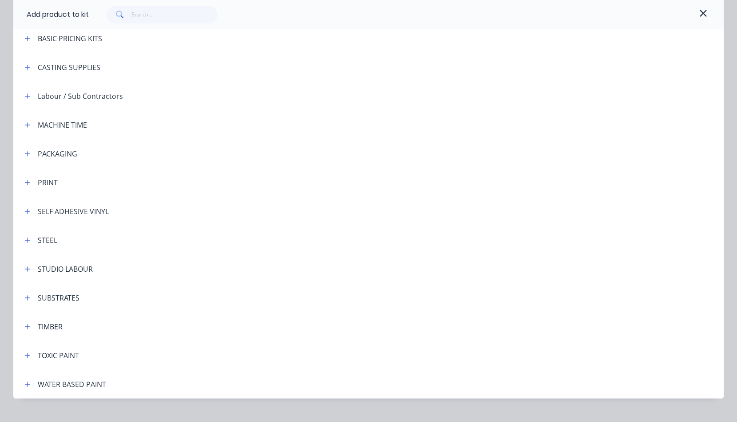
scroll to position [162, 0]
click at [26, 266] on icon "button" at bounding box center [27, 267] width 5 height 6
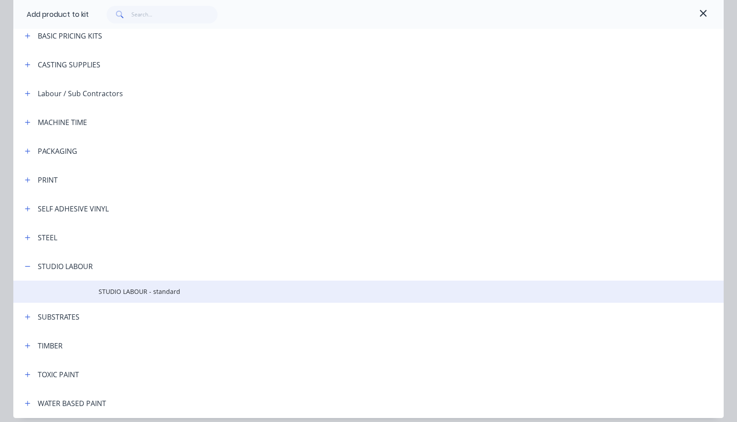
scroll to position [164, 0]
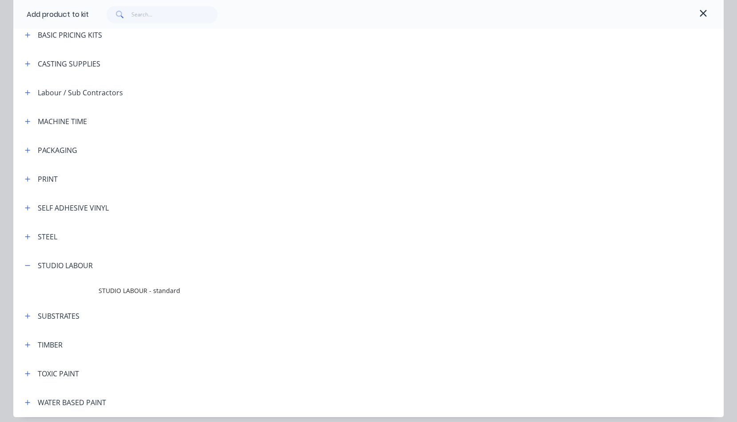
click at [144, 291] on span "STUDIO LABOUR - standard" at bounding box center [349, 290] width 500 height 9
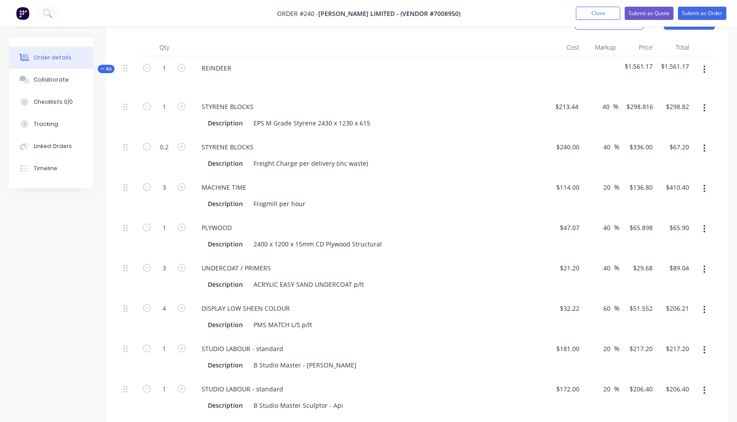
scroll to position [137, 0]
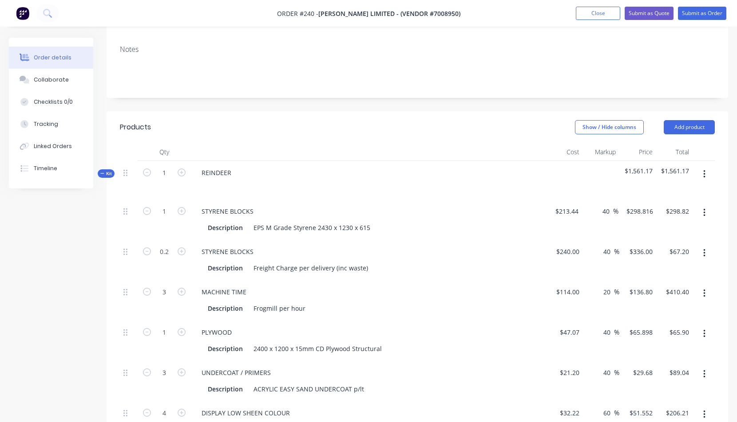
click at [705, 172] on icon "button" at bounding box center [704, 175] width 2 height 10
click at [658, 215] on div "Add product to kit" at bounding box center [672, 215] width 68 height 13
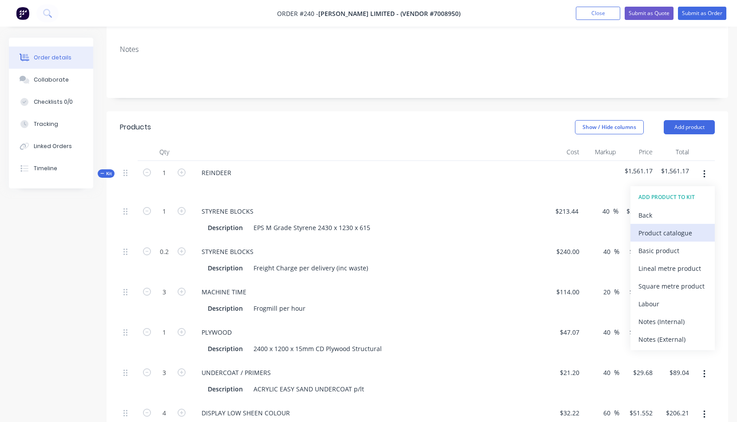
click at [647, 233] on div "Product catalogue" at bounding box center [672, 233] width 68 height 13
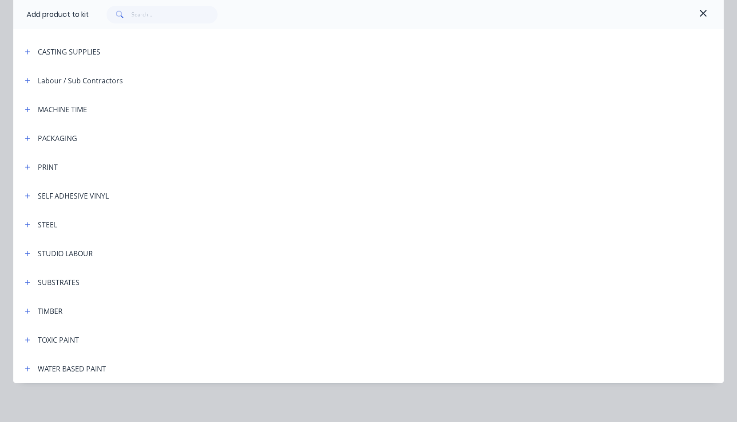
scroll to position [139, 0]
click at [26, 256] on button "button" at bounding box center [27, 253] width 11 height 11
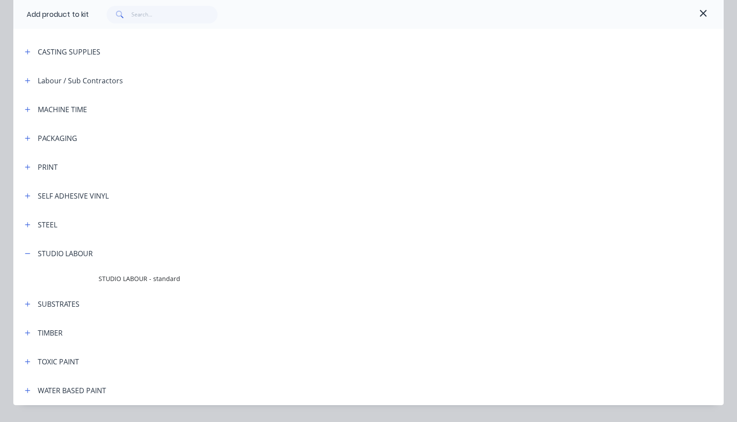
click at [141, 283] on span "STUDIO LABOUR - standard" at bounding box center [349, 278] width 500 height 9
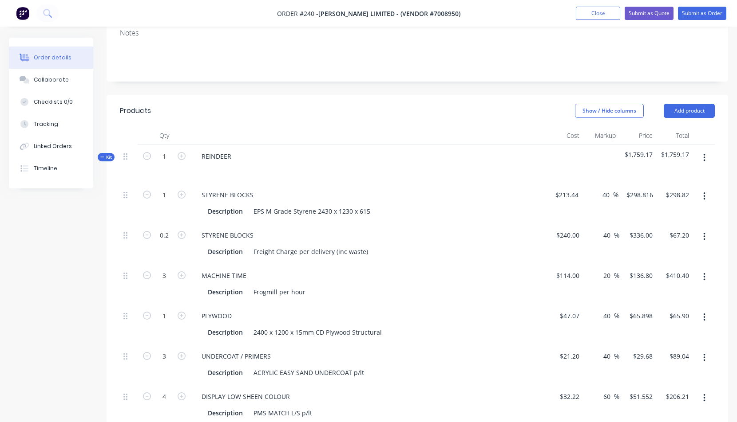
scroll to position [154, 0]
click at [703, 156] on icon "button" at bounding box center [704, 158] width 2 height 10
click at [656, 199] on div "Add product to kit" at bounding box center [672, 199] width 68 height 13
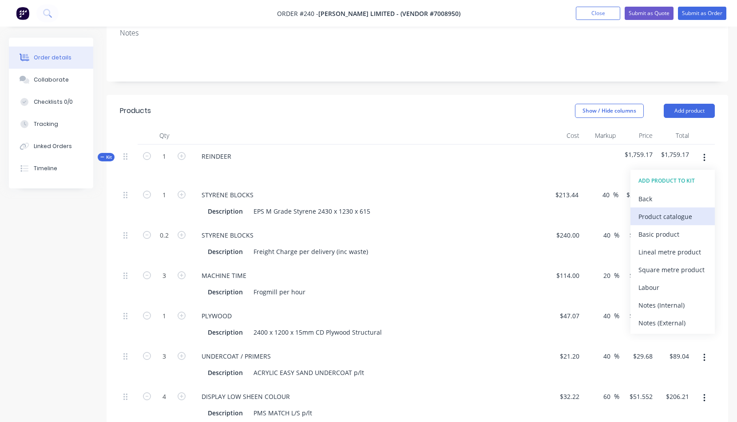
click at [661, 216] on div "Product catalogue" at bounding box center [672, 216] width 68 height 13
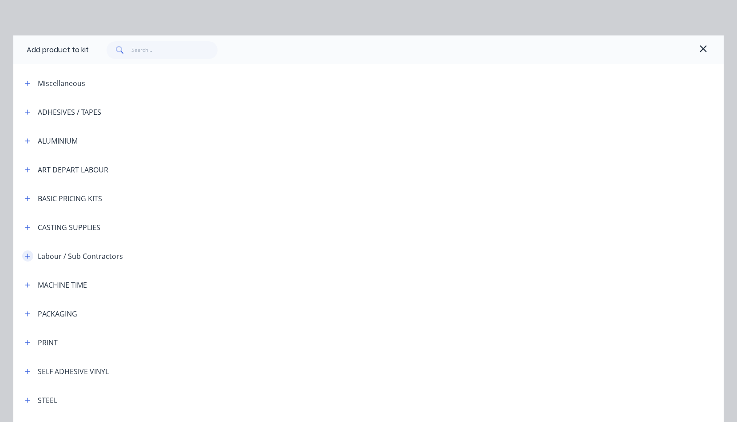
click at [25, 256] on icon "button" at bounding box center [27, 256] width 5 height 5
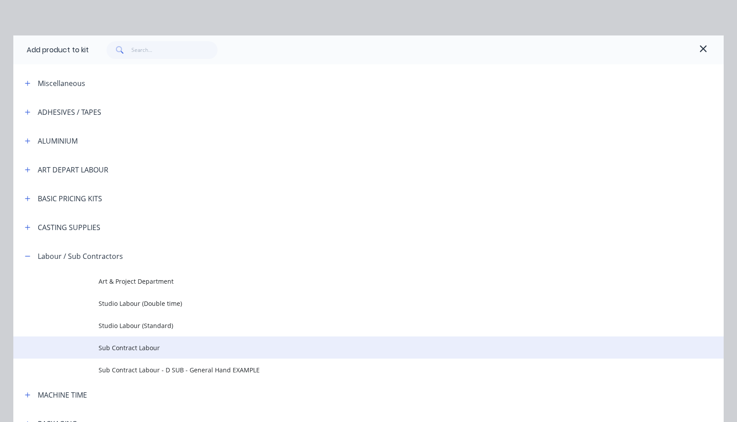
click at [124, 348] on span "Sub Contract Labour" at bounding box center [349, 347] width 500 height 9
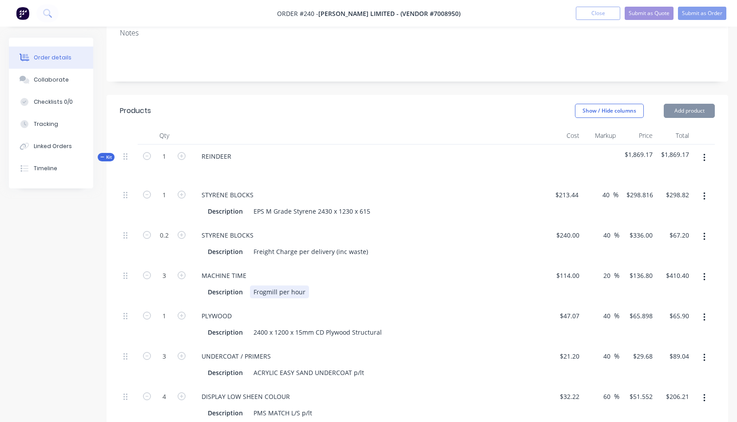
click at [444, 297] on div "Description Frogmill per hour" at bounding box center [366, 292] width 325 height 13
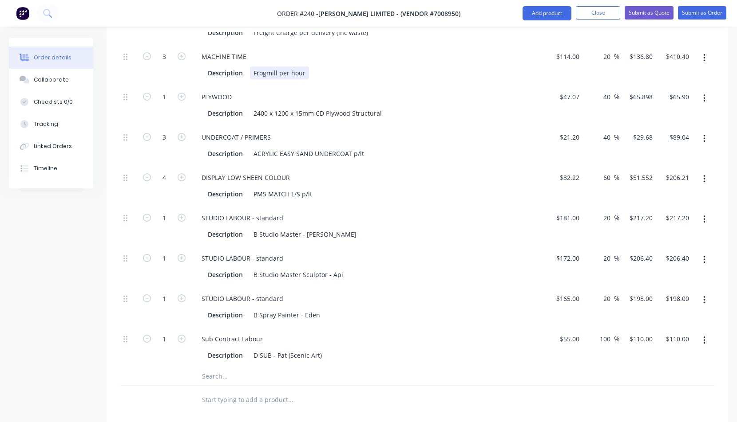
scroll to position [388, 0]
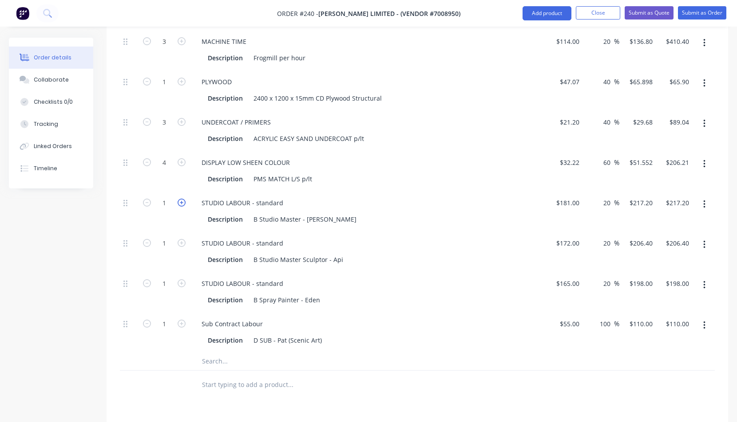
click at [183, 201] on icon "button" at bounding box center [182, 203] width 8 height 8
click at [182, 202] on icon "button" at bounding box center [182, 203] width 8 height 8
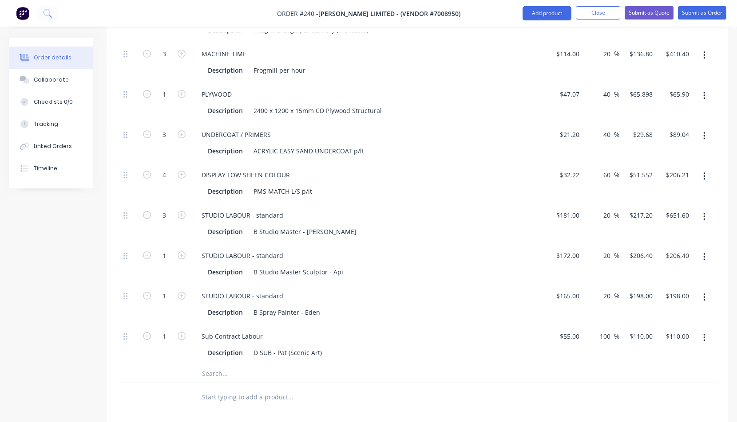
scroll to position [370, 0]
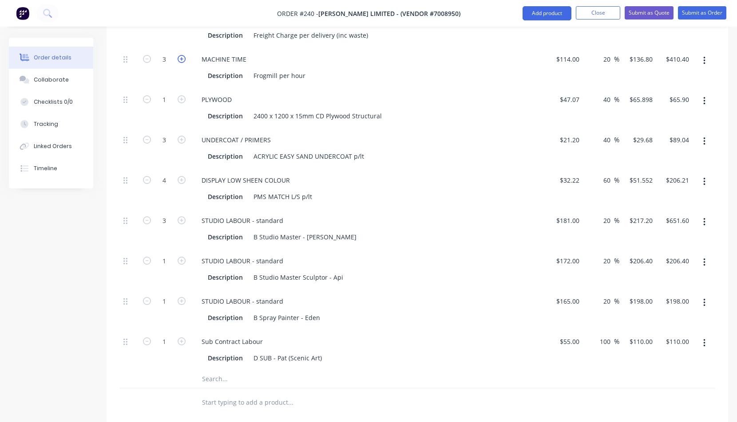
click at [184, 58] on icon "button" at bounding box center [182, 59] width 8 height 8
click at [182, 260] on icon "button" at bounding box center [182, 261] width 8 height 8
click at [182, 301] on icon "button" at bounding box center [182, 301] width 8 height 8
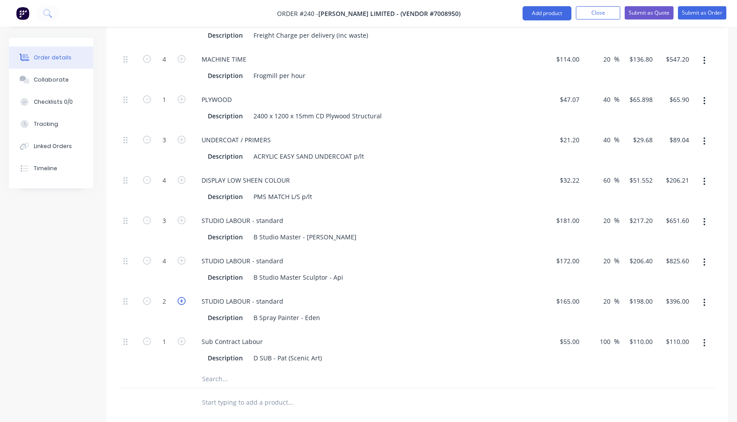
click at [181, 301] on icon "button" at bounding box center [182, 301] width 8 height 8
click at [181, 300] on icon "button" at bounding box center [182, 301] width 8 height 8
click at [181, 301] on icon "button" at bounding box center [182, 301] width 8 height 8
click at [181, 341] on icon "button" at bounding box center [182, 342] width 8 height 8
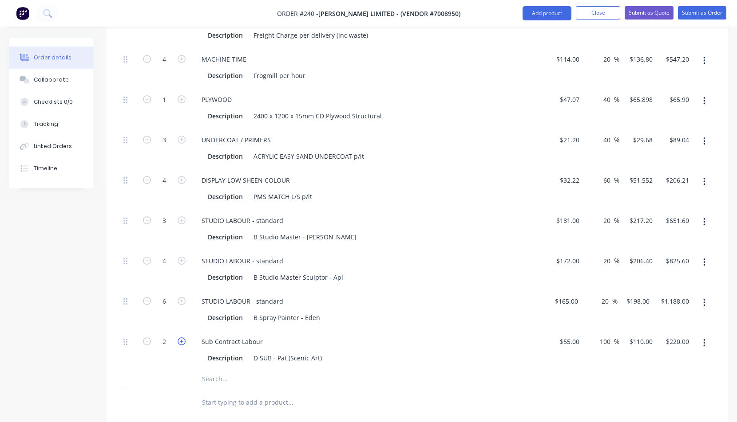
click at [181, 341] on icon "button" at bounding box center [182, 342] width 8 height 8
click at [419, 330] on div "Sub Contract Labour Description D SUB - Pat (Scenic Art)" at bounding box center [368, 350] width 355 height 40
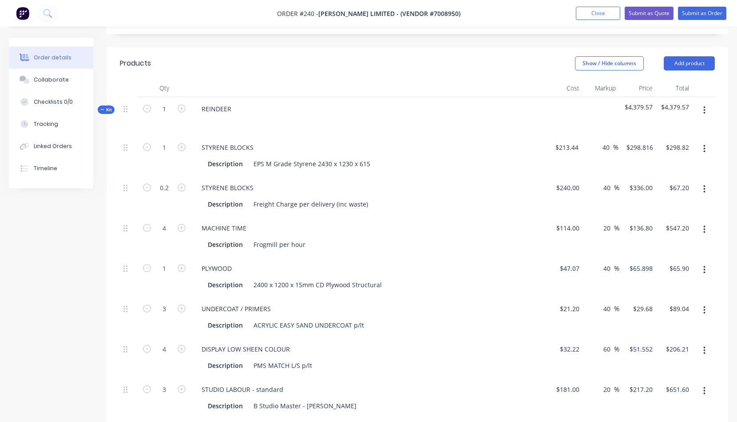
scroll to position [201, 0]
click at [704, 110] on icon "button" at bounding box center [704, 111] width 2 height 10
click at [650, 185] on div "Duplicate" at bounding box center [672, 187] width 68 height 13
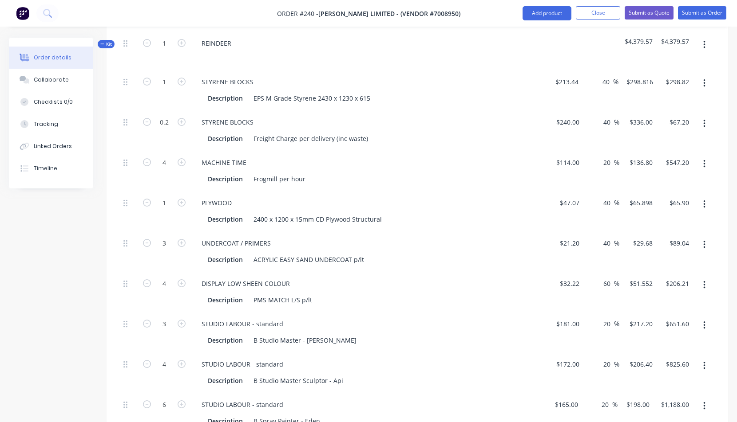
scroll to position [710, 0]
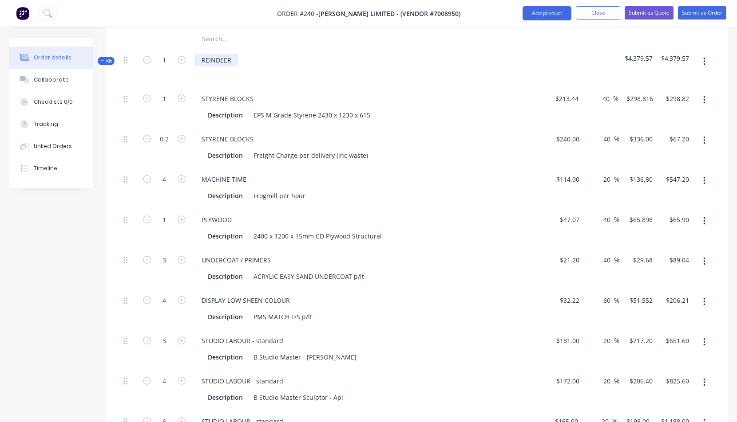
click at [202, 61] on div "REINDEER" at bounding box center [216, 60] width 44 height 13
drag, startPoint x: 201, startPoint y: 59, endPoint x: 233, endPoint y: 60, distance: 32.4
click at [234, 59] on div "REINDEER" at bounding box center [216, 60] width 44 height 13
click at [181, 97] on icon "button" at bounding box center [182, 99] width 8 height 8
drag, startPoint x: 159, startPoint y: 140, endPoint x: 171, endPoint y: 140, distance: 11.5
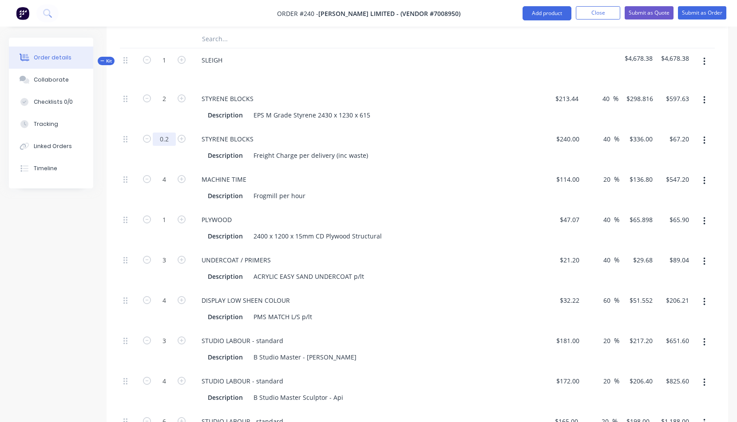
click at [418, 193] on div "Description Frogmill per hour" at bounding box center [366, 195] width 325 height 13
click at [183, 178] on icon "button" at bounding box center [182, 179] width 8 height 8
click at [182, 178] on icon "button" at bounding box center [182, 179] width 8 height 8
click at [182, 177] on icon "button" at bounding box center [182, 179] width 8 height 8
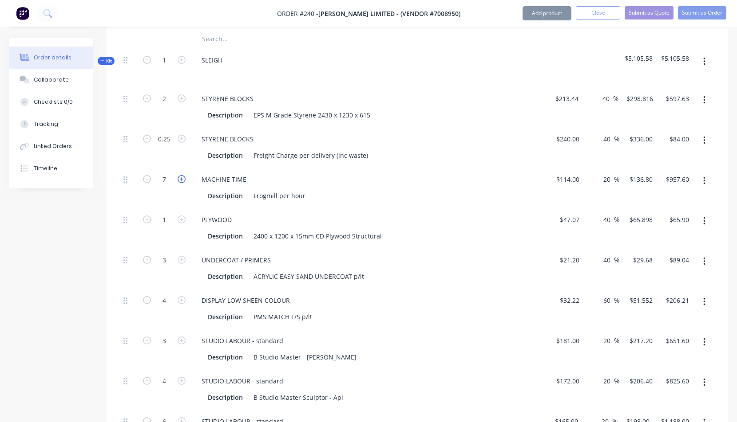
click at [182, 177] on icon "button" at bounding box center [182, 179] width 8 height 8
click at [182, 220] on icon "button" at bounding box center [182, 220] width 8 height 8
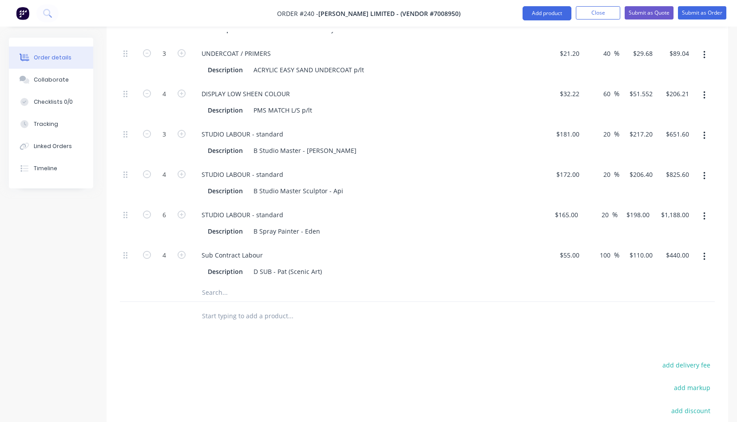
scroll to position [921, 0]
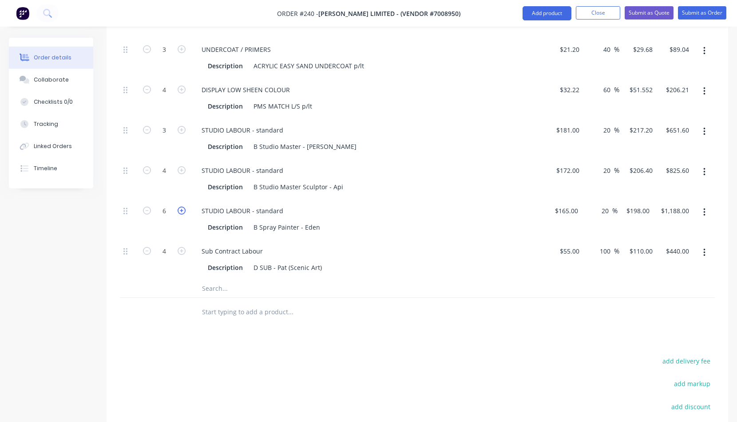
click at [181, 210] on icon "button" at bounding box center [182, 211] width 8 height 8
click at [182, 251] on icon "button" at bounding box center [182, 251] width 8 height 8
click at [181, 250] on icon "button" at bounding box center [182, 251] width 8 height 8
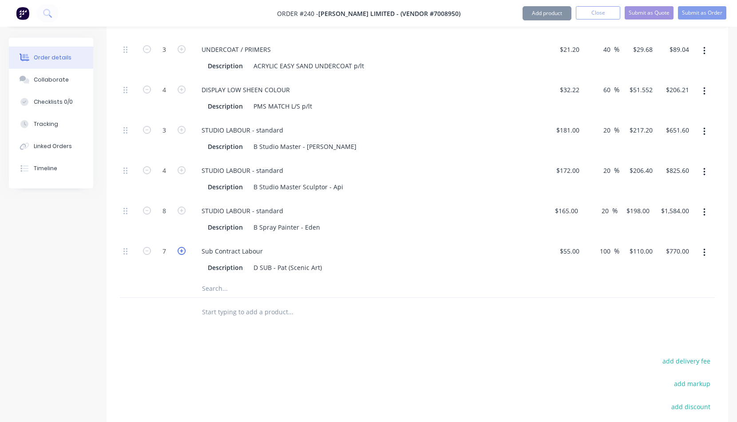
click at [182, 250] on icon "button" at bounding box center [182, 251] width 8 height 8
click at [183, 169] on icon "button" at bounding box center [182, 170] width 8 height 8
click at [182, 169] on icon "button" at bounding box center [182, 170] width 8 height 8
click at [183, 169] on icon "button" at bounding box center [182, 170] width 8 height 8
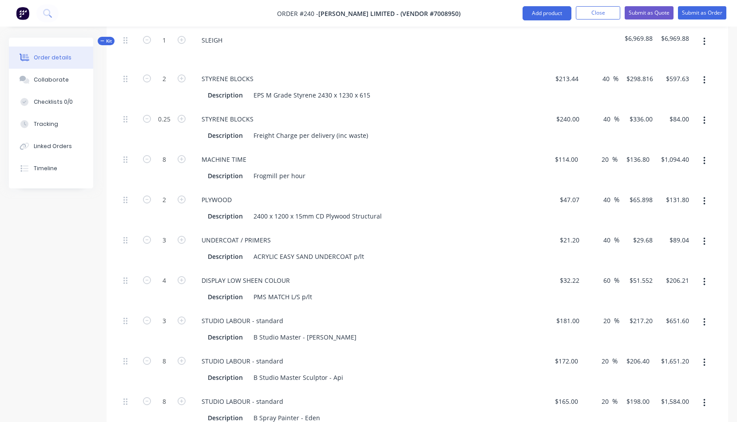
scroll to position [716, 0]
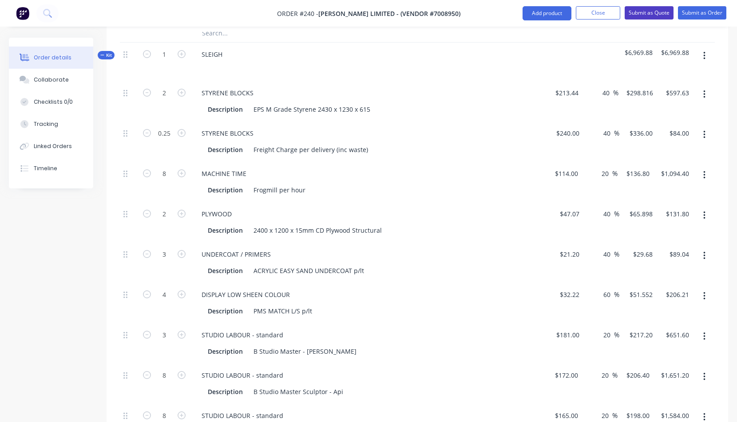
click at [648, 12] on button "Submit as Quote" at bounding box center [648, 12] width 49 height 13
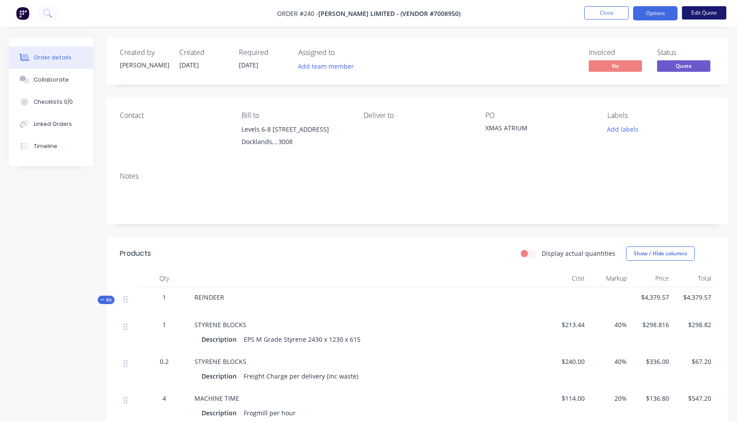
click at [702, 12] on button "Edit Quote" at bounding box center [704, 12] width 44 height 13
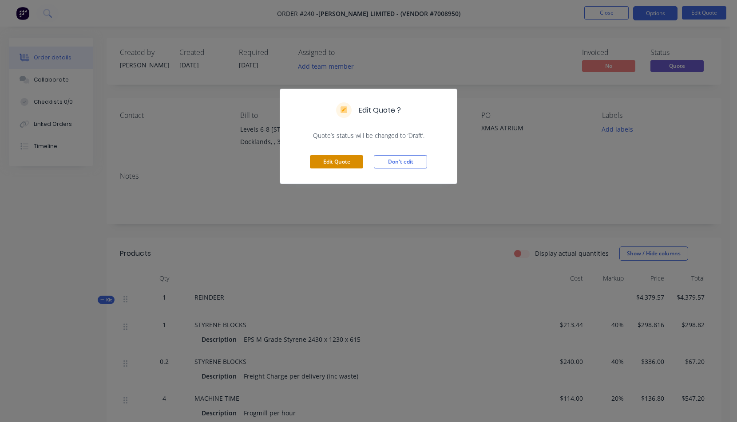
click at [343, 161] on button "Edit Quote" at bounding box center [336, 161] width 53 height 13
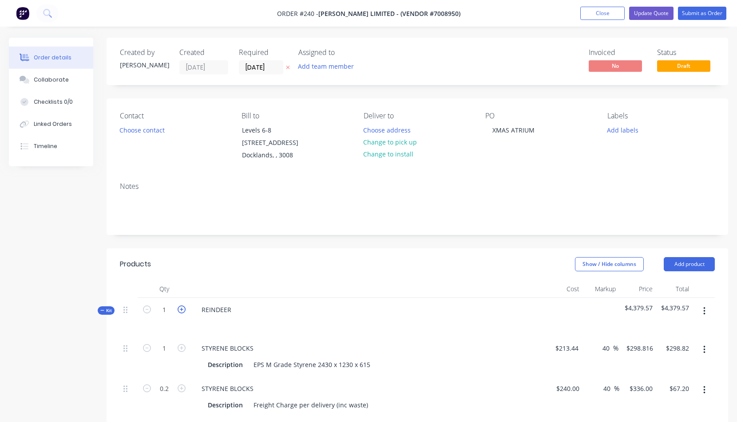
click at [181, 308] on icon "button" at bounding box center [182, 310] width 8 height 8
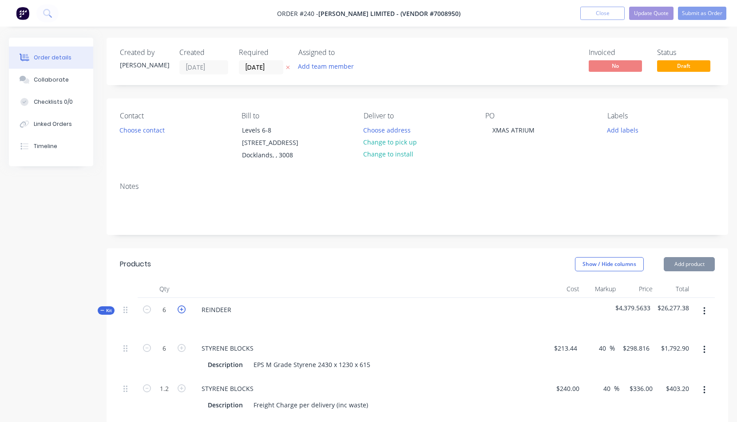
click at [181, 308] on icon "button" at bounding box center [182, 310] width 8 height 8
click at [643, 11] on button "Update Quote" at bounding box center [651, 13] width 44 height 13
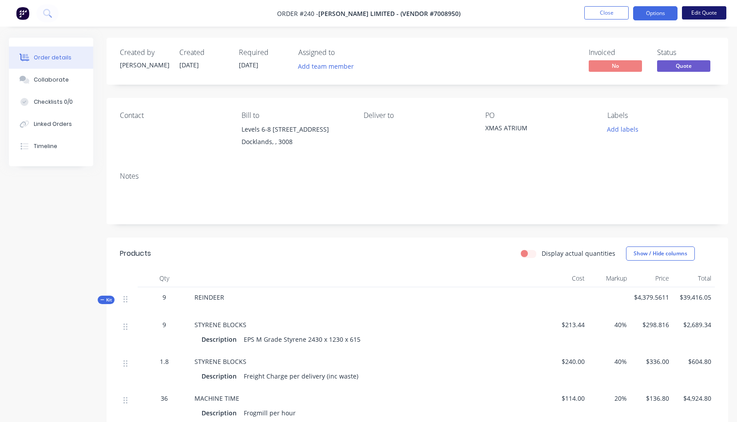
click at [696, 12] on button "Edit Quote" at bounding box center [704, 12] width 44 height 13
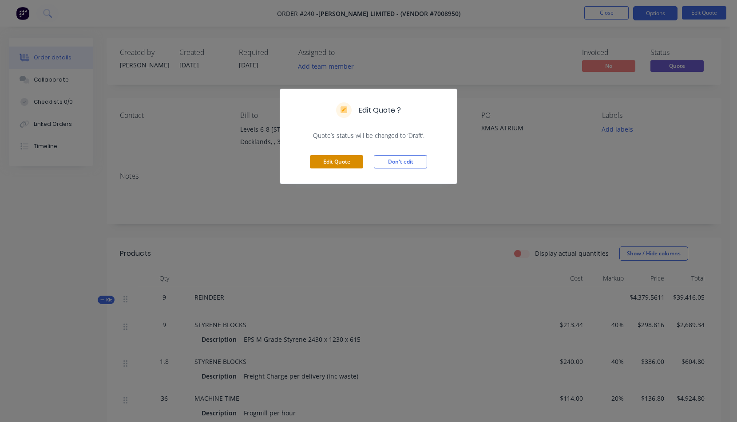
click at [338, 160] on button "Edit Quote" at bounding box center [336, 161] width 53 height 13
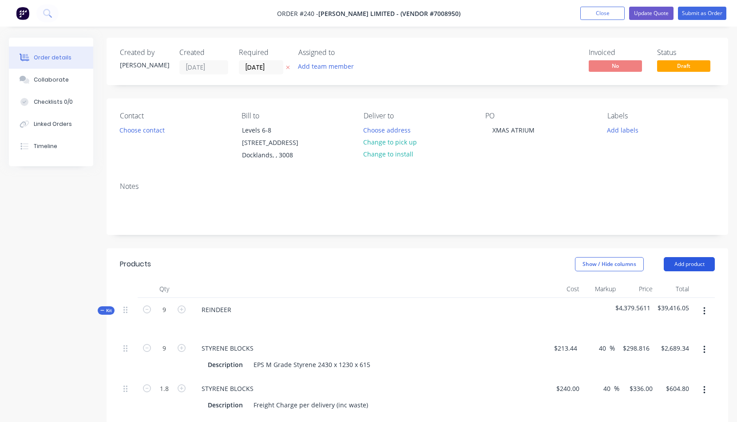
click at [698, 264] on button "Add product" at bounding box center [688, 264] width 51 height 14
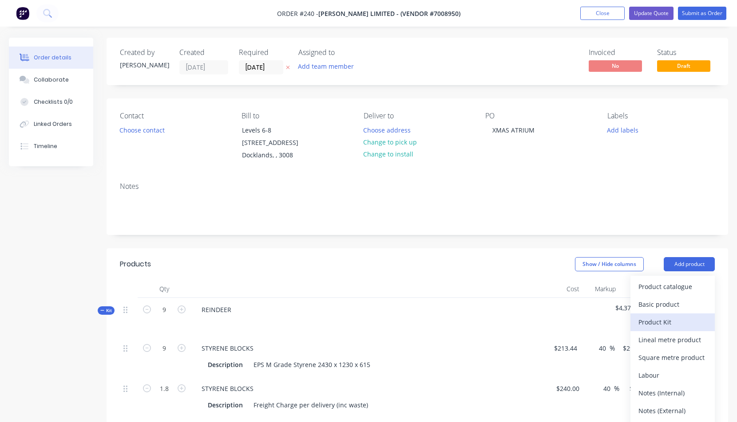
click at [649, 322] on div "Product Kit" at bounding box center [672, 322] width 68 height 13
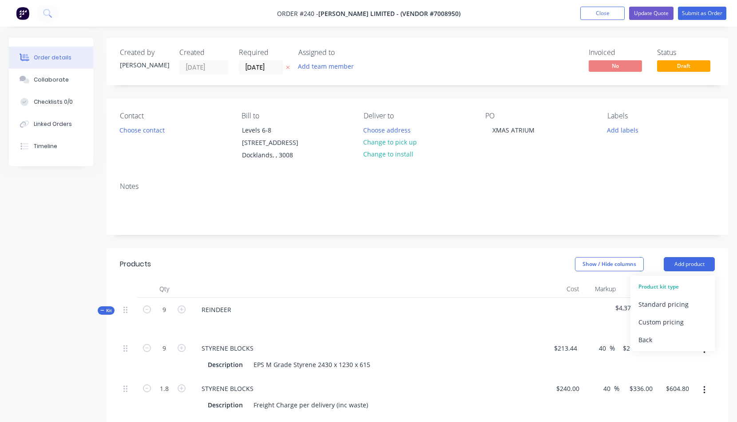
click at [655, 303] on div "Standard pricing" at bounding box center [672, 304] width 68 height 13
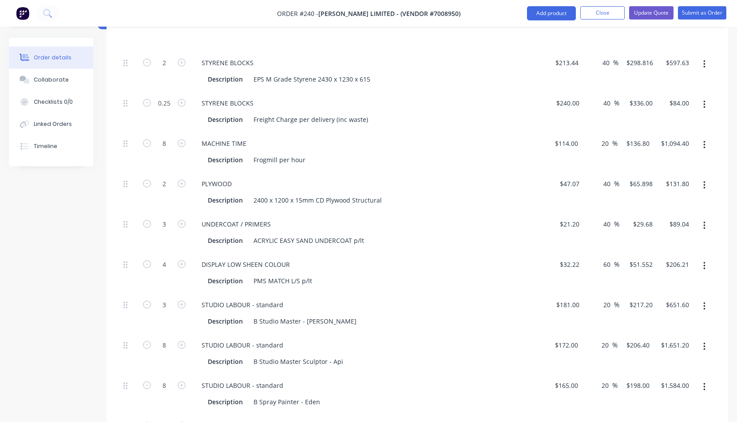
scroll to position [1120, 0]
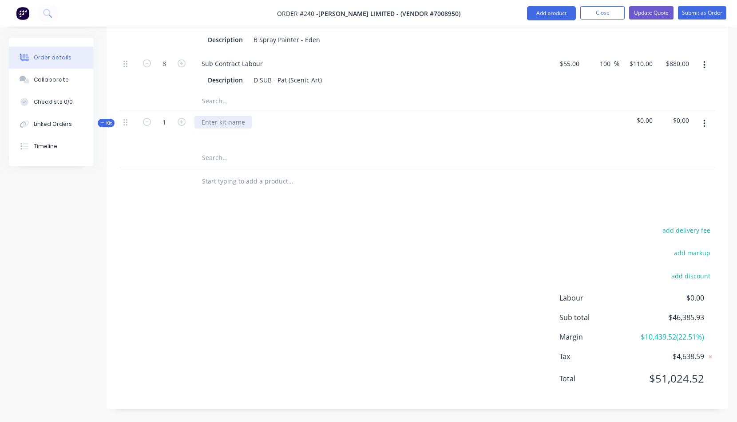
click at [213, 116] on div at bounding box center [223, 122] width 58 height 13
click at [704, 120] on icon "button" at bounding box center [704, 124] width 2 height 8
click at [665, 158] on div "Add product to kit" at bounding box center [672, 164] width 68 height 13
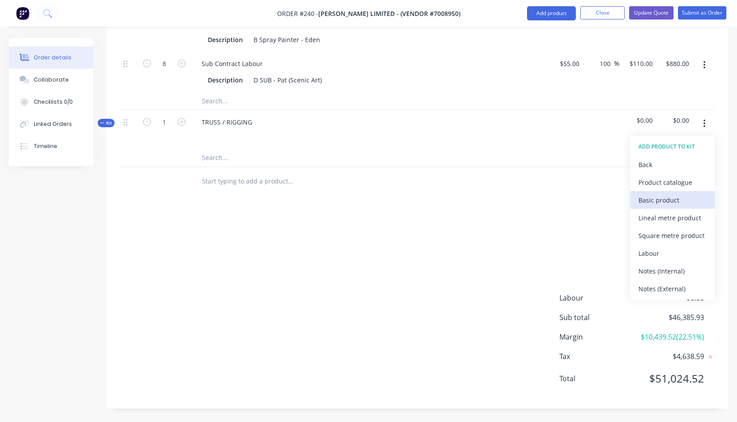
click at [653, 194] on div "Basic product" at bounding box center [672, 200] width 68 height 13
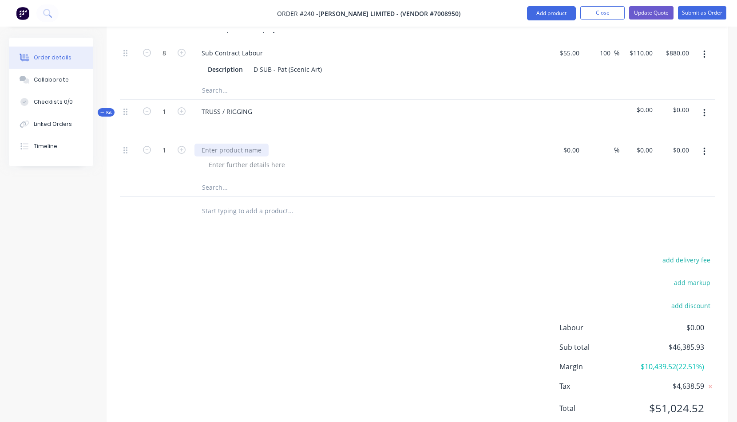
click at [206, 146] on div at bounding box center [231, 150] width 74 height 13
click at [569, 150] on div at bounding box center [576, 150] width 14 height 13
click at [611, 149] on div "%" at bounding box center [603, 150] width 19 height 13
drag, startPoint x: 477, startPoint y: 165, endPoint x: 454, endPoint y: 181, distance: 28.2
click at [477, 165] on div at bounding box center [371, 164] width 341 height 13
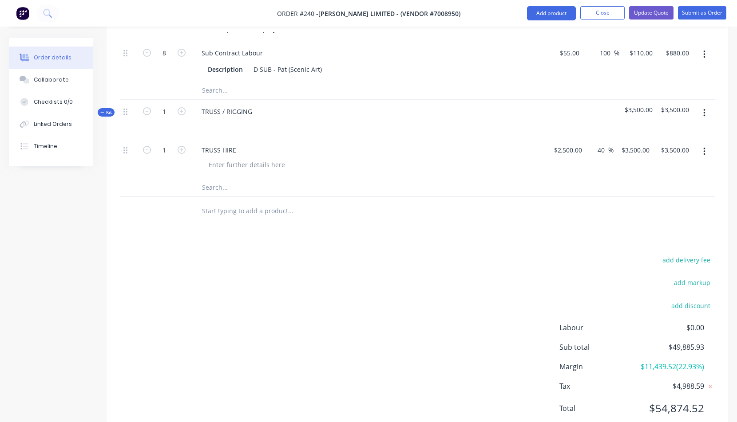
click at [705, 111] on icon "button" at bounding box center [704, 113] width 2 height 10
click at [669, 154] on div "Add product to kit" at bounding box center [672, 154] width 68 height 13
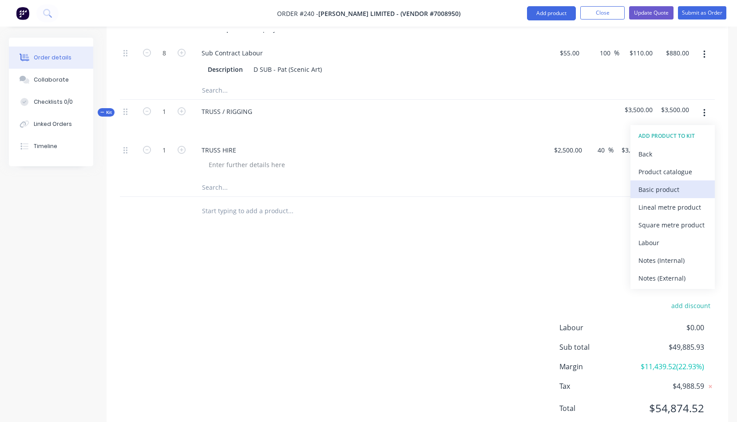
click at [650, 189] on div "Basic product" at bounding box center [672, 189] width 68 height 13
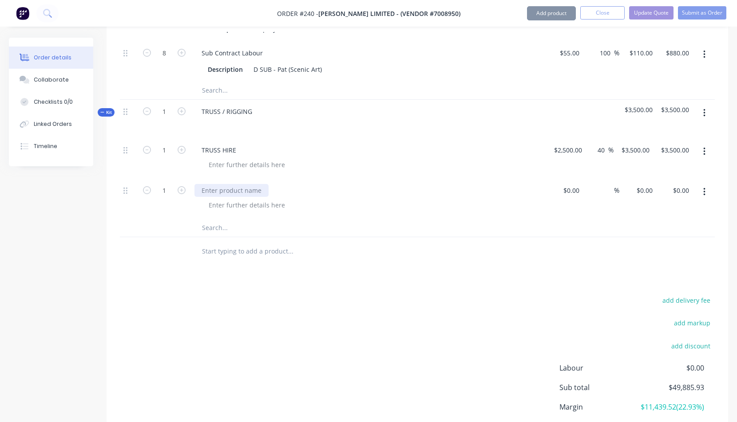
click at [211, 189] on div at bounding box center [231, 190] width 74 height 13
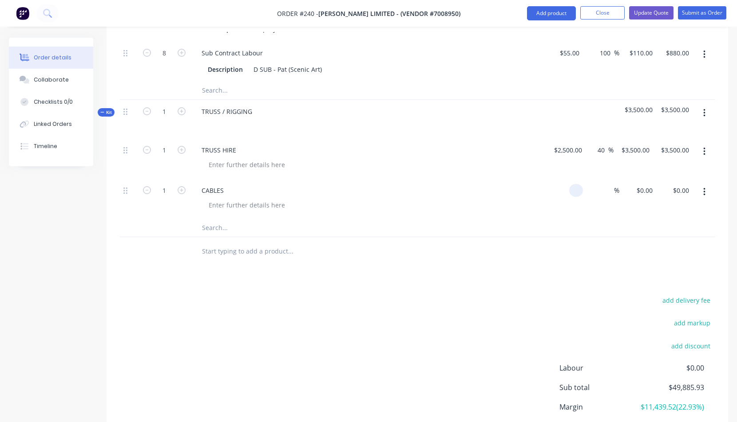
click at [568, 191] on div at bounding box center [564, 199] width 37 height 40
click at [556, 214] on div "$60.00 60" at bounding box center [564, 199] width 37 height 40
click at [445, 196] on div "CABLES" at bounding box center [368, 190] width 348 height 13
click at [609, 188] on input at bounding box center [607, 190] width 10 height 13
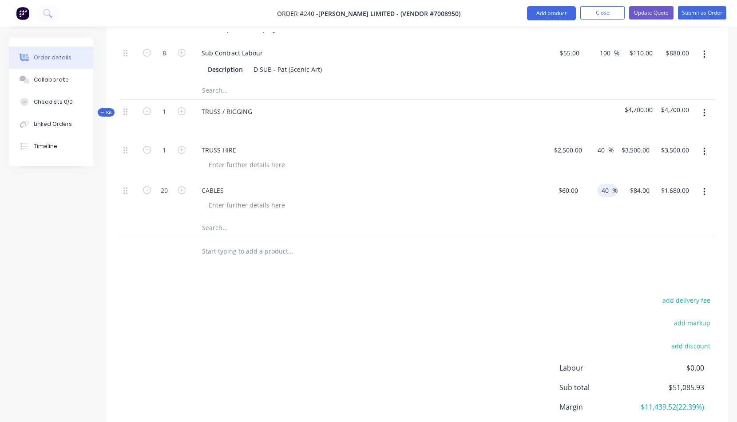
click at [620, 220] on div at bounding box center [417, 228] width 595 height 18
click at [704, 112] on icon "button" at bounding box center [704, 113] width 2 height 8
click at [665, 154] on div "Add product to kit" at bounding box center [672, 154] width 68 height 13
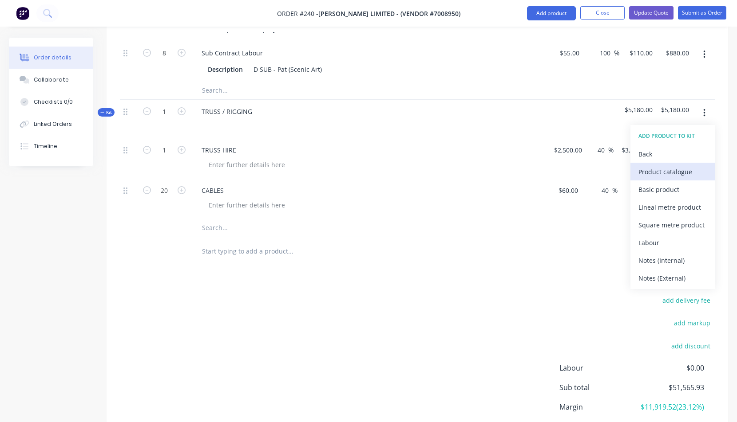
click at [657, 171] on div "Product catalogue" at bounding box center [672, 172] width 68 height 13
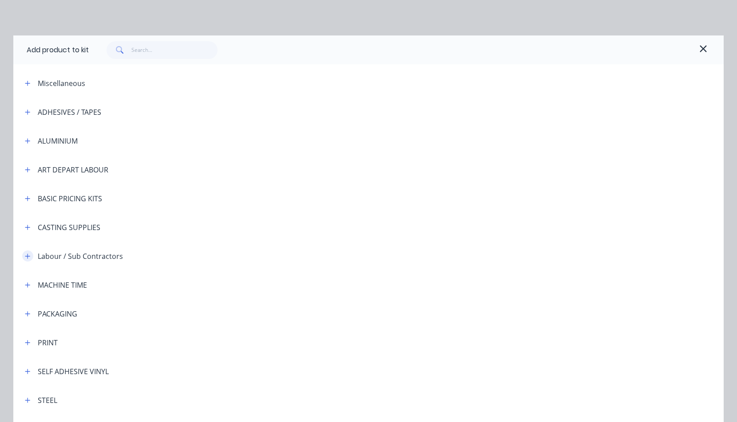
click at [25, 256] on icon "button" at bounding box center [27, 256] width 5 height 6
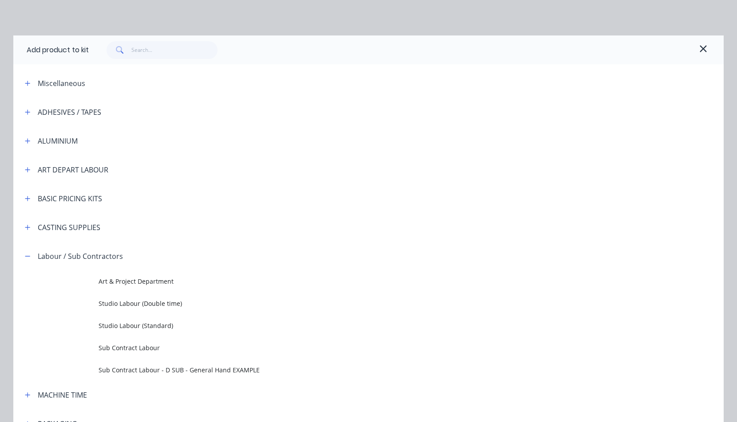
click at [118, 304] on span "Studio Labour (Double time)" at bounding box center [349, 303] width 500 height 9
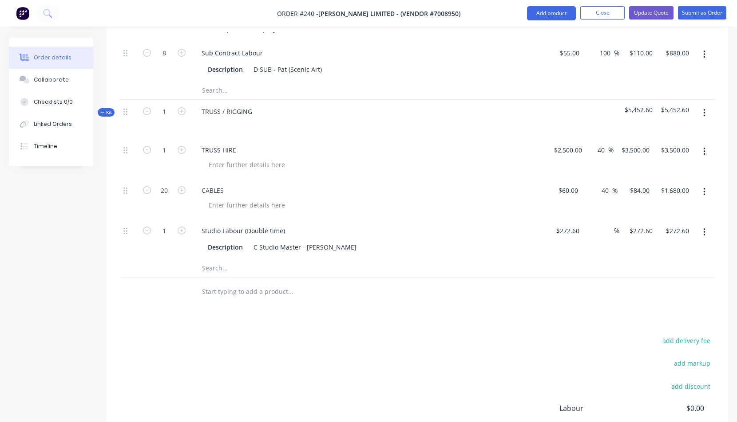
click at [706, 109] on button "button" at bounding box center [704, 113] width 21 height 16
click at [541, 118] on div "TRUSS / RIGGING" at bounding box center [368, 119] width 355 height 39
click at [705, 113] on icon "button" at bounding box center [704, 113] width 2 height 10
click at [665, 154] on div "Add product to kit" at bounding box center [672, 154] width 68 height 13
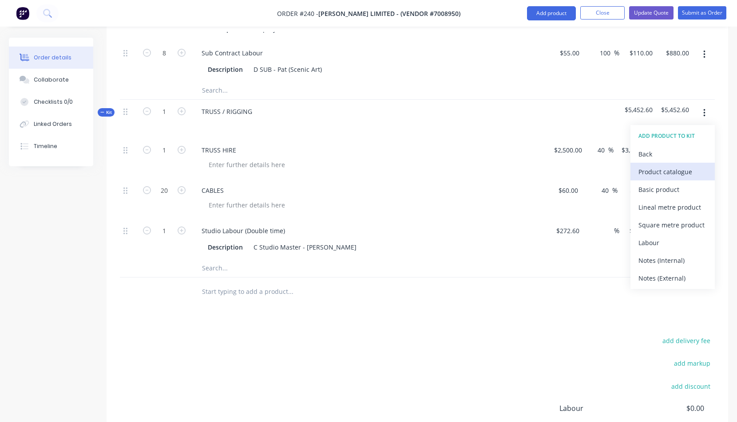
click at [647, 173] on div "Product catalogue" at bounding box center [672, 172] width 68 height 13
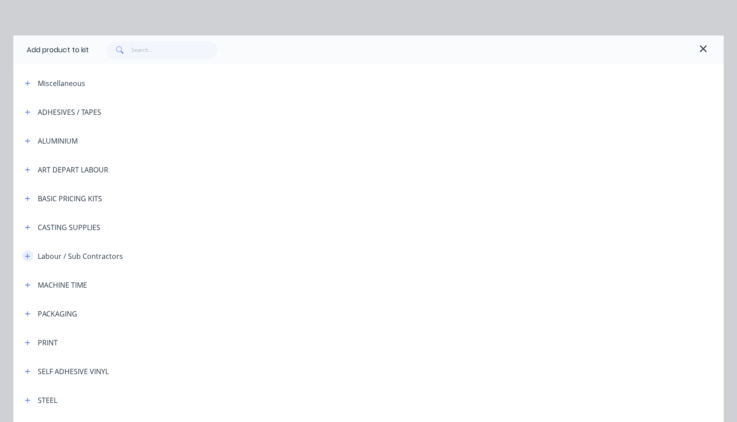
click at [27, 256] on button "button" at bounding box center [27, 256] width 11 height 11
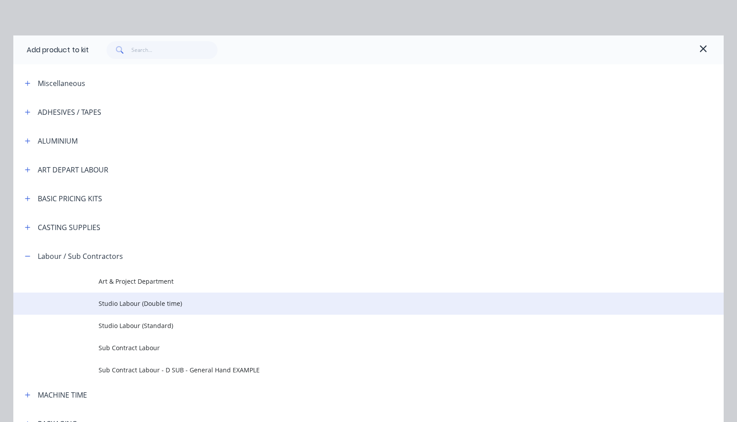
click at [122, 304] on span "Studio Labour (Double time)" at bounding box center [349, 303] width 500 height 9
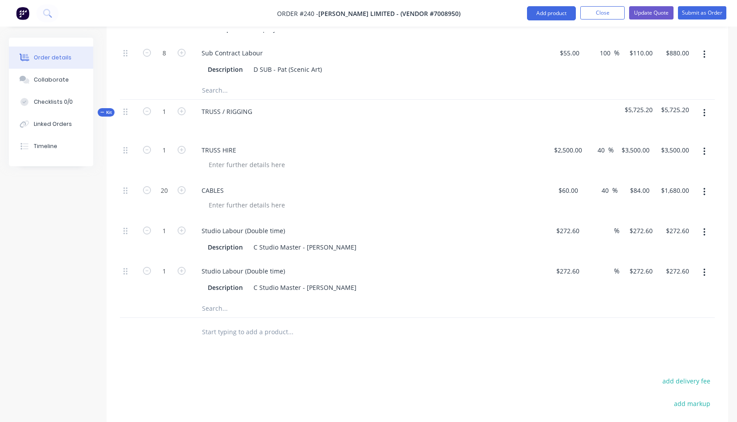
click at [703, 111] on icon "button" at bounding box center [704, 113] width 2 height 10
click at [654, 154] on div "Add product to kit" at bounding box center [672, 154] width 68 height 13
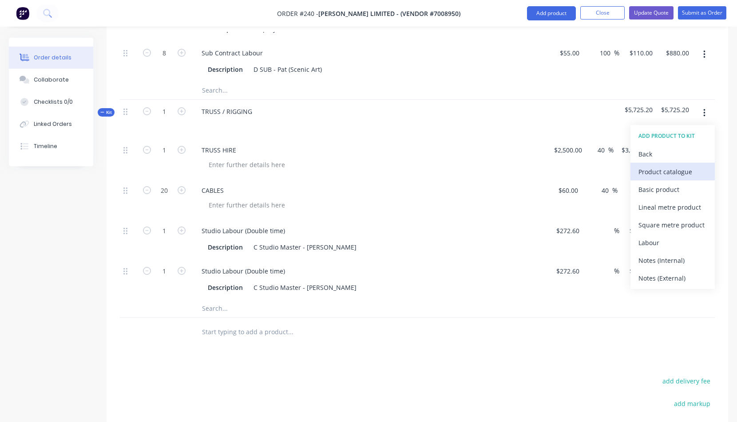
click at [648, 171] on div "Product catalogue" at bounding box center [672, 172] width 68 height 13
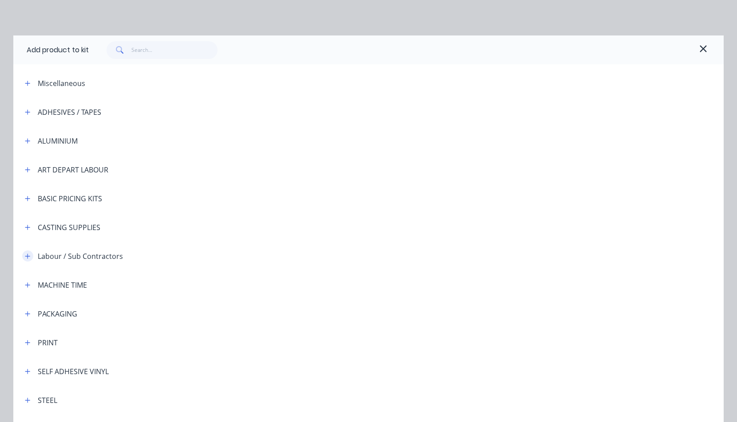
click at [29, 255] on button "button" at bounding box center [27, 256] width 11 height 11
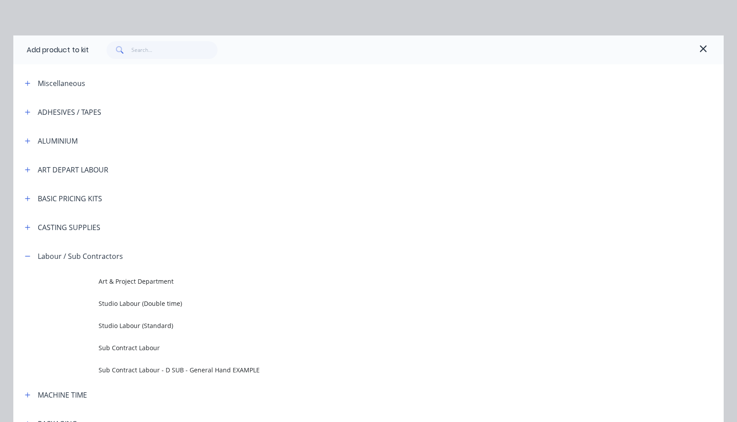
click at [118, 307] on span "Studio Labour (Double time)" at bounding box center [349, 303] width 500 height 9
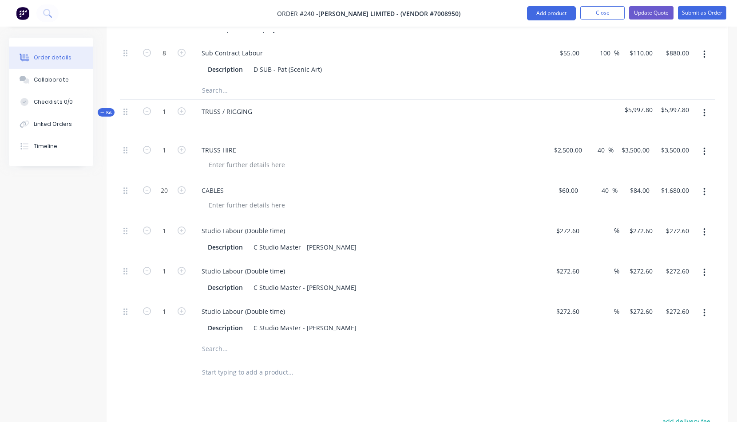
click at [705, 112] on icon "button" at bounding box center [704, 113] width 2 height 10
click at [659, 154] on div "Add product to kit" at bounding box center [672, 154] width 68 height 13
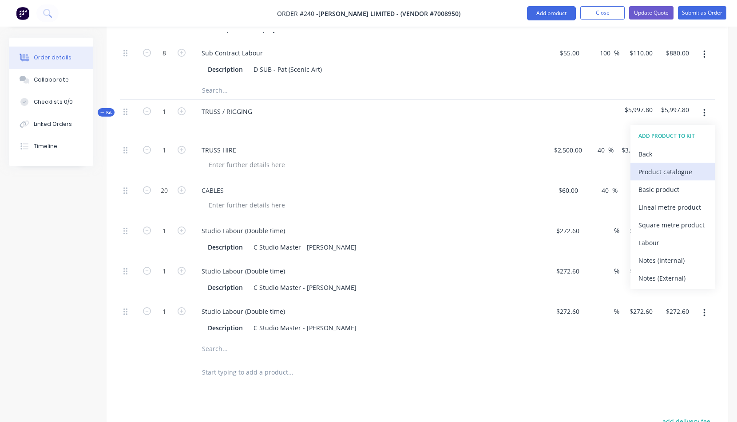
click at [661, 172] on div "Product catalogue" at bounding box center [672, 172] width 68 height 13
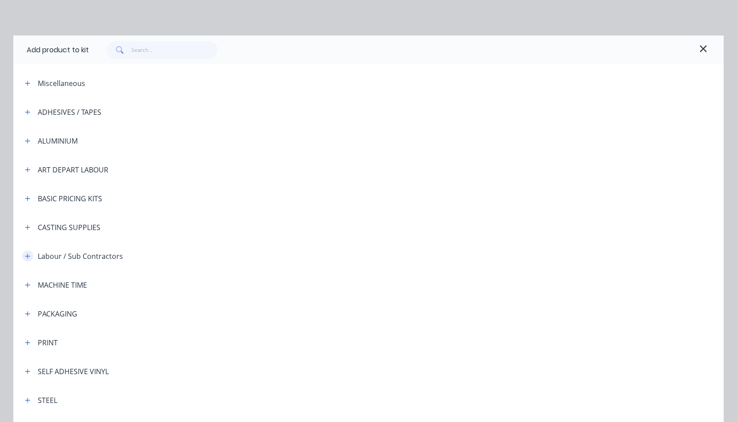
click at [25, 257] on icon "button" at bounding box center [27, 256] width 5 height 6
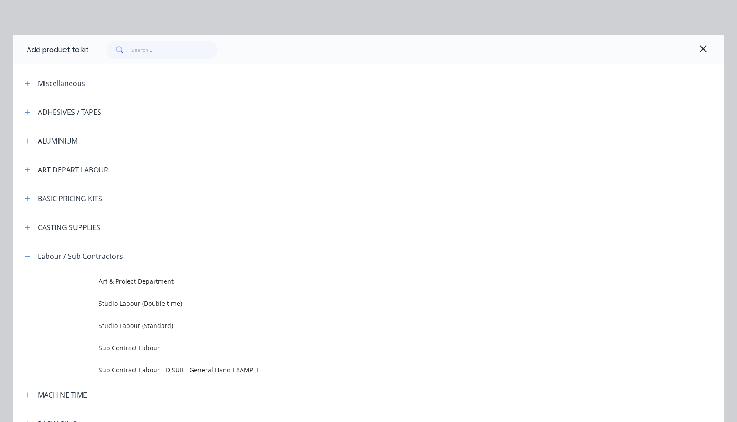
click at [113, 304] on span "Studio Labour (Double time)" at bounding box center [349, 303] width 500 height 9
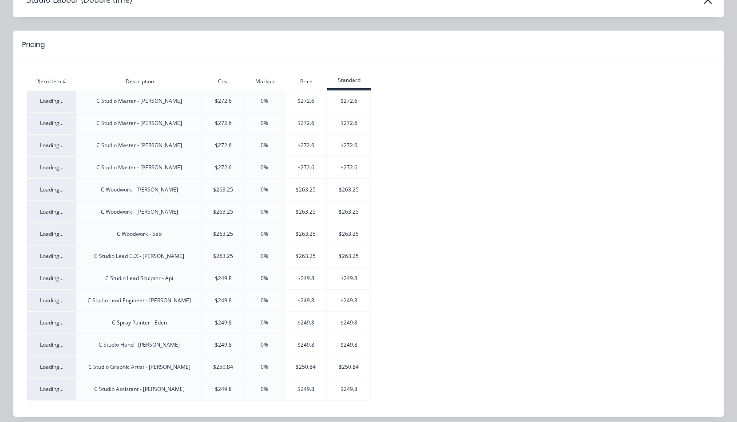
scroll to position [59, 0]
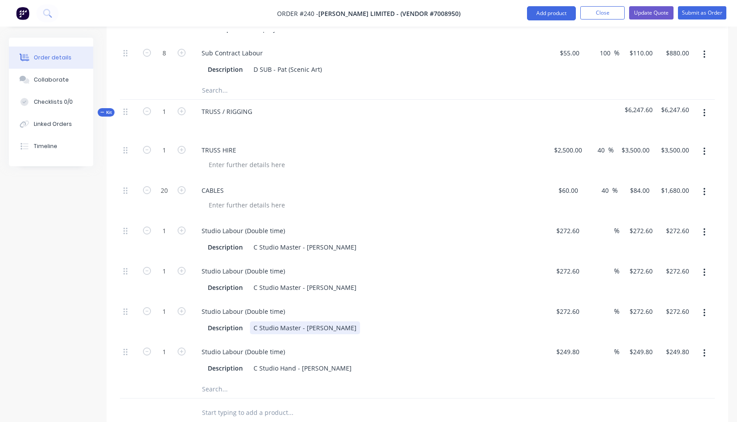
click at [412, 335] on div "Studio Labour (Double time) Description C Studio Master - [PERSON_NAME]" at bounding box center [368, 320] width 355 height 40
drag, startPoint x: 162, startPoint y: 231, endPoint x: 167, endPoint y: 230, distance: 5.4
click at [137, 287] on div "1 Studio Labour (Double time) Description C Studio Master - [PERSON_NAME] $272.…" at bounding box center [417, 280] width 595 height 40
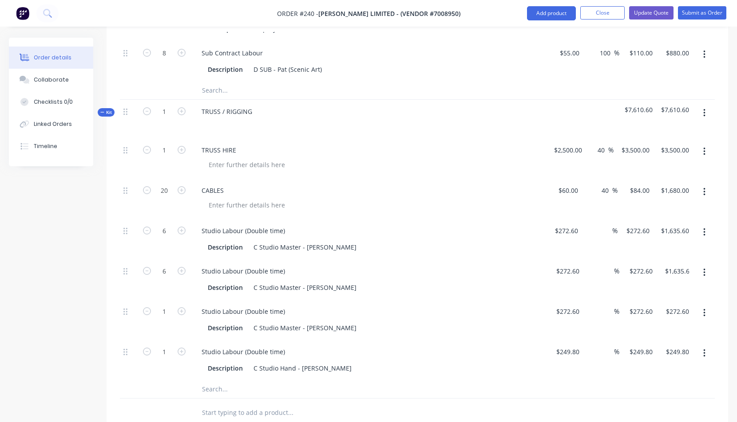
drag, startPoint x: 134, startPoint y: 295, endPoint x: 142, endPoint y: 311, distance: 18.3
click at [134, 295] on div at bounding box center [129, 280] width 18 height 40
drag, startPoint x: 162, startPoint y: 311, endPoint x: 168, endPoint y: 311, distance: 6.2
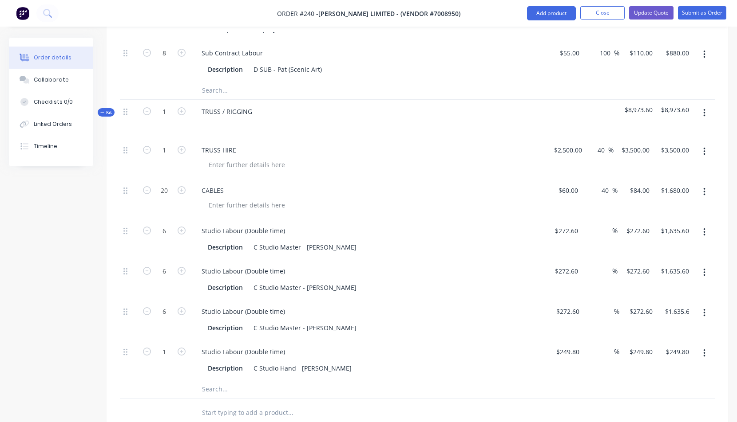
click at [138, 327] on div "6 Studio Labour (Double time) Description C Studio Master - [PERSON_NAME] $272.…" at bounding box center [417, 320] width 595 height 40
click at [391, 362] on div "Description C Studio Hand - [PERSON_NAME]" at bounding box center [366, 368] width 325 height 13
click at [704, 113] on icon "button" at bounding box center [704, 113] width 2 height 8
click at [657, 189] on div "Duplicate" at bounding box center [672, 189] width 68 height 13
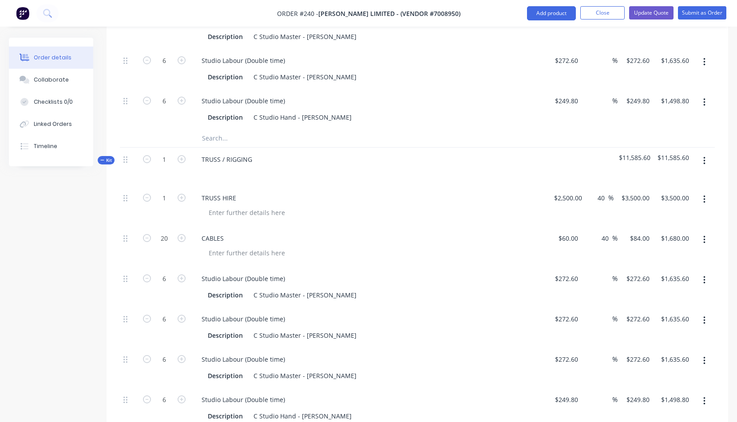
scroll to position [1375, 0]
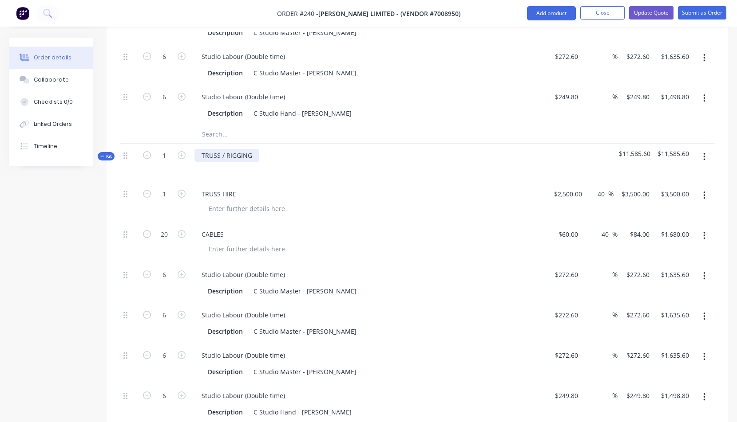
click at [252, 157] on div "TRUSS / RIGGING" at bounding box center [226, 155] width 65 height 13
click at [705, 196] on button "button" at bounding box center [704, 196] width 21 height 16
click at [655, 270] on div "Delete" at bounding box center [672, 272] width 68 height 13
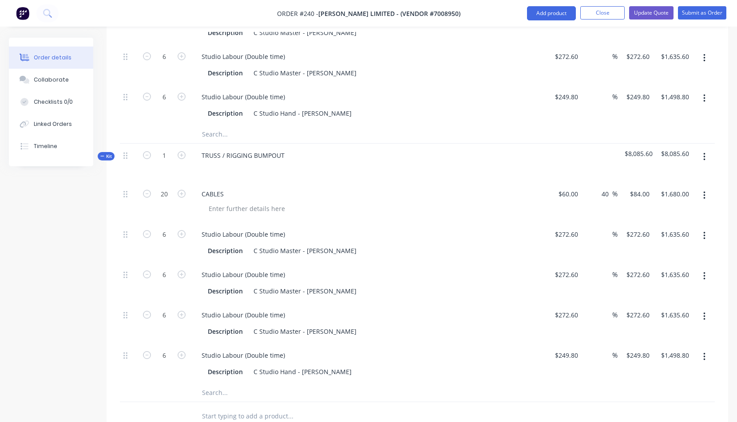
click at [702, 194] on button "button" at bounding box center [704, 196] width 21 height 16
click at [659, 269] on div "Delete" at bounding box center [672, 272] width 68 height 13
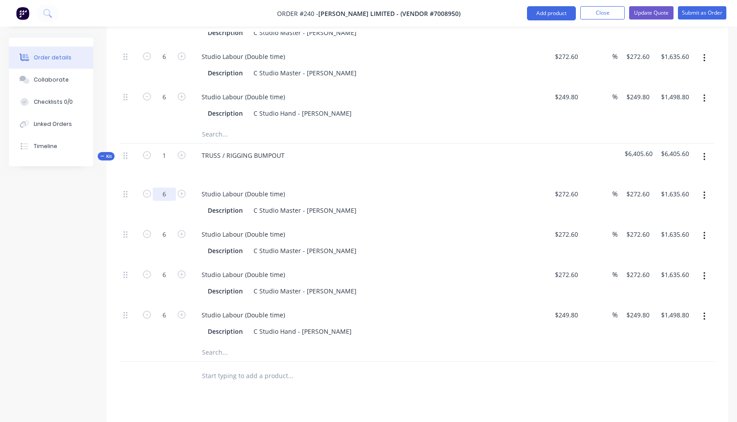
click at [138, 260] on div "6" at bounding box center [164, 243] width 53 height 40
drag, startPoint x: 162, startPoint y: 235, endPoint x: 170, endPoint y: 235, distance: 7.1
click at [122, 294] on div at bounding box center [129, 283] width 18 height 40
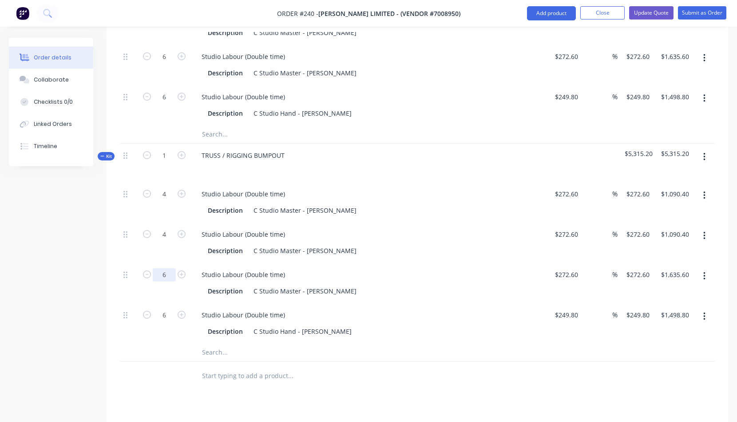
click at [131, 337] on div at bounding box center [129, 324] width 18 height 40
drag, startPoint x: 164, startPoint y: 316, endPoint x: 171, endPoint y: 316, distance: 7.2
click at [129, 339] on div at bounding box center [129, 324] width 18 height 40
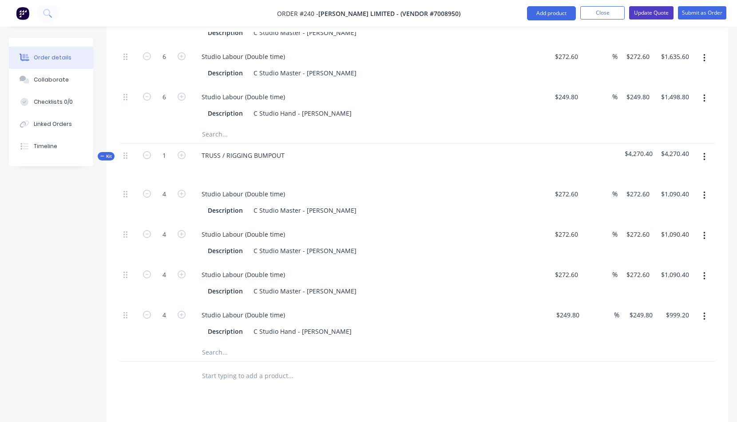
click at [653, 12] on button "Update Quote" at bounding box center [651, 12] width 44 height 13
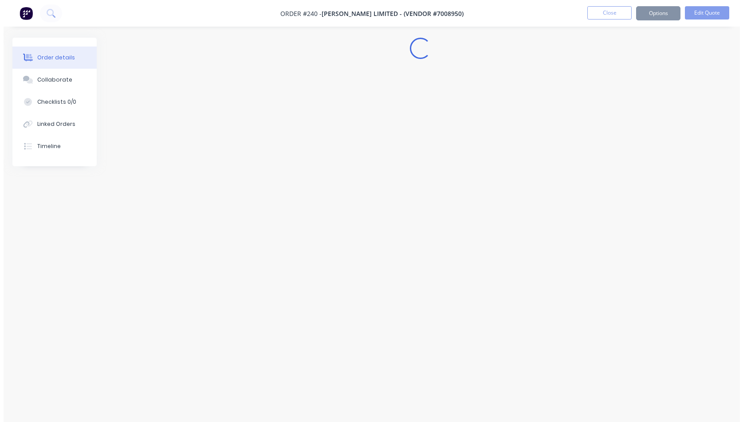
scroll to position [0, 0]
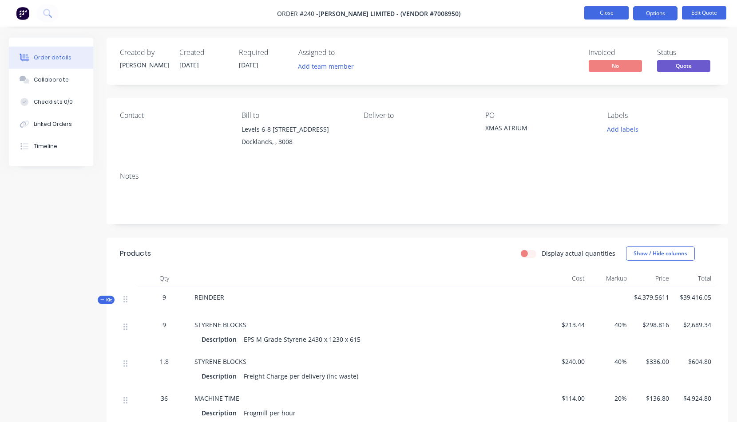
click at [604, 12] on button "Close" at bounding box center [606, 12] width 44 height 13
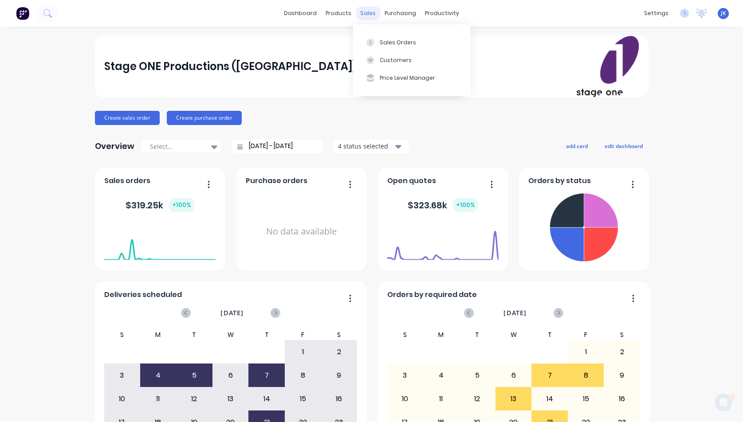
click at [366, 10] on div "sales" at bounding box center [368, 13] width 24 height 13
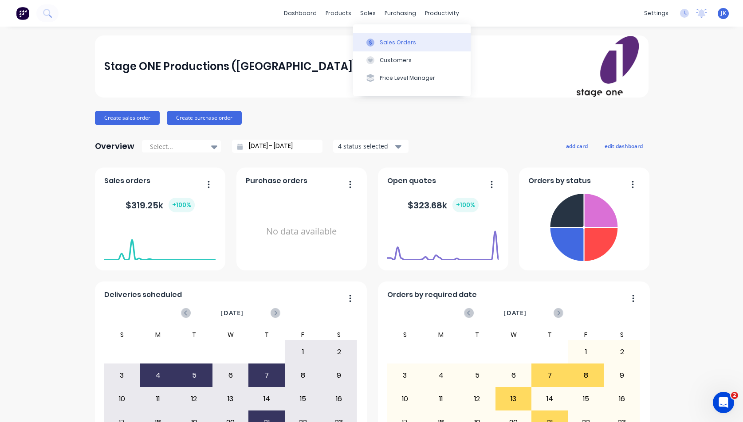
click at [397, 40] on div "Sales Orders" at bounding box center [398, 43] width 36 height 8
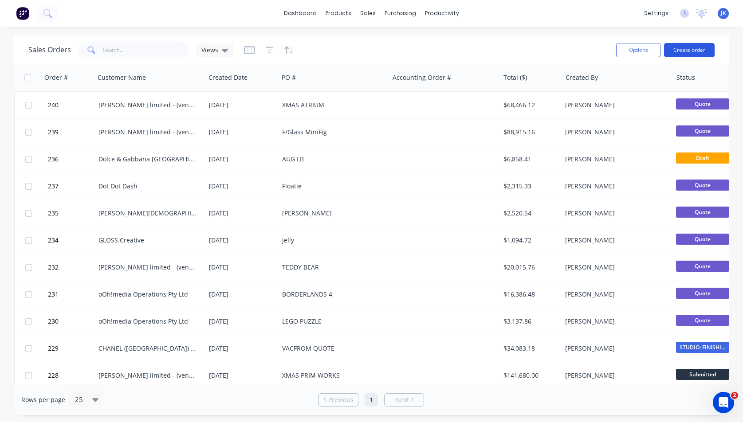
click at [687, 48] on button "Create order" at bounding box center [689, 50] width 51 height 14
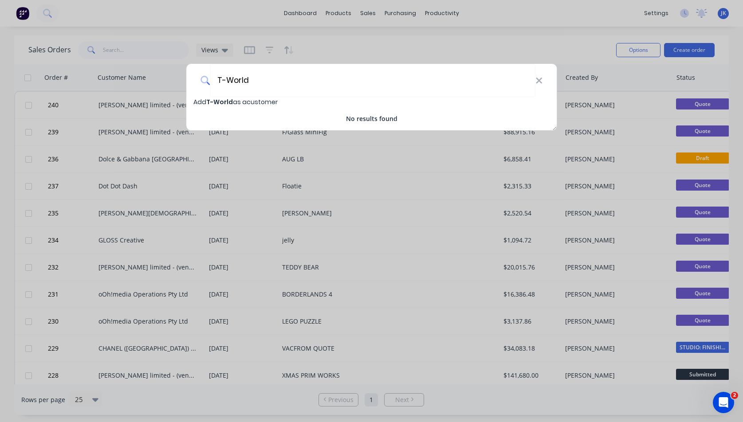
type input "T-World"
click at [223, 101] on span "T-World" at bounding box center [219, 102] width 27 height 9
select select "AU"
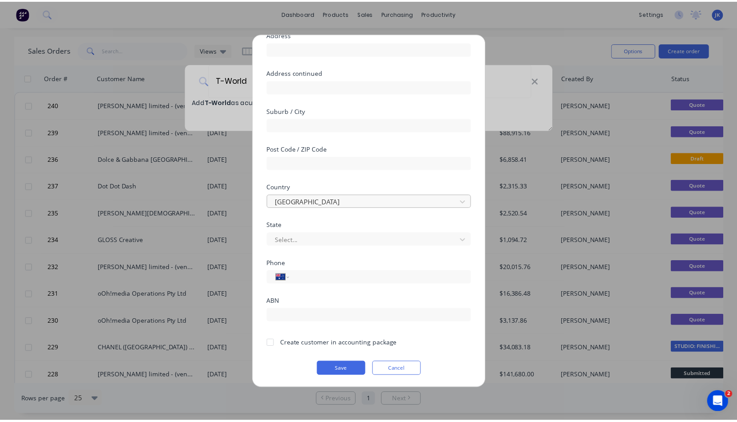
scroll to position [78, 0]
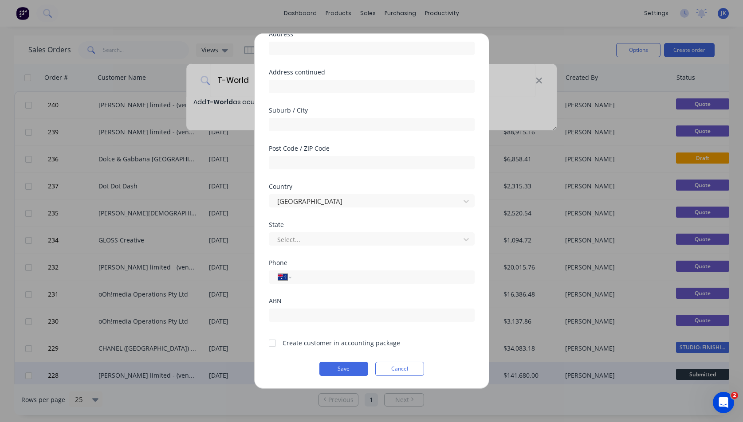
click at [344, 368] on button "Save" at bounding box center [344, 369] width 49 height 14
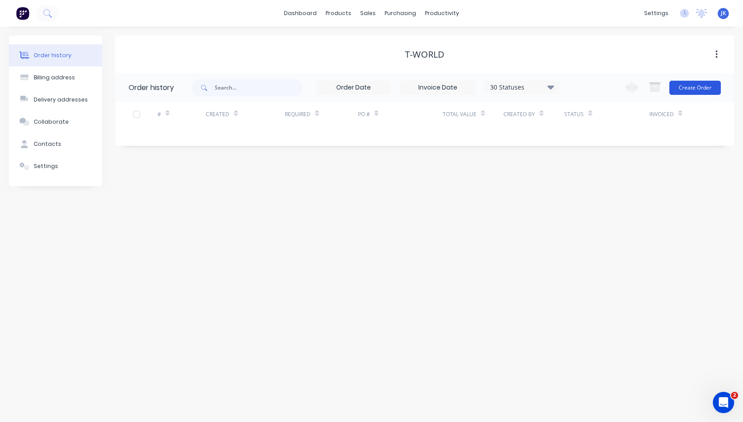
click at [690, 87] on button "Create Order" at bounding box center [695, 88] width 51 height 14
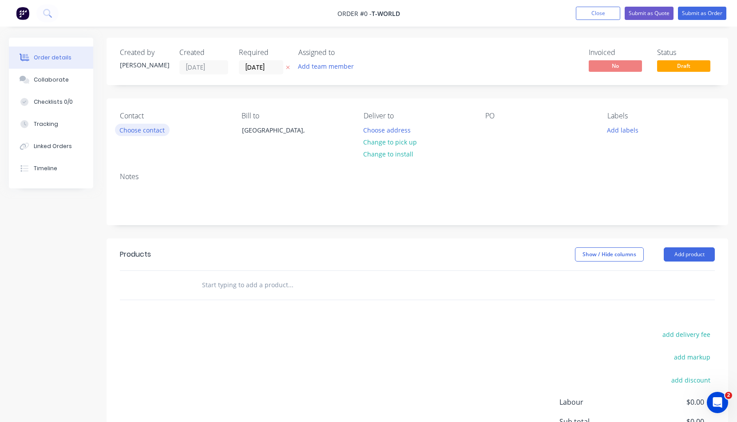
click at [140, 129] on button "Choose contact" at bounding box center [142, 130] width 55 height 12
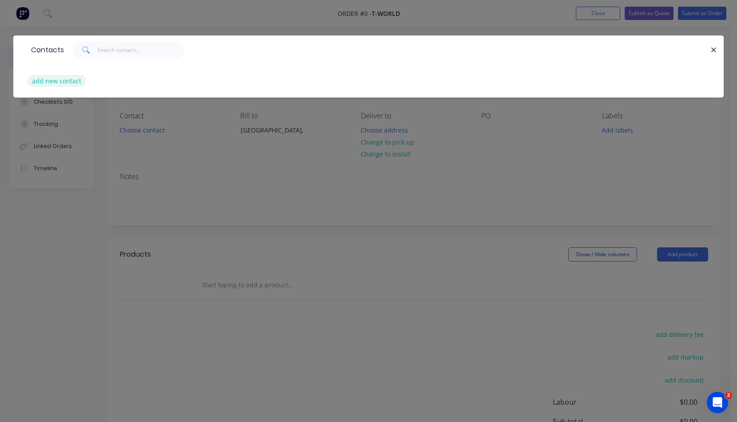
click at [75, 80] on button "add new contact" at bounding box center [57, 81] width 59 height 12
select select "AU"
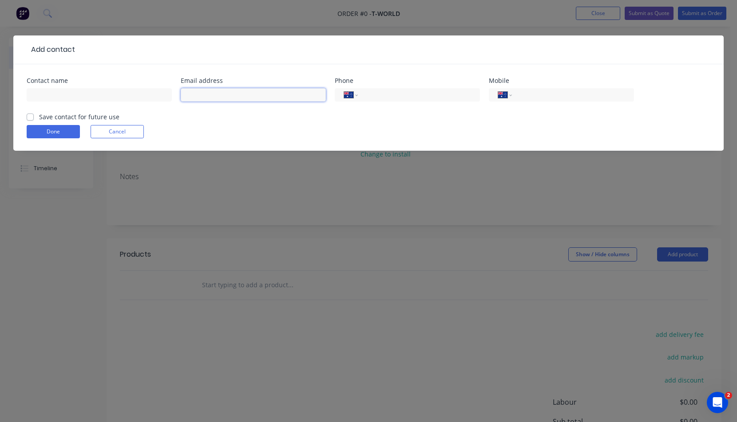
click at [199, 89] on input "text" at bounding box center [253, 94] width 145 height 13
paste input "eddie@t-world.com.au"
type input "eddie@t-world.com.au"
click at [35, 93] on input "text" at bounding box center [99, 94] width 145 height 13
type input "Eddie Zammit"
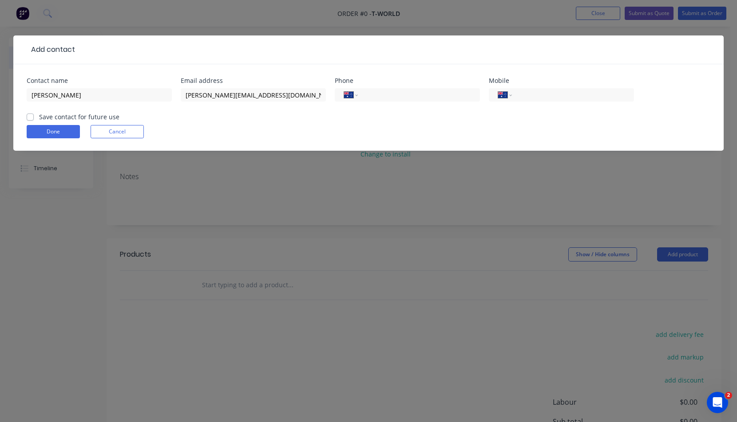
click at [39, 116] on label "Save contact for future use" at bounding box center [79, 116] width 80 height 9
click at [30, 116] on input "Save contact for future use" at bounding box center [30, 116] width 7 height 8
checkbox input "true"
click at [49, 132] on button "Done" at bounding box center [53, 131] width 53 height 13
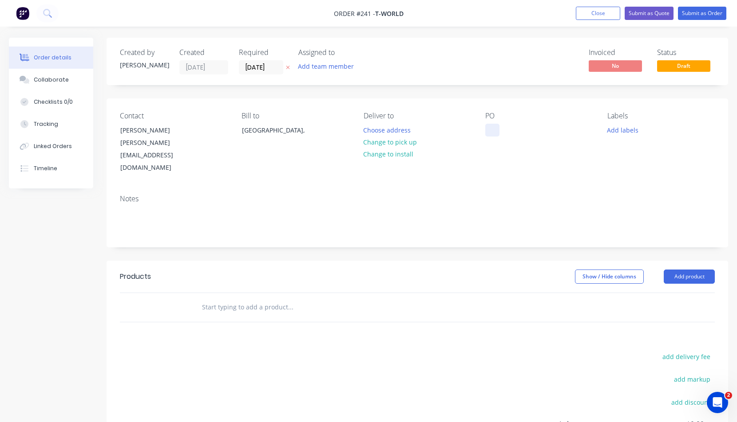
click at [490, 132] on div at bounding box center [492, 130] width 14 height 13
click at [691, 270] on button "Add product" at bounding box center [688, 277] width 51 height 14
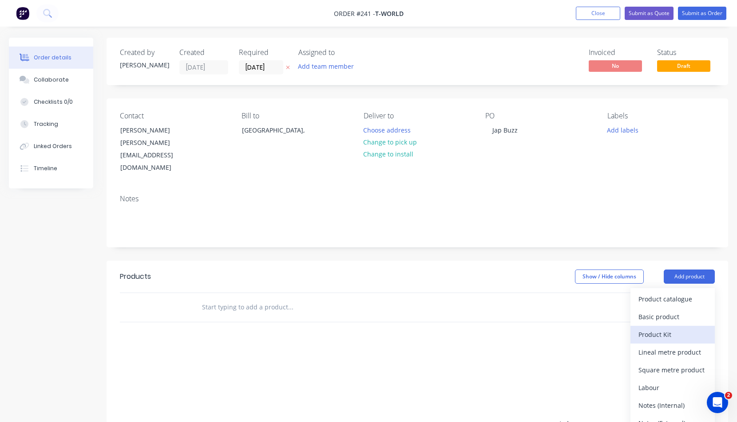
click at [651, 328] on div "Product Kit" at bounding box center [672, 334] width 68 height 13
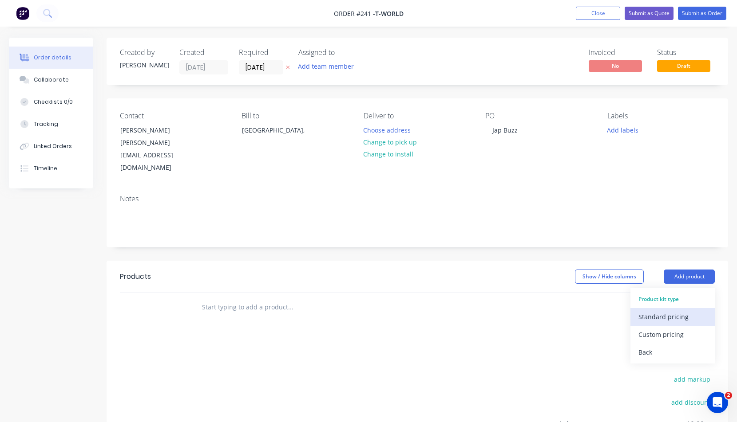
click at [649, 311] on div "Standard pricing" at bounding box center [672, 317] width 68 height 13
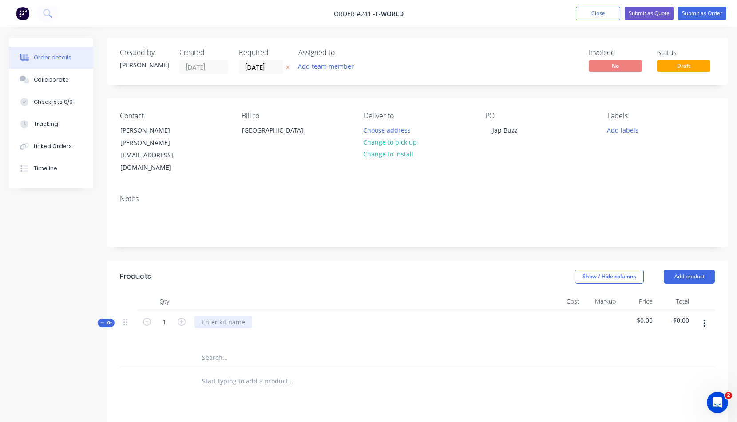
click at [203, 316] on div at bounding box center [223, 322] width 58 height 13
drag, startPoint x: 216, startPoint y: 300, endPoint x: 229, endPoint y: 297, distance: 14.1
click at [216, 316] on div "BuzzYear" at bounding box center [215, 322] width 42 height 13
click at [704, 320] on icon "button" at bounding box center [704, 324] width 2 height 8
click at [656, 359] on div "Add product to kit" at bounding box center [672, 365] width 68 height 13
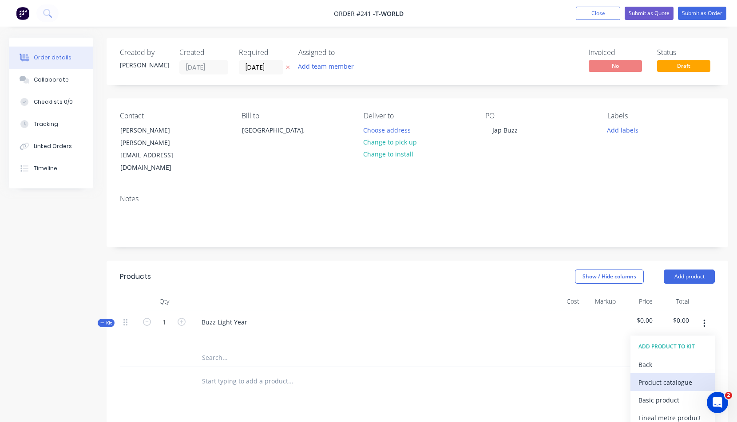
click at [648, 376] on div "Product catalogue" at bounding box center [672, 382] width 68 height 13
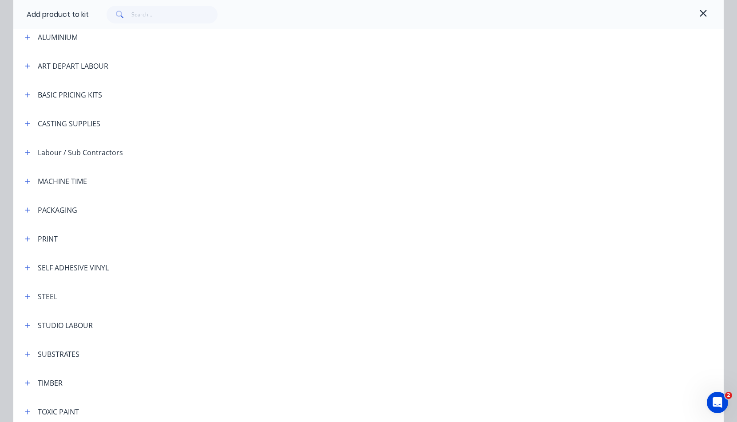
scroll to position [104, 0]
click at [699, 11] on icon "button" at bounding box center [702, 13] width 7 height 7
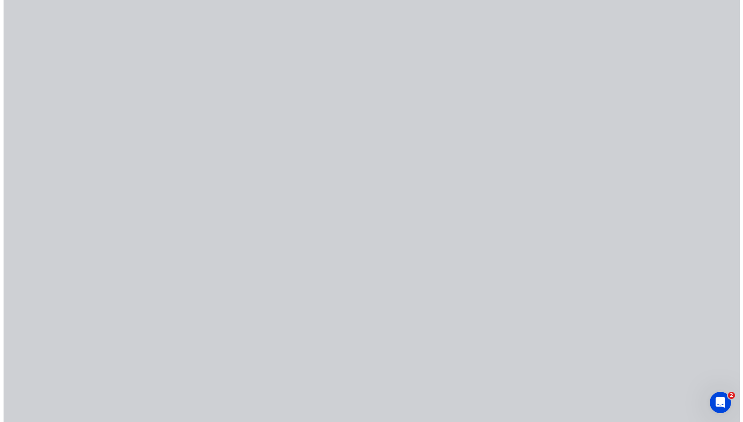
scroll to position [0, 0]
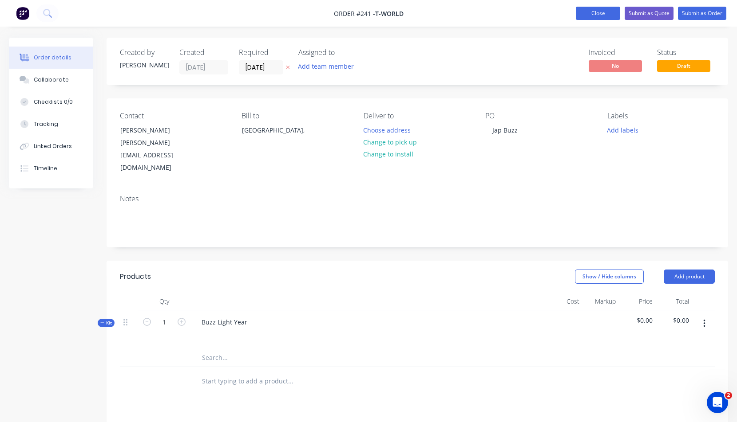
click at [596, 13] on button "Close" at bounding box center [598, 13] width 44 height 13
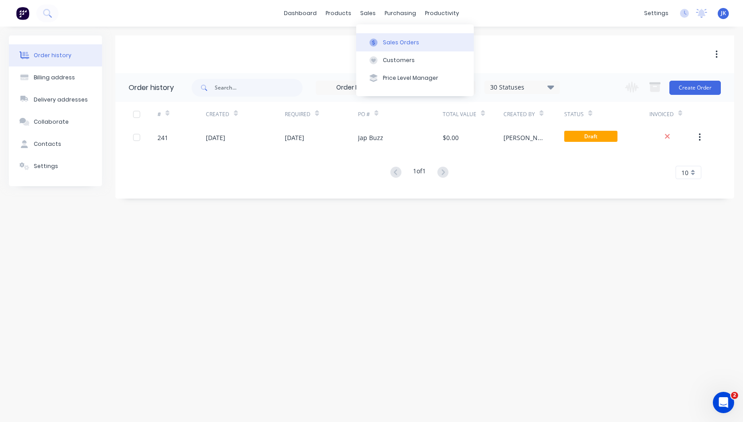
click at [399, 43] on div "Sales Orders" at bounding box center [401, 43] width 36 height 8
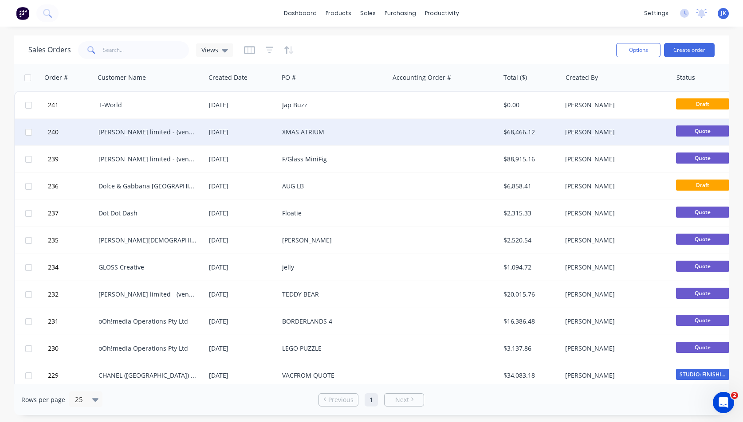
click at [156, 134] on div "[PERSON_NAME] limited - (vendor #7008950)" at bounding box center [148, 132] width 99 height 9
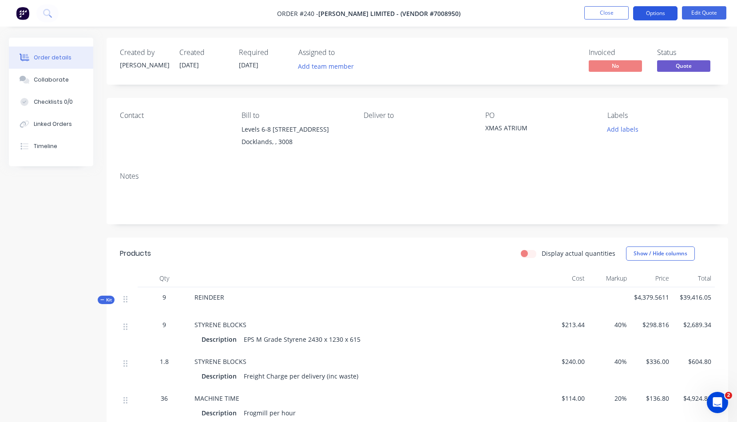
click at [659, 11] on button "Options" at bounding box center [655, 13] width 44 height 14
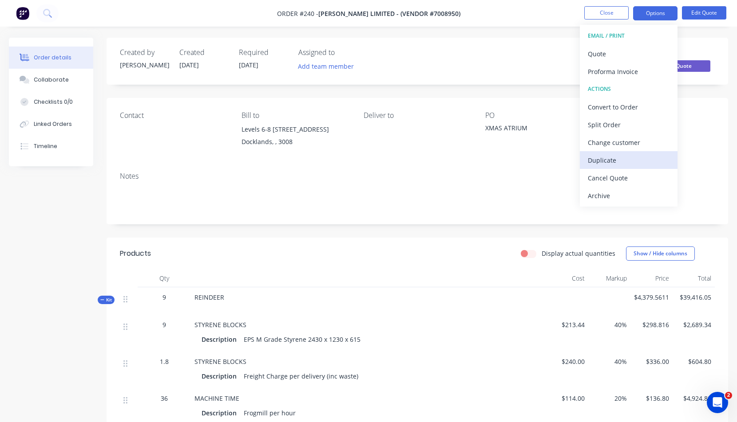
click at [604, 161] on div "Duplicate" at bounding box center [629, 160] width 82 height 13
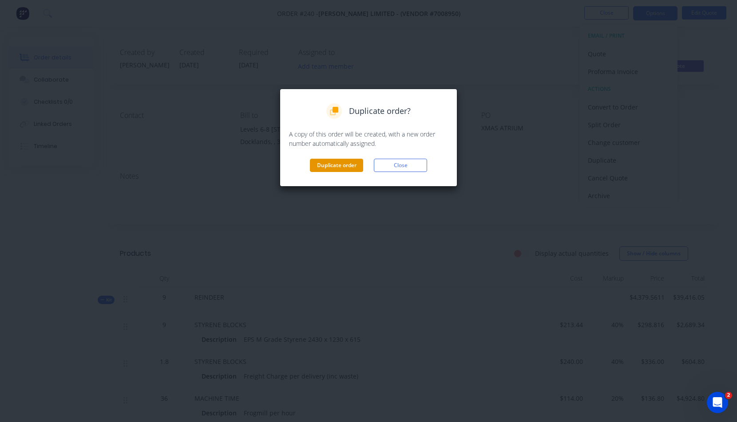
click at [352, 167] on button "Duplicate order" at bounding box center [336, 165] width 53 height 13
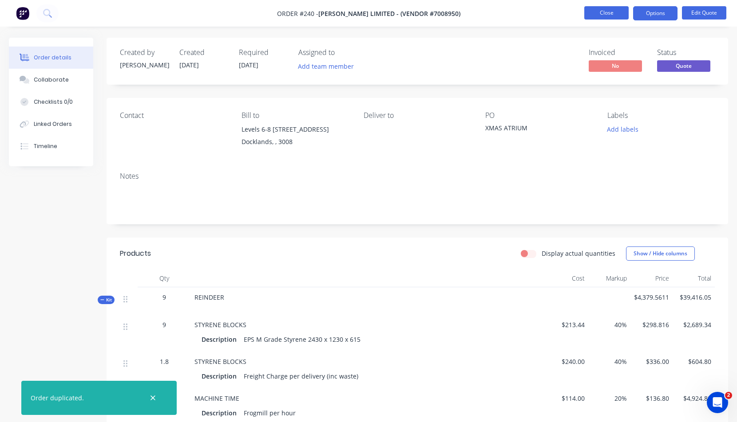
click at [604, 13] on button "Close" at bounding box center [606, 12] width 44 height 13
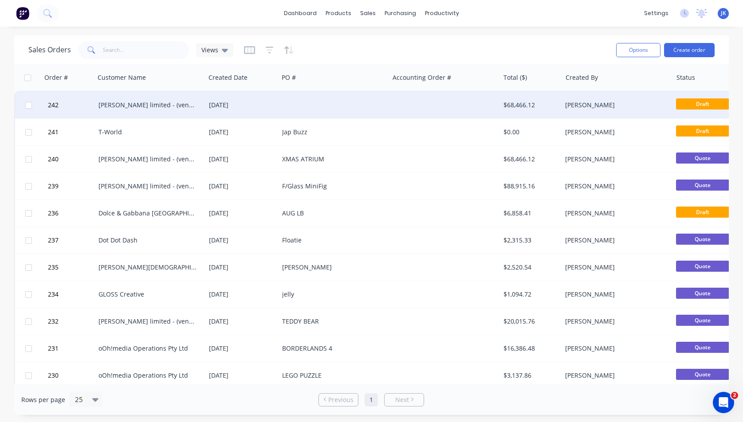
click at [163, 107] on div "[PERSON_NAME] limited - (vendor #7008950)" at bounding box center [148, 105] width 99 height 9
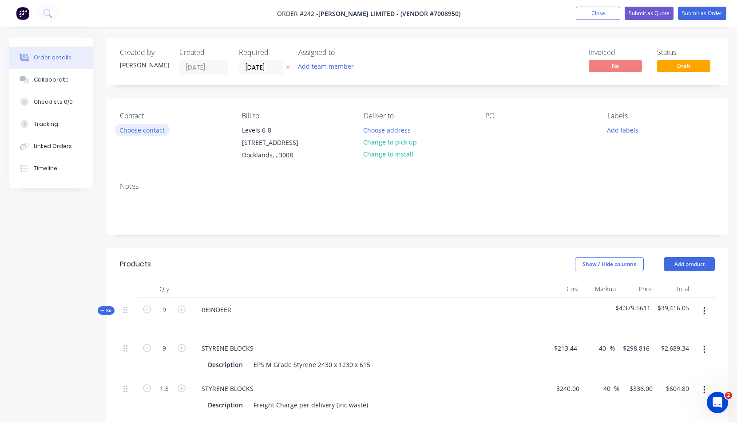
click at [146, 130] on button "Choose contact" at bounding box center [142, 130] width 55 height 12
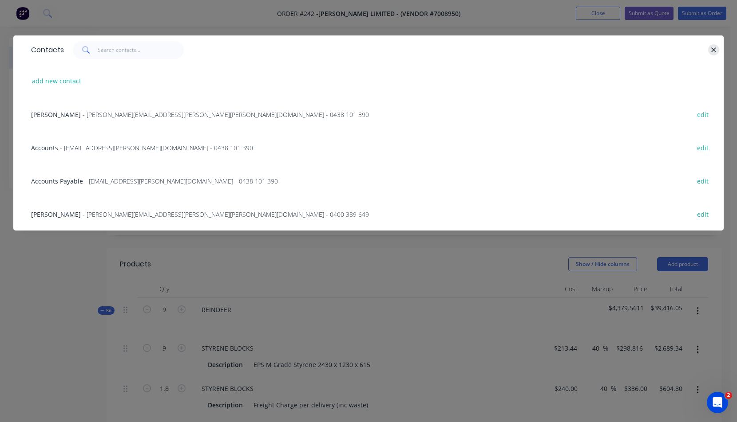
click at [713, 47] on icon "button" at bounding box center [713, 50] width 6 height 8
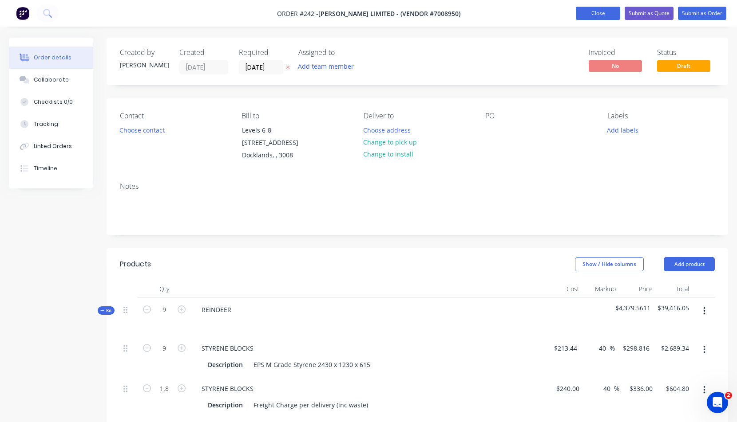
click at [602, 13] on button "Close" at bounding box center [598, 13] width 44 height 13
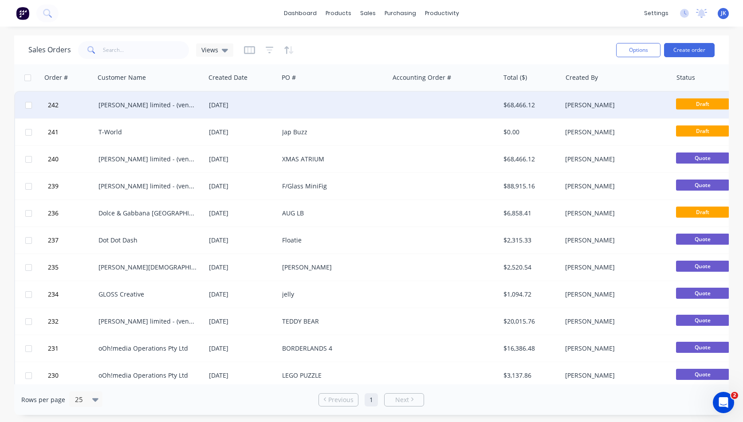
click at [212, 104] on div "[DATE]" at bounding box center [242, 105] width 66 height 9
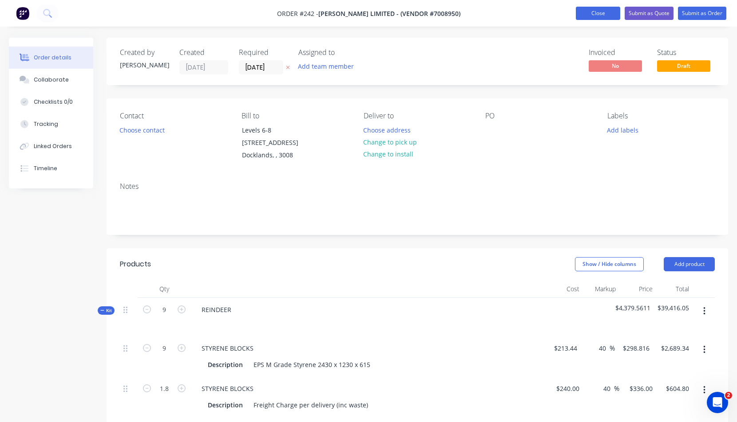
click at [595, 12] on button "Close" at bounding box center [598, 13] width 44 height 13
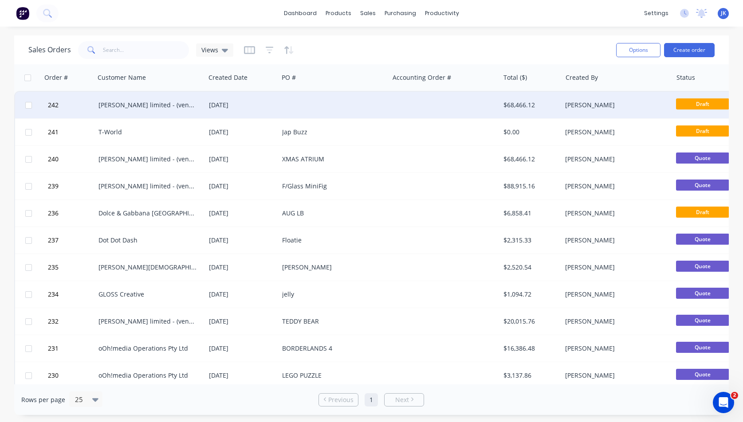
click at [29, 105] on input "checkbox" at bounding box center [28, 105] width 7 height 7
checkbox input "true"
click at [644, 51] on button "Options" at bounding box center [638, 50] width 44 height 14
click at [598, 91] on div "Archive" at bounding box center [618, 90] width 68 height 13
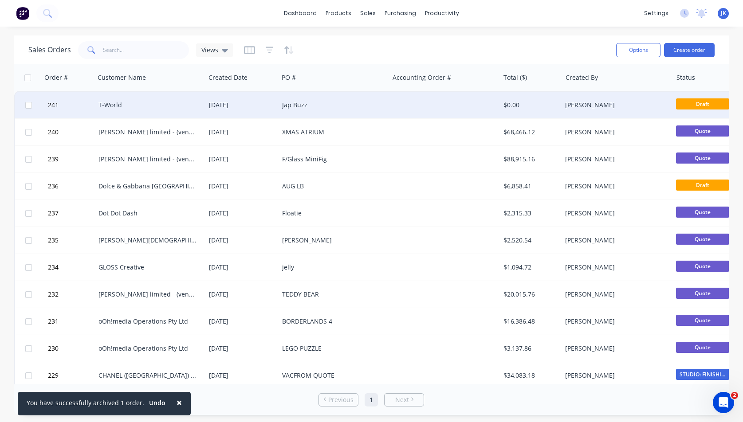
click at [121, 102] on div "T-World" at bounding box center [148, 105] width 99 height 9
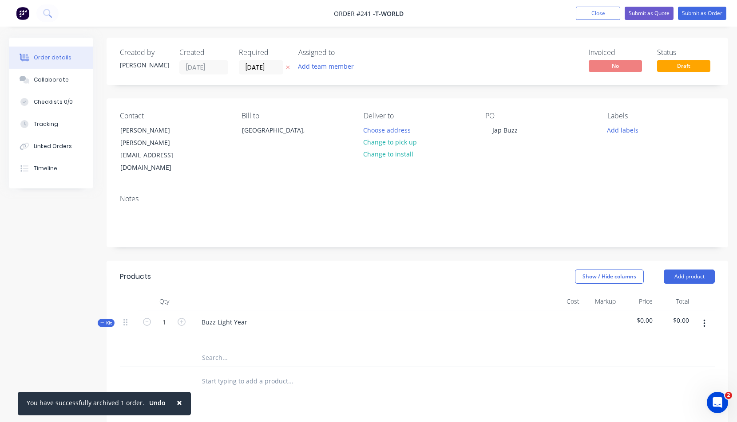
click at [704, 320] on icon "button" at bounding box center [704, 324] width 2 height 8
click at [663, 359] on div "Add product to kit" at bounding box center [672, 365] width 68 height 13
click at [660, 376] on div "Product catalogue" at bounding box center [672, 382] width 68 height 13
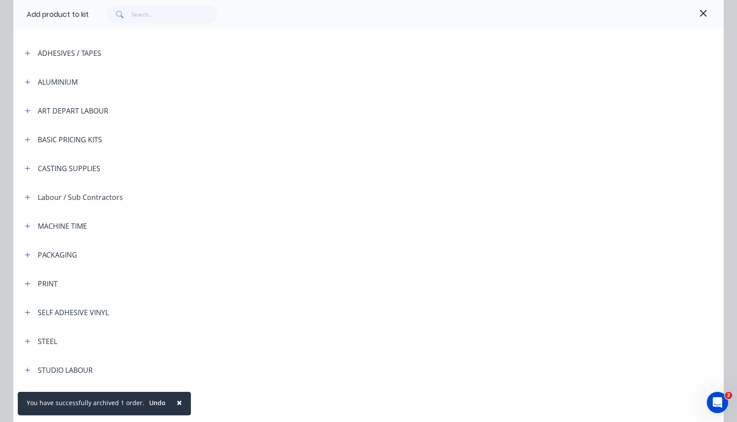
scroll to position [152, 0]
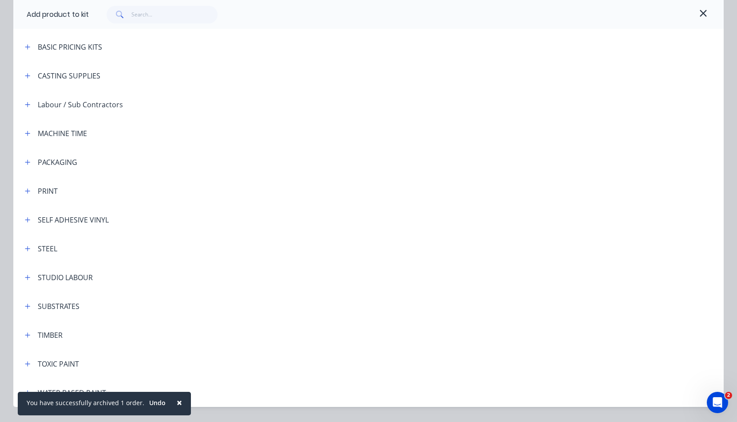
click at [178, 398] on button "×" at bounding box center [179, 402] width 23 height 21
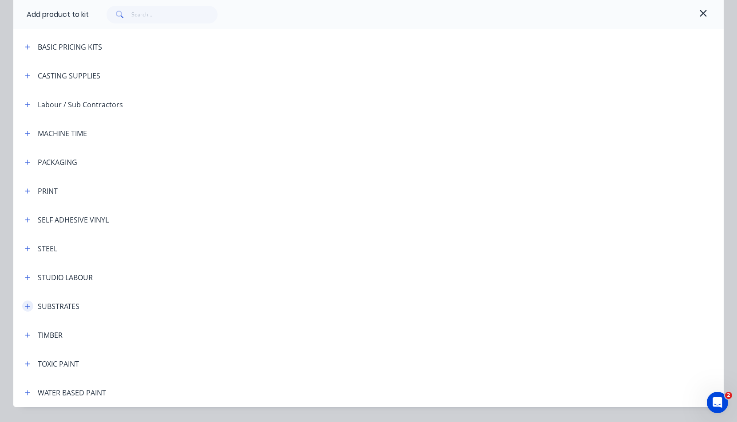
click at [25, 306] on icon "button" at bounding box center [27, 307] width 5 height 6
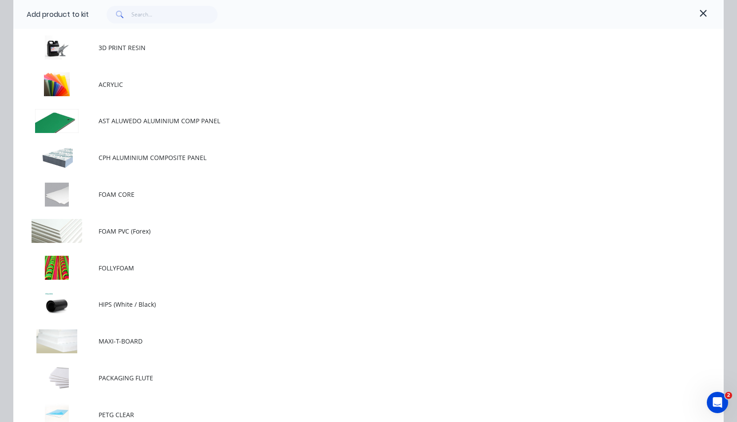
scroll to position [690, 0]
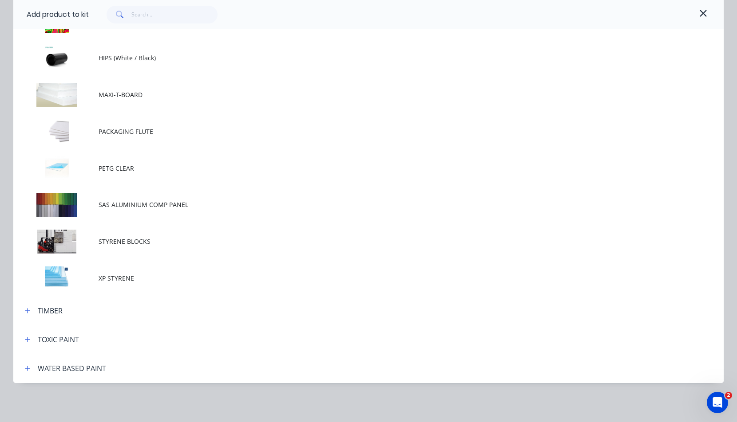
drag, startPoint x: 114, startPoint y: 241, endPoint x: 109, endPoint y: 242, distance: 5.2
click at [114, 240] on span "STYRENE BLOCKS" at bounding box center [349, 241] width 500 height 9
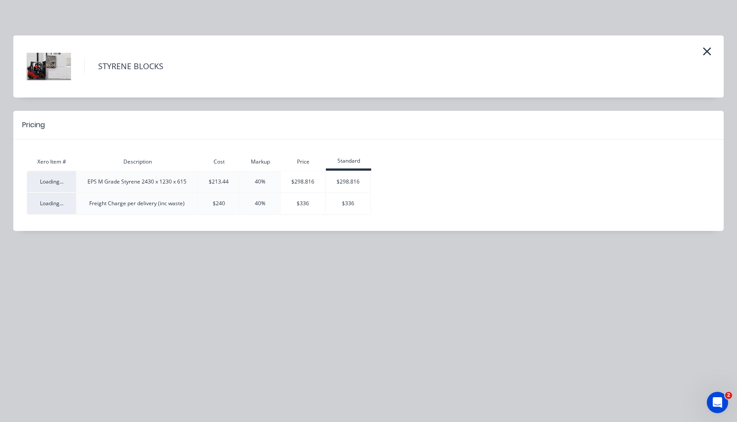
scroll to position [0, 0]
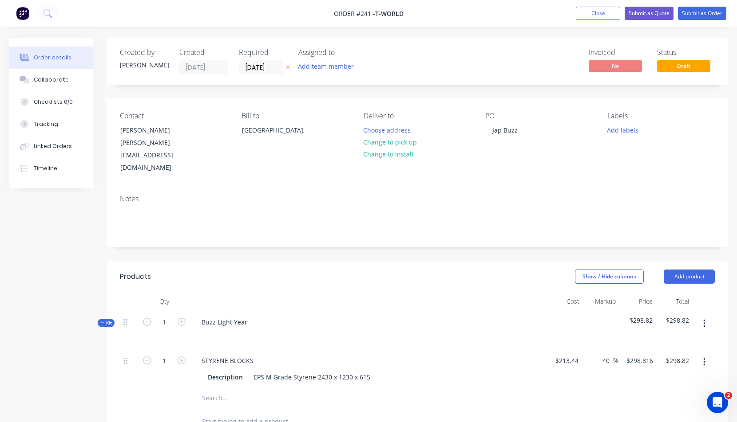
click at [703, 320] on icon "button" at bounding box center [704, 324] width 2 height 8
click at [655, 359] on div "Add product to kit" at bounding box center [672, 365] width 68 height 13
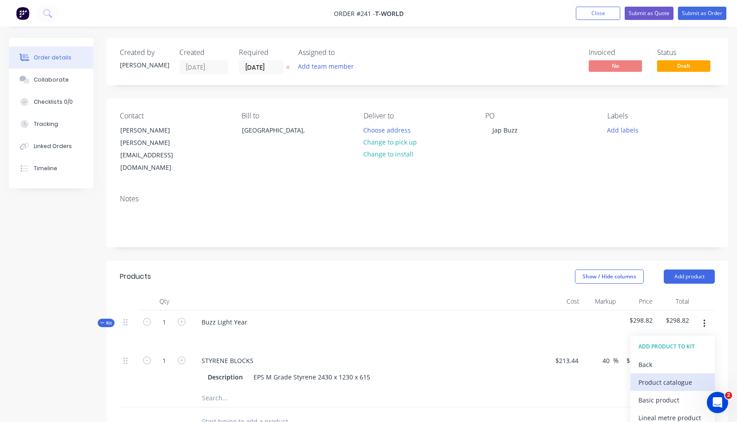
click at [655, 376] on div "Product catalogue" at bounding box center [672, 382] width 68 height 13
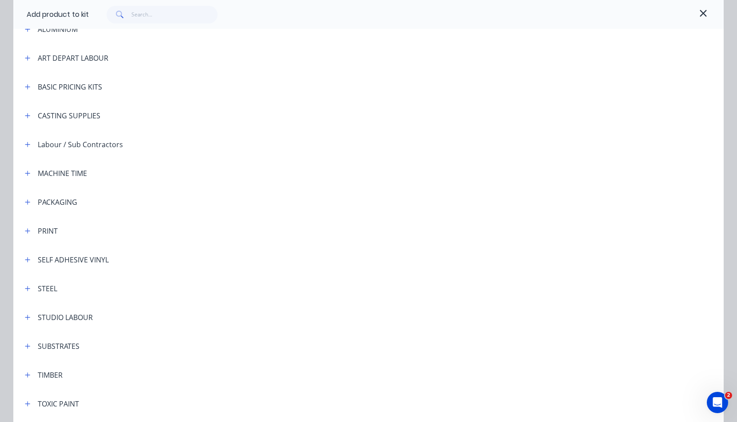
scroll to position [162, 0]
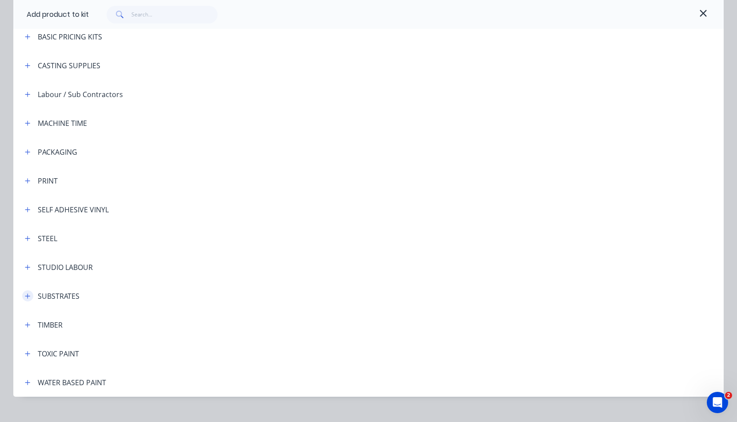
click at [25, 296] on icon "button" at bounding box center [27, 296] width 5 height 5
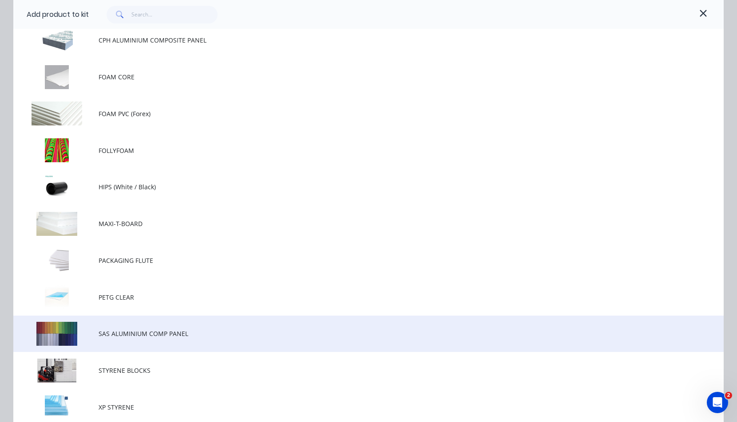
scroll to position [627, 0]
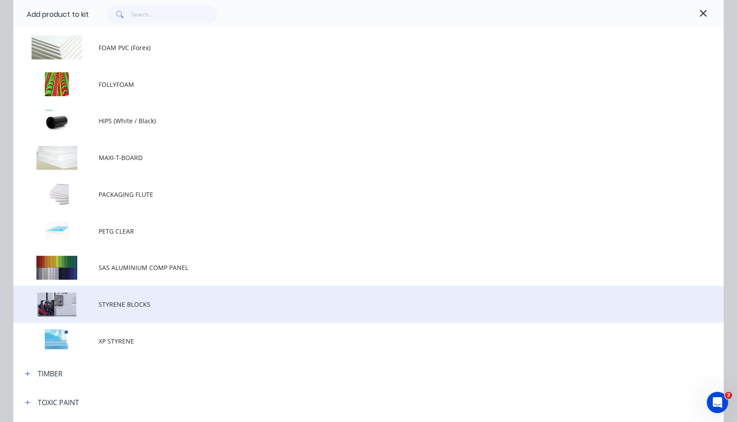
click at [119, 302] on span "STYRENE BLOCKS" at bounding box center [349, 304] width 500 height 9
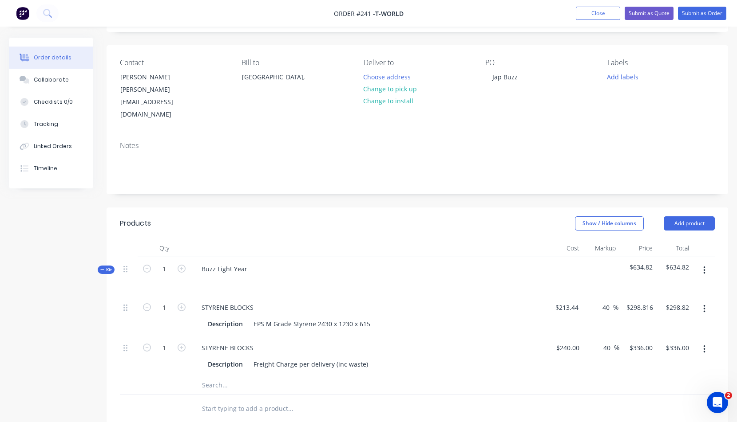
scroll to position [55, 0]
drag, startPoint x: 163, startPoint y: 324, endPoint x: 167, endPoint y: 324, distance: 4.5
click at [167, 313] on input "1" at bounding box center [164, 306] width 23 height 13
type input "0.25"
type input "$84.00"
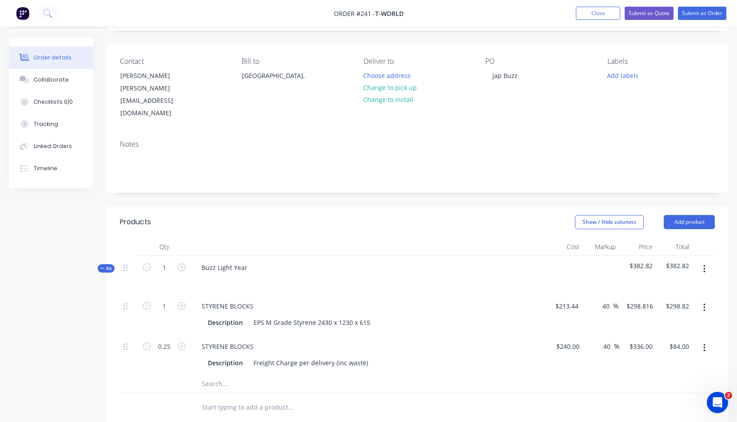
click at [465, 340] on div "STYRENE BLOCKS" at bounding box center [368, 346] width 348 height 13
click at [704, 265] on icon "button" at bounding box center [704, 269] width 2 height 8
click at [663, 304] on div "Add product to kit" at bounding box center [672, 310] width 68 height 13
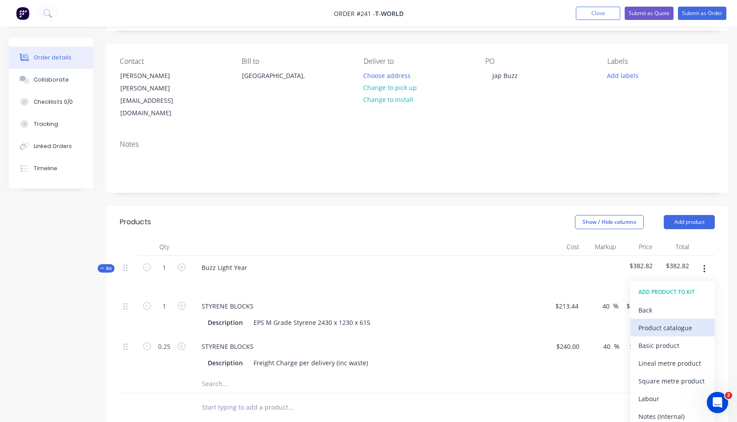
click at [656, 322] on div "Product catalogue" at bounding box center [672, 328] width 68 height 13
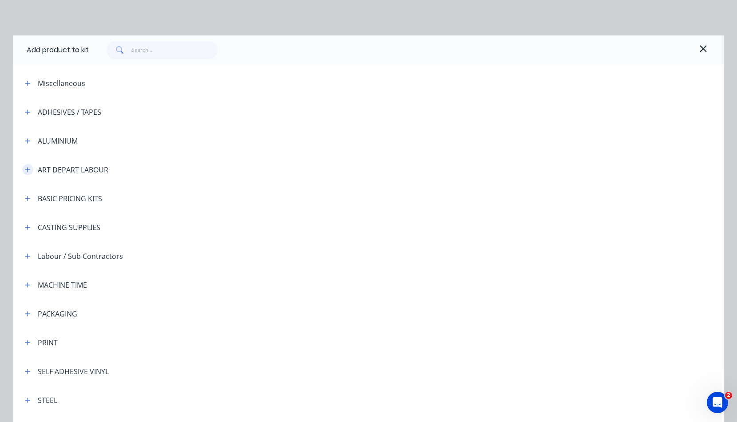
click at [25, 170] on icon "button" at bounding box center [27, 170] width 5 height 6
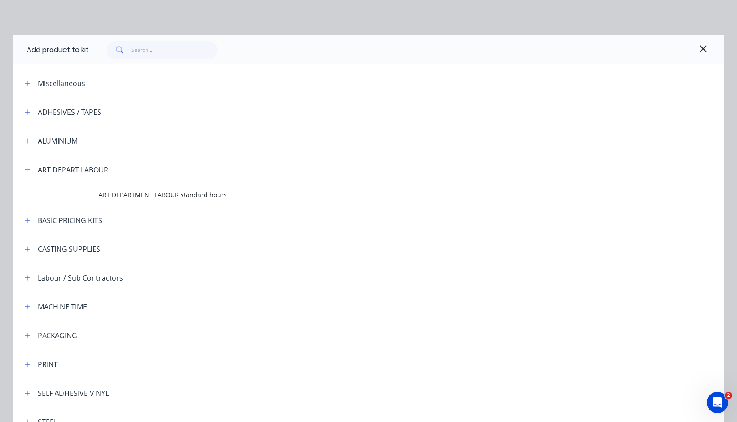
click at [122, 195] on span "ART DEPARTMENT LABOUR standard hours" at bounding box center [349, 194] width 500 height 9
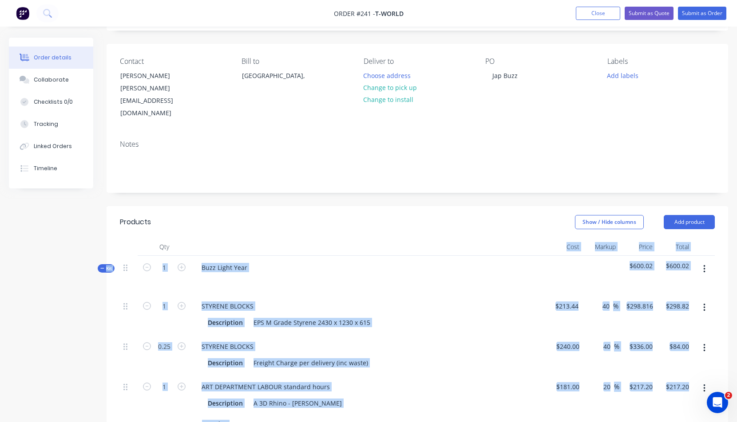
click at [406, 397] on div "Description A 3D Rhino - Chad" at bounding box center [366, 403] width 325 height 13
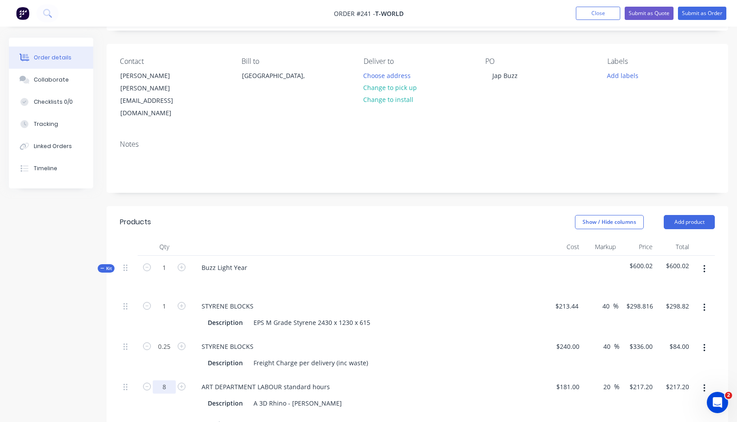
type input "8"
type input "$1,737.60"
click at [420, 381] on div "ART DEPARTMENT LABOUR standard hours" at bounding box center [368, 387] width 348 height 13
click at [702, 261] on button "button" at bounding box center [704, 269] width 21 height 16
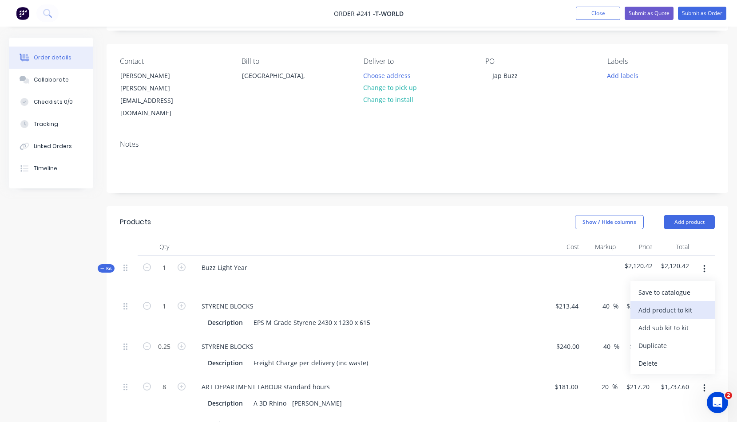
click at [662, 304] on div "Add product to kit" at bounding box center [672, 310] width 68 height 13
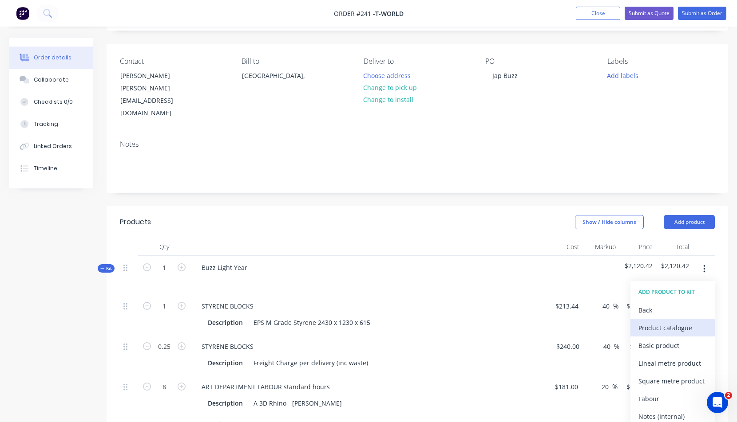
click at [659, 322] on div "Product catalogue" at bounding box center [672, 328] width 68 height 13
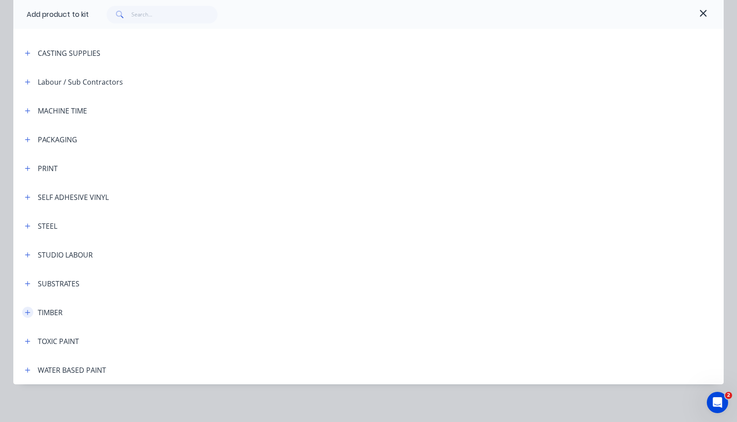
scroll to position [176, 0]
click at [25, 255] on icon "button" at bounding box center [27, 254] width 5 height 6
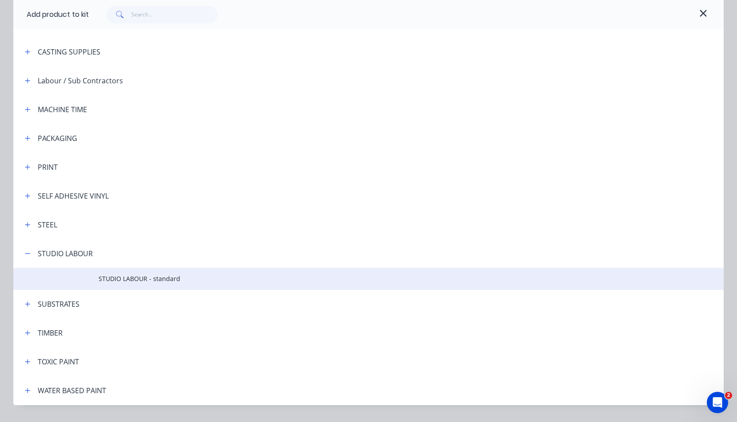
click at [126, 283] on span "STUDIO LABOUR - standard" at bounding box center [349, 278] width 500 height 9
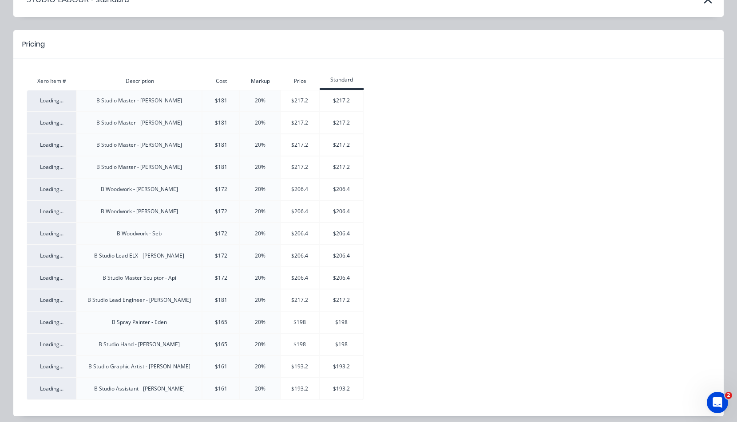
scroll to position [54, 0]
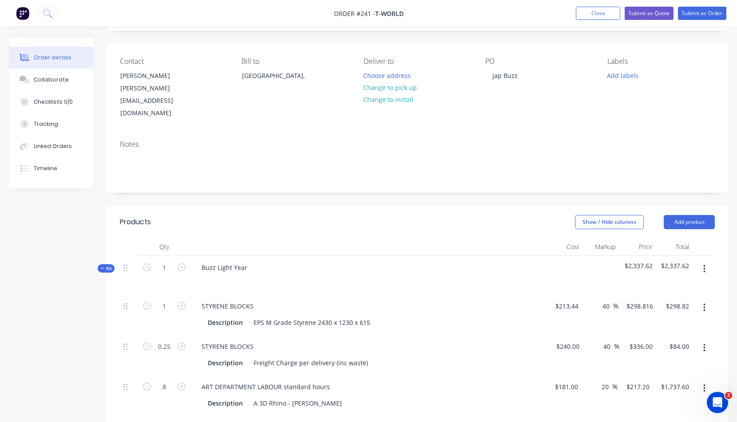
click at [704, 264] on icon "button" at bounding box center [704, 269] width 2 height 10
click at [659, 304] on div "Add product to kit" at bounding box center [672, 310] width 68 height 13
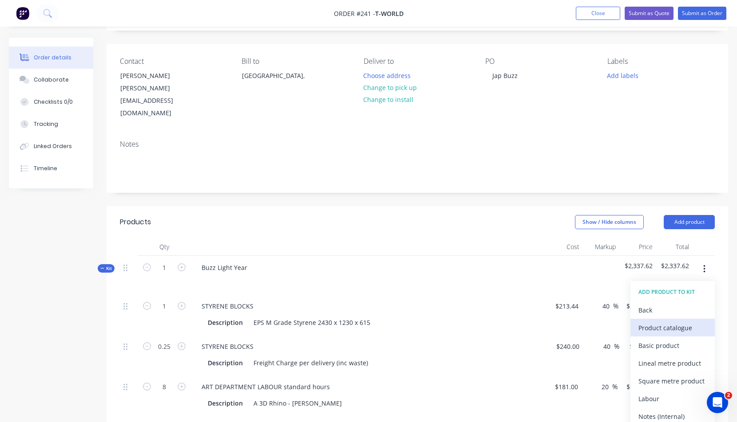
click at [660, 322] on div "Product catalogue" at bounding box center [672, 328] width 68 height 13
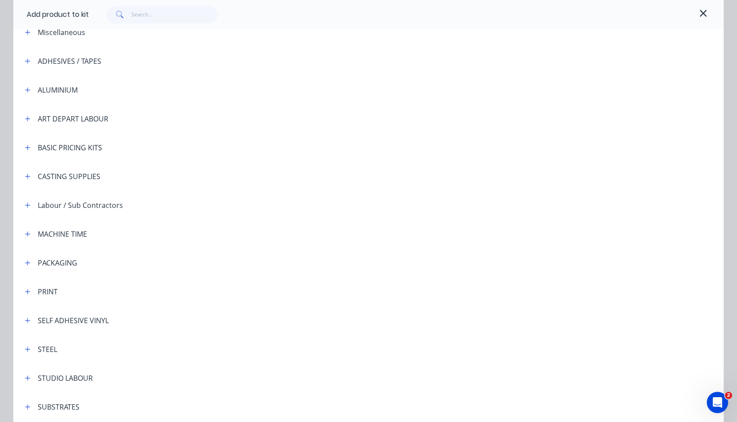
scroll to position [97, 0]
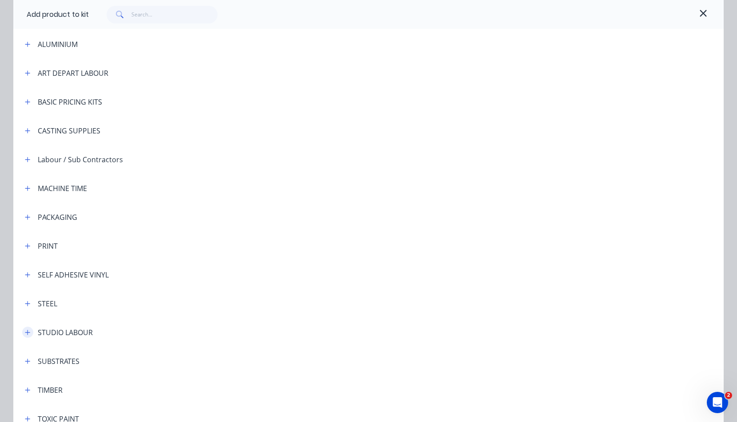
click at [25, 332] on icon "button" at bounding box center [27, 332] width 5 height 5
click at [116, 357] on span "STUDIO LABOUR - standard" at bounding box center [349, 357] width 500 height 9
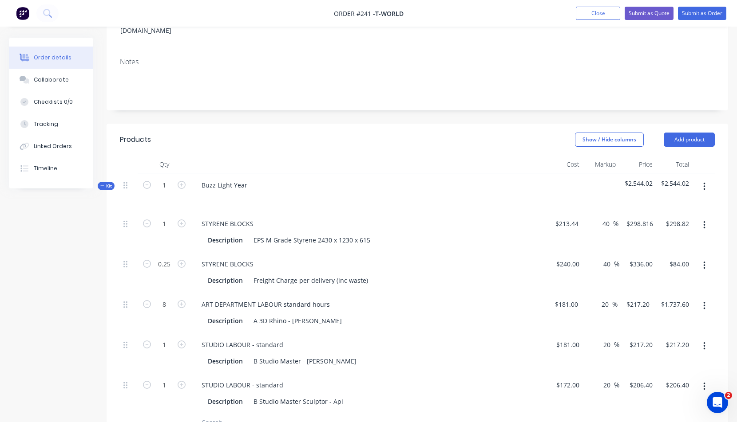
scroll to position [138, 0]
click at [704, 181] on icon "button" at bounding box center [704, 186] width 2 height 10
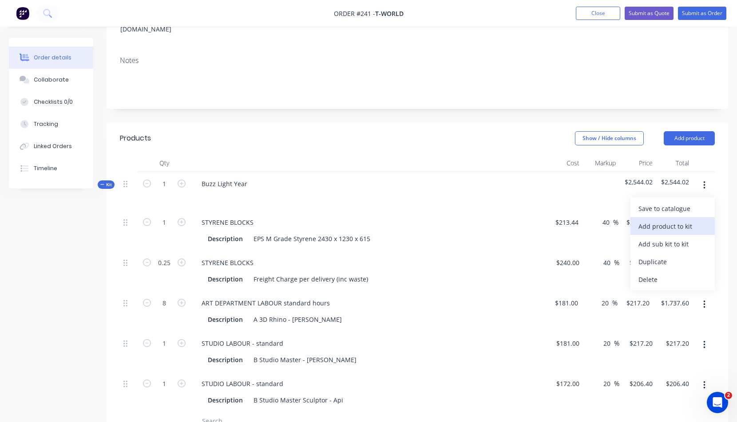
click at [657, 220] on div "Add product to kit" at bounding box center [672, 226] width 68 height 13
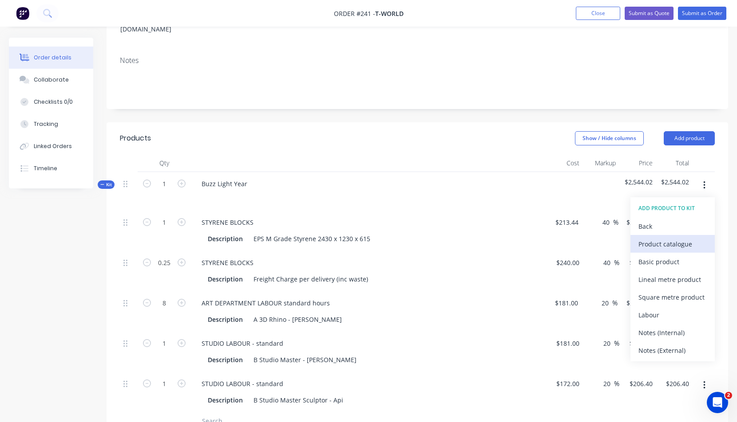
click at [658, 238] on div "Product catalogue" at bounding box center [672, 244] width 68 height 13
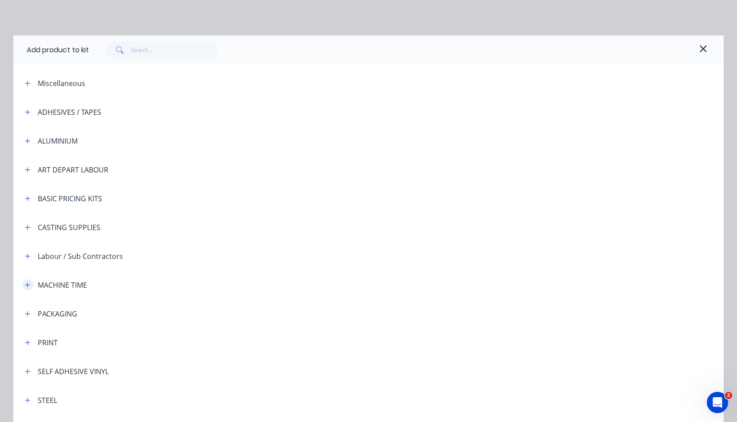
click at [25, 284] on icon "button" at bounding box center [27, 285] width 5 height 6
click at [122, 332] on span "MACHINE TIME" at bounding box center [349, 332] width 500 height 9
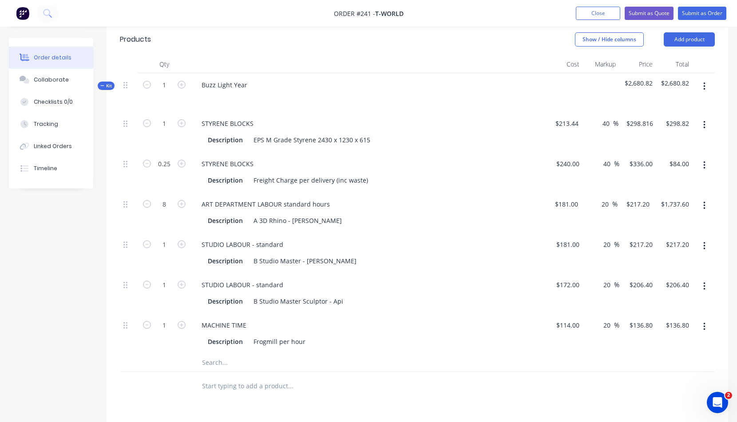
scroll to position [237, 0]
click at [181, 321] on icon "button" at bounding box center [182, 325] width 8 height 8
type input "2"
type input "$273.60"
click at [181, 321] on icon "button" at bounding box center [182, 325] width 8 height 8
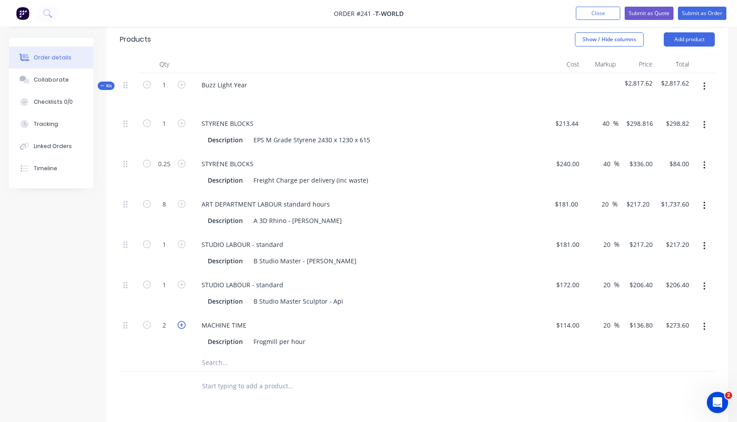
type input "3"
type input "$410.40"
click at [181, 321] on icon "button" at bounding box center [182, 325] width 8 height 8
type input "4"
type input "$547.20"
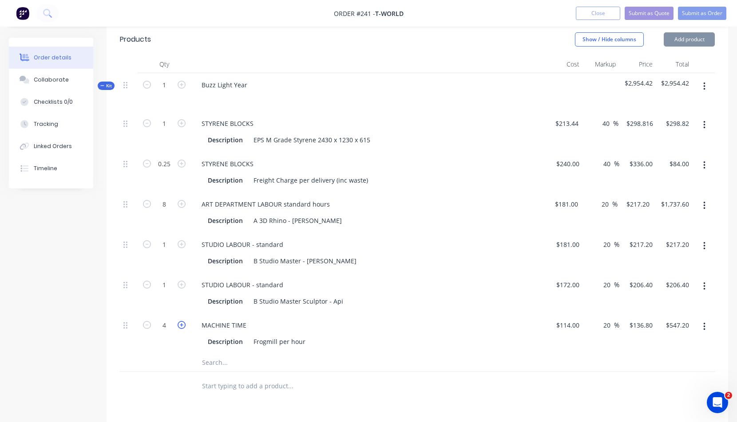
click at [181, 321] on icon "button" at bounding box center [182, 325] width 8 height 8
type input "5"
type input "$684.00"
click at [181, 321] on icon "button" at bounding box center [182, 325] width 8 height 8
type input "6"
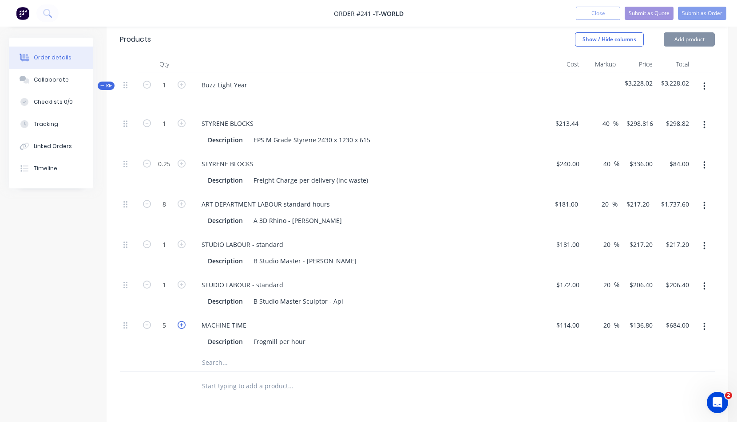
type input "$820.80"
click at [180, 321] on icon "button" at bounding box center [182, 325] width 8 height 8
type input "7"
type input "$957.60"
click at [180, 321] on icon "button" at bounding box center [182, 325] width 8 height 8
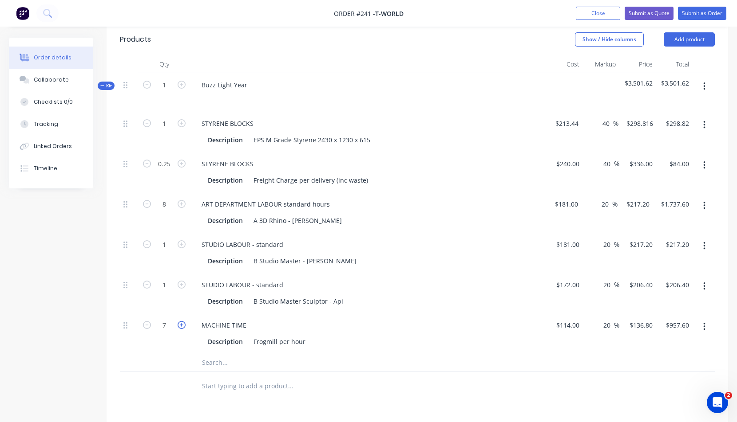
type input "8"
type input "$1,094.40"
click at [183, 281] on icon "button" at bounding box center [182, 285] width 8 height 8
type input "2"
type input "$412.80"
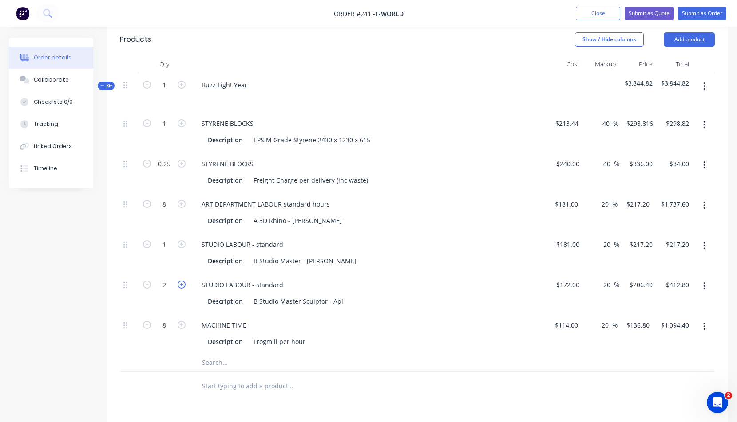
click at [183, 281] on icon "button" at bounding box center [182, 285] width 8 height 8
type input "3"
type input "$619.20"
click at [183, 281] on icon "button" at bounding box center [182, 285] width 8 height 8
type input "4"
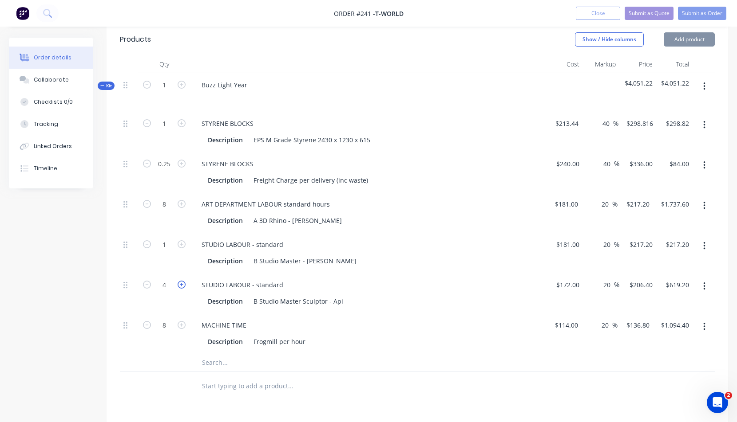
type input "$825.60"
click at [182, 281] on icon "button" at bounding box center [182, 285] width 8 height 8
type input "5"
type input "$1,032.00"
click at [182, 281] on icon "button" at bounding box center [182, 285] width 8 height 8
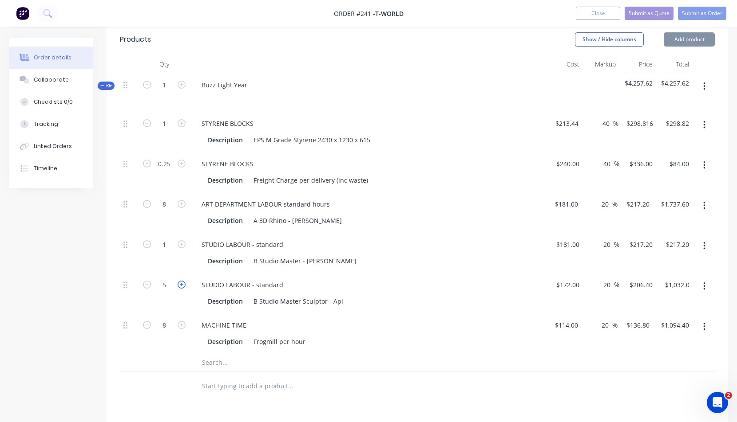
type input "6"
type input "$1,238.40"
click at [182, 281] on icon "button" at bounding box center [182, 285] width 8 height 8
type input "7"
type input "$1,444.80"
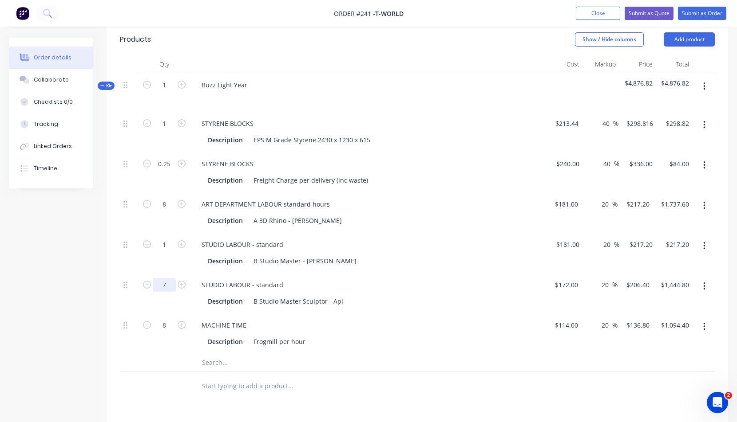
click at [166, 130] on input "7" at bounding box center [164, 123] width 23 height 13
type input "7.5"
type input "$1,548.00"
click at [407, 255] on div "Description B Studio Master - [PERSON_NAME]" at bounding box center [366, 261] width 325 height 13
click at [179, 241] on icon "button" at bounding box center [182, 245] width 8 height 8
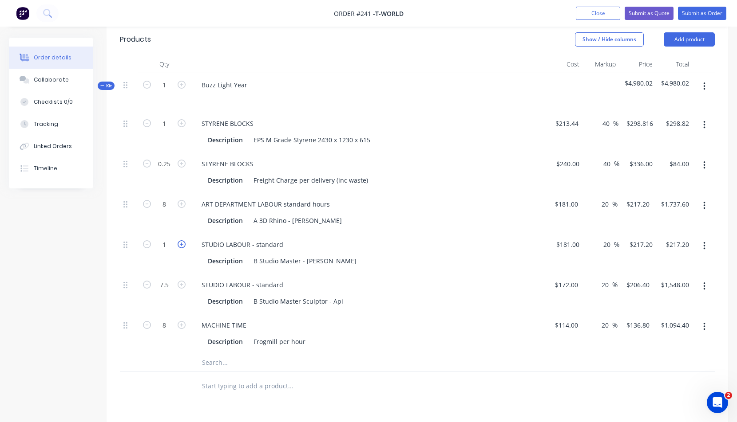
type input "2"
type input "$434.40"
click at [179, 241] on icon "button" at bounding box center [182, 245] width 8 height 8
type input "3"
type input "$651.60"
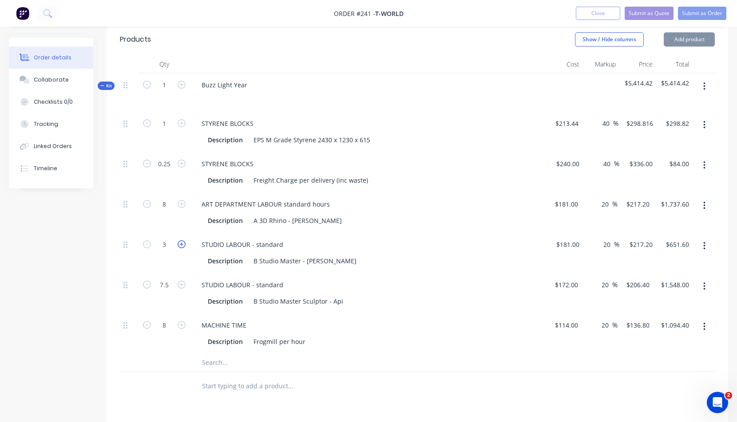
click at [180, 241] on icon "button" at bounding box center [182, 245] width 8 height 8
type input "4"
type input "$868.80"
click at [180, 241] on icon "button" at bounding box center [182, 245] width 8 height 8
type input "5"
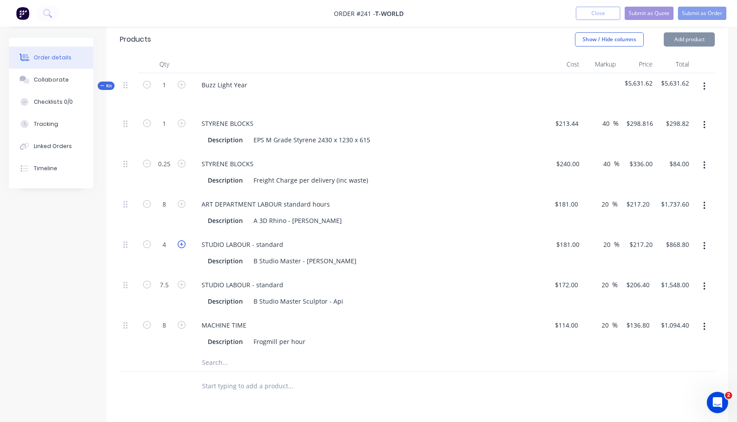
type input "$1,086.00"
click at [146, 241] on icon "button" at bounding box center [147, 245] width 8 height 8
type input "4"
type input "$868.80"
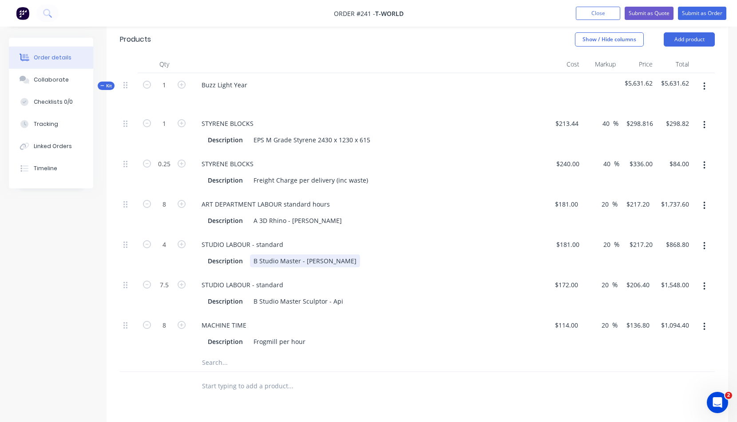
click at [404, 255] on div "Description B Studio Master - [PERSON_NAME]" at bounding box center [366, 261] width 325 height 13
click at [705, 79] on button "button" at bounding box center [704, 87] width 21 height 16
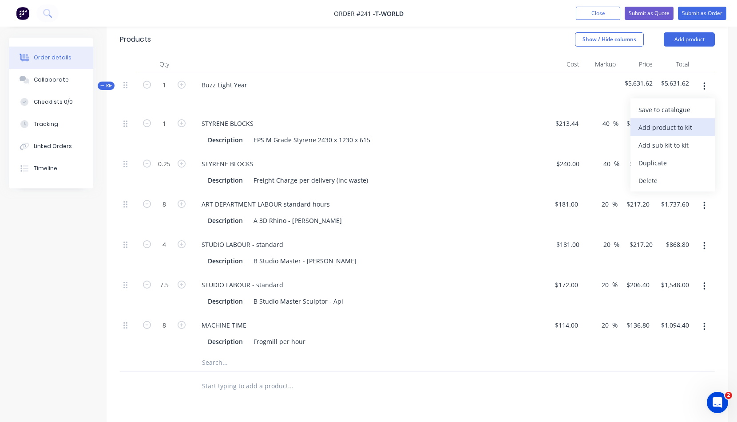
click at [663, 121] on div "Add product to kit" at bounding box center [672, 127] width 68 height 13
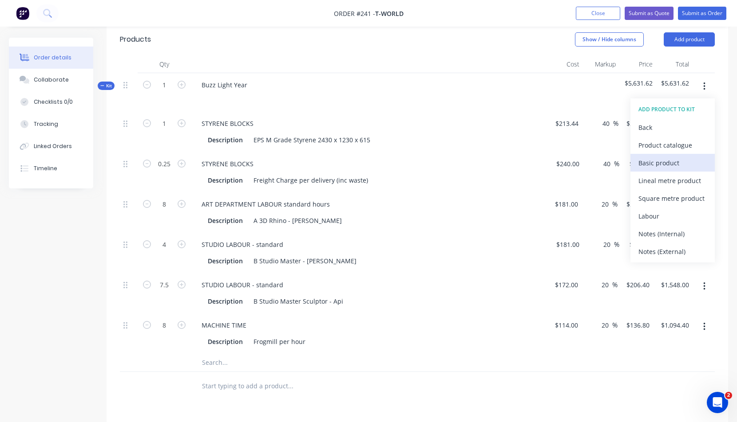
click at [658, 157] on div "Basic product" at bounding box center [672, 163] width 68 height 13
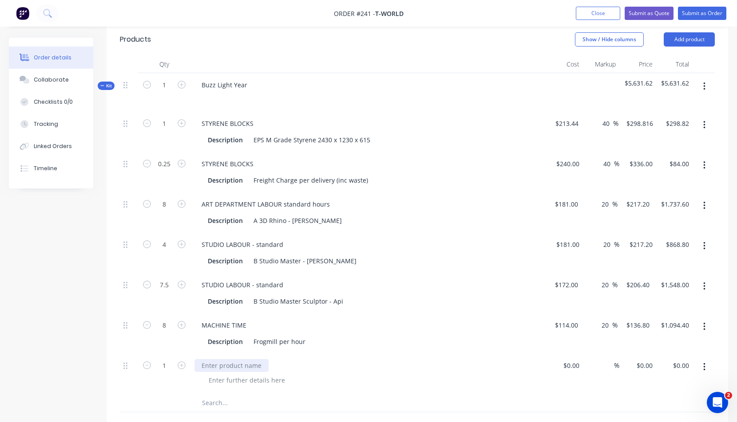
click at [207, 359] on div at bounding box center [231, 365] width 74 height 13
click at [568, 354] on div "$0.00" at bounding box center [564, 374] width 37 height 40
type input "$800.00"
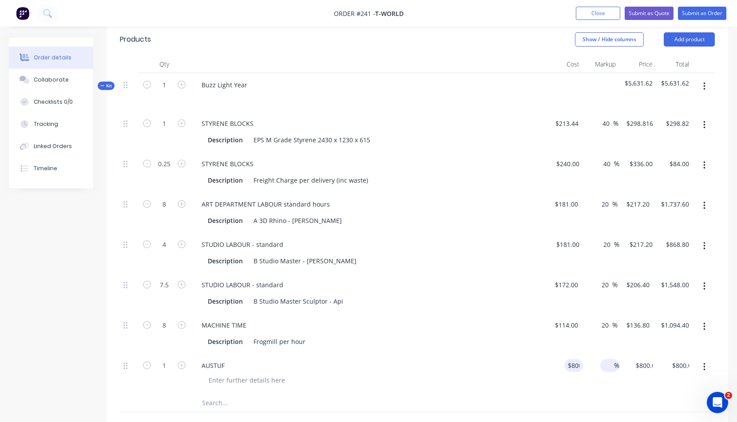
click at [613, 359] on input at bounding box center [609, 365] width 10 height 13
type input "40"
type input "$1,120.00"
click at [449, 359] on div "AUSTUF" at bounding box center [368, 365] width 348 height 13
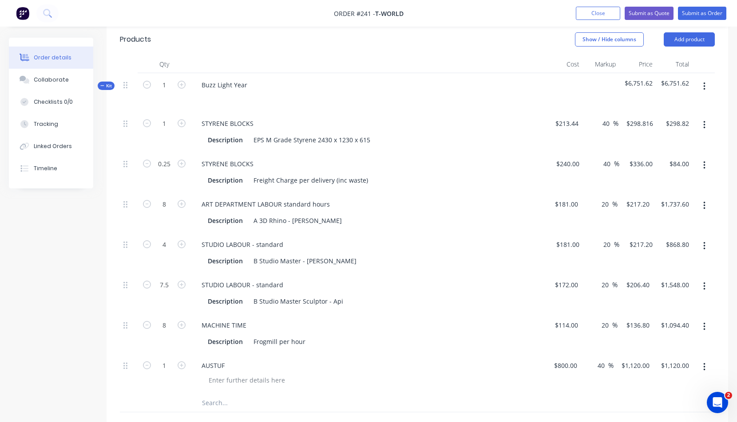
click at [704, 82] on icon "button" at bounding box center [704, 87] width 2 height 10
click at [661, 121] on div "Add product to kit" at bounding box center [672, 127] width 68 height 13
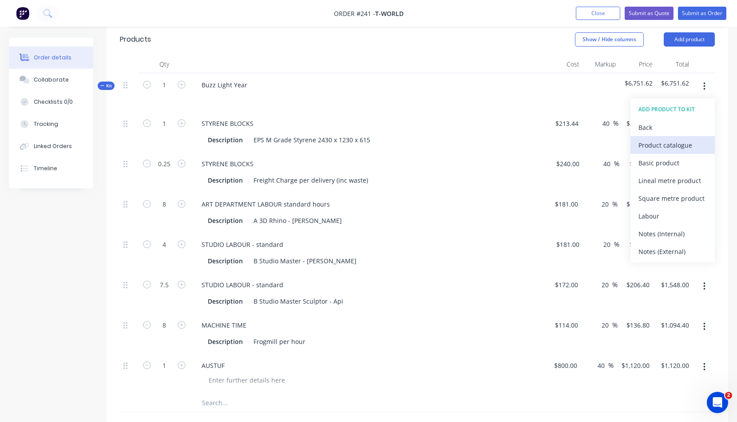
click at [657, 139] on div "Product catalogue" at bounding box center [672, 145] width 68 height 13
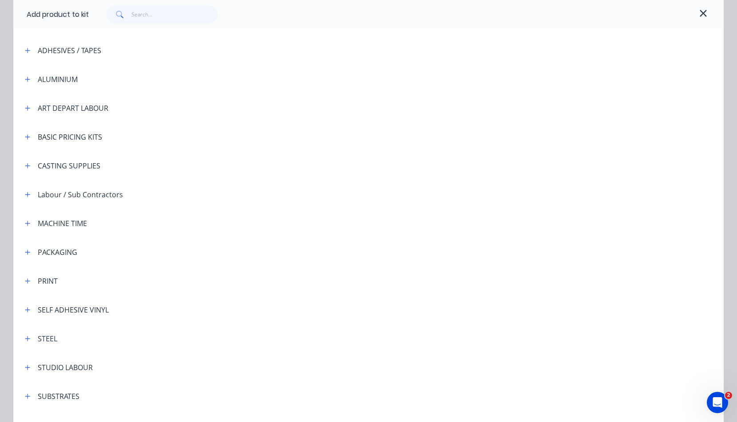
scroll to position [176, 0]
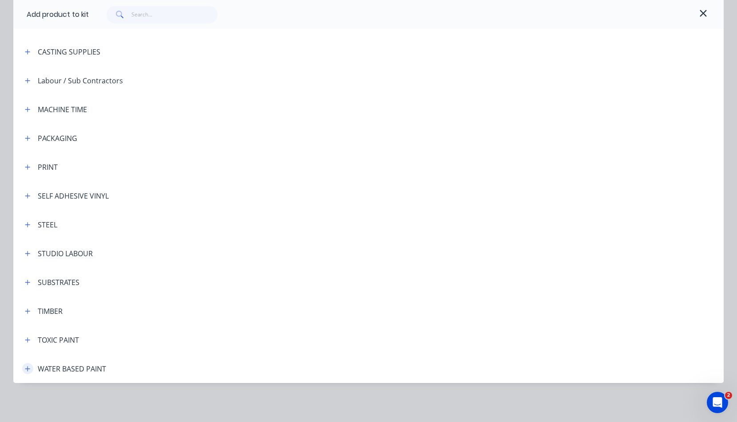
click at [25, 368] on icon "button" at bounding box center [27, 369] width 5 height 6
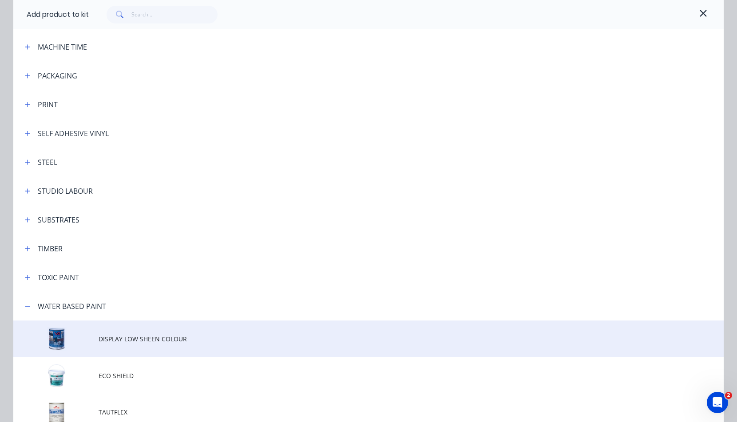
scroll to position [239, 0]
click at [140, 339] on span "DISPLAY LOW SHEEN COLOUR" at bounding box center [349, 338] width 500 height 9
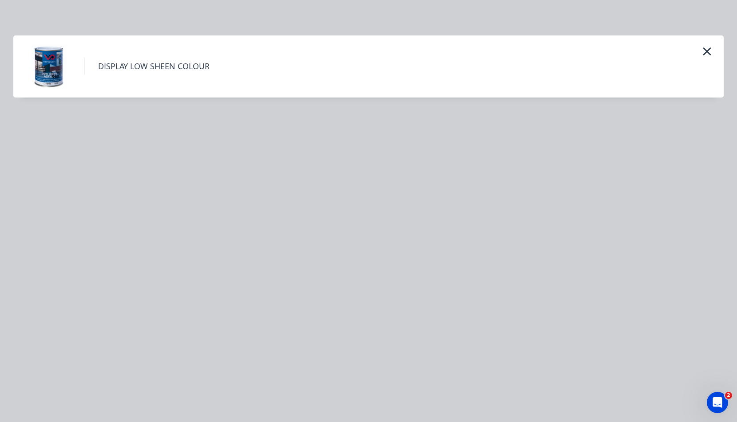
scroll to position [0, 0]
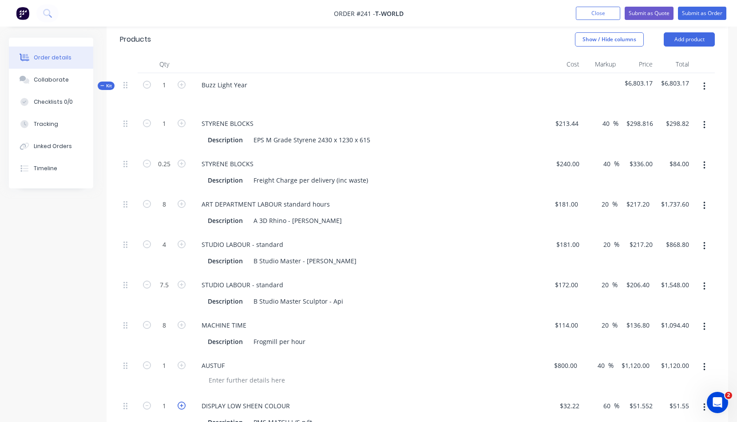
click at [181, 402] on icon "button" at bounding box center [182, 406] width 8 height 8
type input "2"
type input "$103.10"
click at [181, 402] on icon "button" at bounding box center [182, 406] width 8 height 8
type input "3"
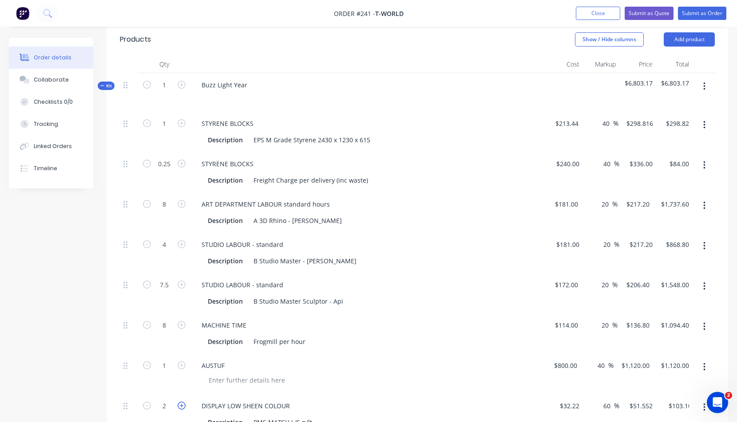
type input "$154.66"
click at [181, 402] on icon "button" at bounding box center [182, 406] width 8 height 8
type input "4"
type input "$206.21"
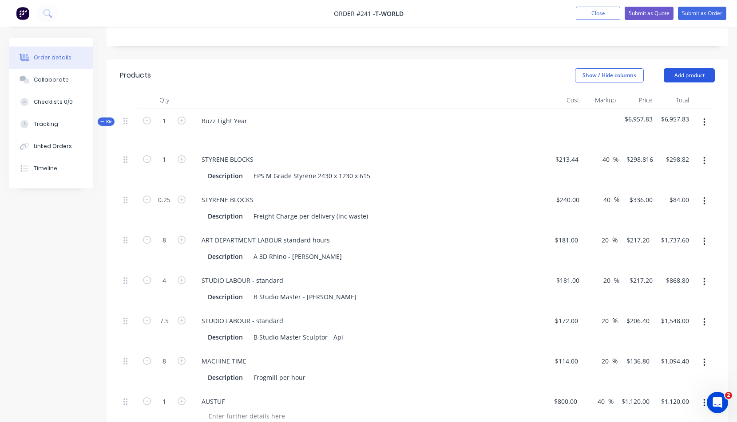
scroll to position [110, 0]
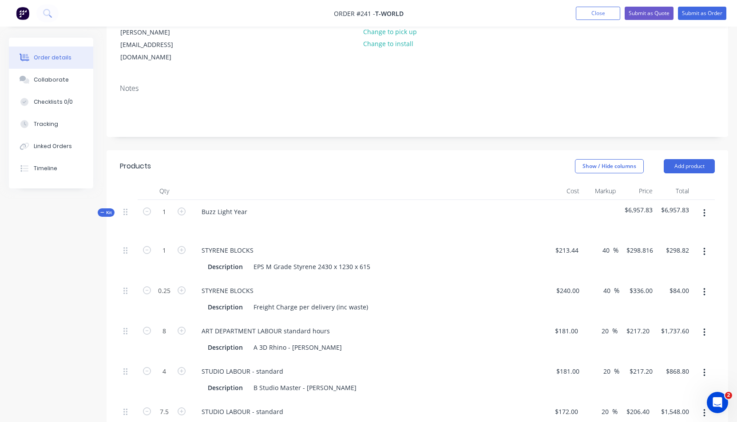
click at [703, 209] on icon "button" at bounding box center [704, 214] width 2 height 10
click at [659, 248] on div "Add product to kit" at bounding box center [672, 254] width 68 height 13
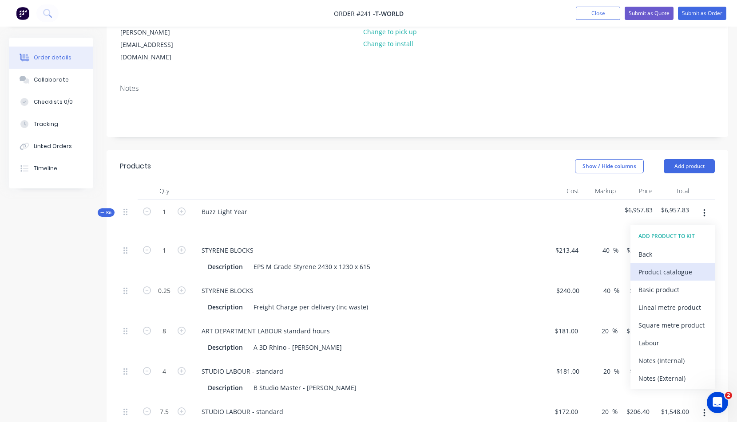
click at [659, 266] on div "Product catalogue" at bounding box center [672, 272] width 68 height 13
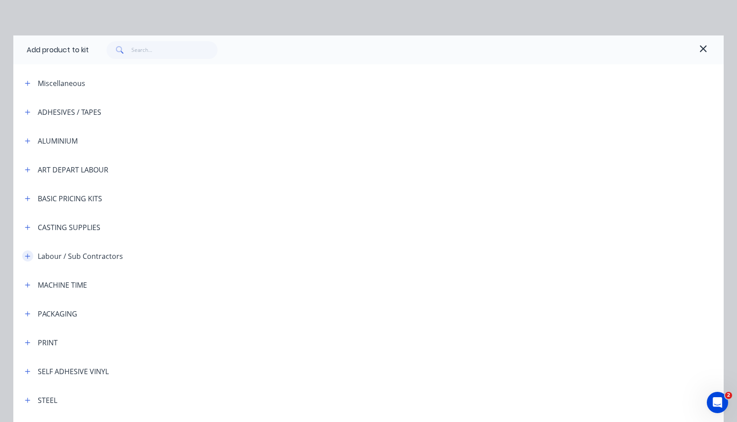
click at [25, 256] on icon "button" at bounding box center [27, 256] width 5 height 5
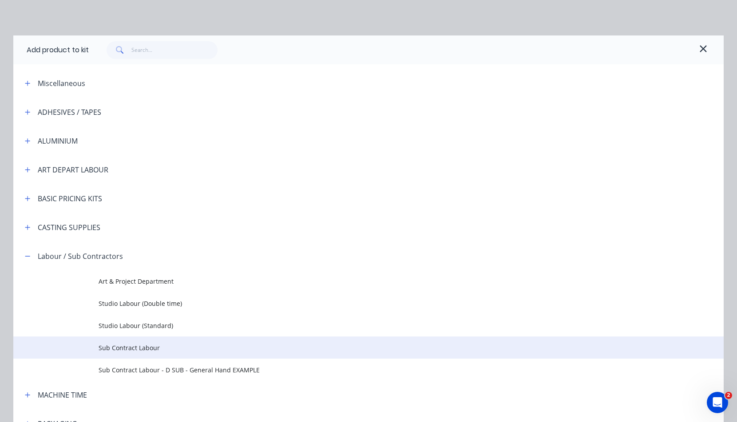
click at [120, 348] on span "Sub Contract Labour" at bounding box center [349, 347] width 500 height 9
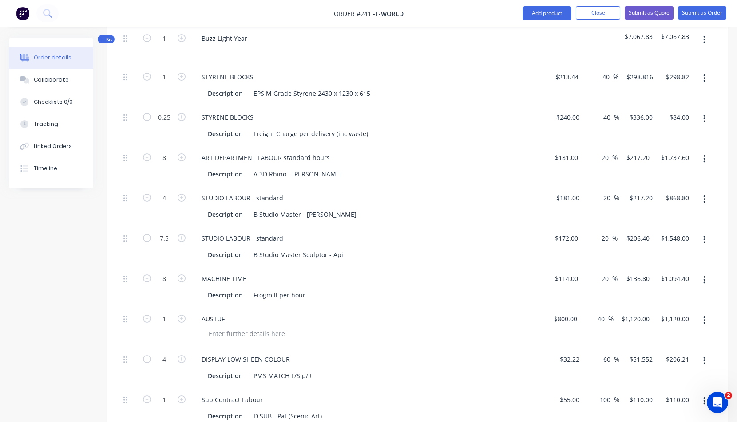
scroll to position [306, 0]
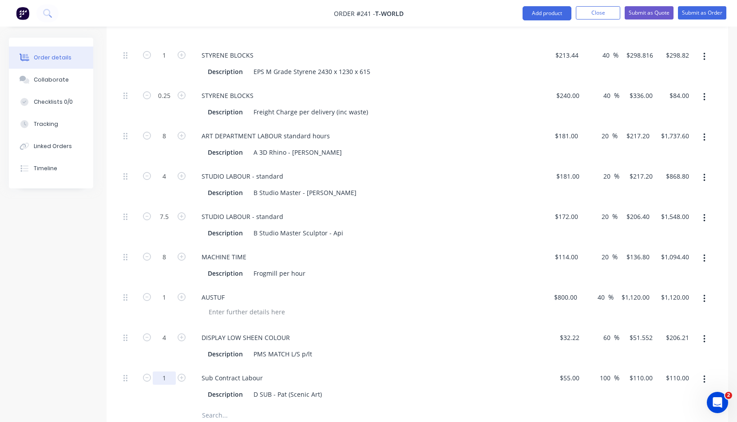
click at [166, 62] on input "1" at bounding box center [164, 55] width 23 height 13
type input "10"
type input "$1,100.00"
click at [423, 286] on div "AUSTUF" at bounding box center [368, 306] width 355 height 40
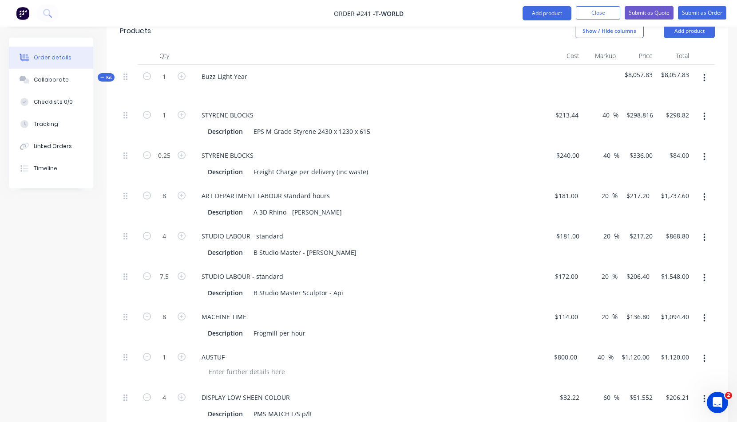
scroll to position [246, 0]
click at [704, 73] on icon "button" at bounding box center [704, 78] width 2 height 10
click at [667, 113] on div "Add product to kit" at bounding box center [672, 119] width 68 height 13
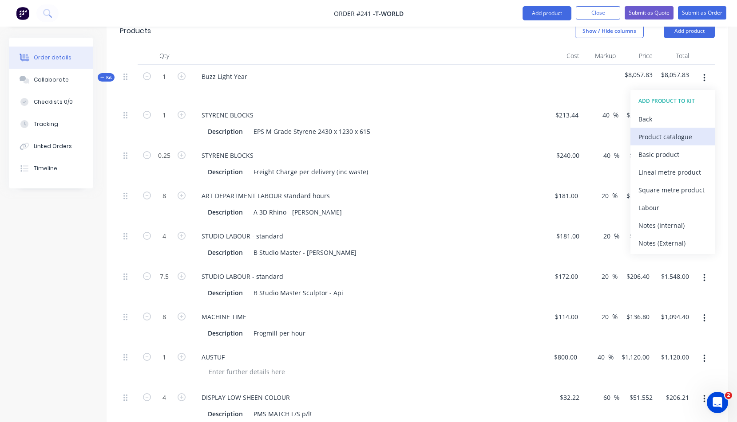
click at [659, 130] on div "Product catalogue" at bounding box center [672, 136] width 68 height 13
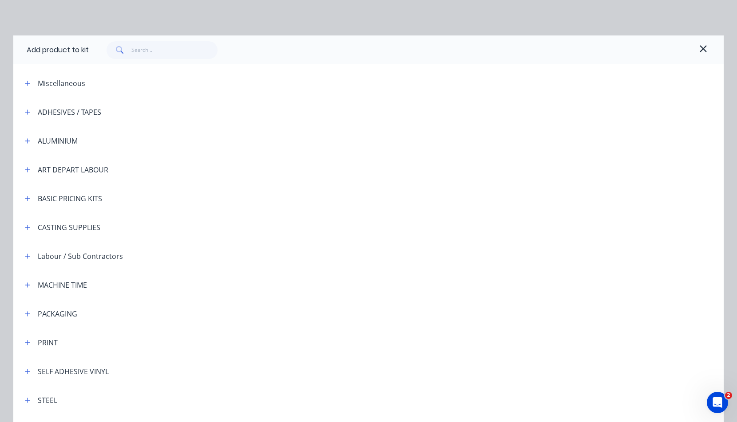
scroll to position [150, 0]
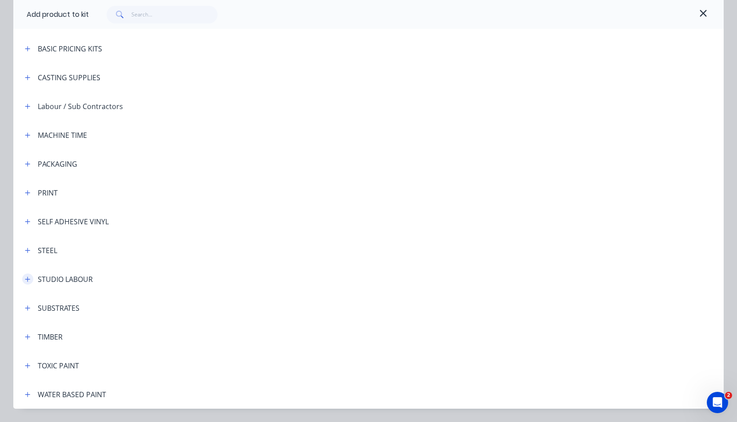
click at [26, 279] on icon "button" at bounding box center [27, 279] width 5 height 6
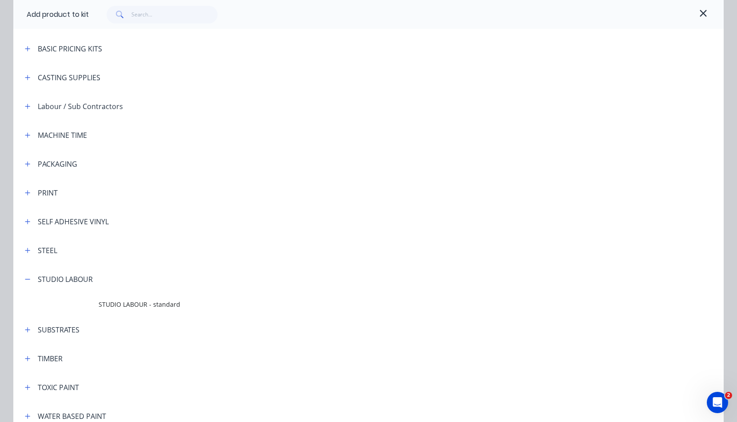
click at [141, 306] on span "STUDIO LABOUR - standard" at bounding box center [349, 304] width 500 height 9
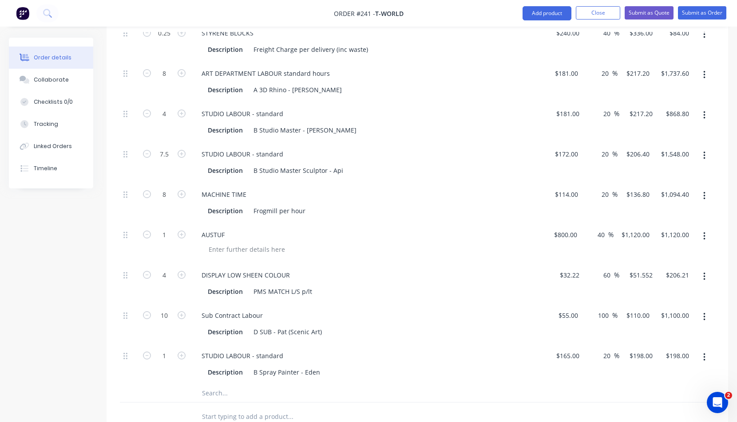
scroll to position [407, 0]
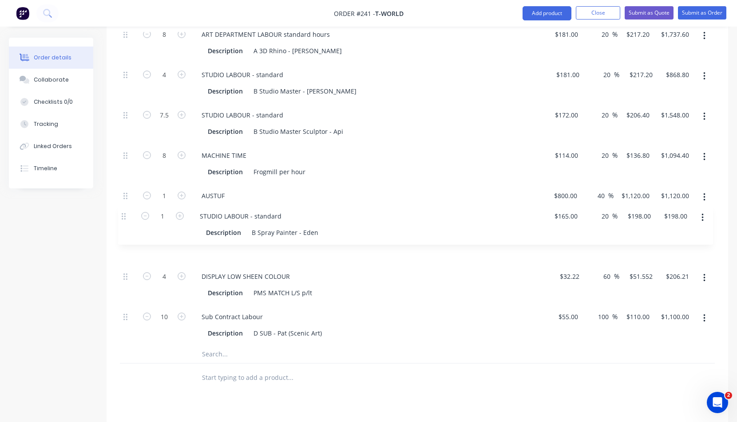
drag, startPoint x: 125, startPoint y: 295, endPoint x: 122, endPoint y: 214, distance: 80.8
click at [122, 214] on div "1 STYRENE BLOCKS Description EPS M Grade Styrene 2430 x 1230 x 615 $213.44 $213…" at bounding box center [417, 144] width 595 height 404
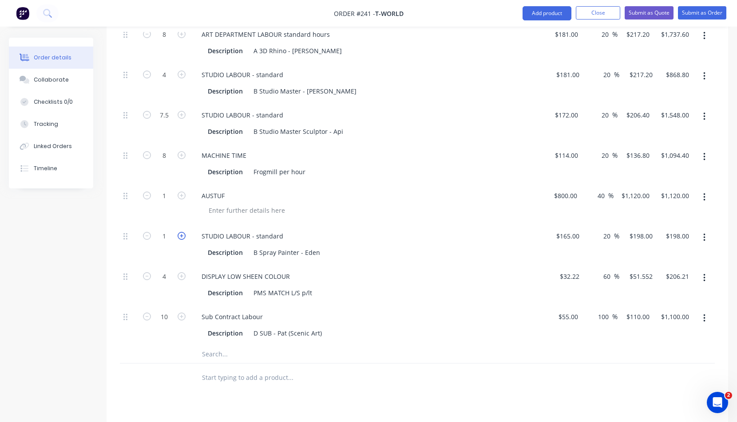
click at [181, 232] on icon "button" at bounding box center [182, 236] width 8 height 8
type input "2"
type input "$396.00"
click at [181, 232] on icon "button" at bounding box center [182, 236] width 8 height 8
type input "3"
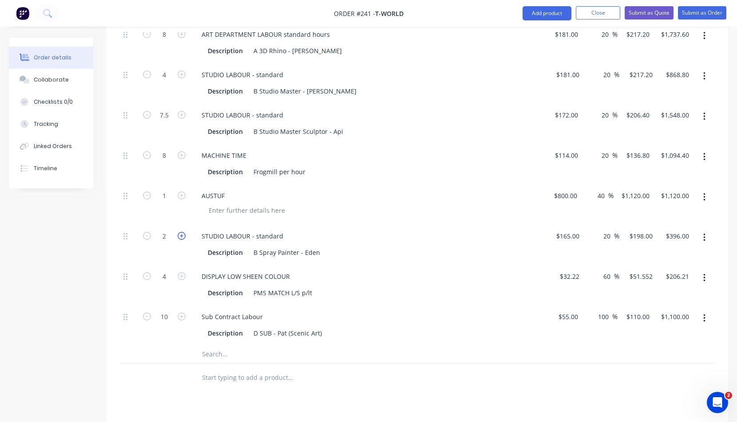
type input "$594.00"
click at [181, 232] on icon "button" at bounding box center [182, 236] width 8 height 8
type input "4"
type input "$792.00"
click at [181, 232] on icon "button" at bounding box center [182, 236] width 8 height 8
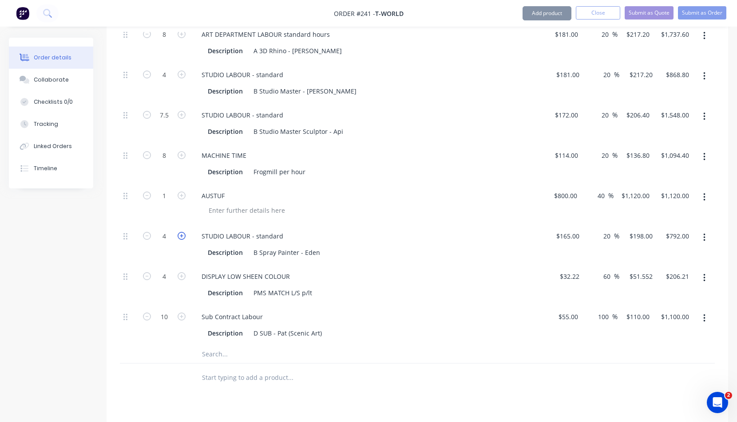
type input "5"
type input "$990.00"
click at [465, 311] on div "Sub Contract Labour" at bounding box center [368, 317] width 348 height 13
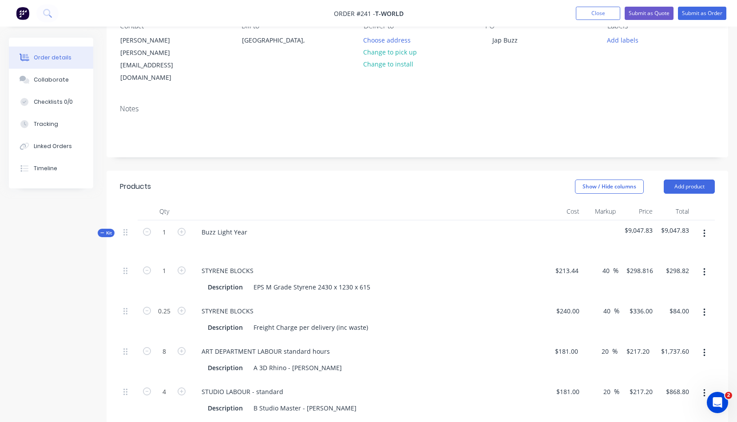
scroll to position [0, 0]
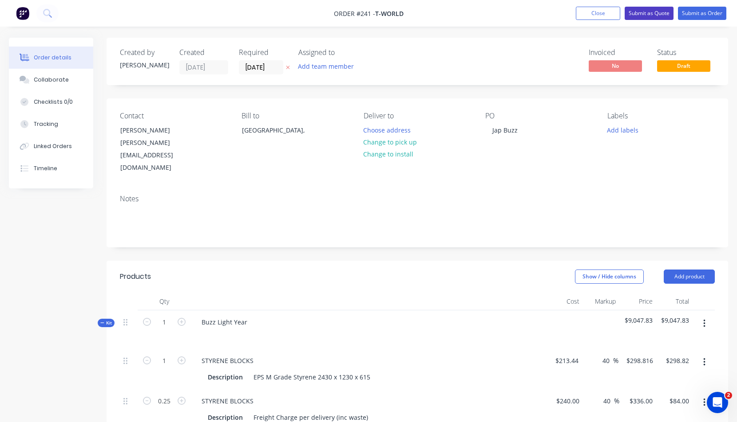
click at [657, 13] on button "Submit as Quote" at bounding box center [648, 13] width 49 height 13
